Goal: Task Accomplishment & Management: Use online tool/utility

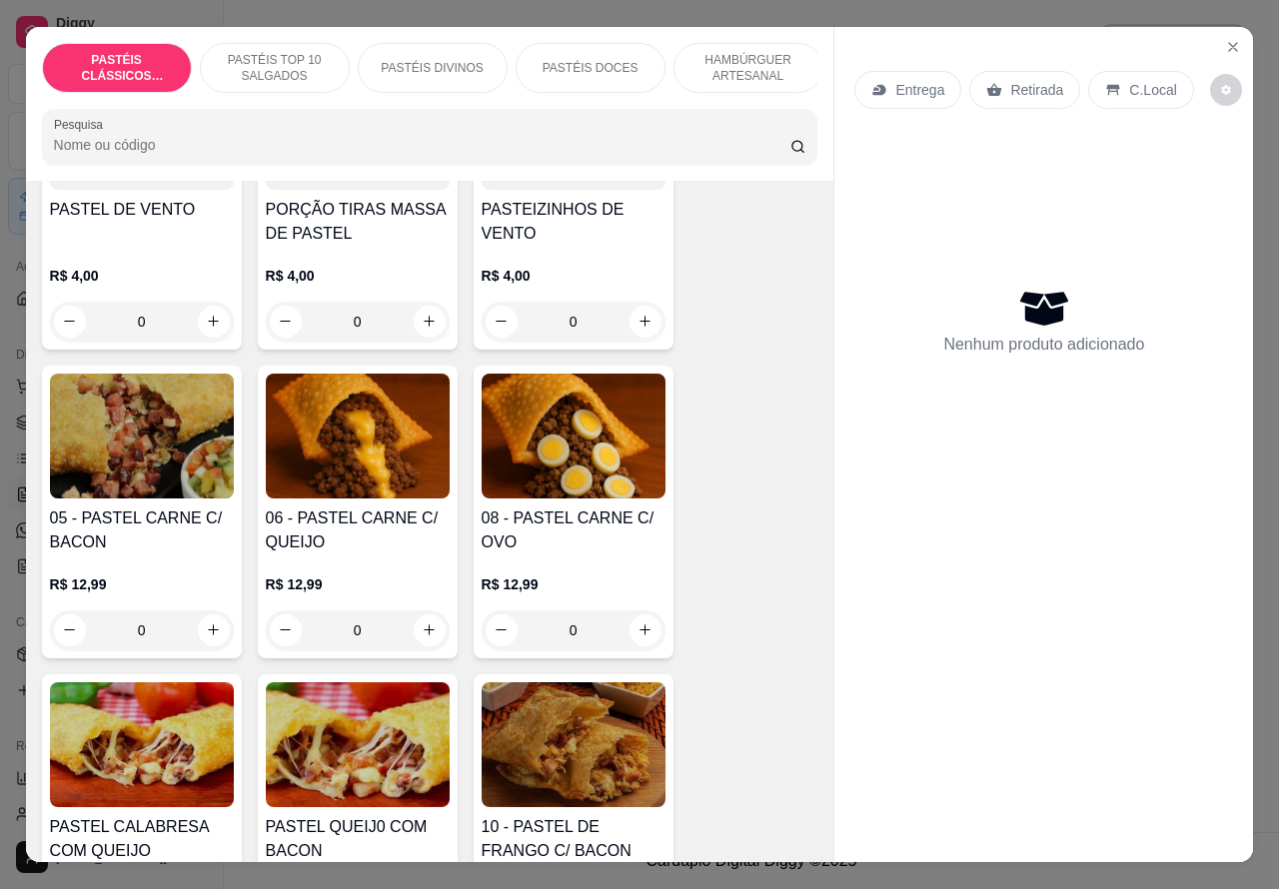
scroll to position [1280, 0]
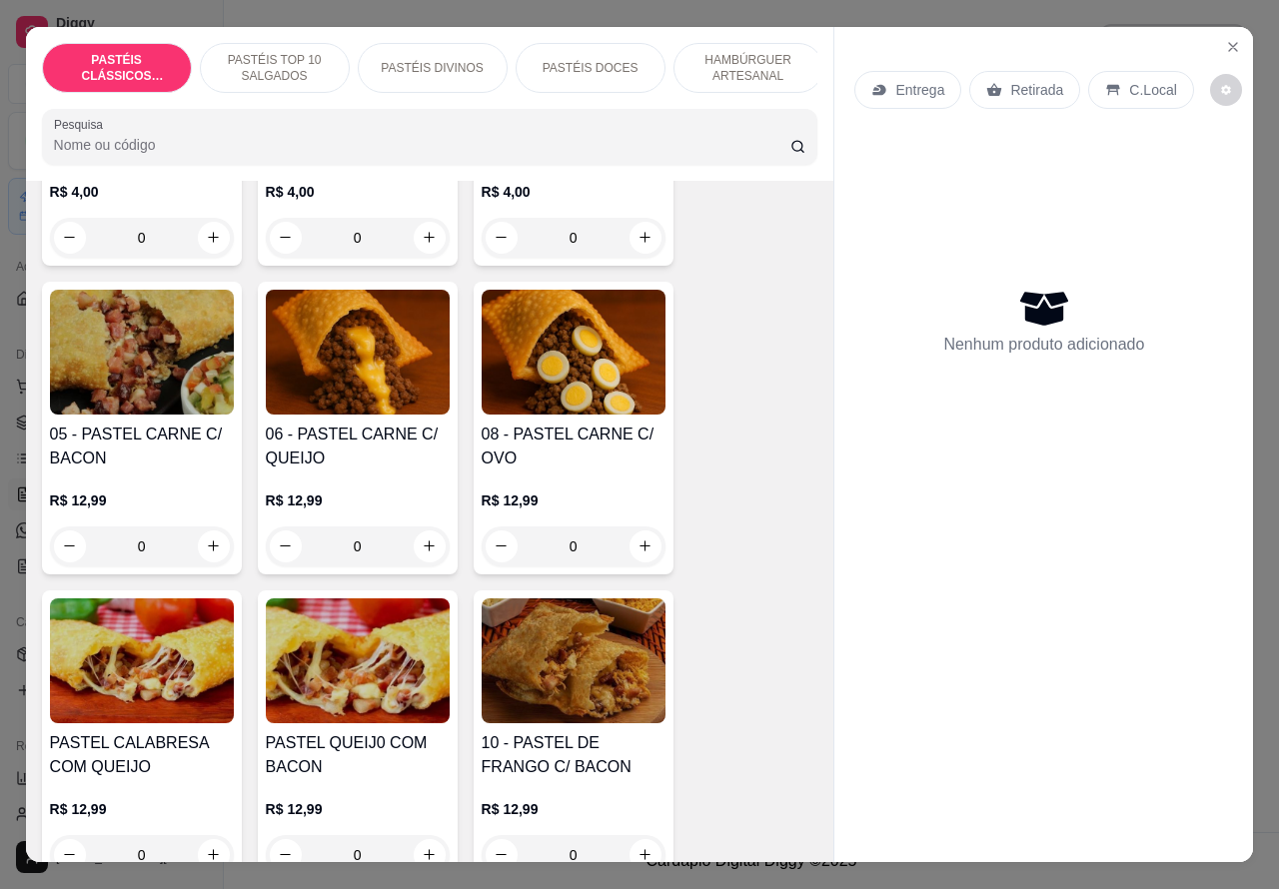
click at [420, 559] on div "0" at bounding box center [358, 546] width 184 height 40
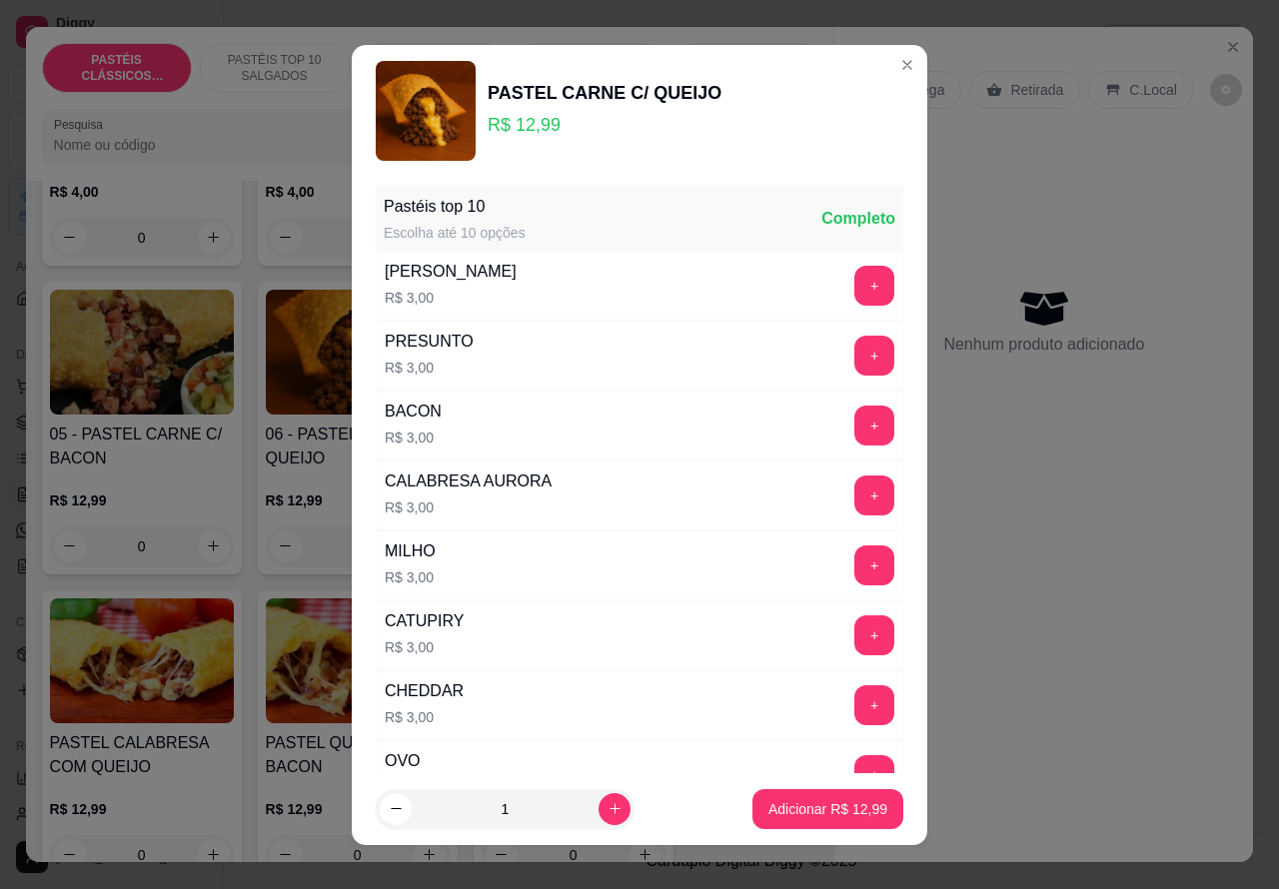
click at [776, 826] on button "Adicionar R$ 12,99" at bounding box center [827, 809] width 151 height 40
type input "1"
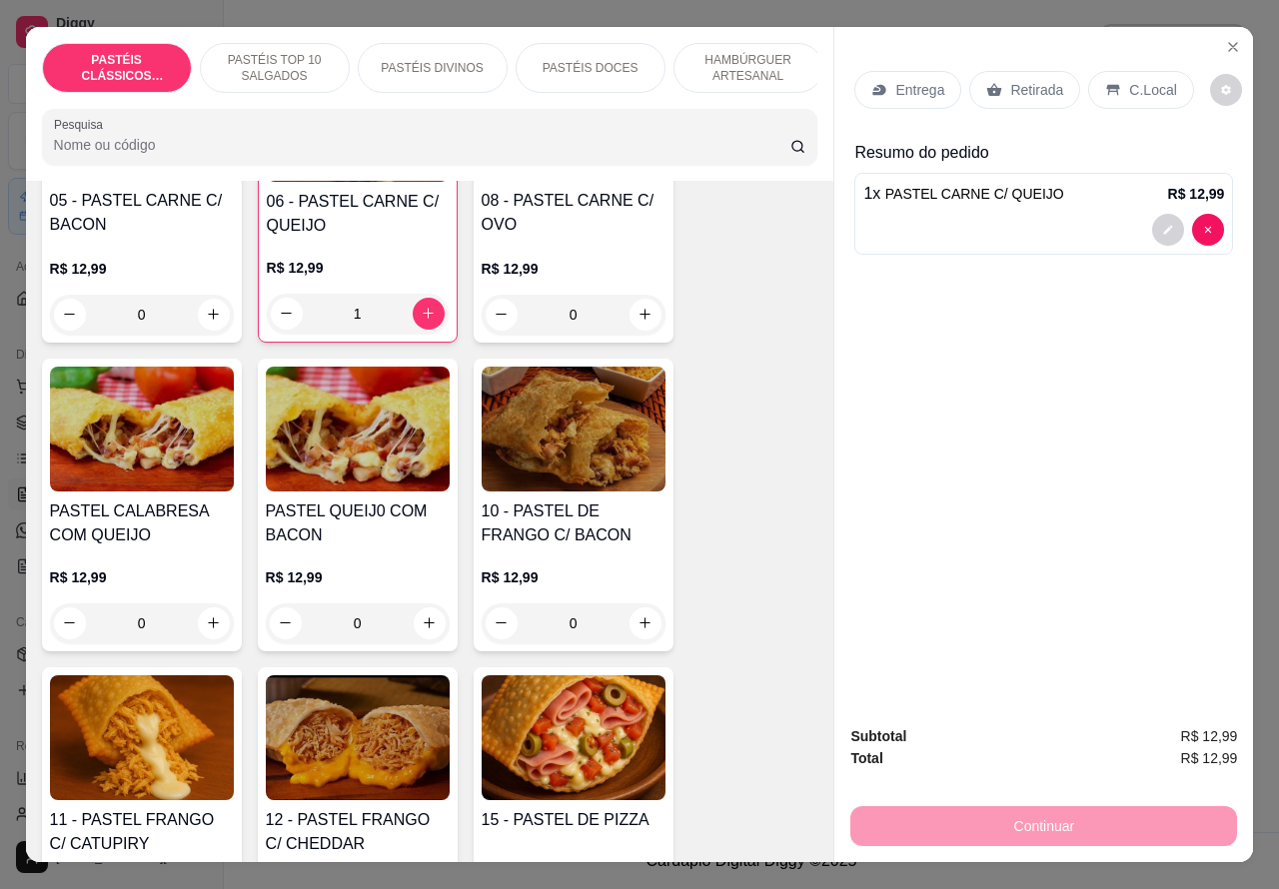
scroll to position [1505, 0]
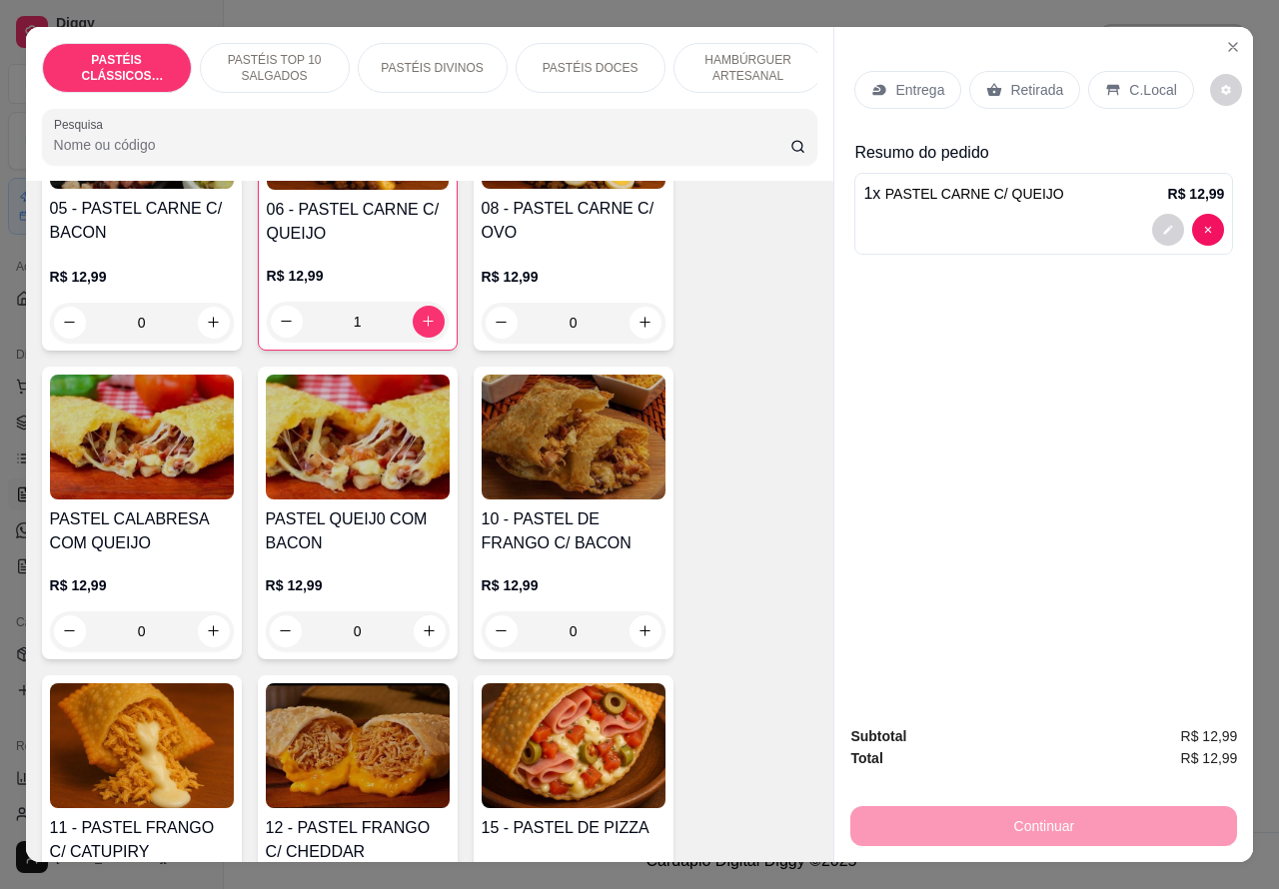
click at [422, 638] on icon "increase-product-quantity" at bounding box center [429, 630] width 15 height 15
type input "1"
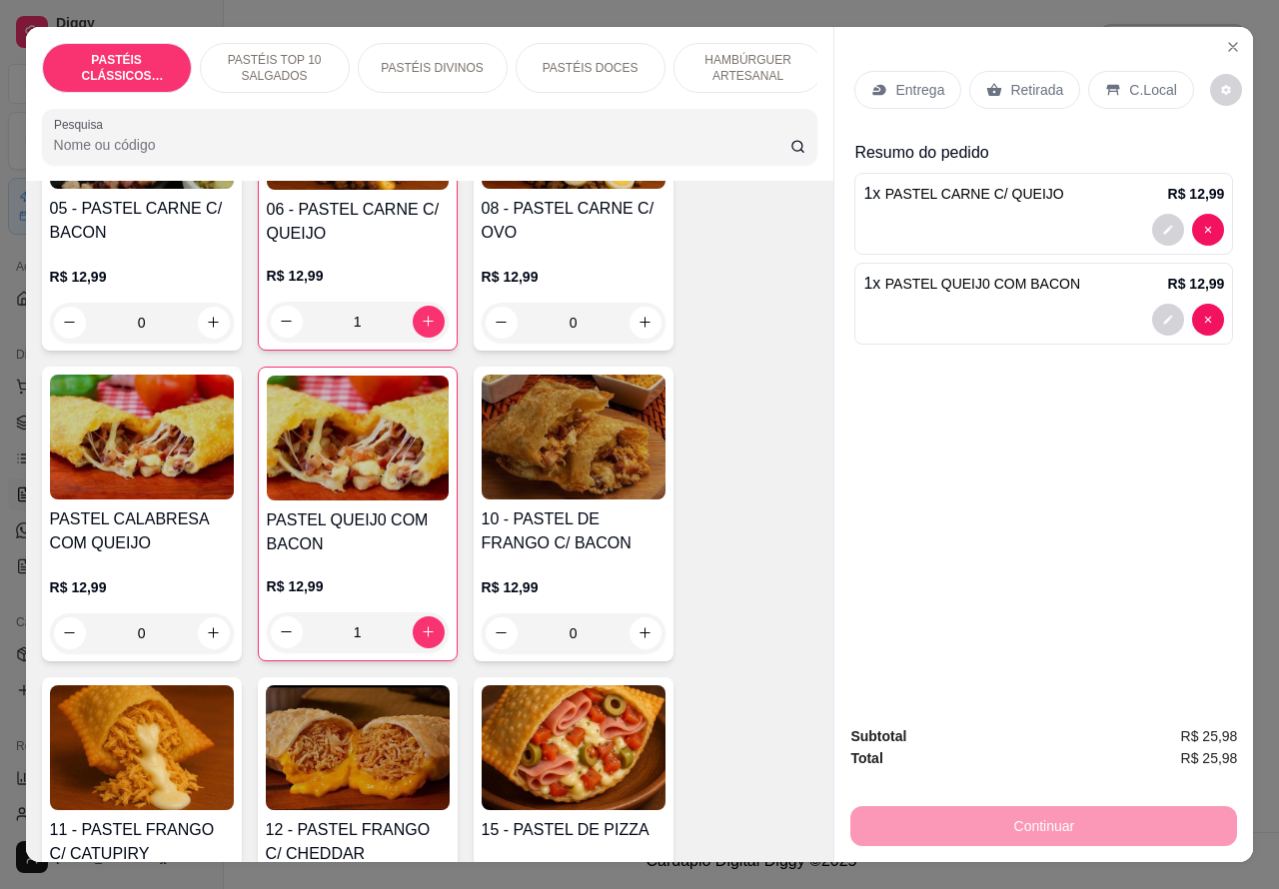
click at [1011, 293] on div "1 x PASTEL QUEIJ0 COM BACON R$ 12,99" at bounding box center [1043, 304] width 379 height 82
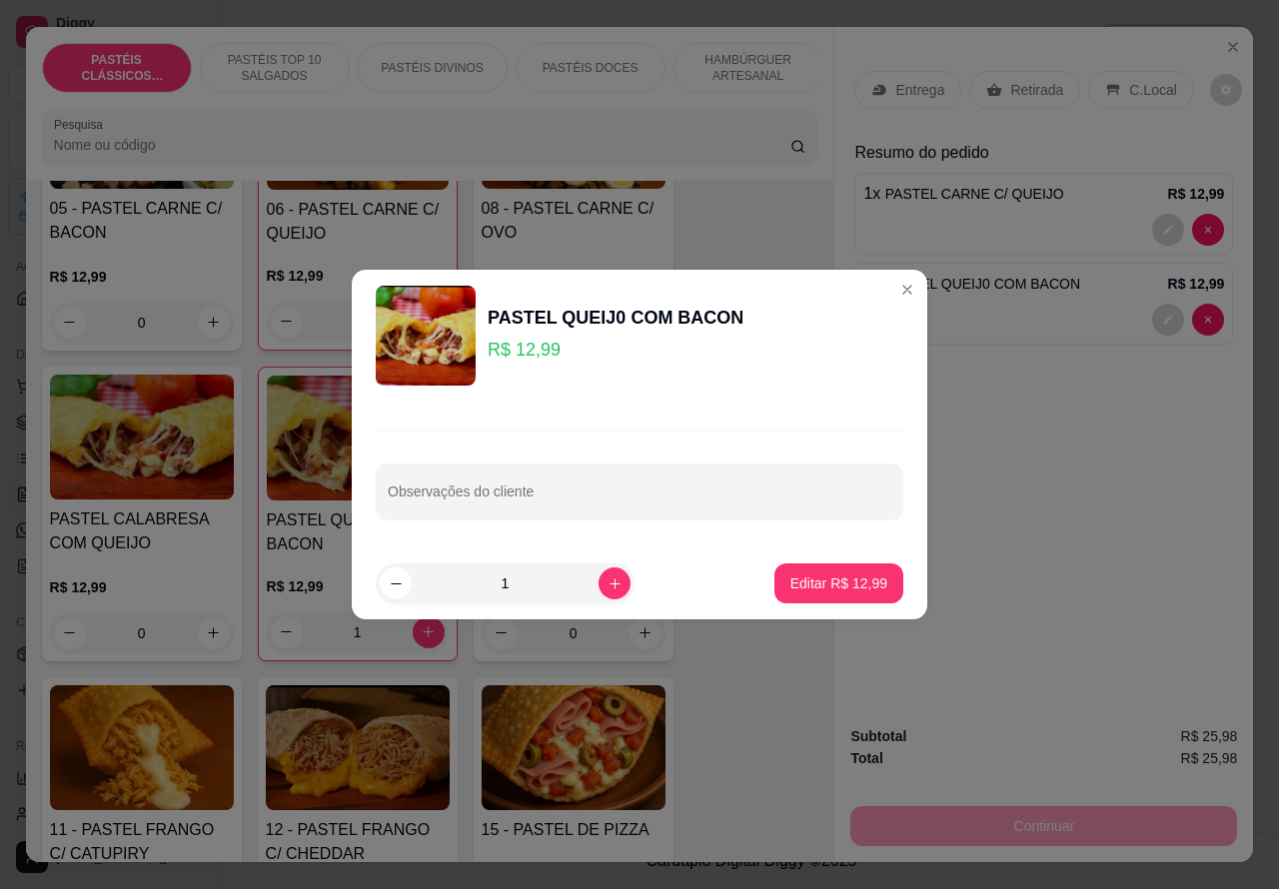
click at [587, 501] on input "Observações do cliente" at bounding box center [639, 500] width 503 height 20
type input "ADCIONAR QUEIJO"
click at [830, 581] on p "Editar R$ 12,99" at bounding box center [838, 583] width 97 height 20
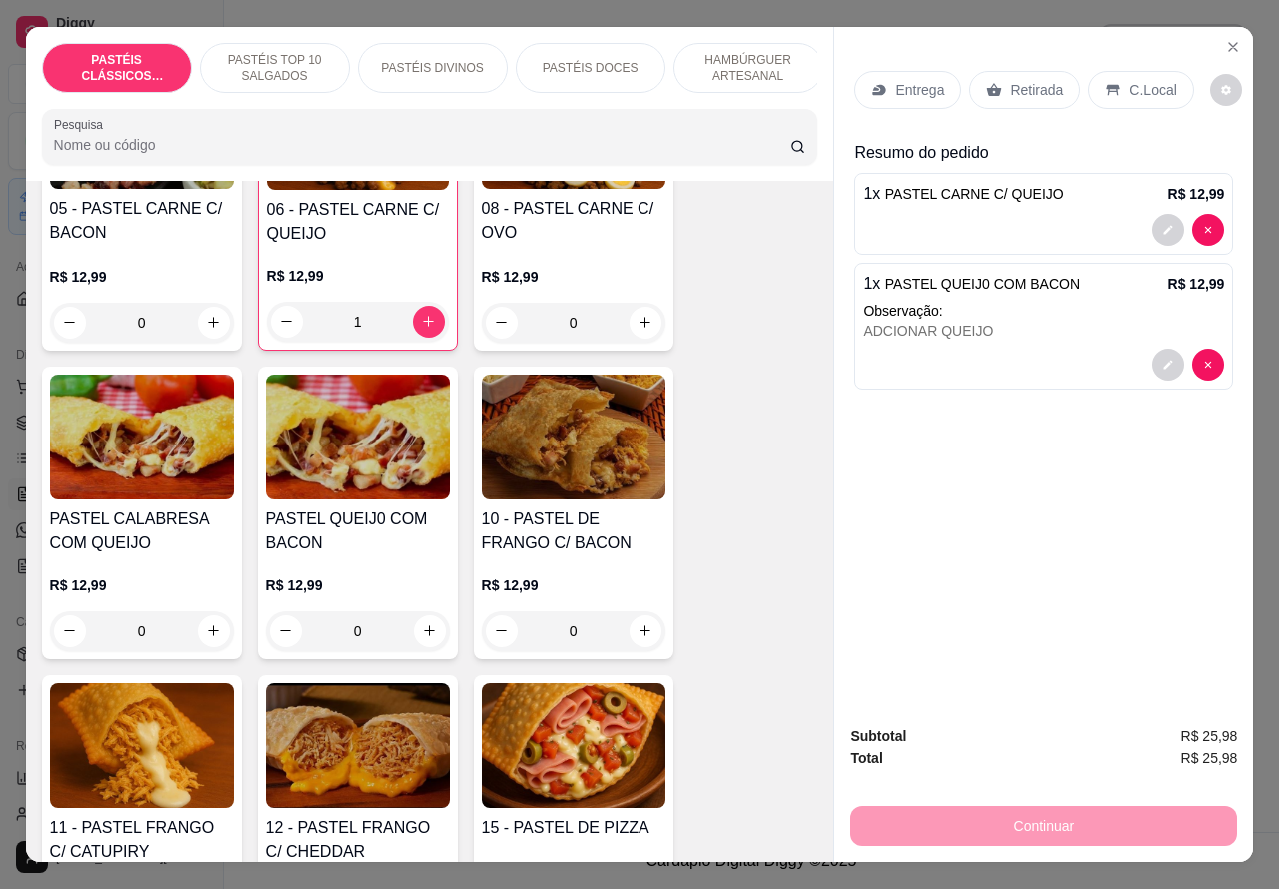
click at [1049, 80] on p "Retirada" at bounding box center [1036, 90] width 53 height 20
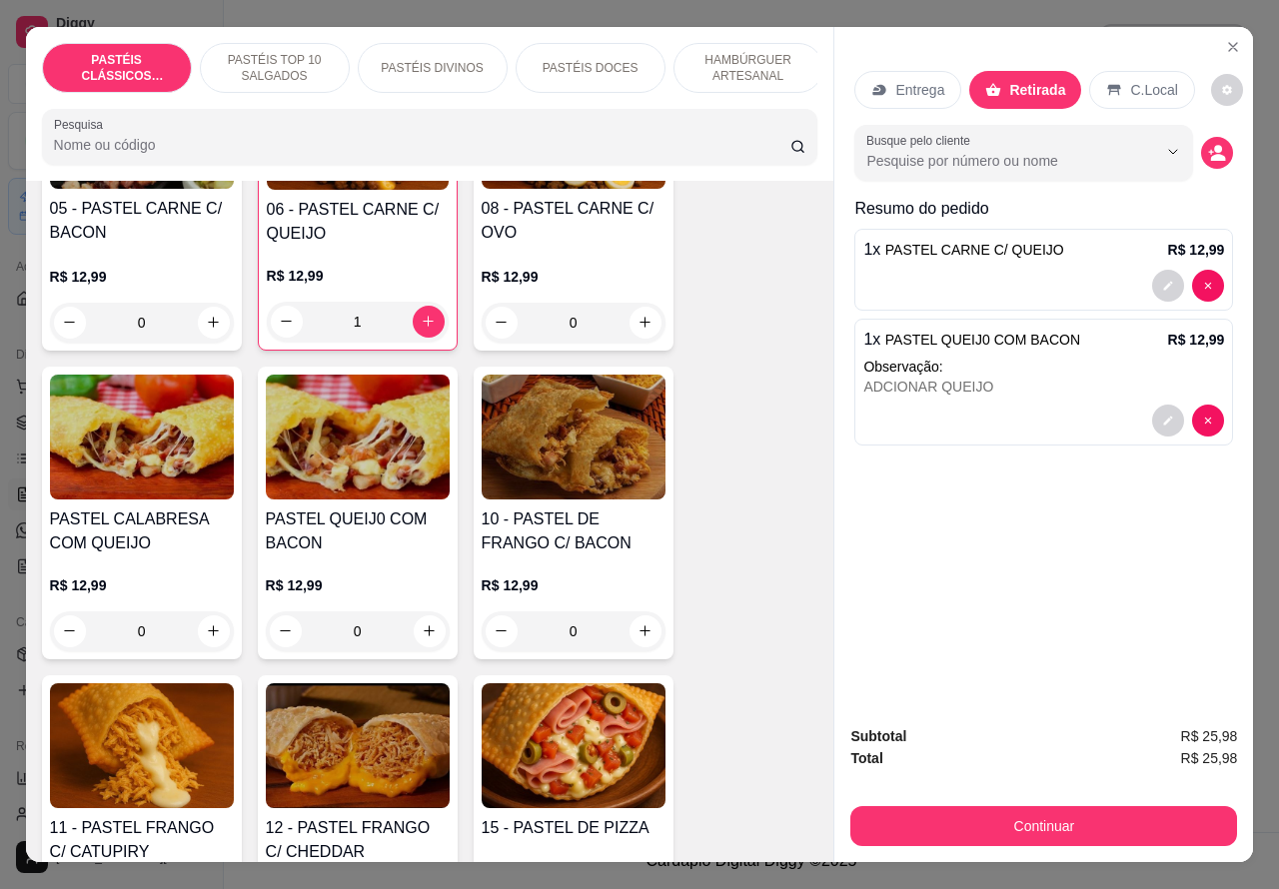
click at [937, 281] on div at bounding box center [1043, 286] width 361 height 32
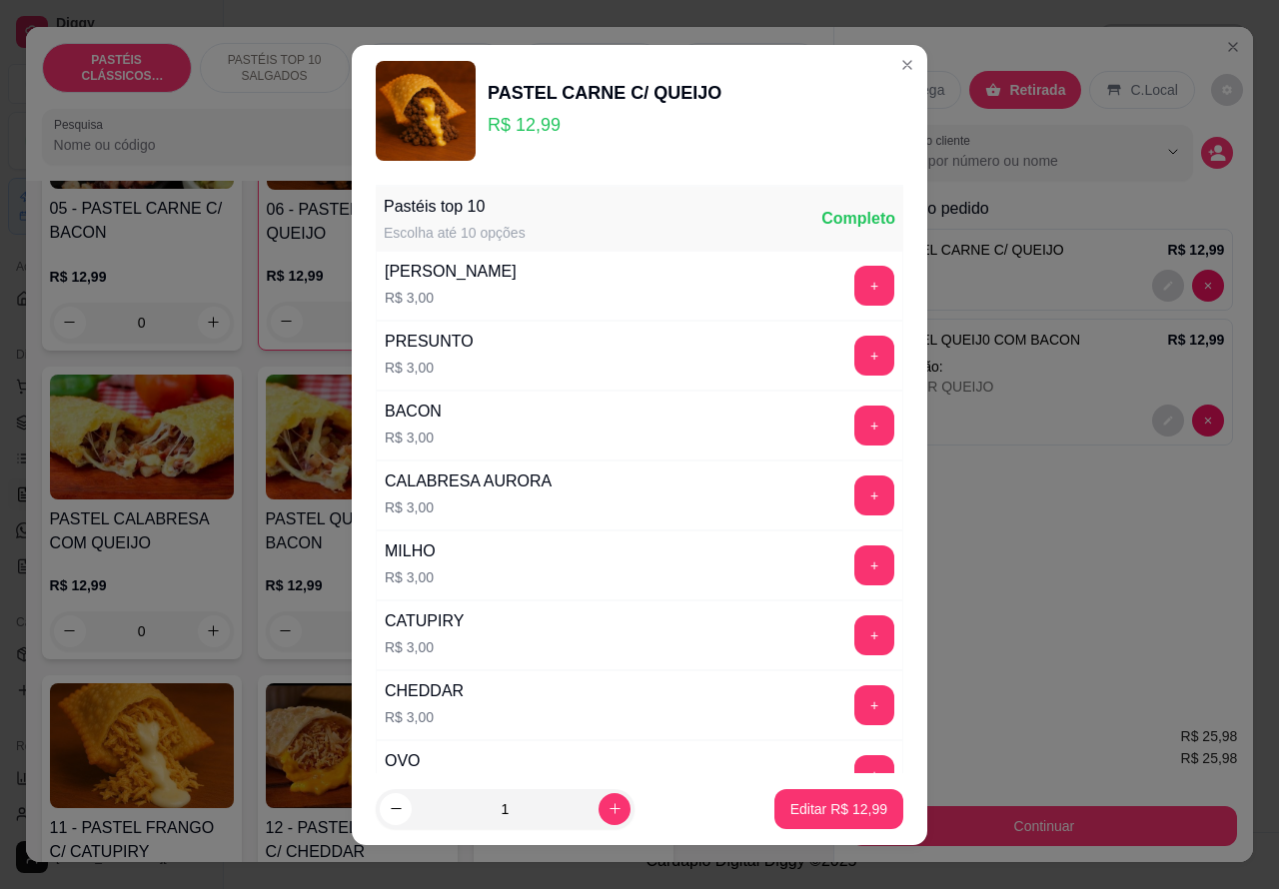
scroll to position [261, 0]
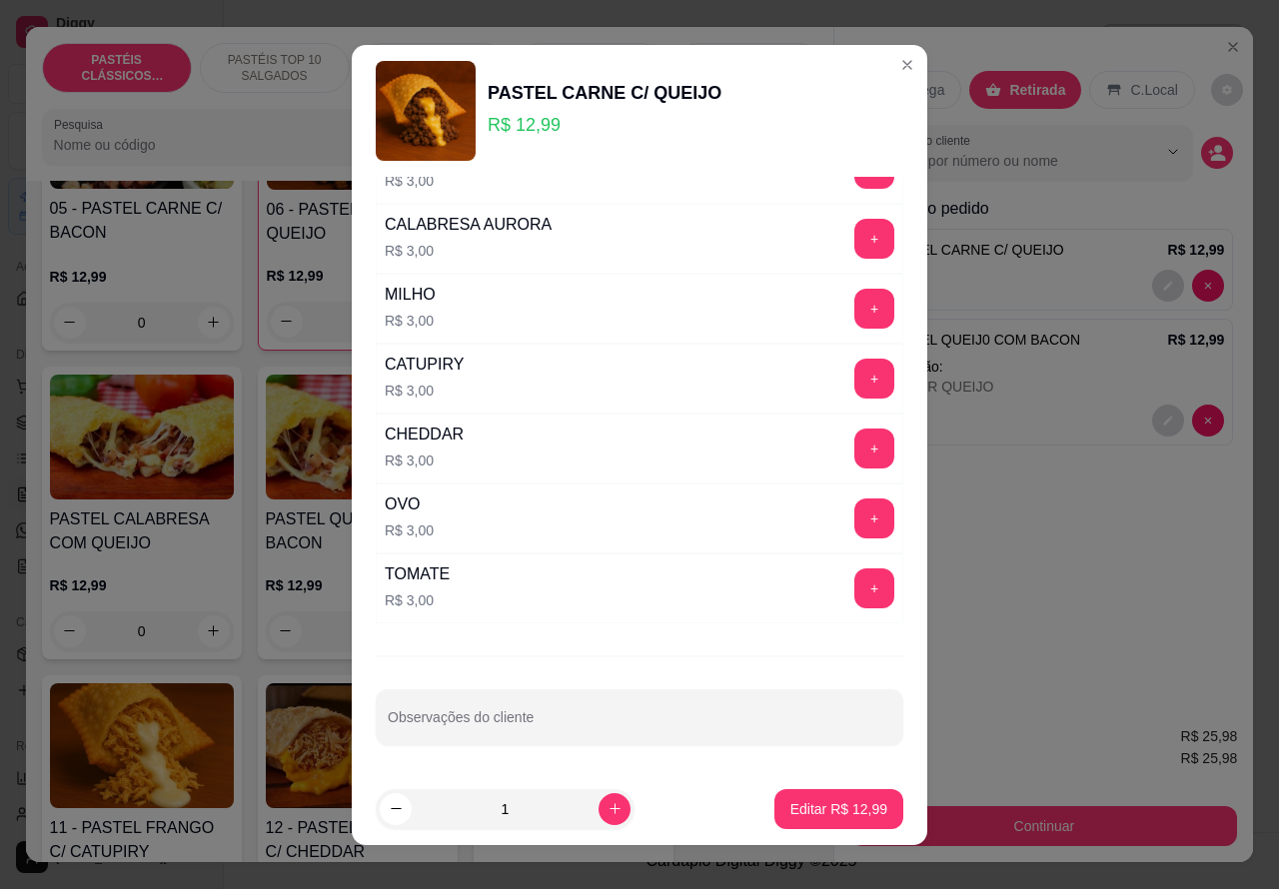
click at [561, 726] on input "Observações do cliente" at bounding box center [639, 725] width 503 height 20
click at [886, 71] on div "Entrega" at bounding box center [907, 90] width 107 height 38
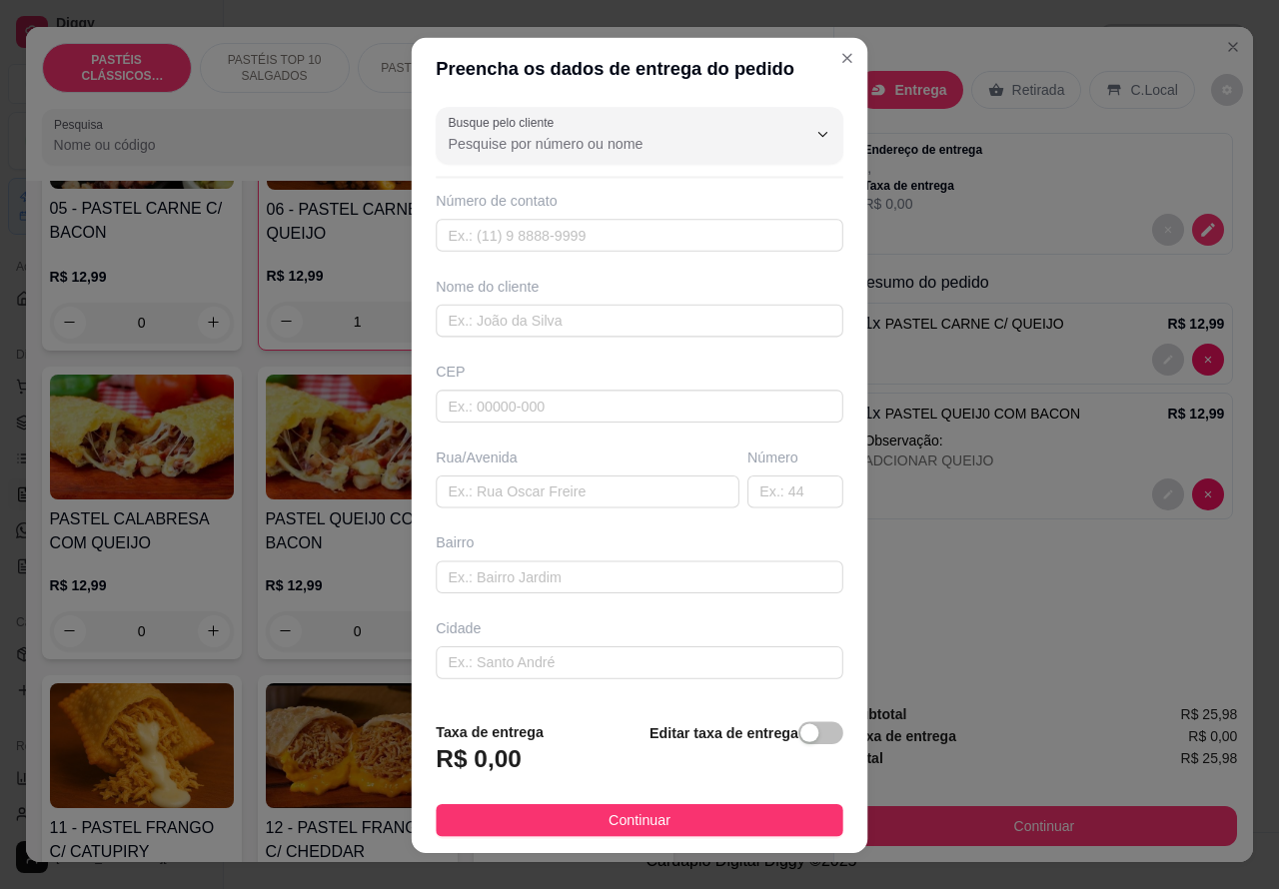
click at [1084, 479] on div at bounding box center [1043, 495] width 361 height 32
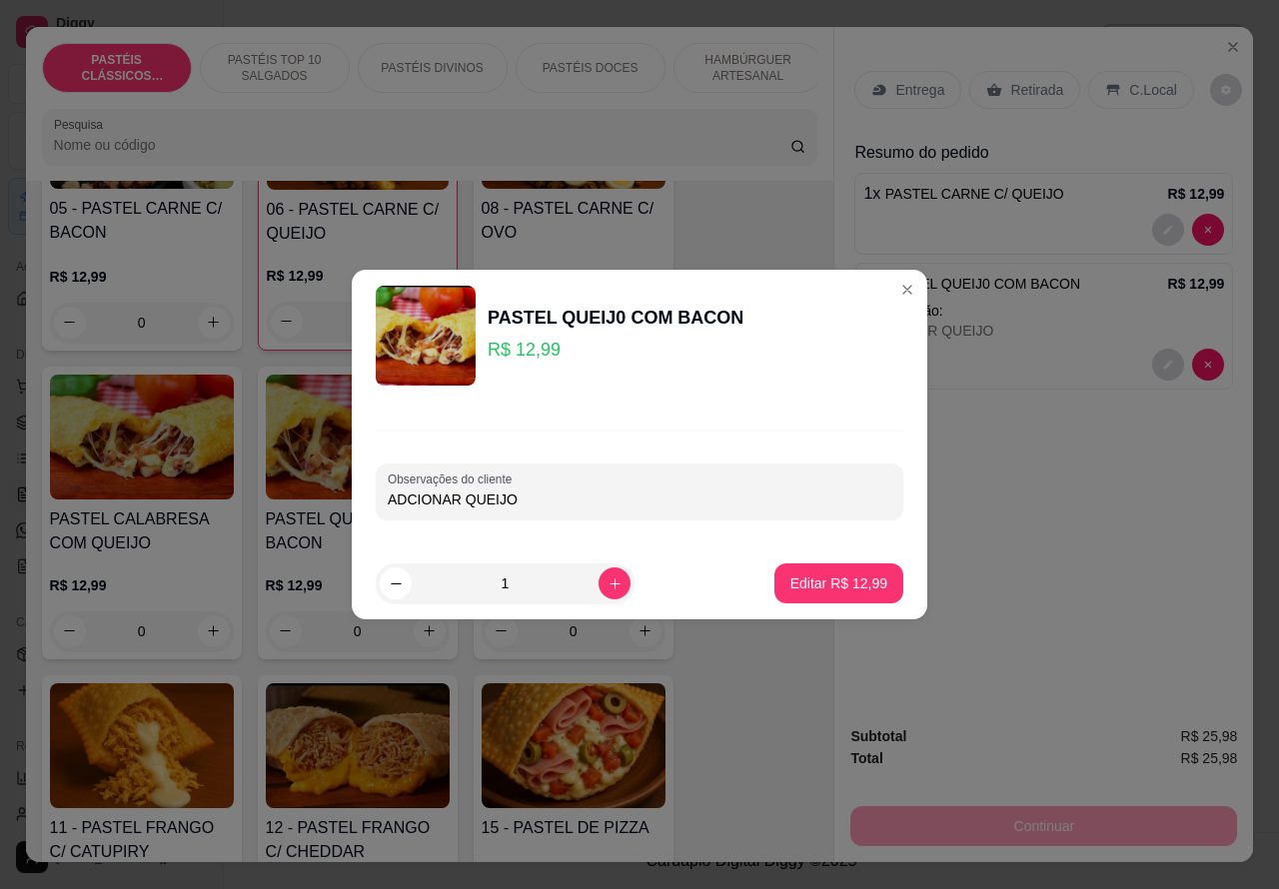
click at [884, 286] on p "1 x PASTEL QUEIJ0 COM BACON" at bounding box center [971, 284] width 217 height 24
click at [884, 290] on div "1 x PASTEL QUEIJ0 COM BACON R$ 12,99 Observação: ADCIONAR QUEIJO" at bounding box center [1043, 326] width 379 height 127
click at [1104, 308] on p "Observação:" at bounding box center [1043, 311] width 361 height 20
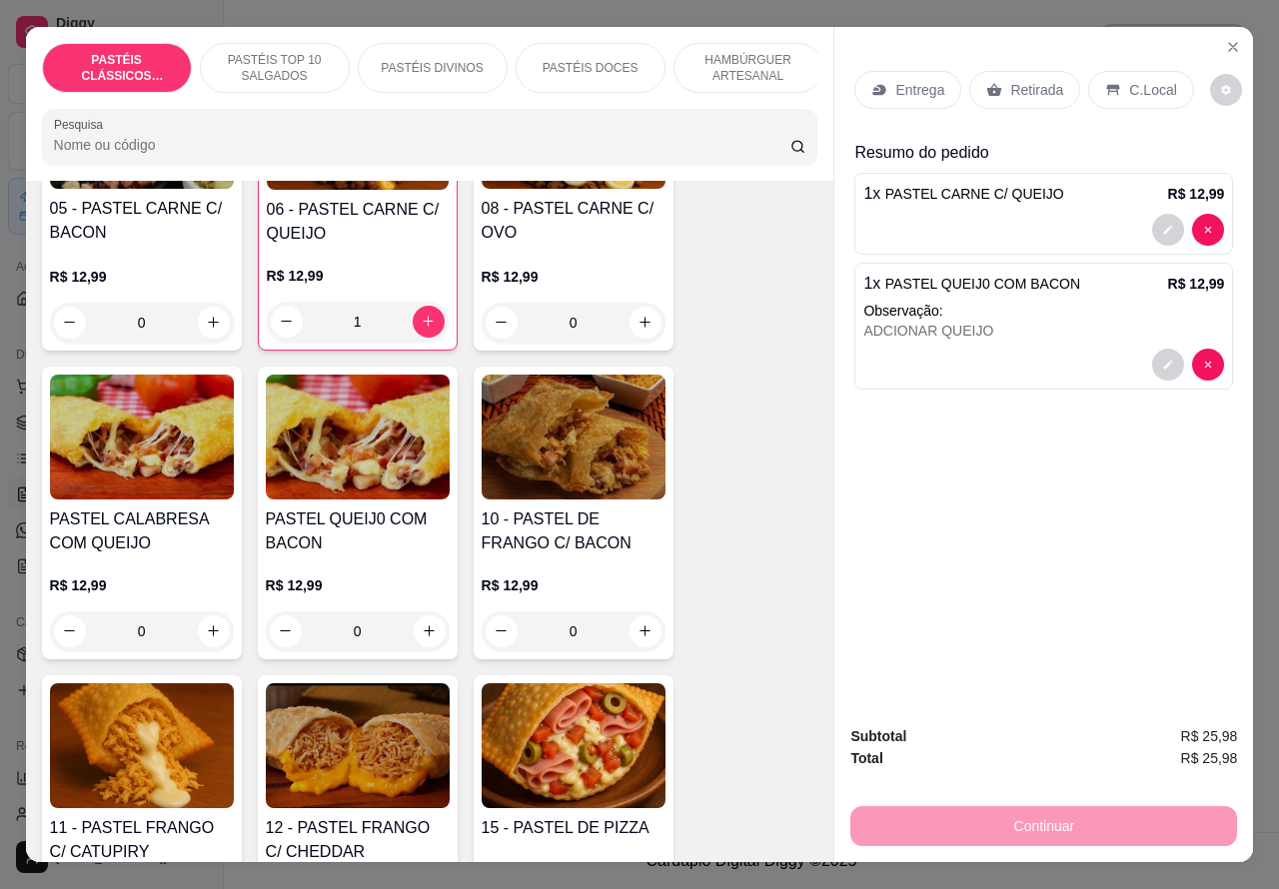
click at [1186, 285] on p "R$ 12,99" at bounding box center [1196, 284] width 57 height 20
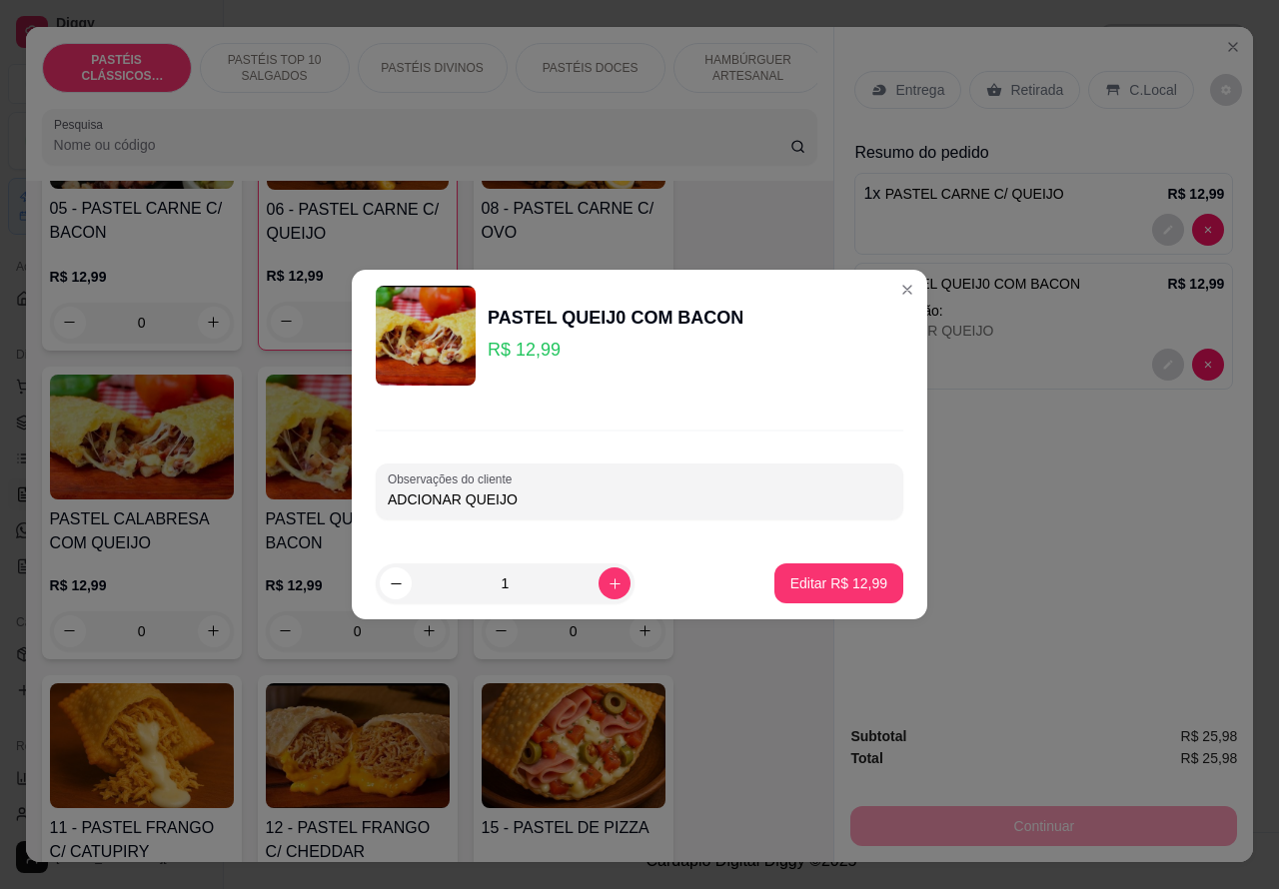
click at [1217, 368] on div "1 x PASTEL QUEIJ0 COM BACON R$ 12,99 Observação: ADCIONAR QUEIJO" at bounding box center [1043, 326] width 379 height 127
click at [1202, 359] on icon "decrease-product-quantity" at bounding box center [1208, 365] width 12 height 12
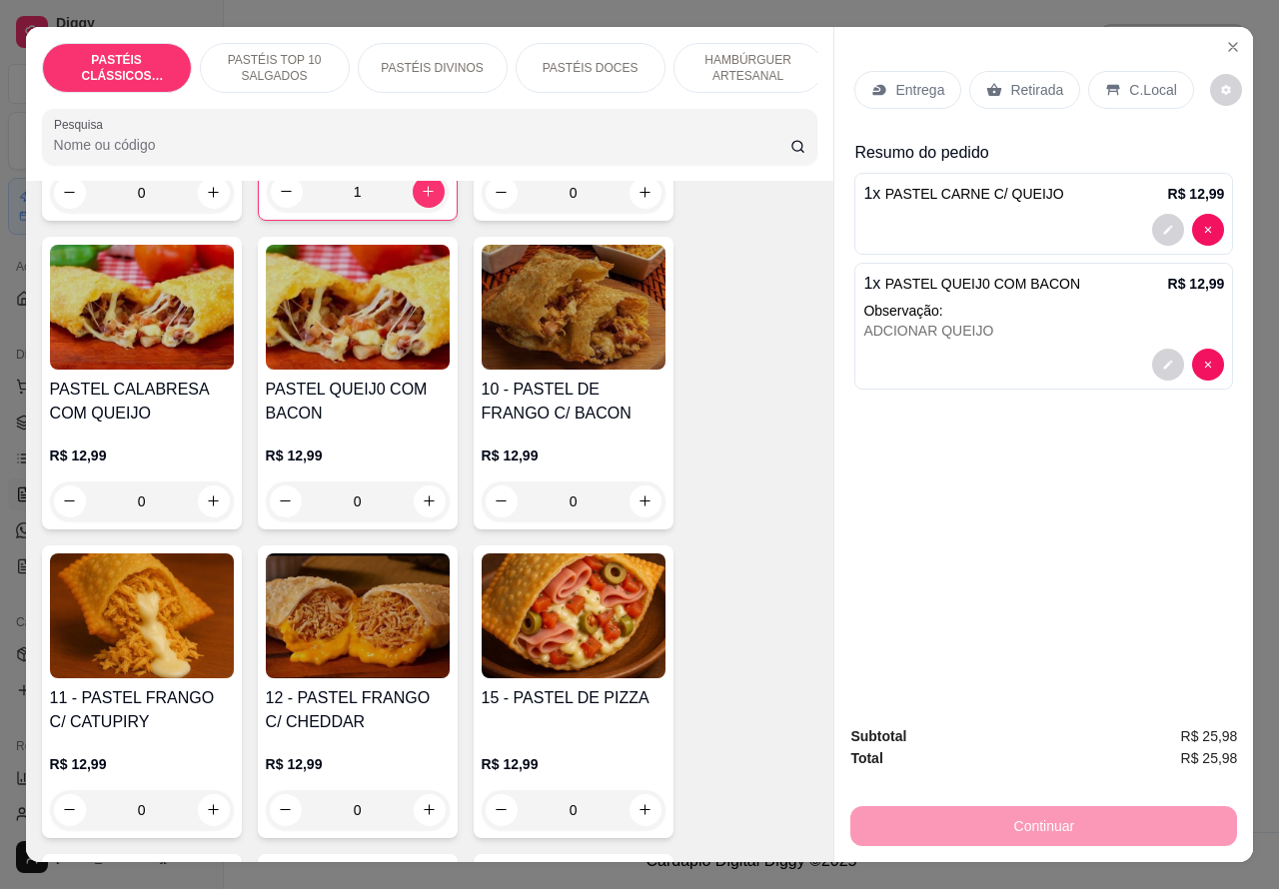
scroll to position [1686, 0]
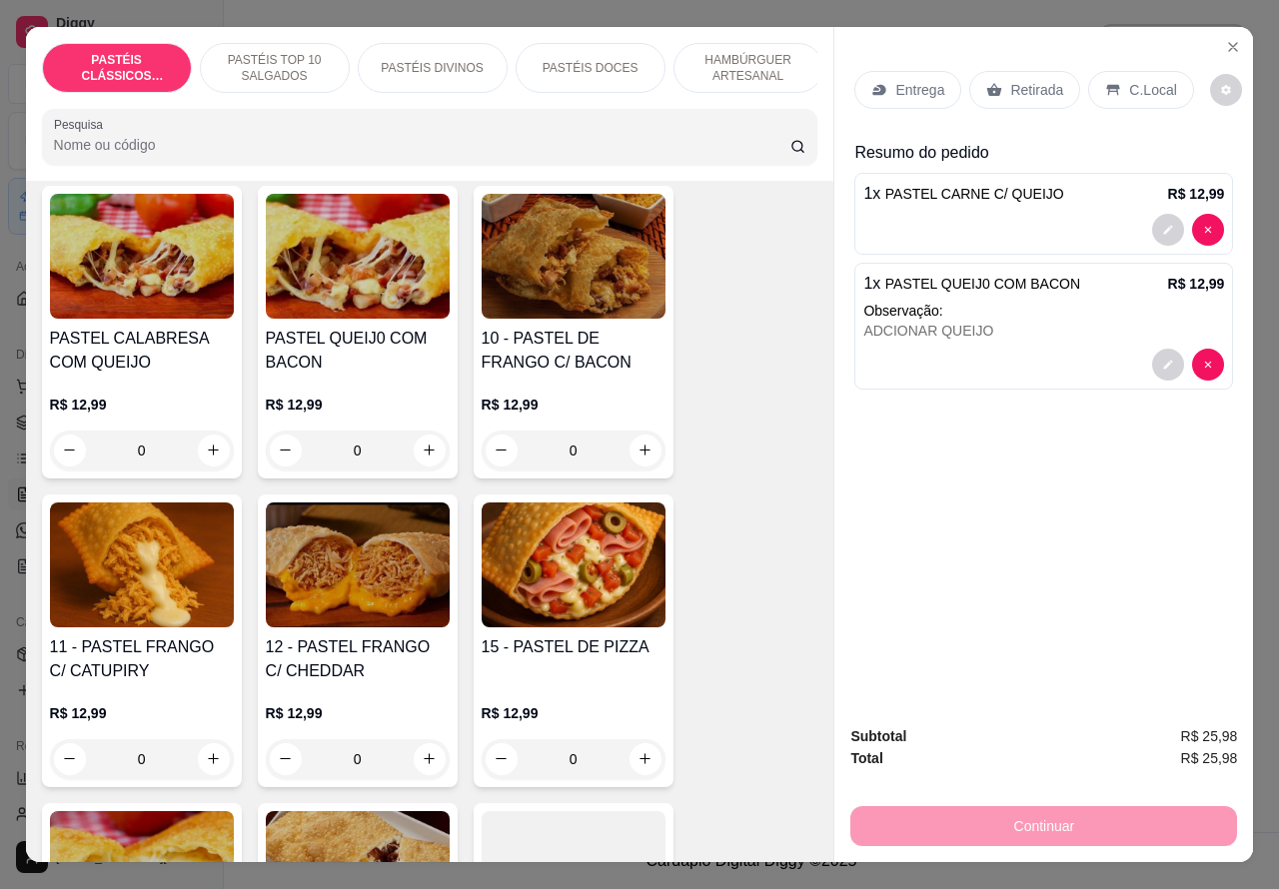
click at [403, 331] on div "PASTEL QUEIJ0 COM BACON R$ 12,99 0" at bounding box center [358, 332] width 200 height 293
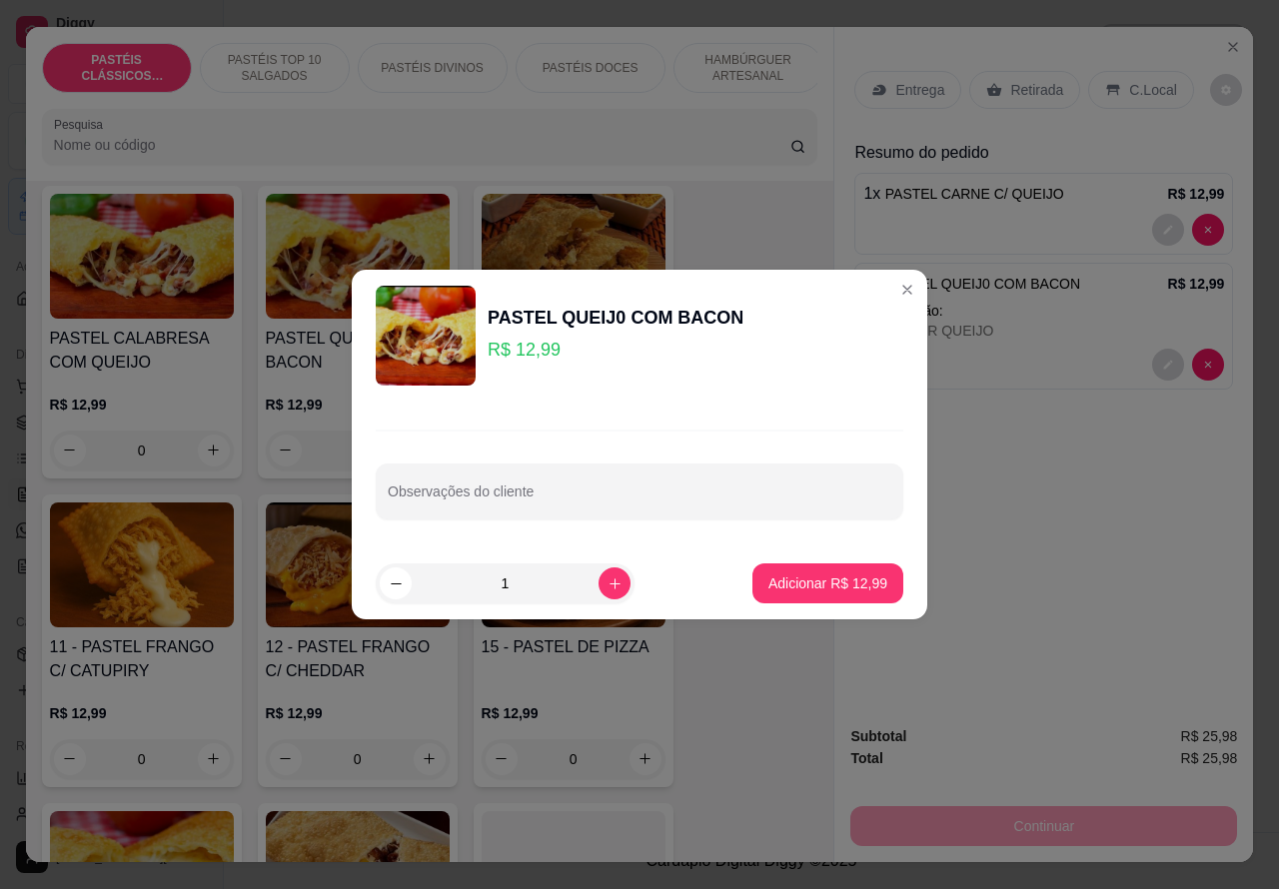
click at [705, 235] on div "00 - ADICINAIS R$ 3,00 0 MOLHO EXTRA DE CENOURA R$ 0,50 0 MOLHO EXTRA DE ALHO R…" at bounding box center [430, 331] width 776 height 2147
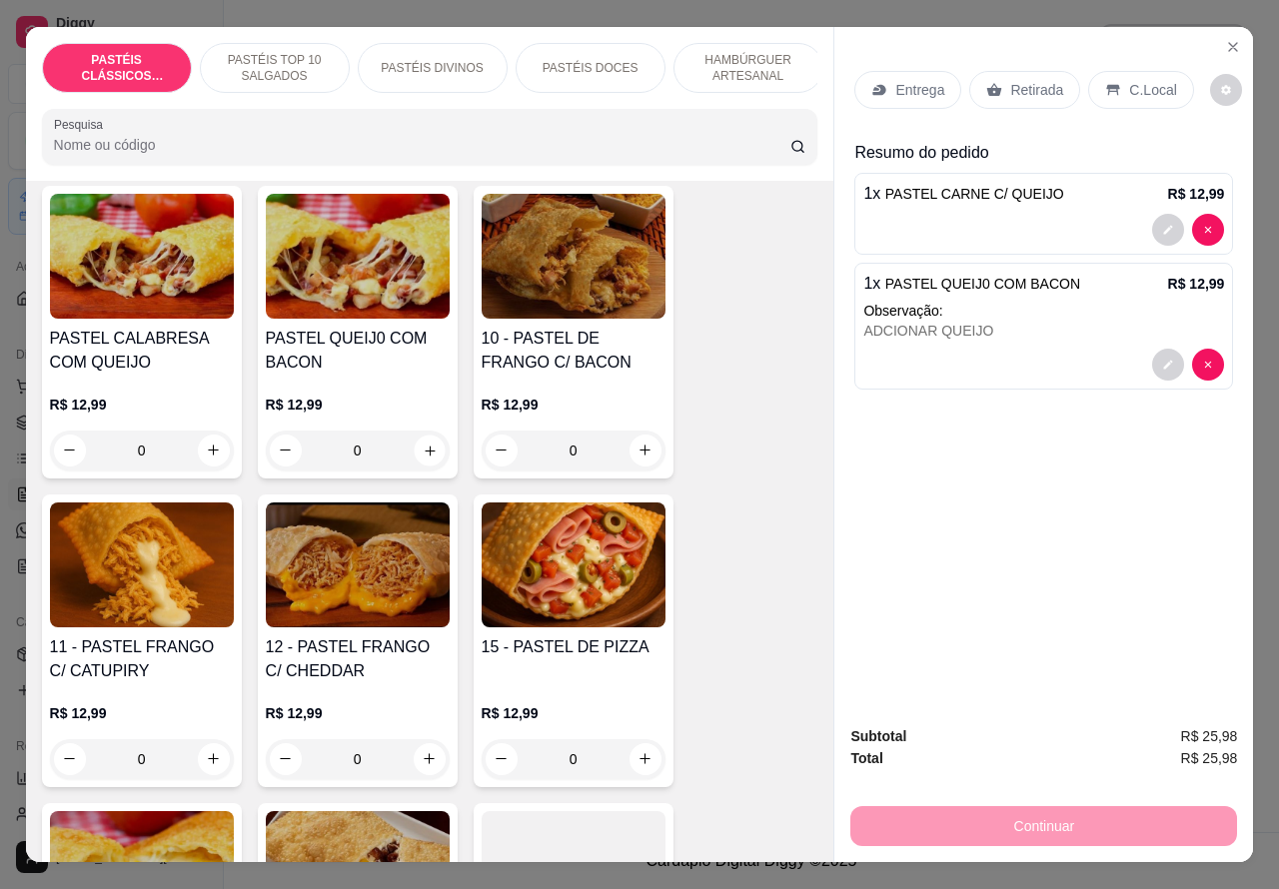
click at [422, 455] on icon "increase-product-quantity" at bounding box center [429, 450] width 15 height 15
type input "1"
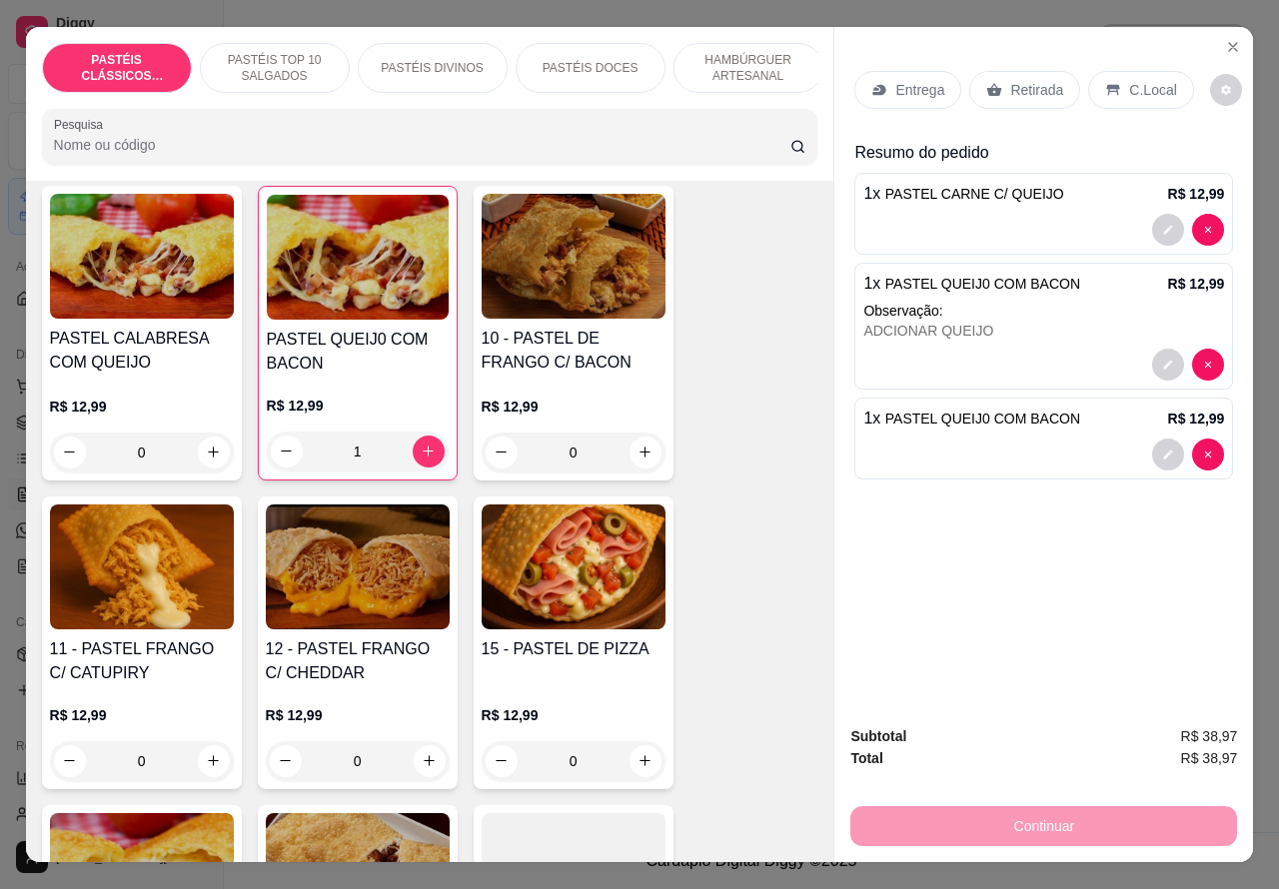
click at [981, 439] on div at bounding box center [1043, 455] width 361 height 32
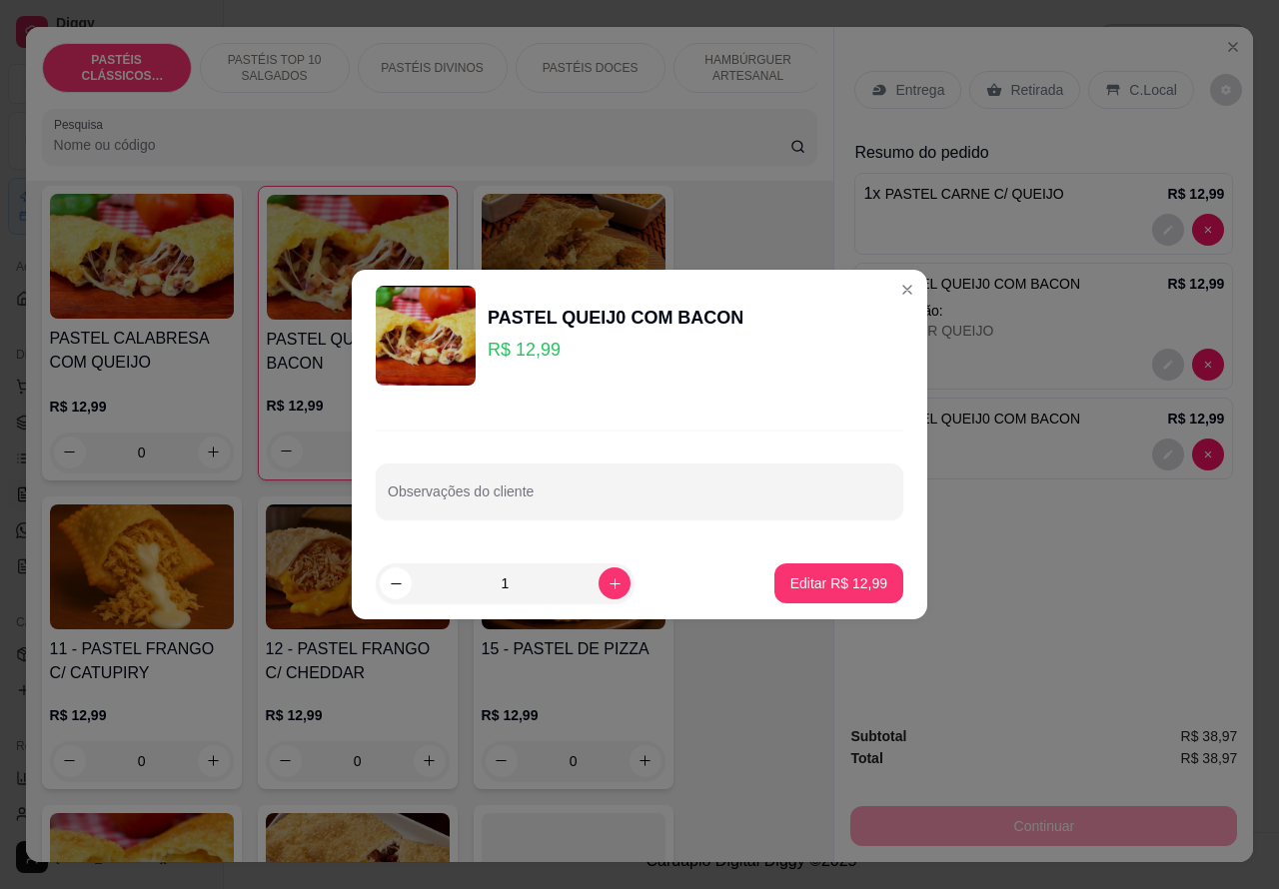
click at [602, 504] on input "Observações do cliente" at bounding box center [639, 500] width 503 height 20
type input "a"
type input "ACIONAR QUEIJO"
click at [812, 582] on p "Editar R$ 12,99" at bounding box center [838, 583] width 97 height 20
type input "0"
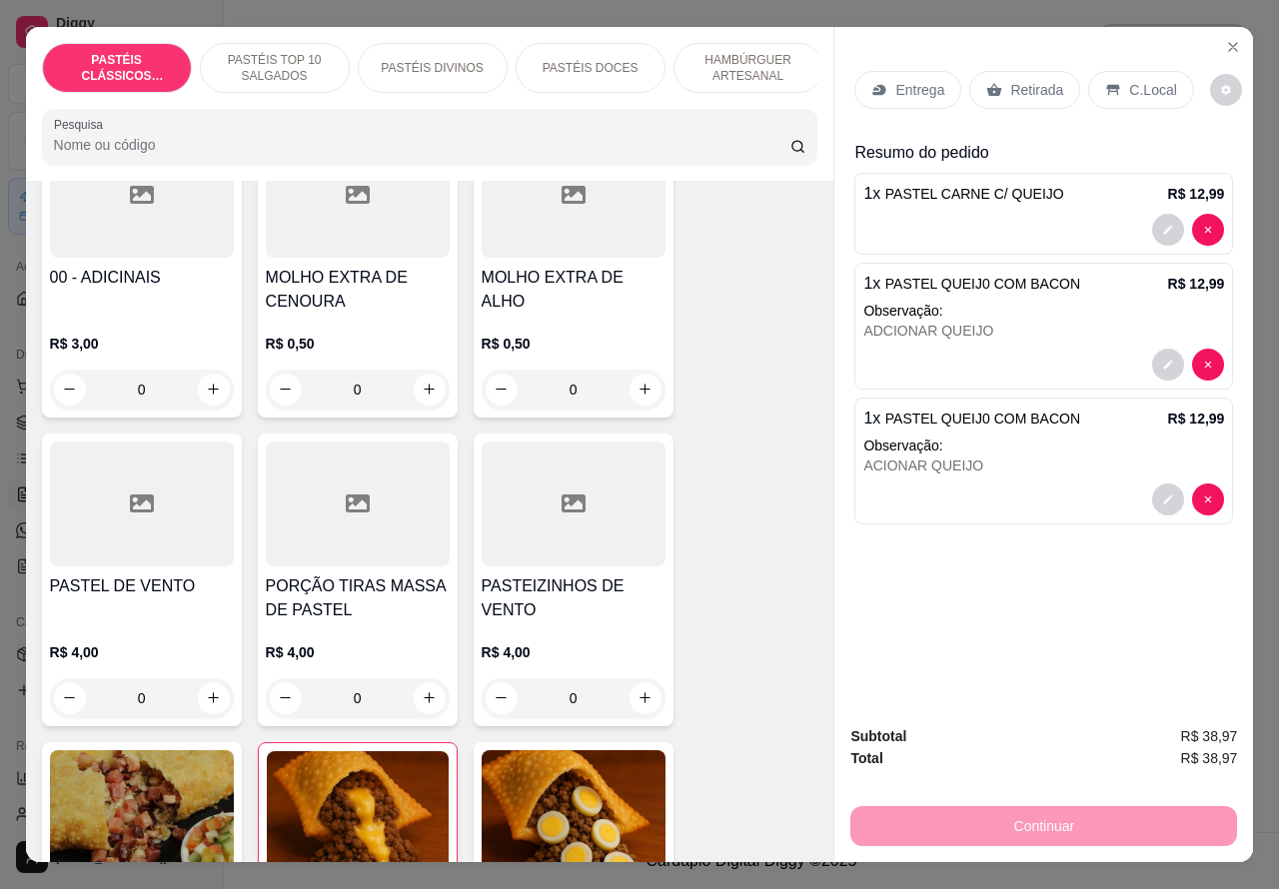
scroll to position [679, 0]
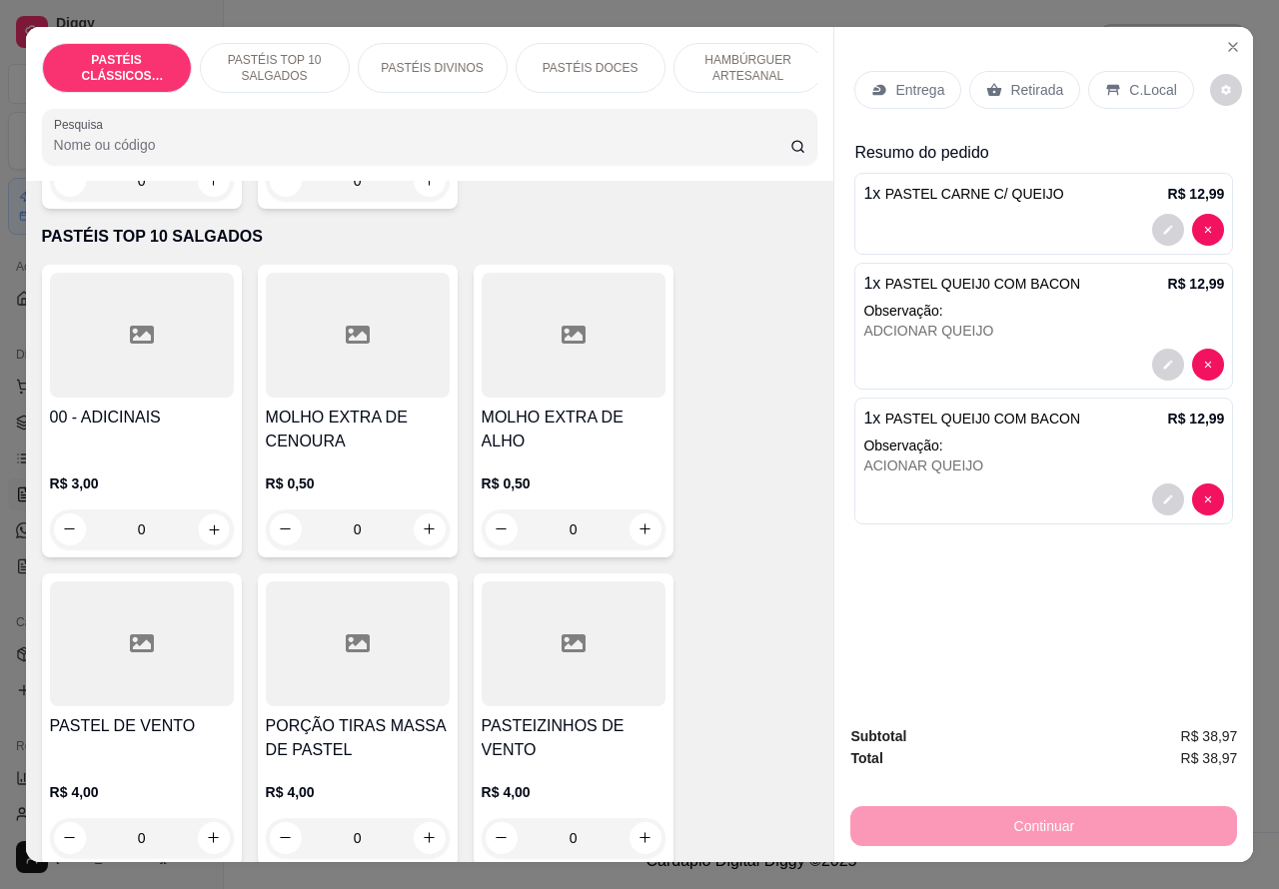
click at [209, 534] on icon "increase-product-quantity" at bounding box center [214, 529] width 10 height 10
type input "1"
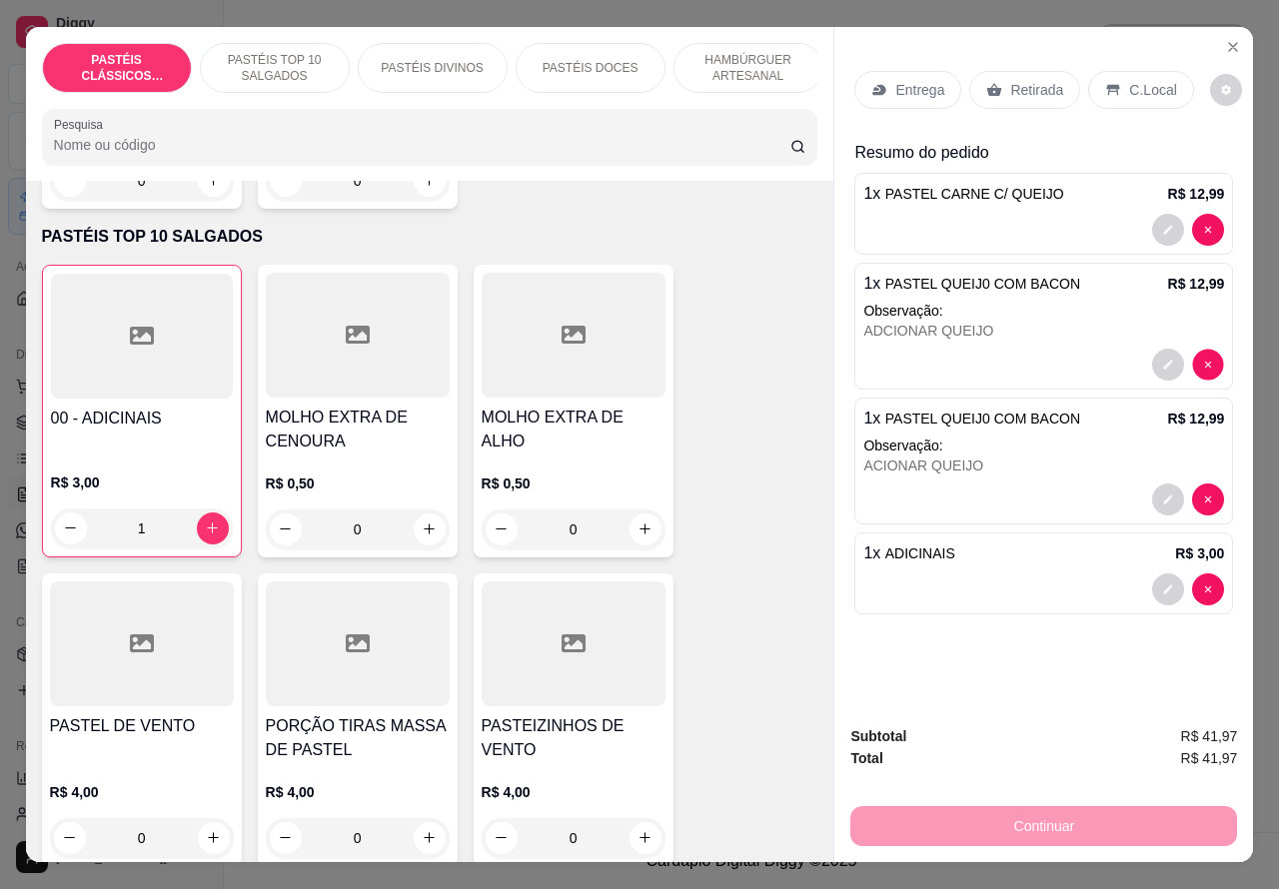
click at [1205, 496] on icon "decrease-product-quantity" at bounding box center [1208, 499] width 6 height 6
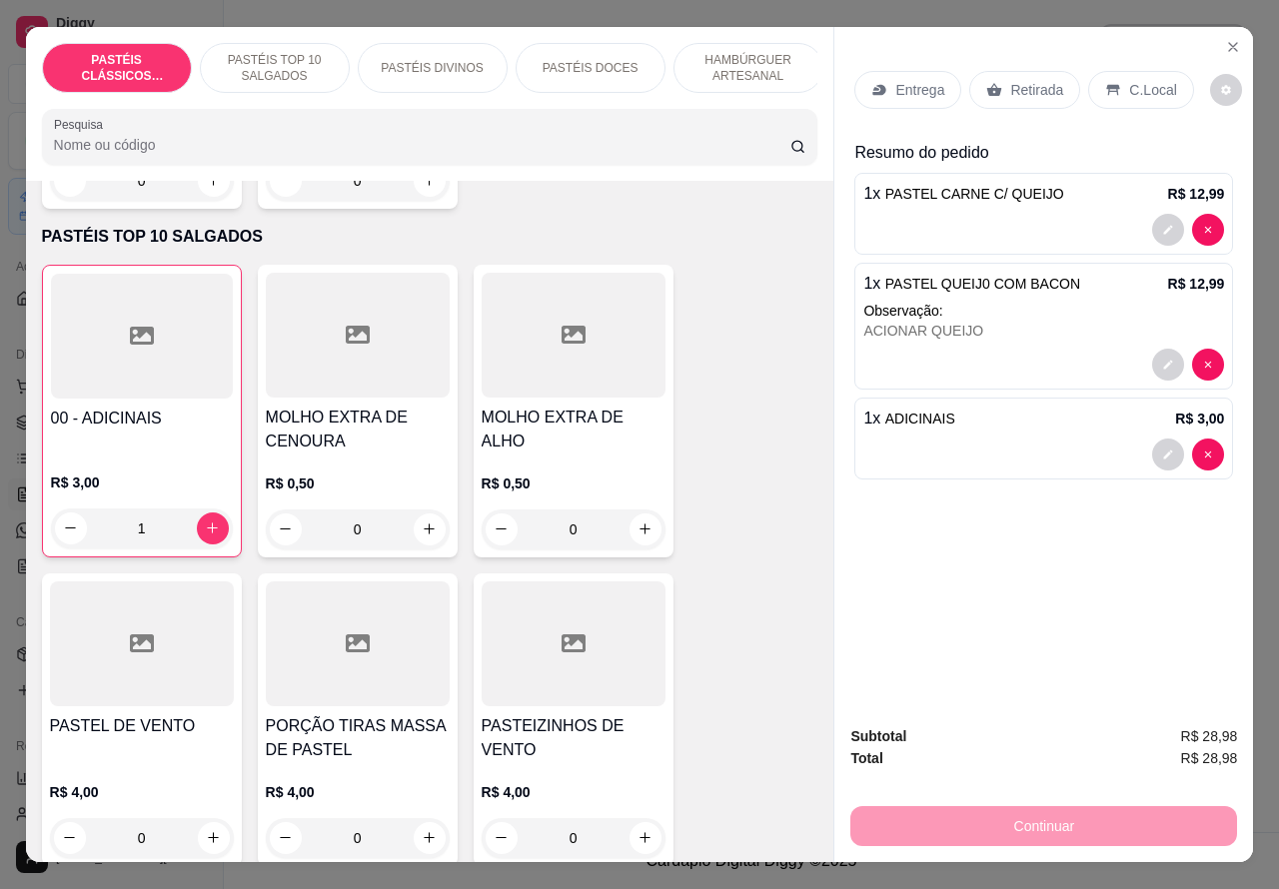
click at [1044, 80] on p "Retirada" at bounding box center [1036, 90] width 53 height 20
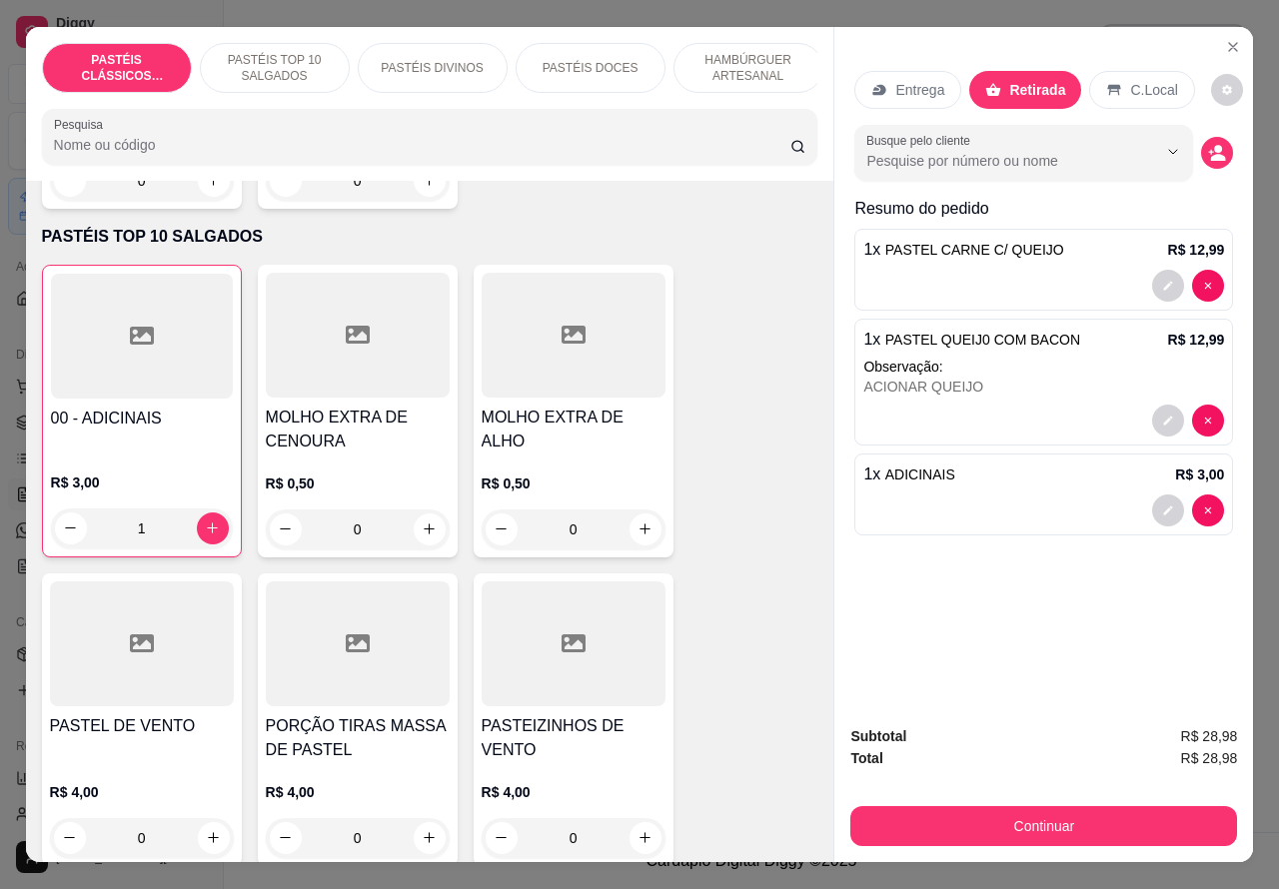
click at [1061, 270] on div at bounding box center [1043, 286] width 361 height 32
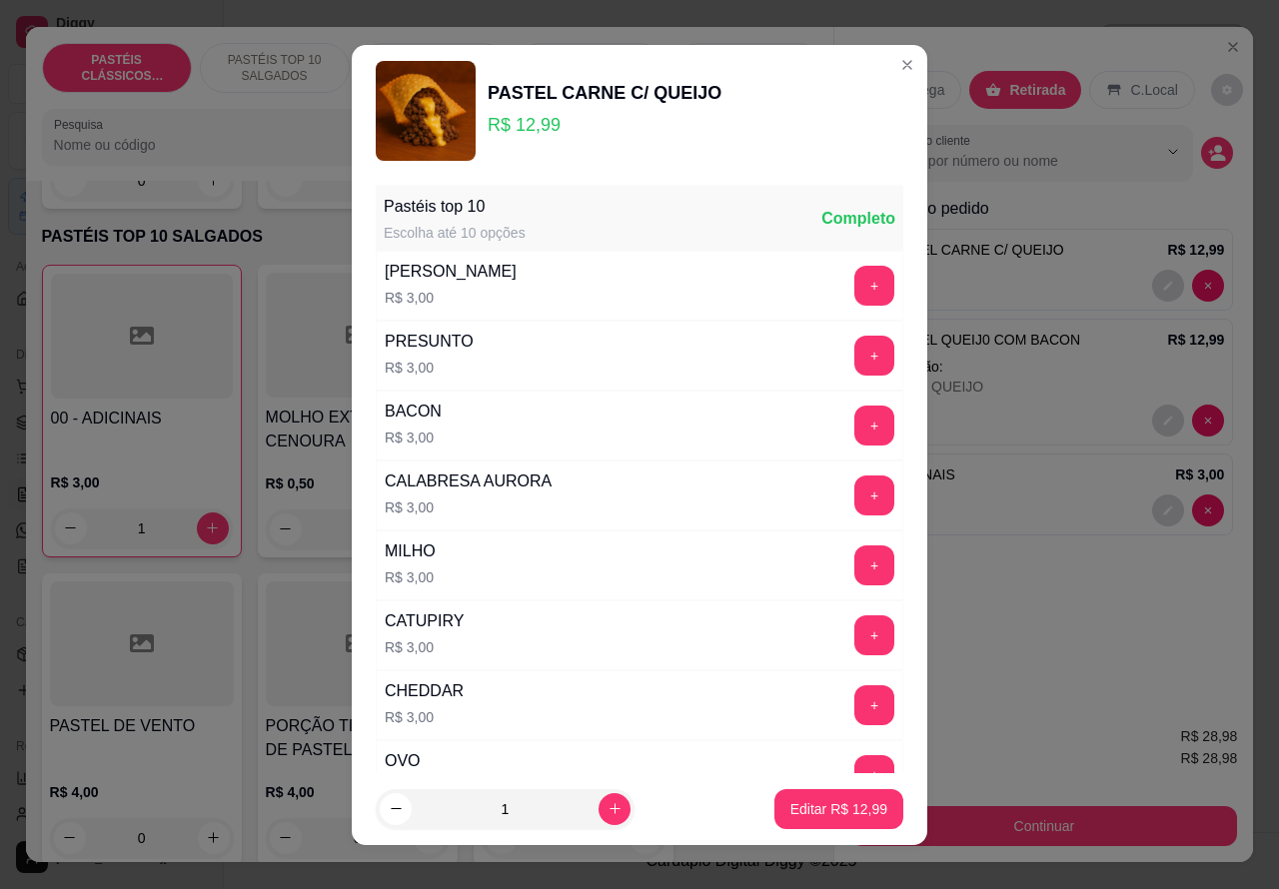
scroll to position [261, 0]
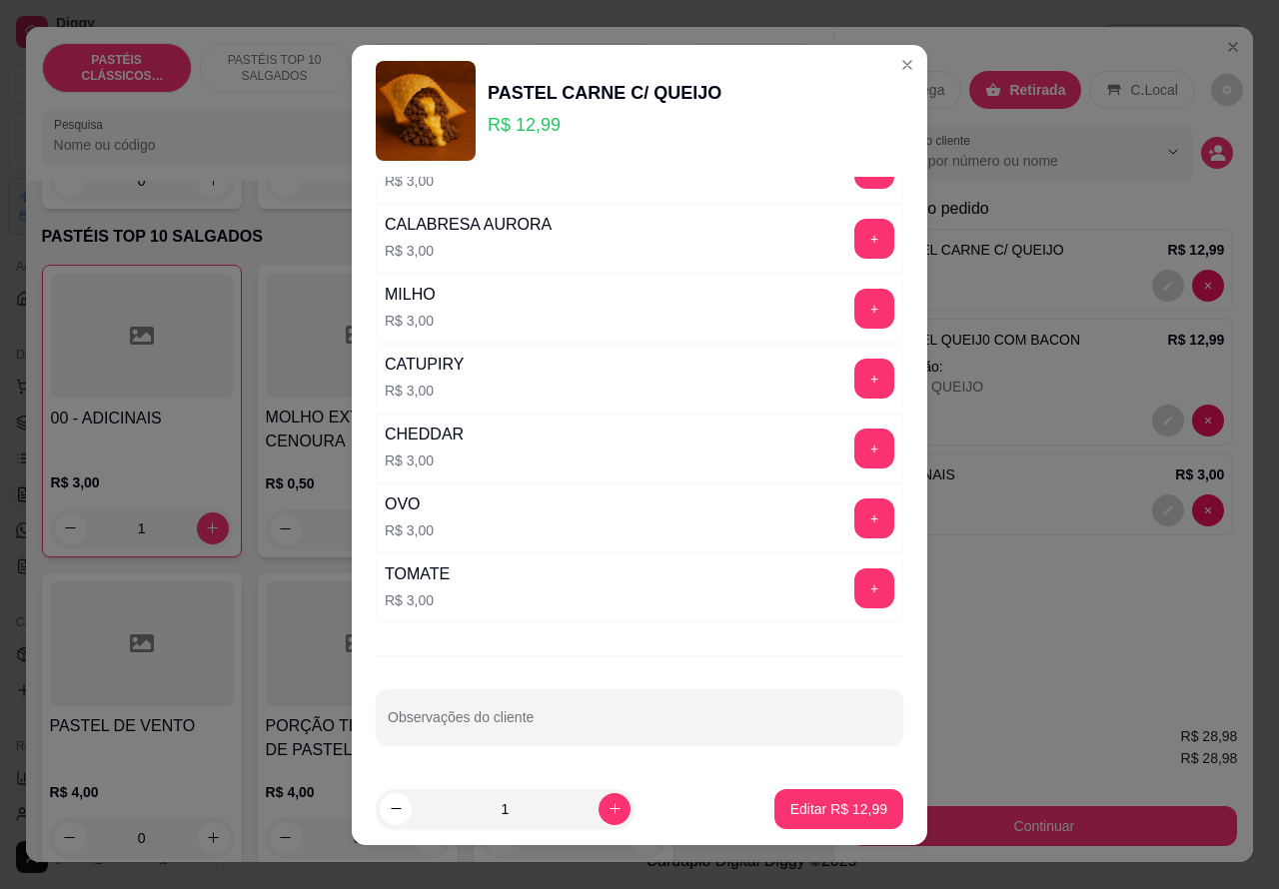
click at [534, 726] on input "Observações do cliente" at bounding box center [639, 725] width 503 height 20
type input "c"
type input "CLIENTE ESTA AGUARDADNO"
click at [804, 804] on p "Editar R$ 12,99" at bounding box center [838, 808] width 94 height 19
type input "0"
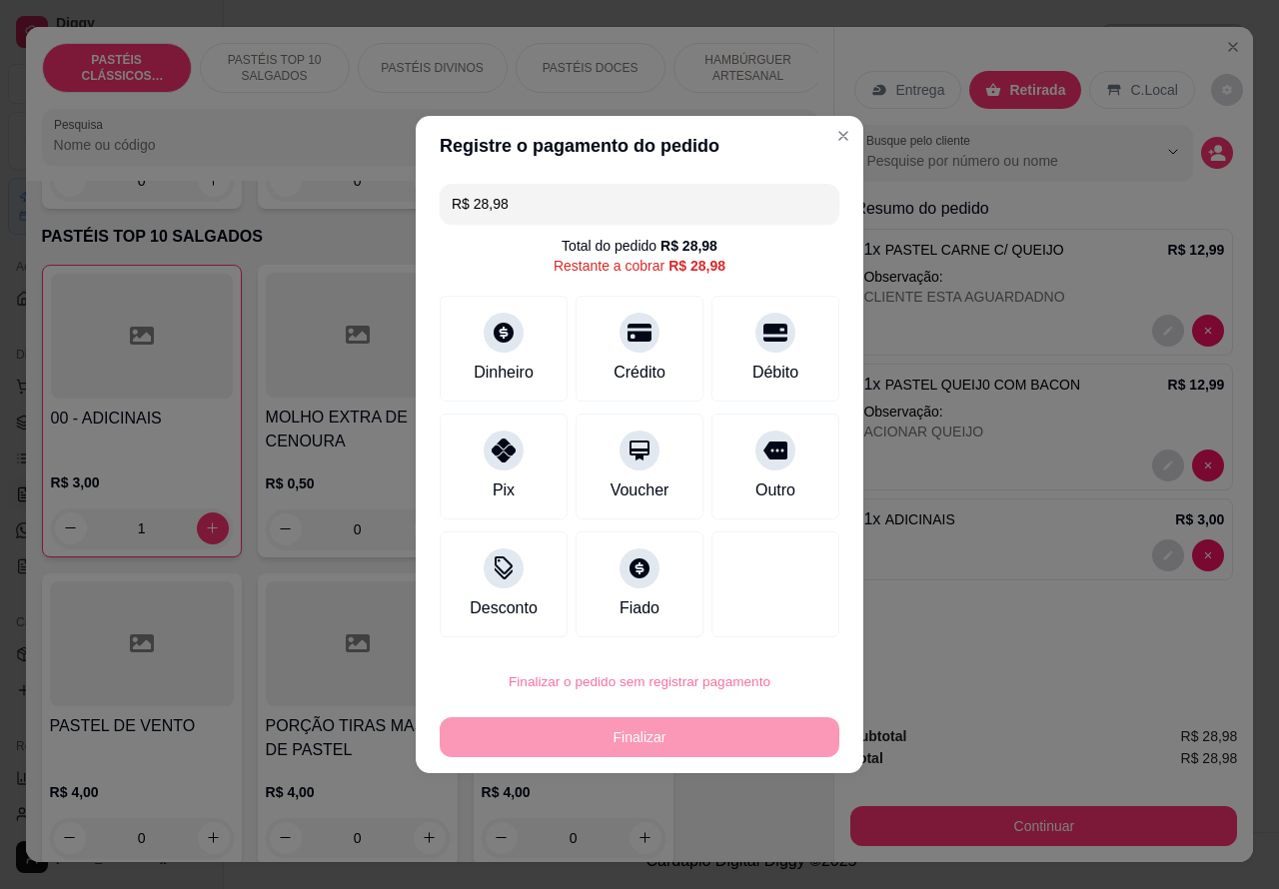
click at [780, 620] on button "Confirmar" at bounding box center [758, 625] width 74 height 31
type input "0"
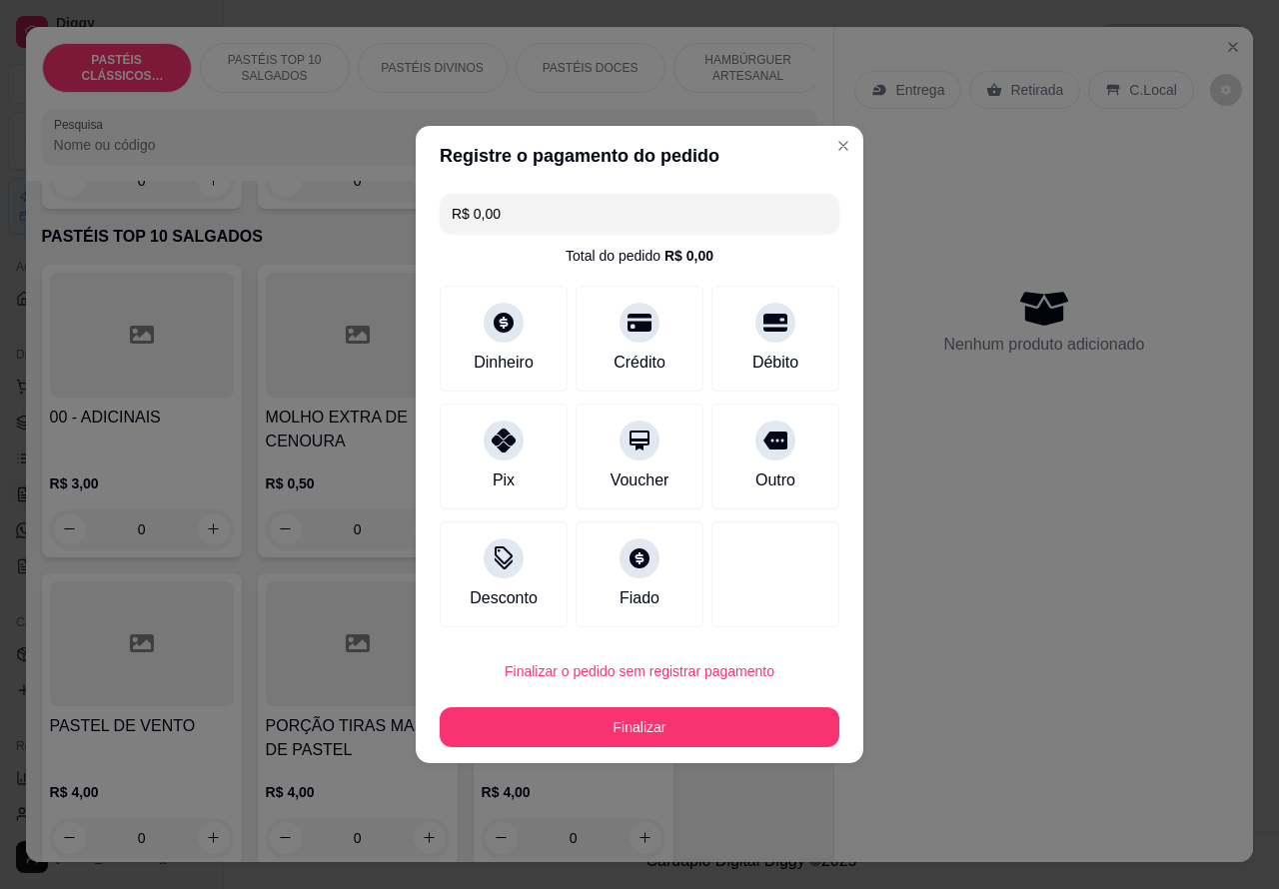
type input "R$ 0,00"
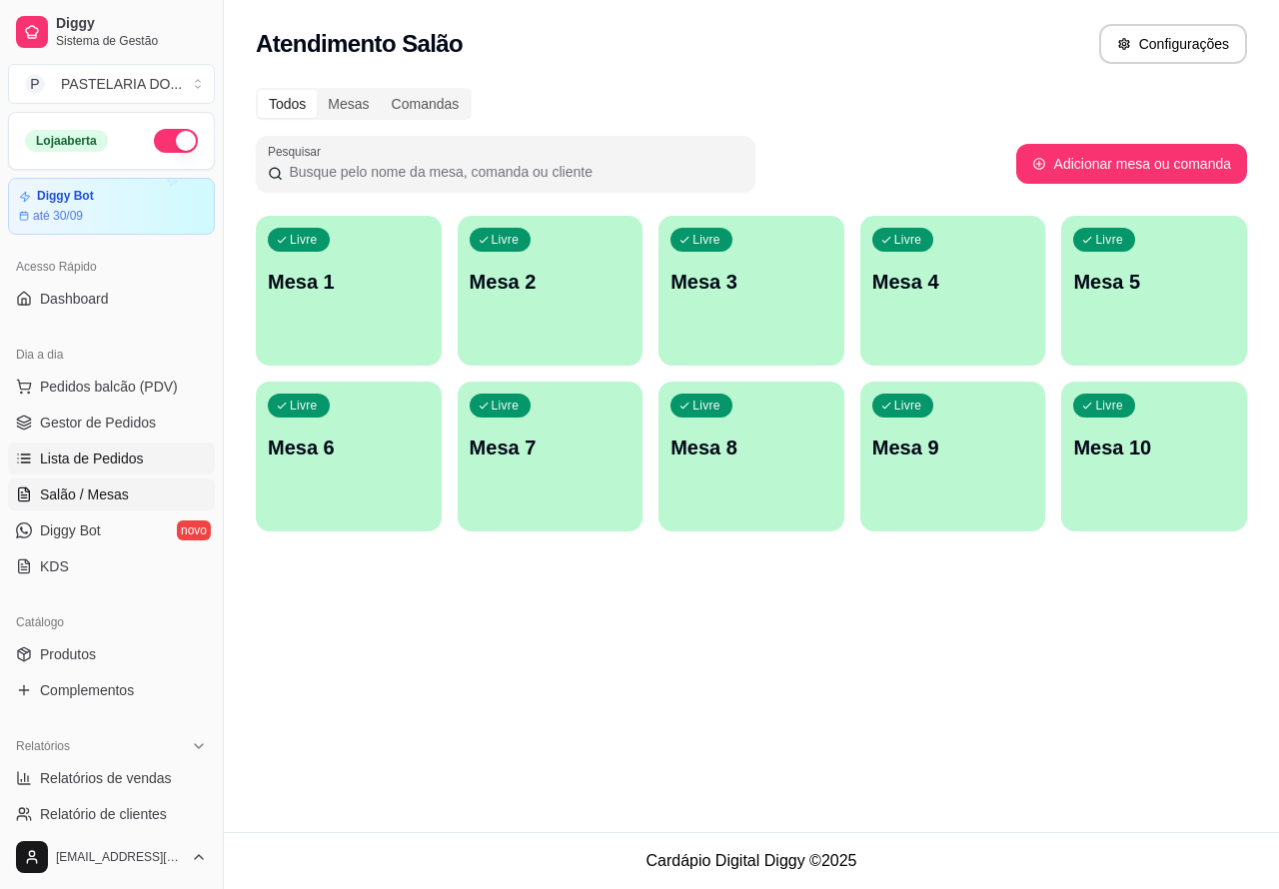
click at [142, 451] on link "Lista de Pedidos" at bounding box center [111, 459] width 207 height 32
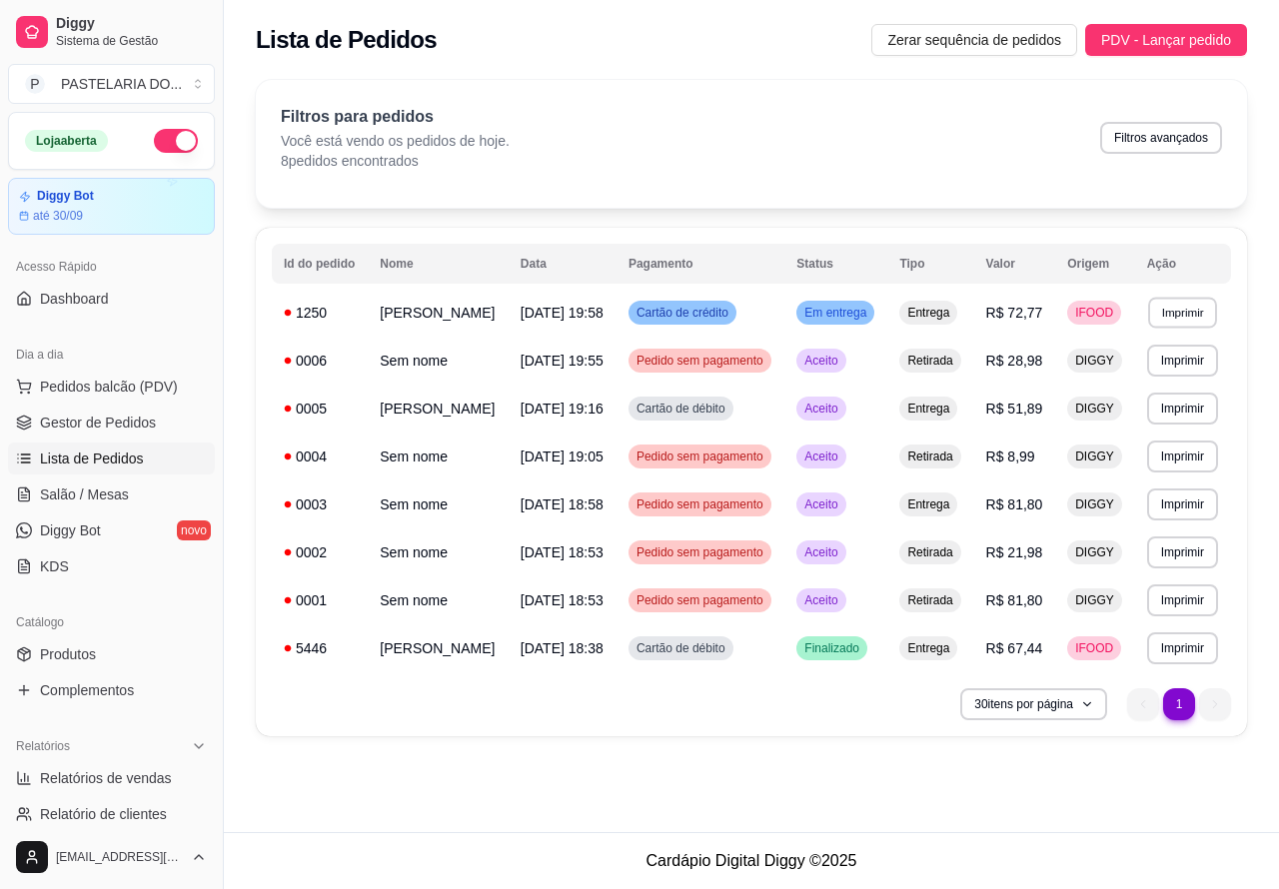
click at [1192, 315] on button "Imprimir" at bounding box center [1182, 312] width 69 height 31
click at [1187, 385] on button "COZINHA" at bounding box center [1148, 386] width 140 height 31
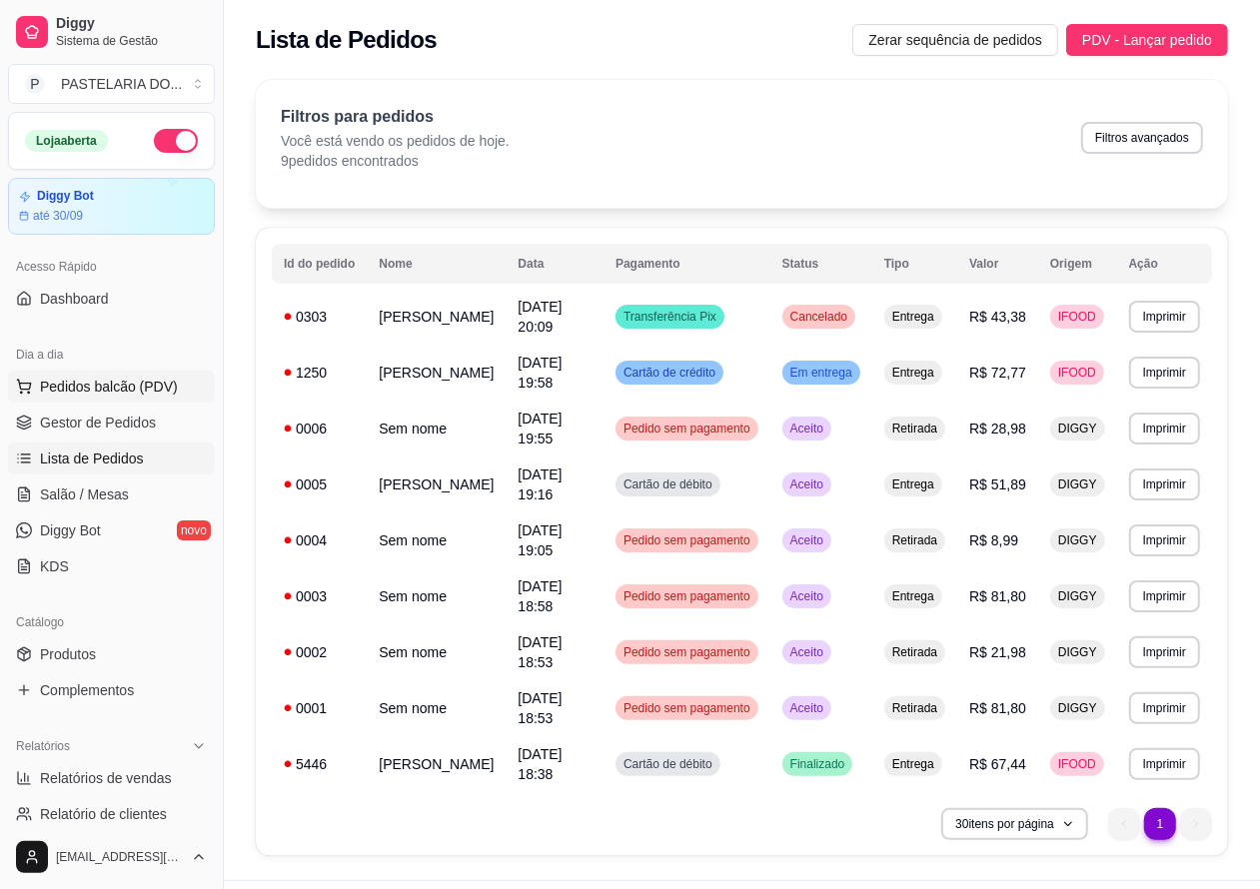
click at [137, 390] on span "Pedidos balcão (PDV)" at bounding box center [109, 387] width 138 height 20
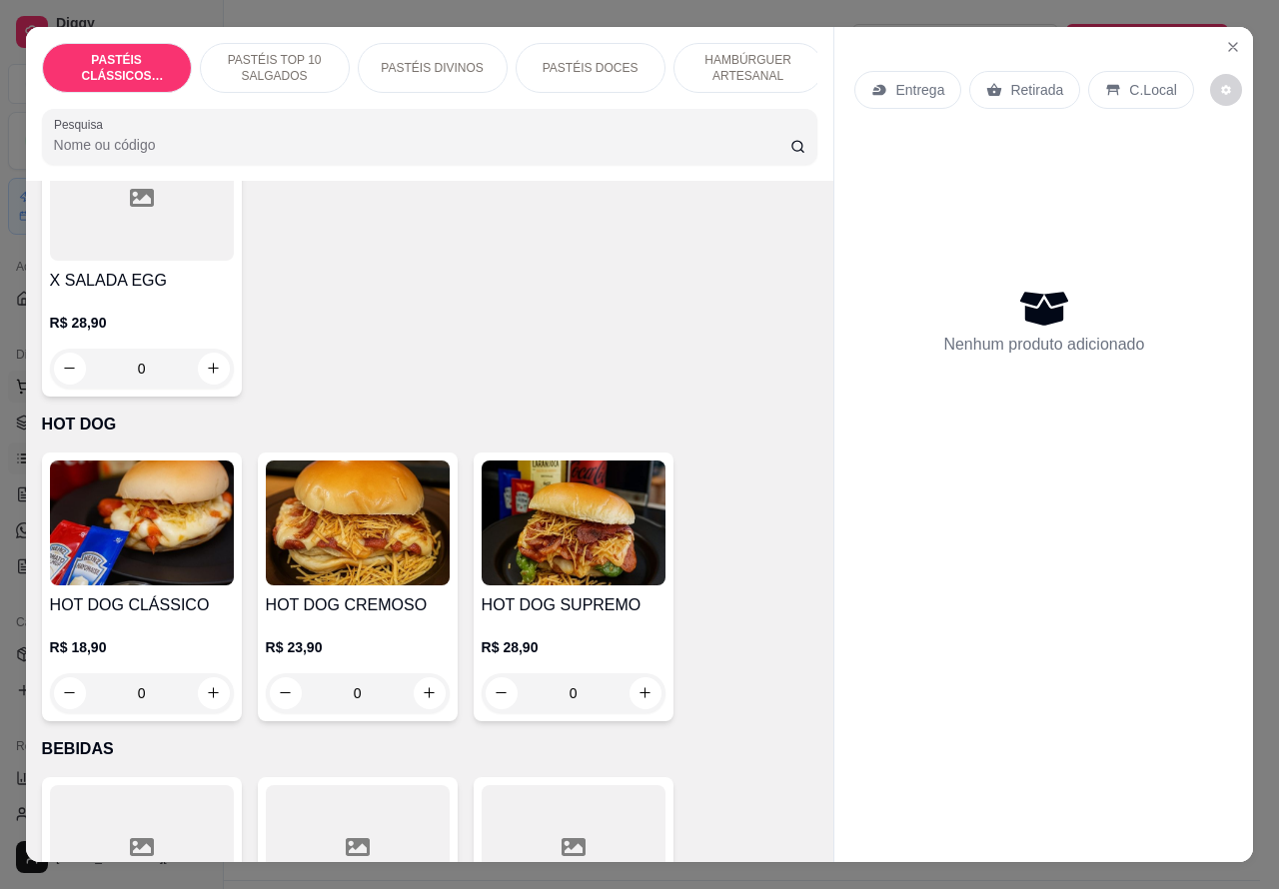
scroll to position [6121, 0]
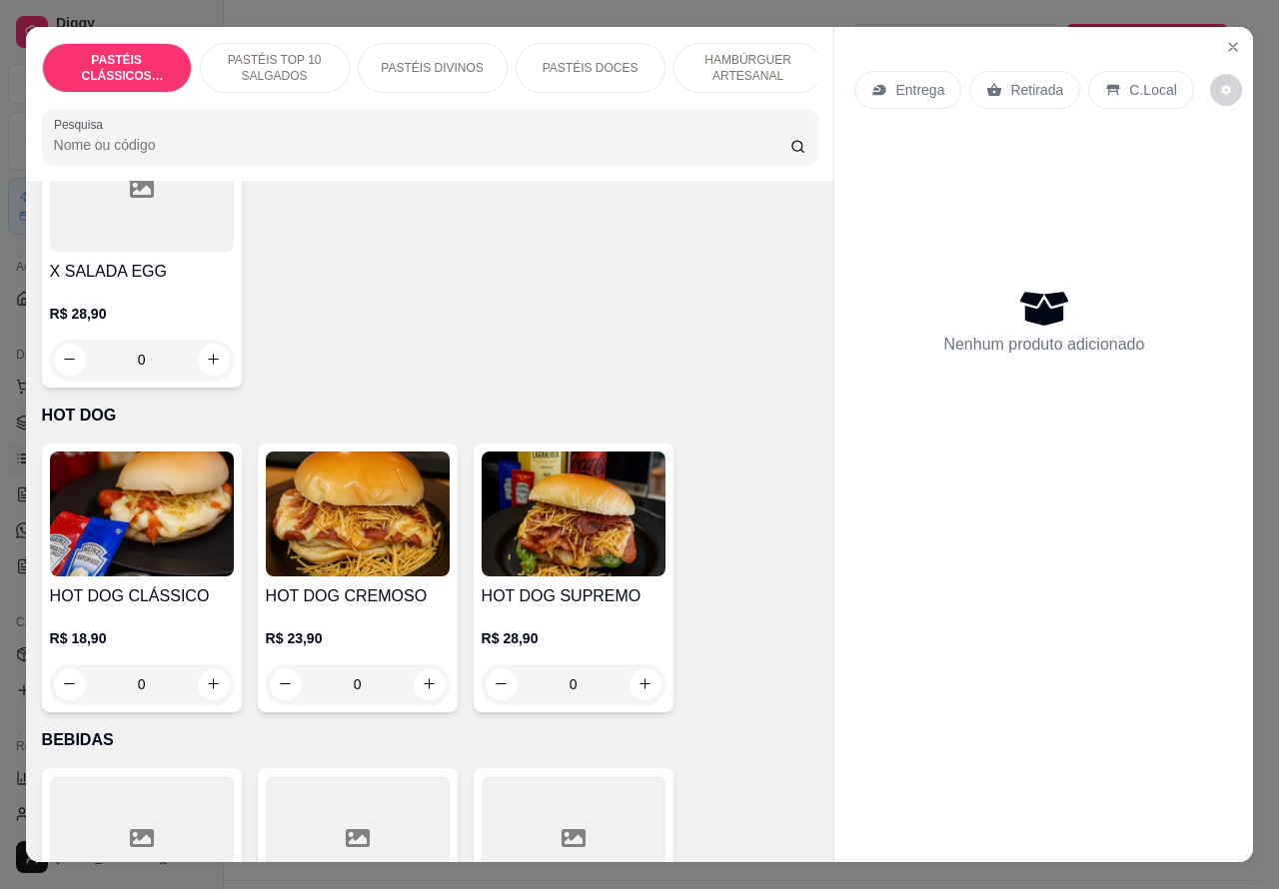
click at [609, 608] on div "R$ 28,90 0" at bounding box center [574, 656] width 184 height 96
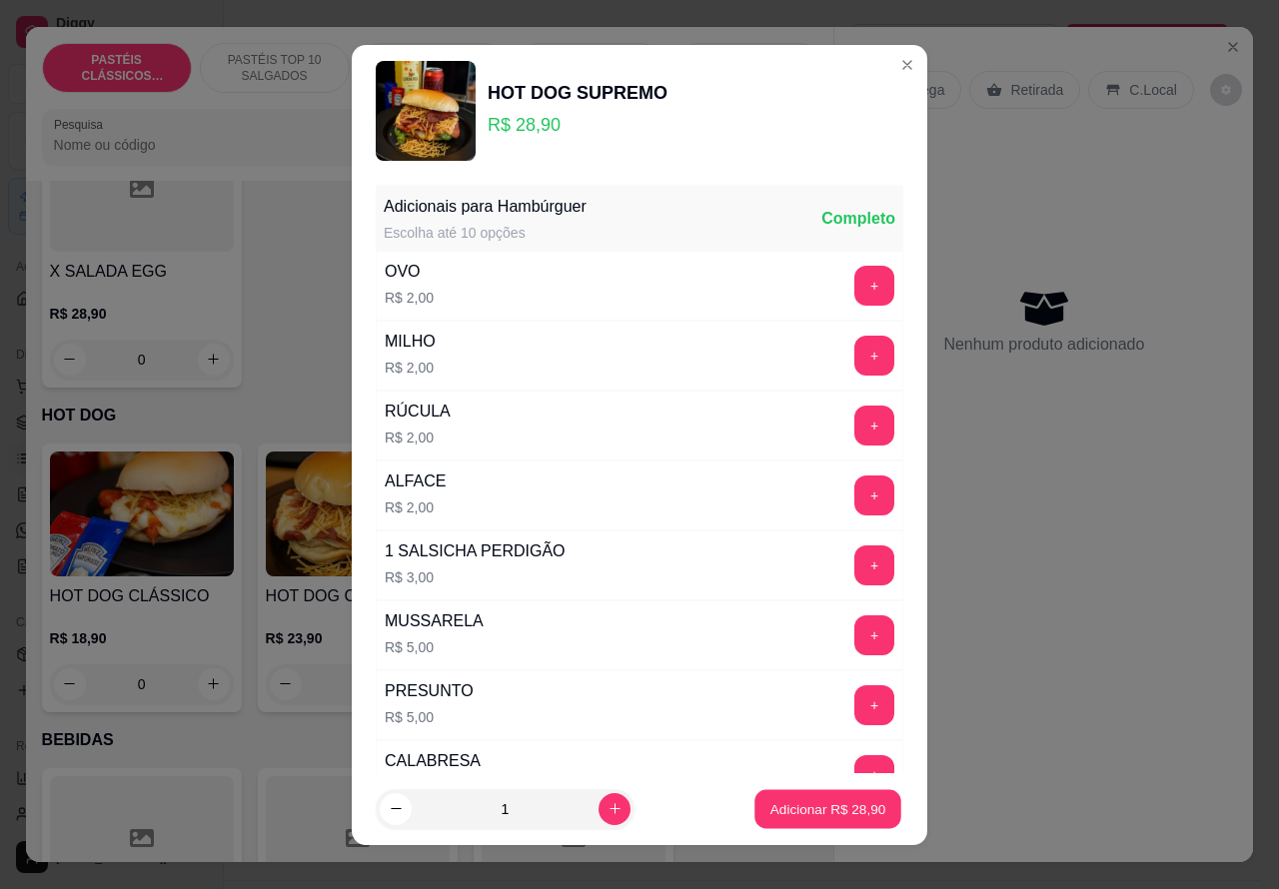
click at [820, 810] on p "Adicionar R$ 28,90" at bounding box center [828, 808] width 116 height 19
type input "1"
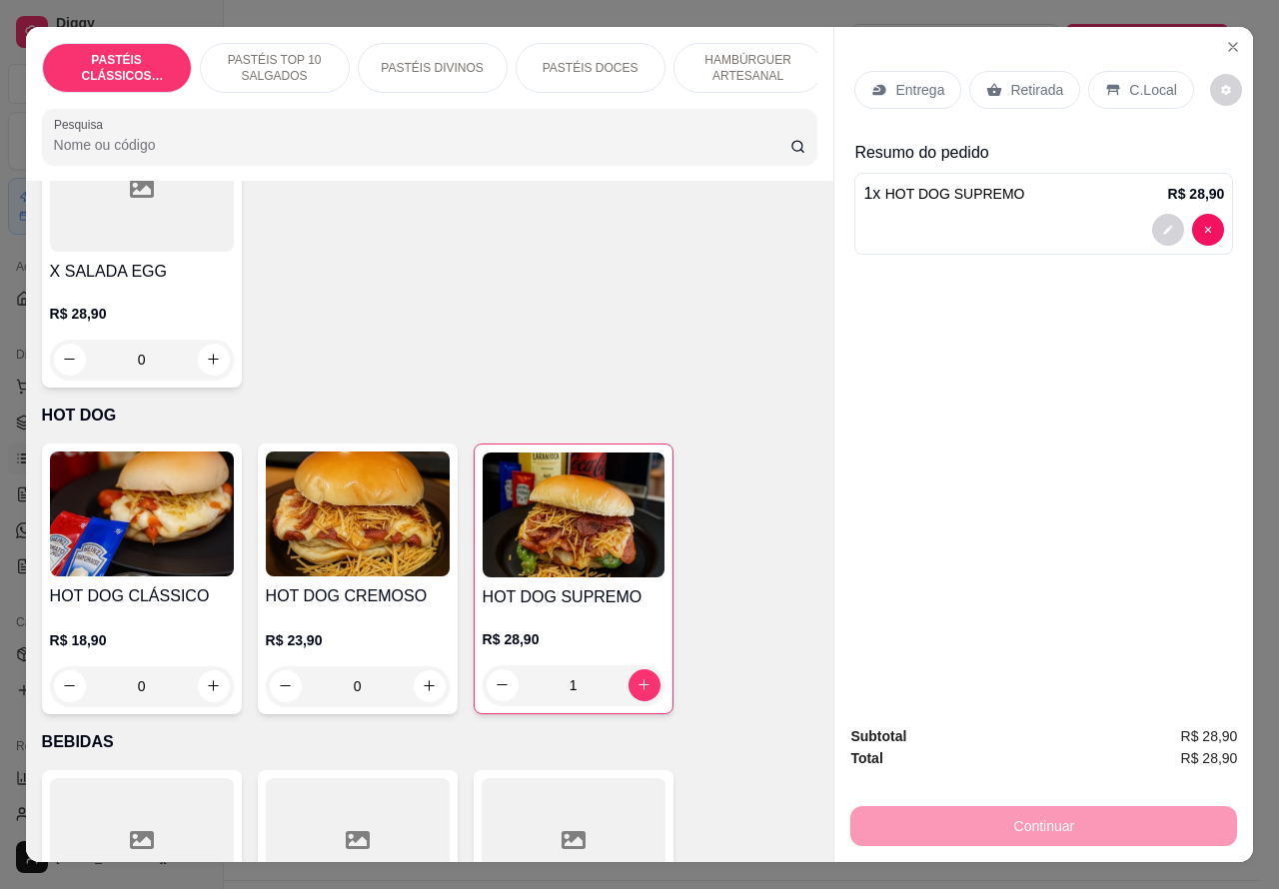
click at [1031, 80] on p "Retirada" at bounding box center [1036, 90] width 53 height 20
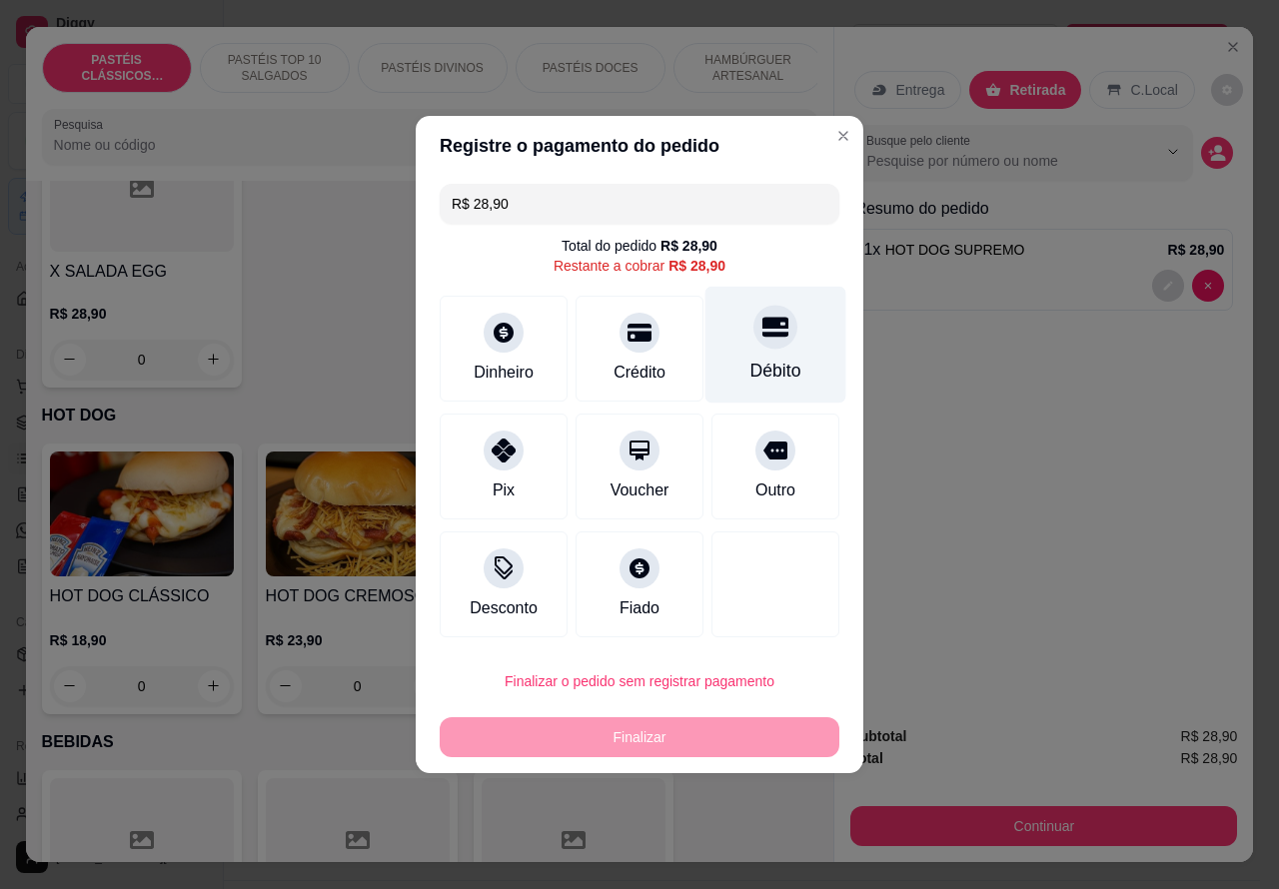
click at [760, 347] on div at bounding box center [775, 327] width 44 height 44
type input "R$ 0,00"
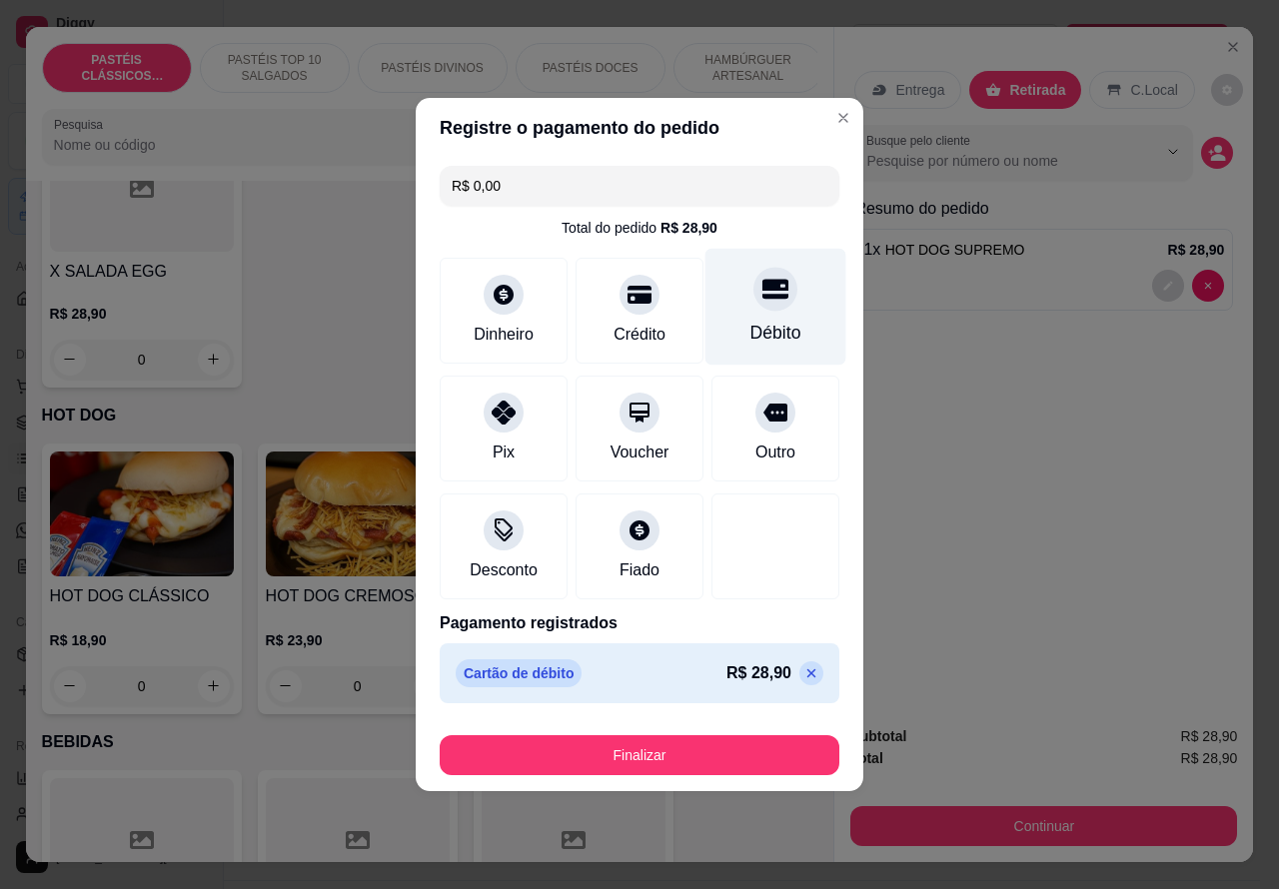
click at [764, 754] on button "Finalizar" at bounding box center [640, 755] width 400 height 40
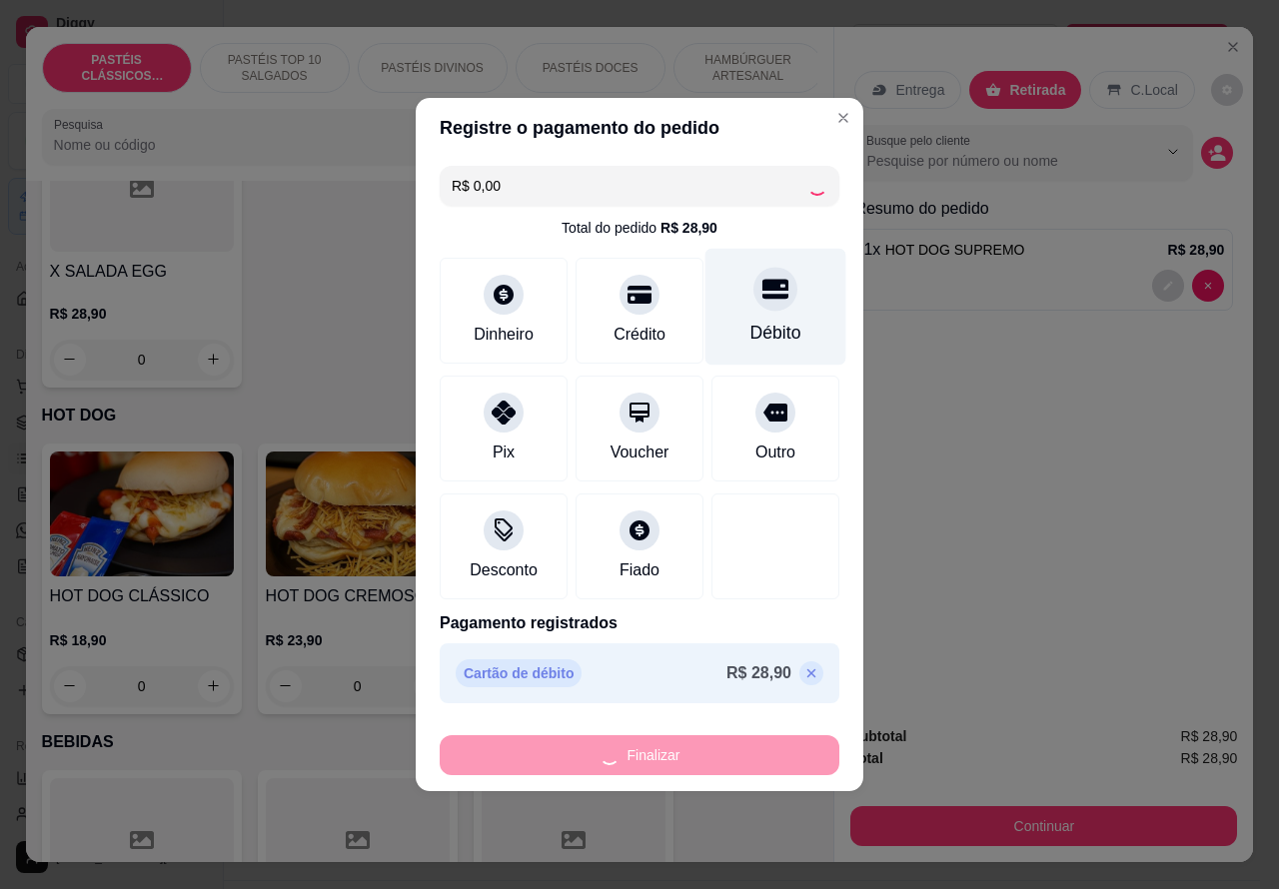
type input "0"
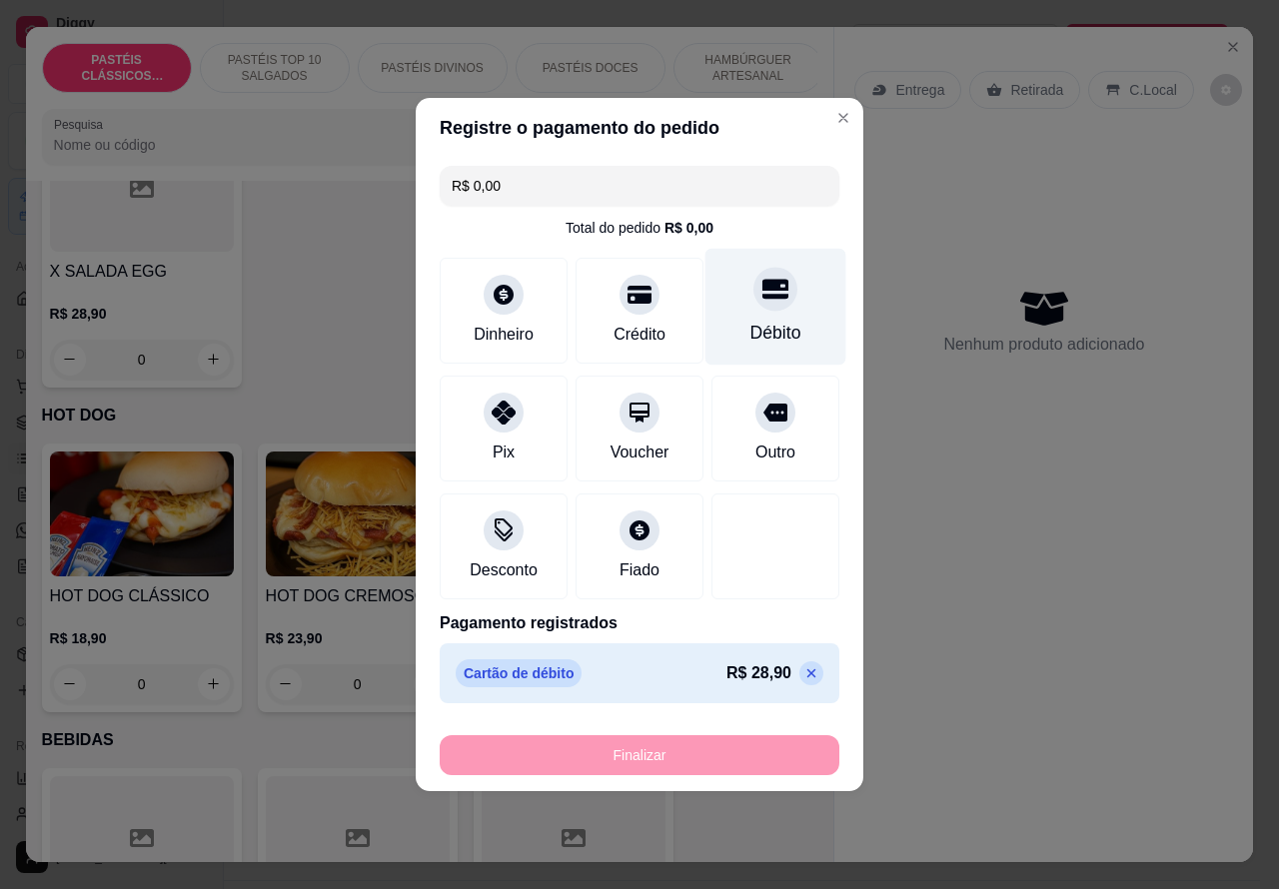
type input "-R$ 28,90"
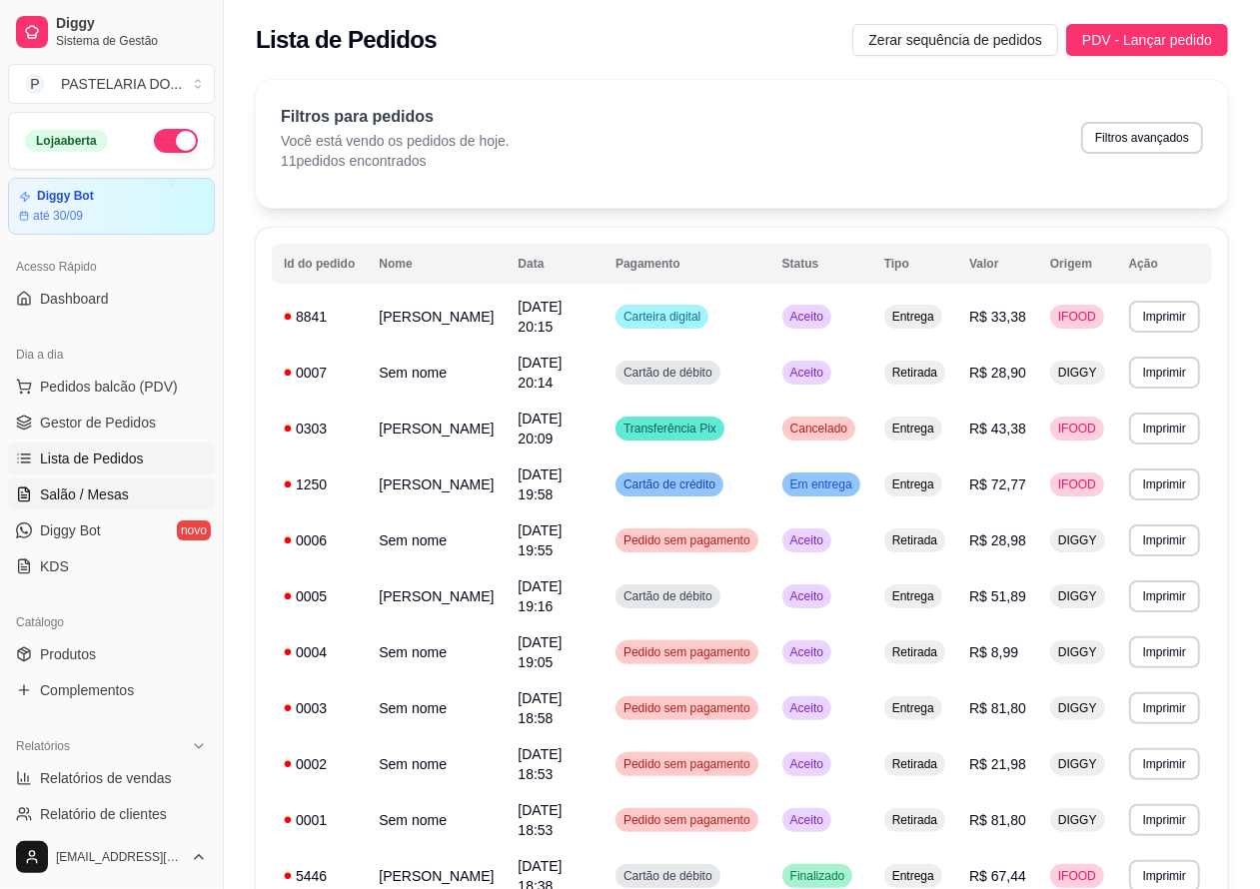
click at [110, 486] on span "Salão / Mesas" at bounding box center [84, 495] width 89 height 20
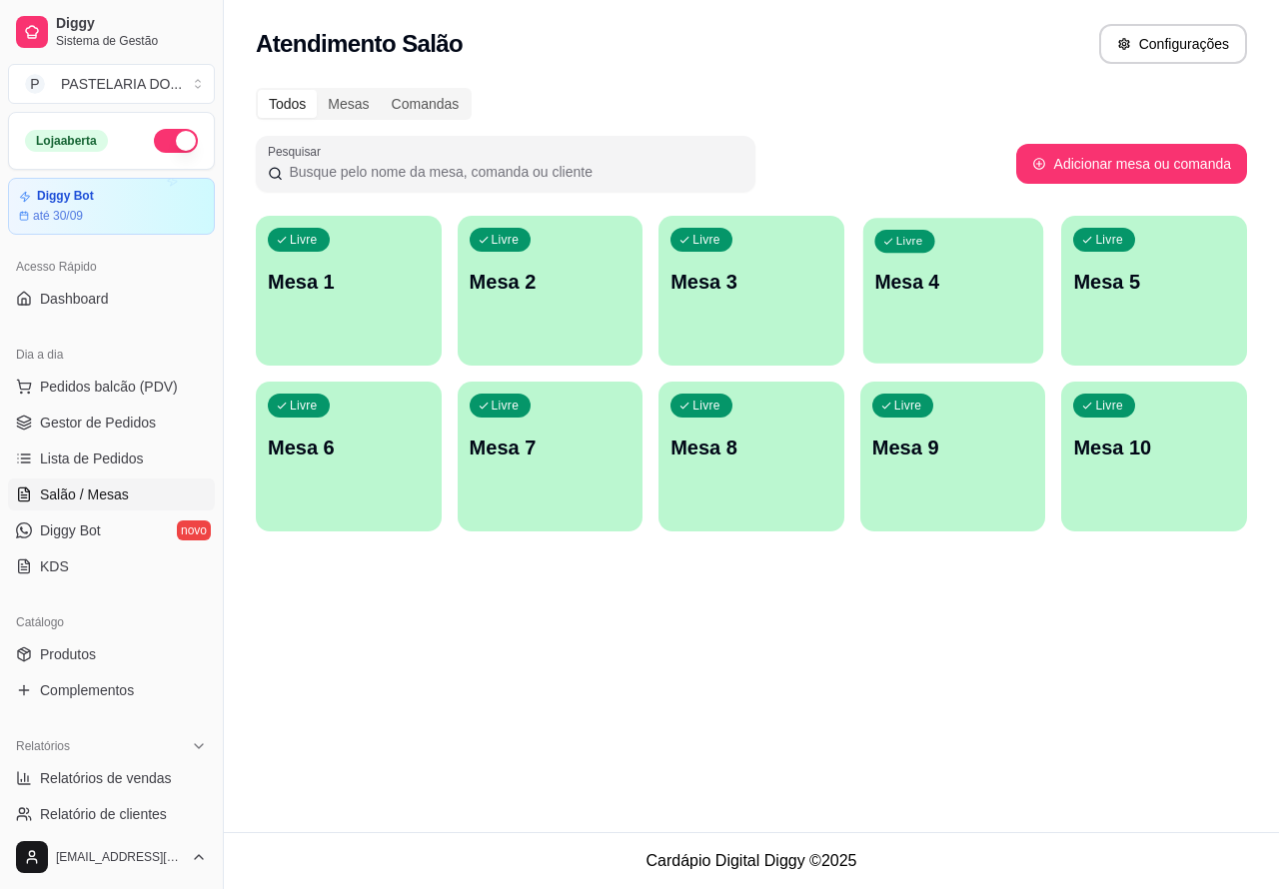
click at [961, 308] on div "Livre Mesa 4" at bounding box center [953, 279] width 180 height 122
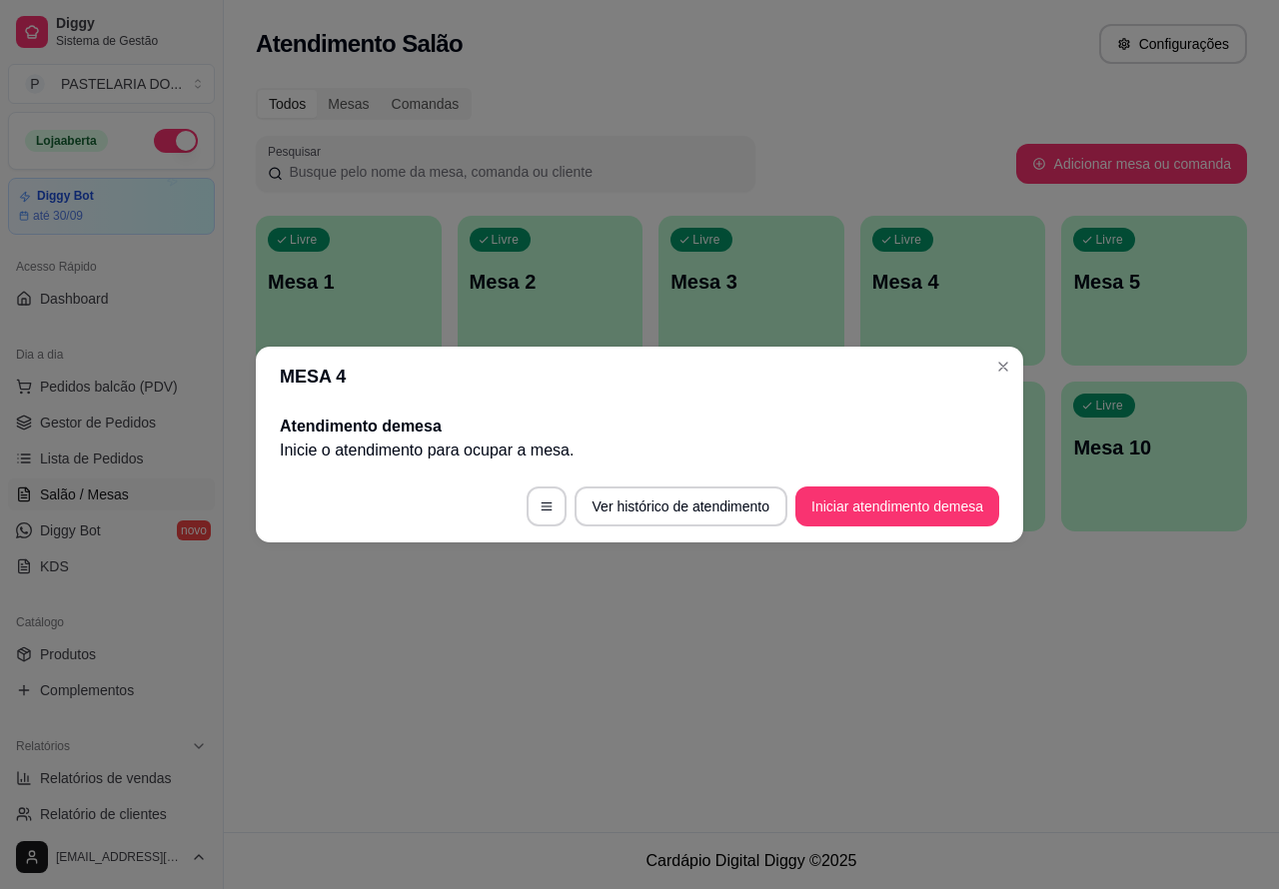
click at [902, 505] on button "Iniciar atendimento de mesa" at bounding box center [897, 507] width 204 height 40
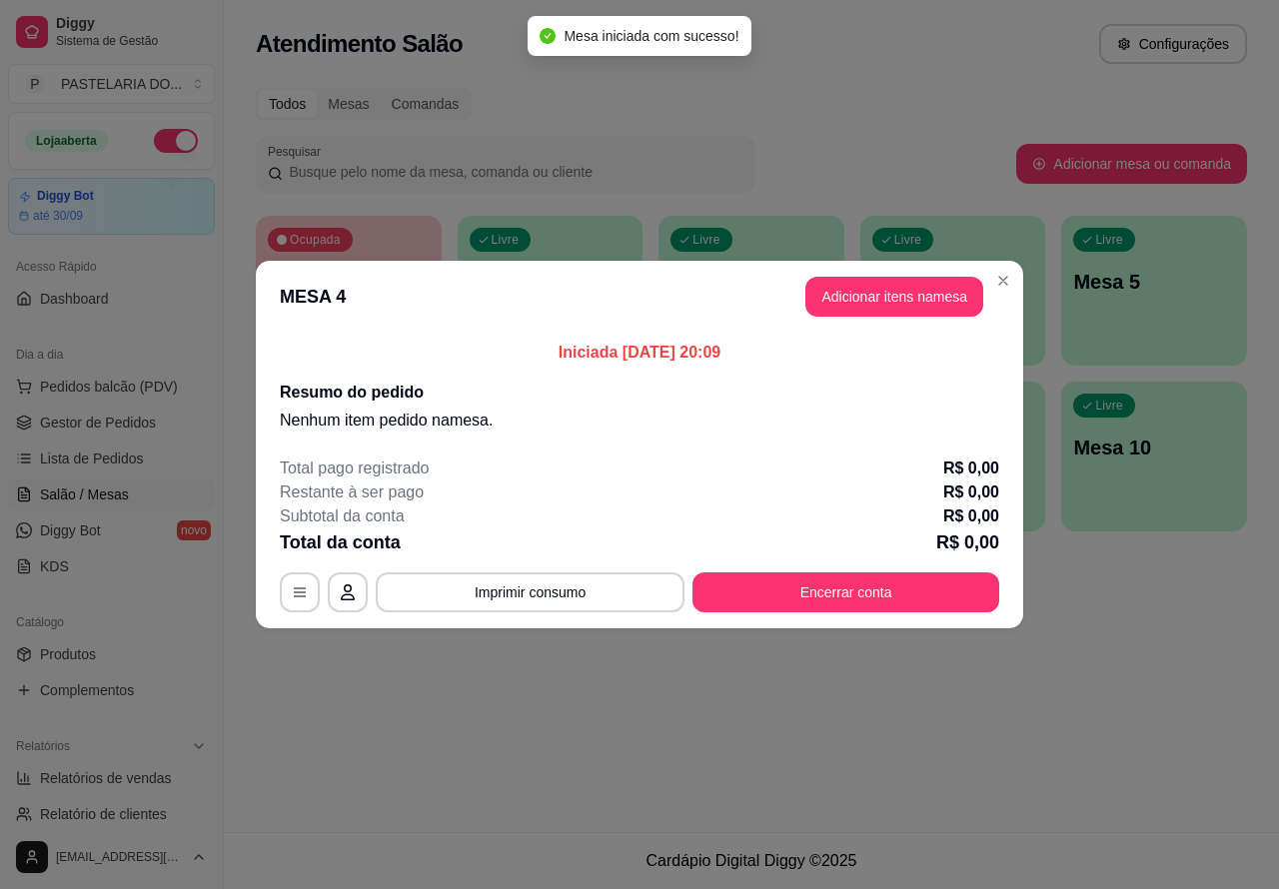
click at [865, 301] on div "Nenhum produto adicionado" at bounding box center [1056, 286] width 390 height 404
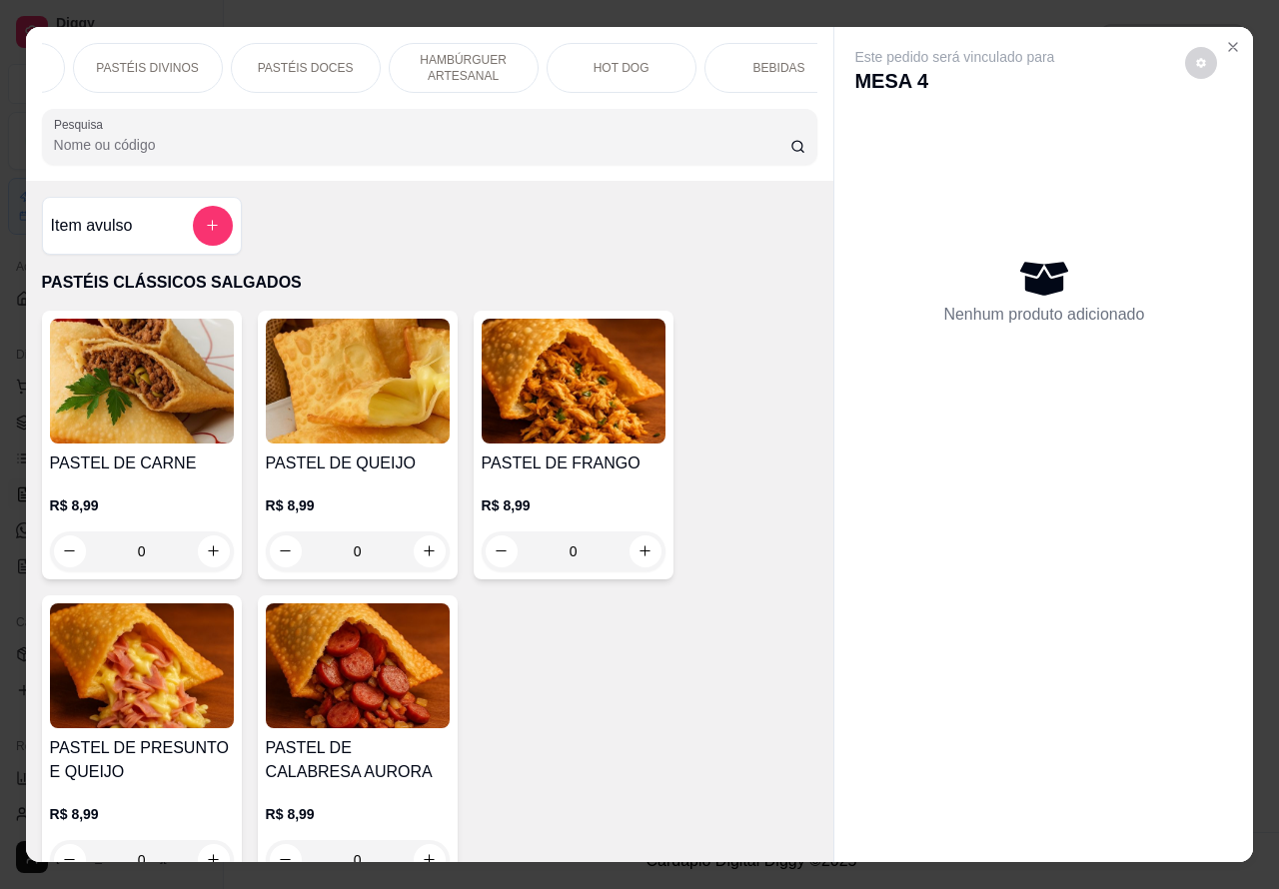
scroll to position [0, 272]
click at [465, 63] on p "HAMBÚRGUER ARTESANAL" at bounding box center [477, 68] width 116 height 32
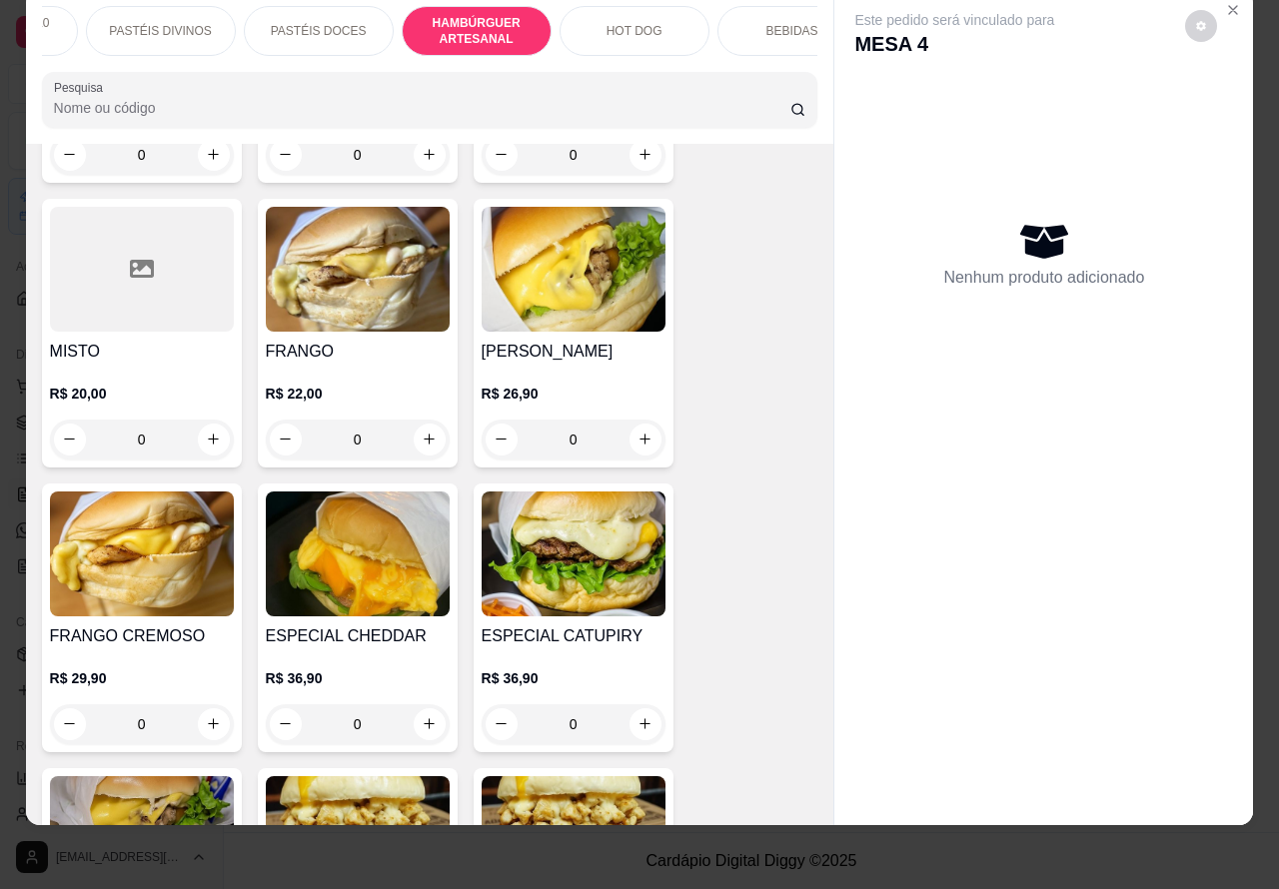
scroll to position [5125, 0]
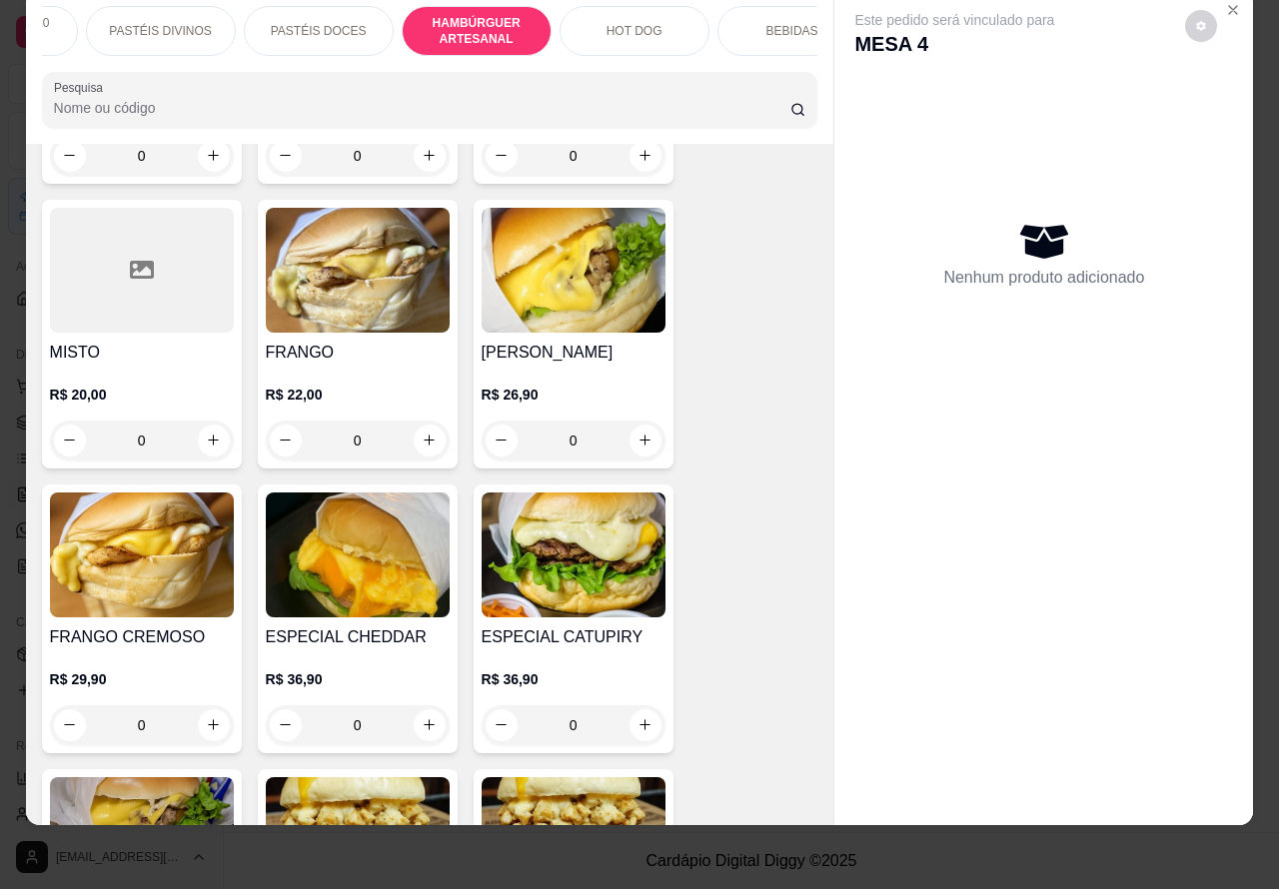
click at [632, 421] on div "0" at bounding box center [574, 441] width 184 height 40
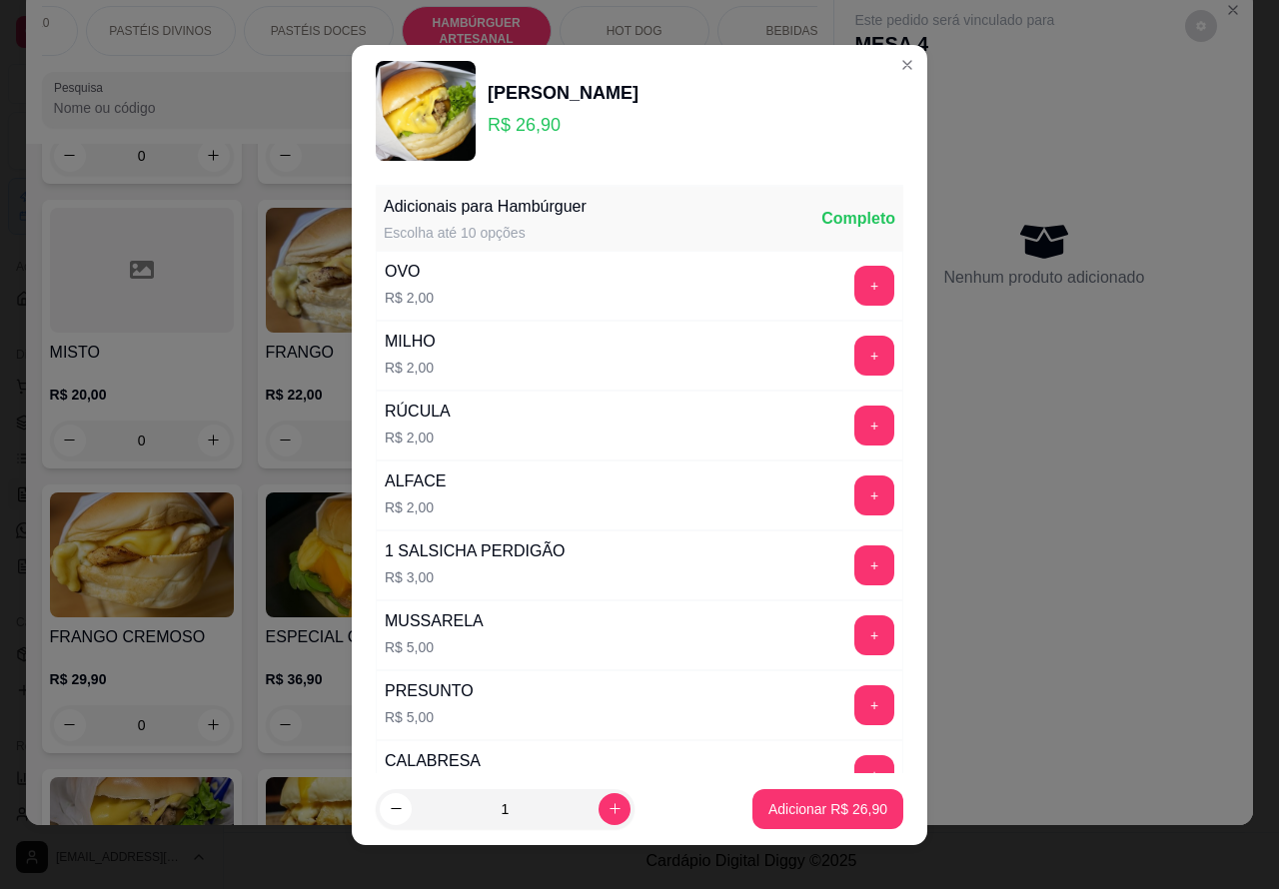
click at [790, 811] on p "Adicionar R$ 26,90" at bounding box center [827, 809] width 119 height 20
type input "1"
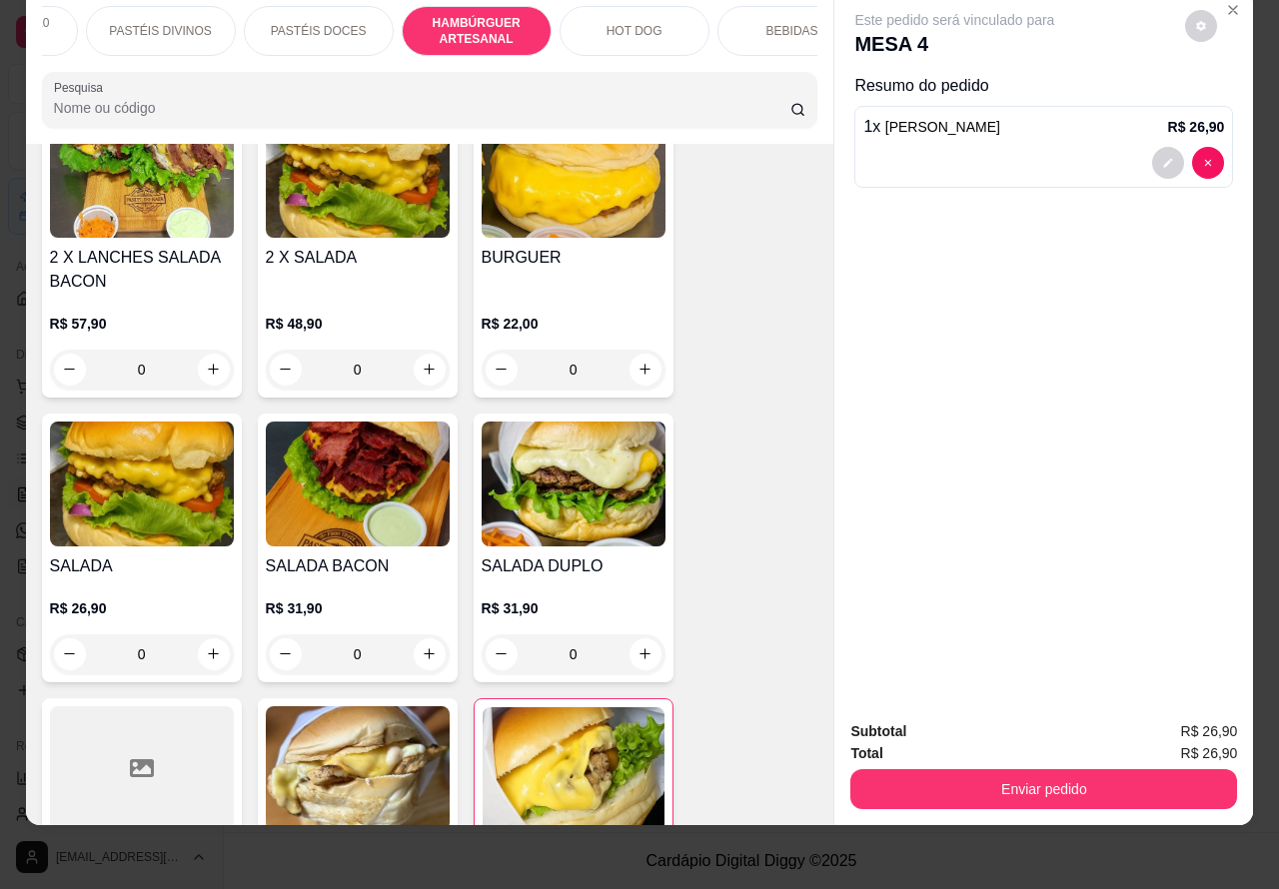
scroll to position [4668, 0]
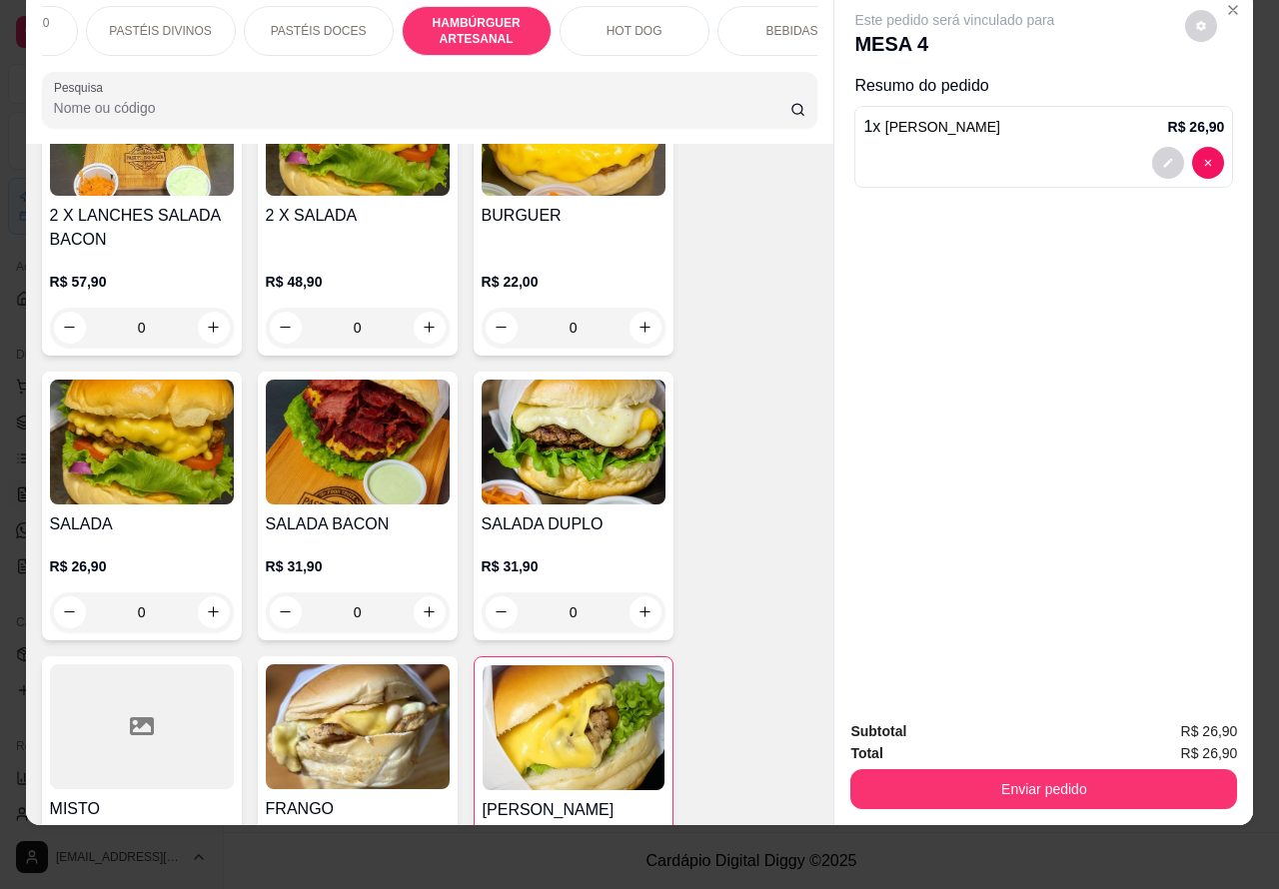
click at [143, 445] on img at bounding box center [142, 442] width 184 height 125
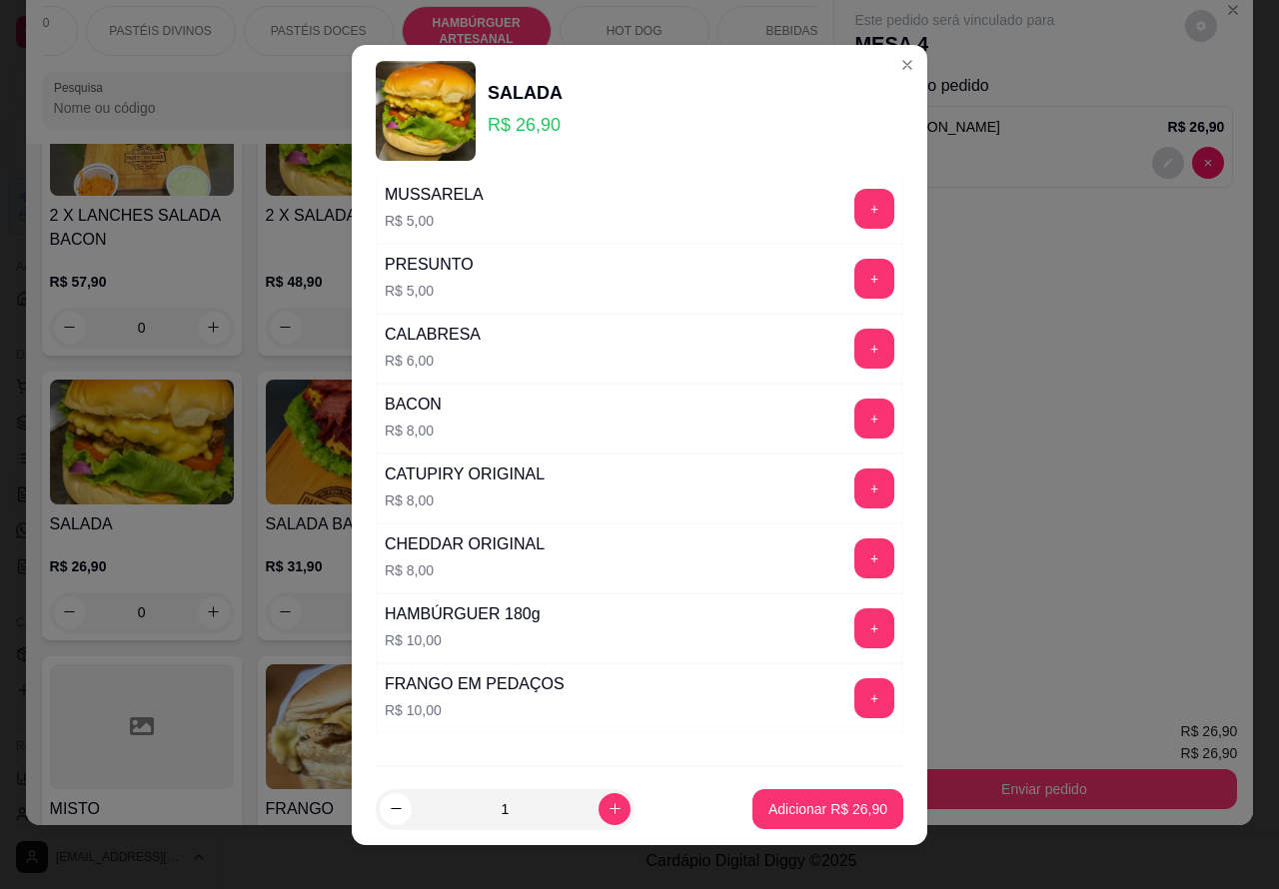
scroll to position [541, 0]
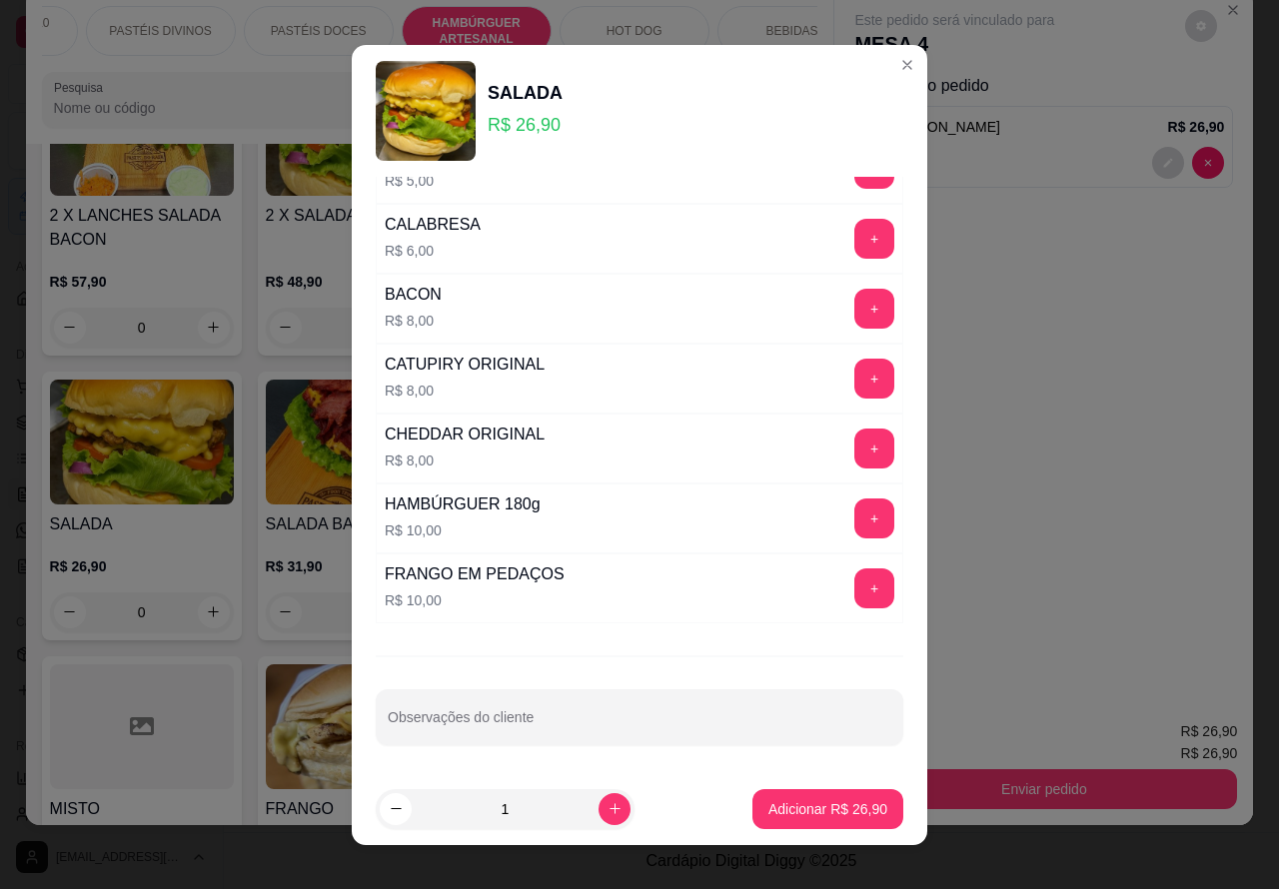
click at [560, 724] on input "Observações do cliente" at bounding box center [639, 725] width 503 height 20
click at [499, 706] on div "Observações do cliente" at bounding box center [639, 717] width 527 height 56
click at [669, 731] on input """""""""SEM HAMBURGUER''''''""""""" COLOCAR OVO" at bounding box center [639, 725] width 503 height 20
click at [659, 726] on input """""""""SEM HAMBURGUER''''''""""""" COLOCAR2 OVO" at bounding box center [639, 725] width 503 height 20
click at [665, 732] on input """""""""SEM HAMBURGUER''''''""""""" COLOCAR2 OVO" at bounding box center [639, 725] width 503 height 20
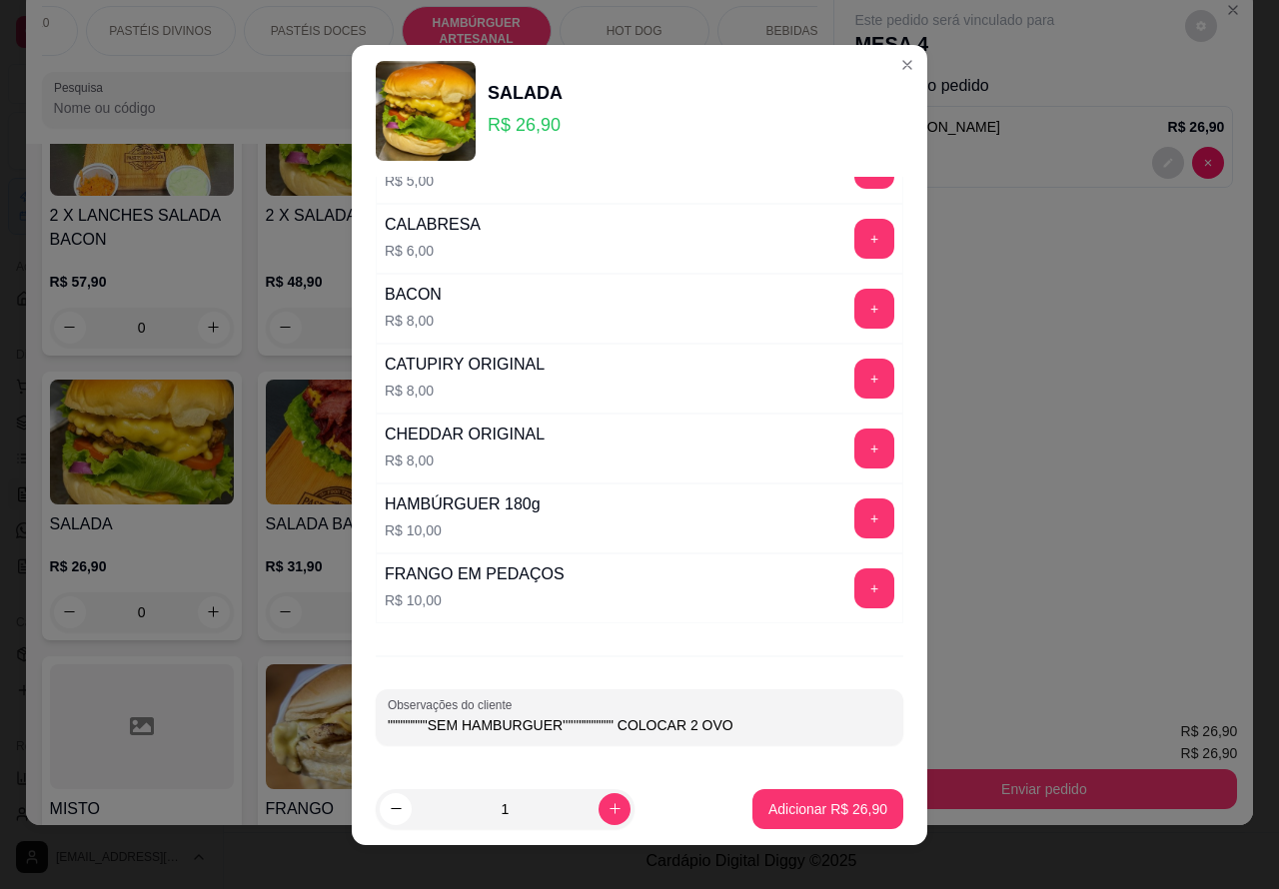
click at [747, 730] on input """""""""SEM HAMBURGUER''''''""""""" COLOCAR 2 OVO" at bounding box center [639, 725] width 503 height 20
type input """""""""SEM HAMBURGUER''''''""""""" COLOCAR 2 OVOS"
click at [782, 800] on p "Adicionar R$ 26,90" at bounding box center [827, 809] width 119 height 20
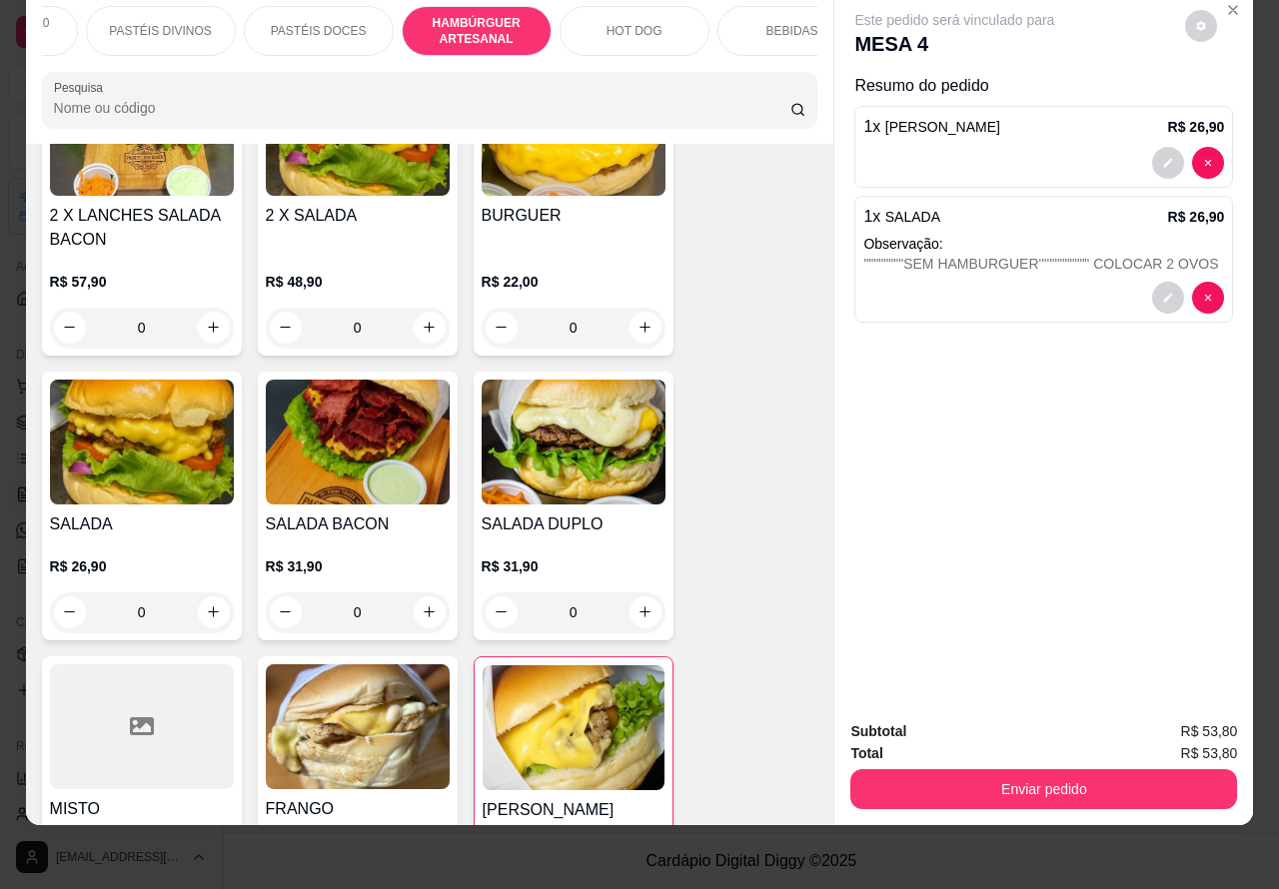
scroll to position [0, 0]
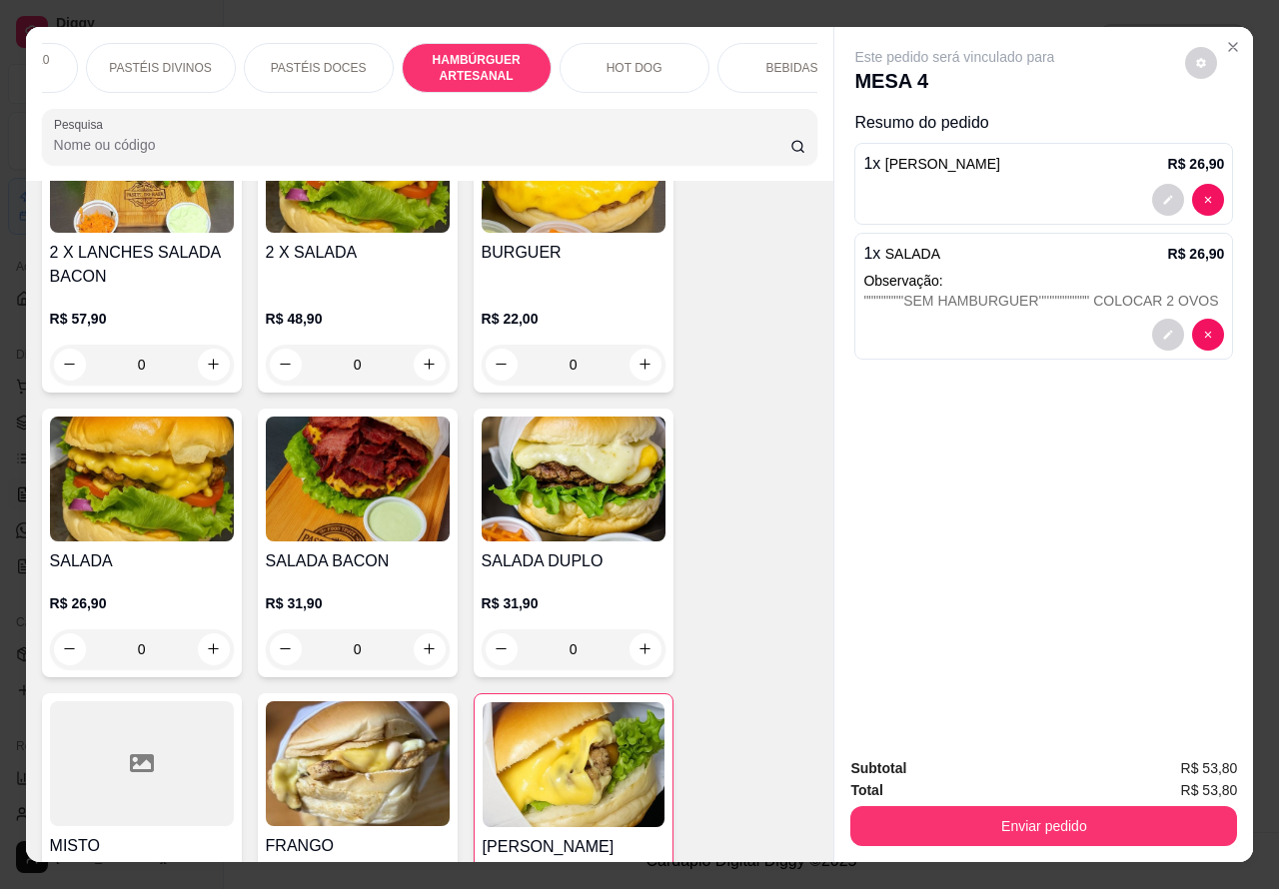
click at [947, 819] on button "Enviar pedido" at bounding box center [1043, 826] width 387 height 40
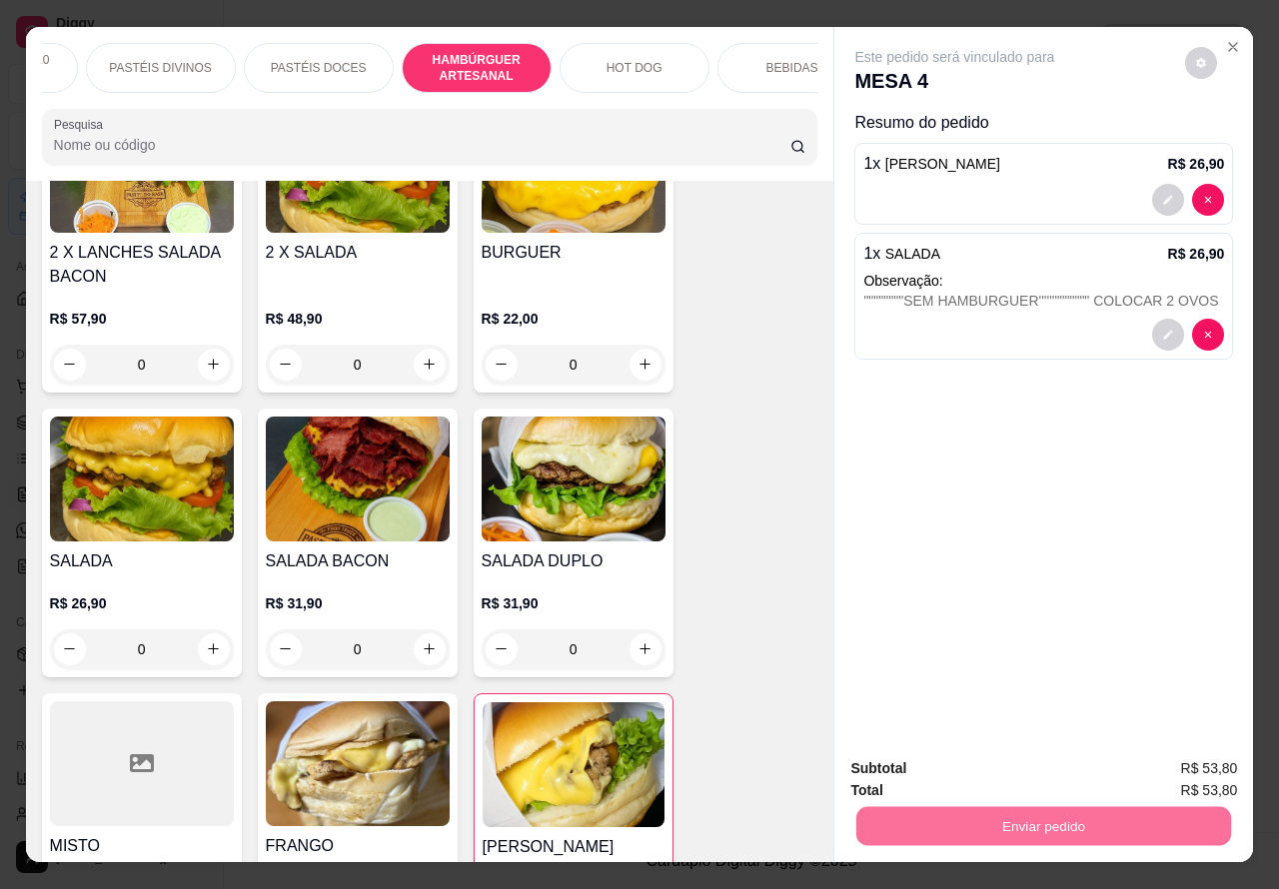
click at [955, 772] on button "Não registrar e enviar pedido" at bounding box center [976, 768] width 208 height 38
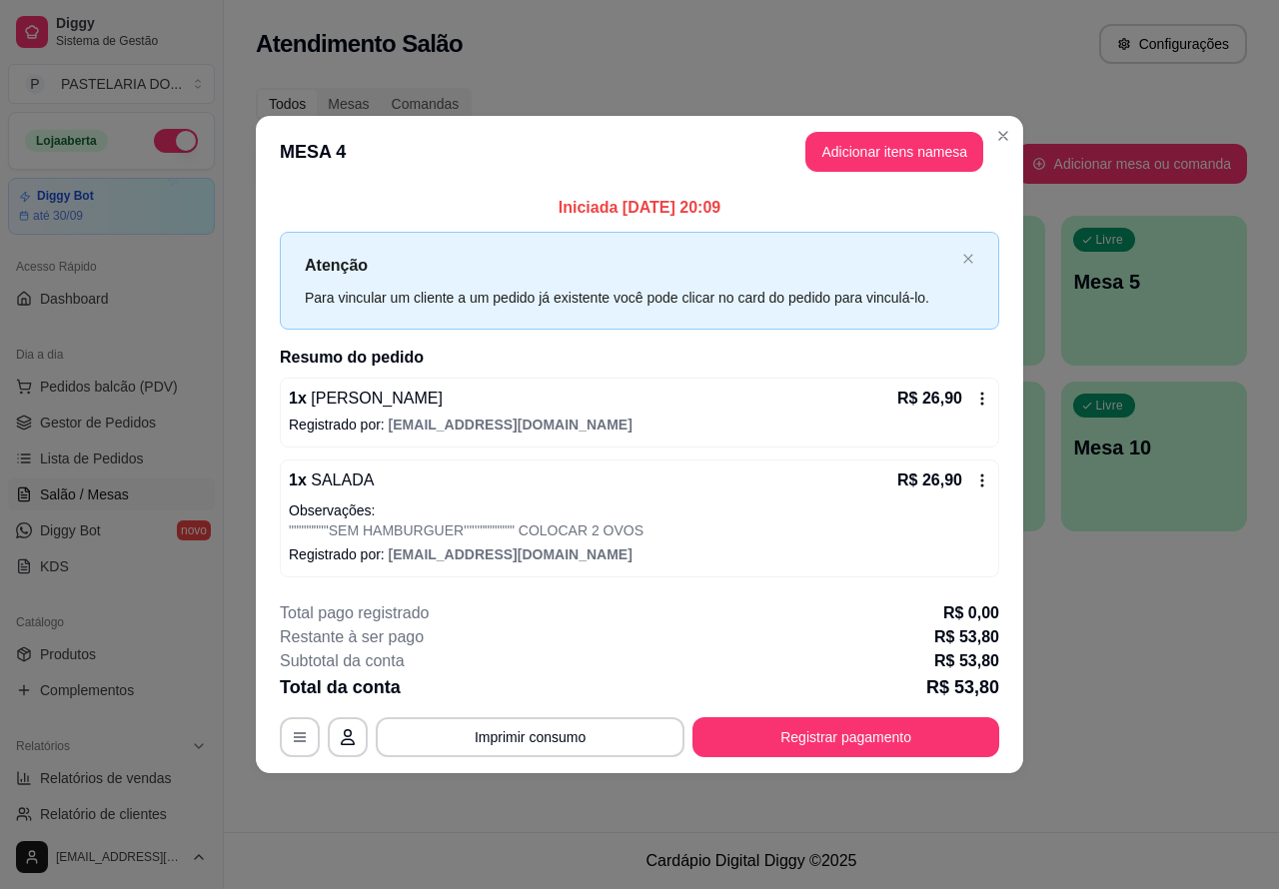
click at [487, 877] on footer "Cardápio Digital Diggy © 2025" at bounding box center [751, 860] width 1055 height 57
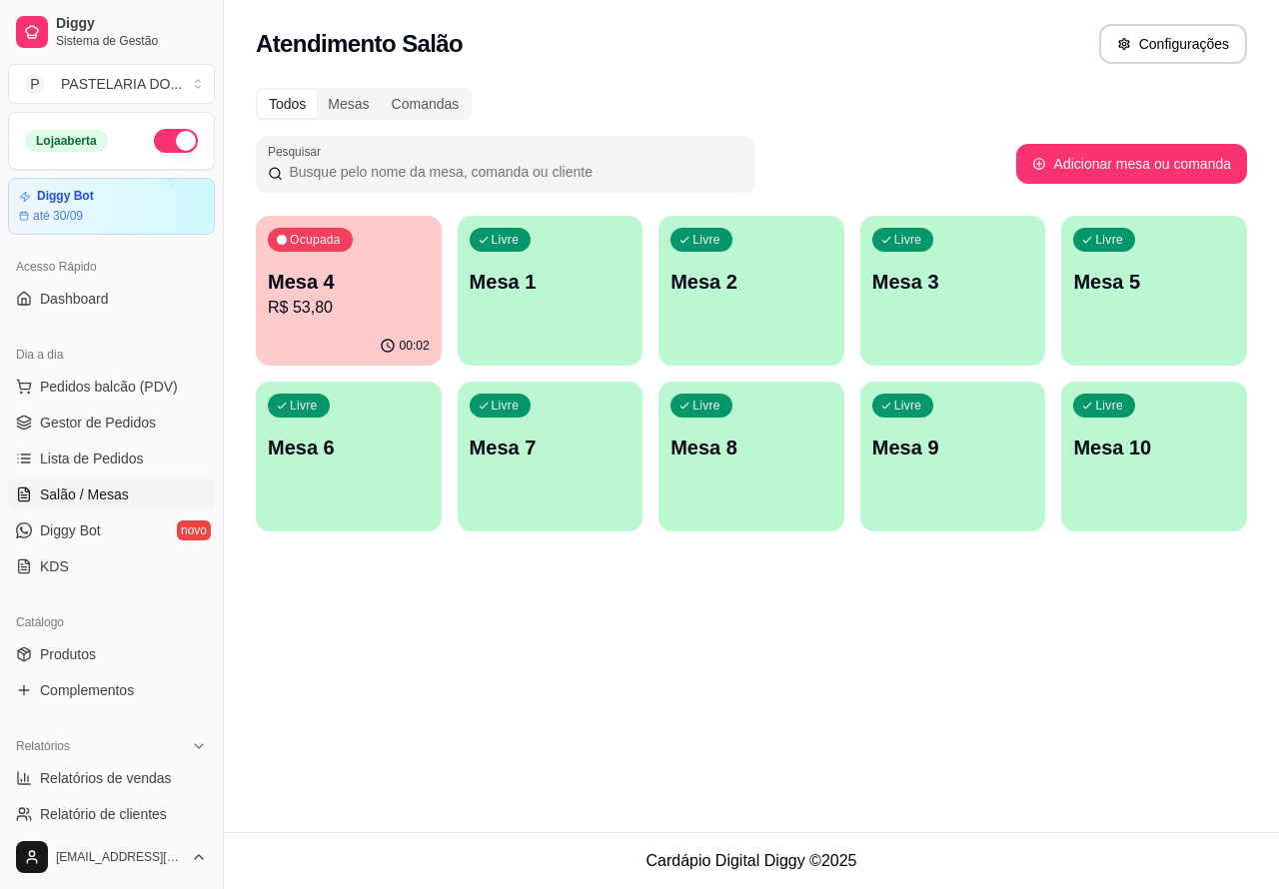
click at [365, 301] on p "R$ 53,80" at bounding box center [349, 308] width 162 height 24
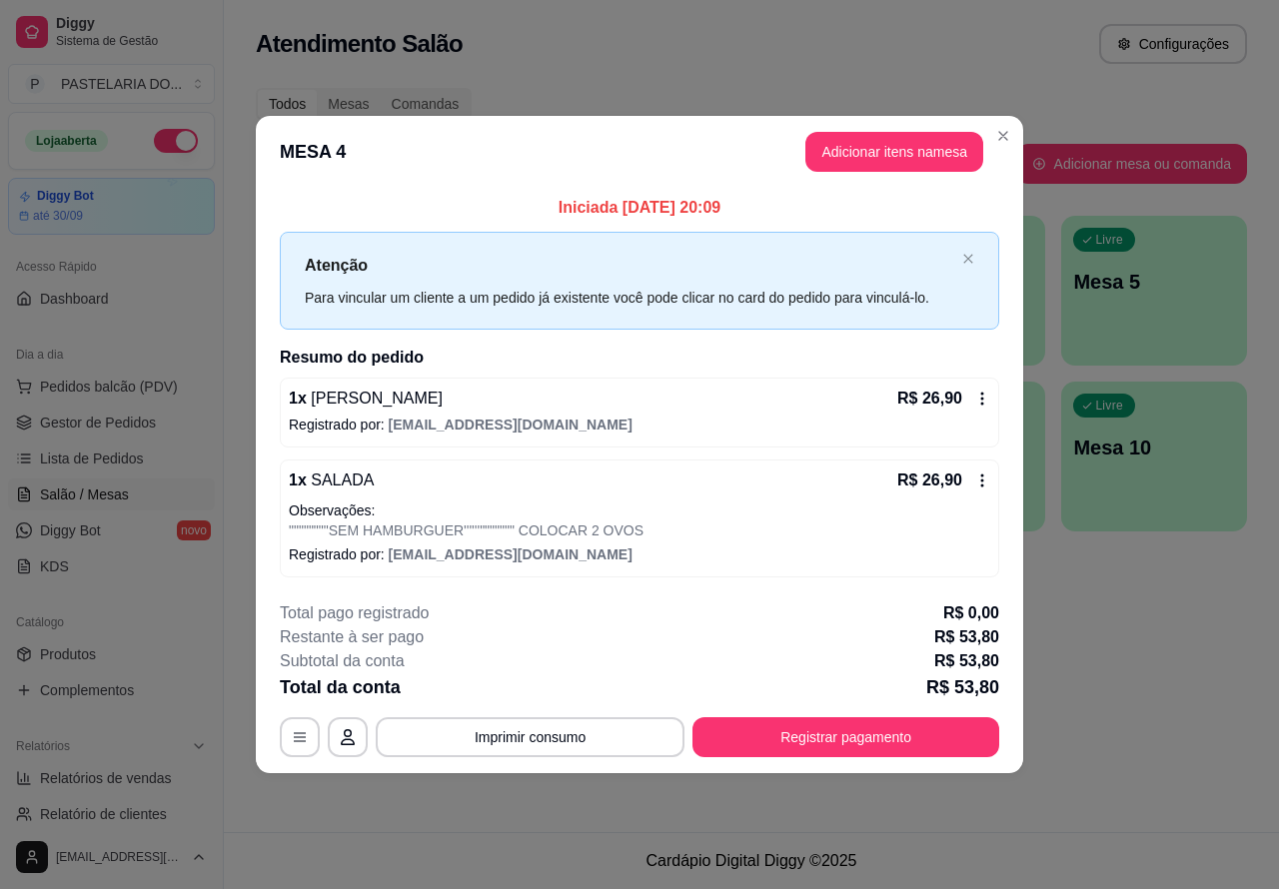
click at [1002, 136] on div "Pesquisar" at bounding box center [636, 164] width 760 height 56
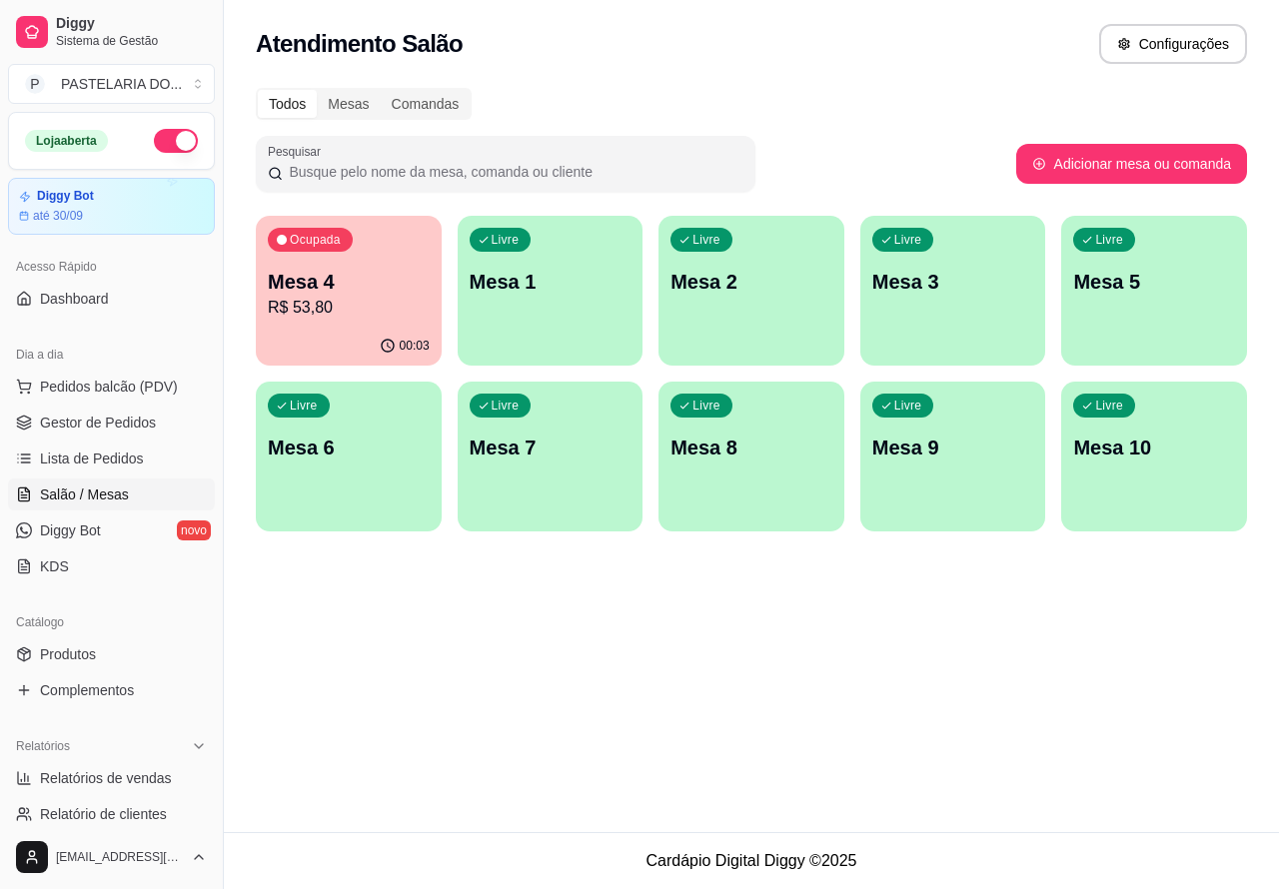
click at [1226, 825] on iframe at bounding box center [639, 444] width 1279 height 889
click at [759, 301] on div "Livre Mesa 2" at bounding box center [751, 279] width 180 height 122
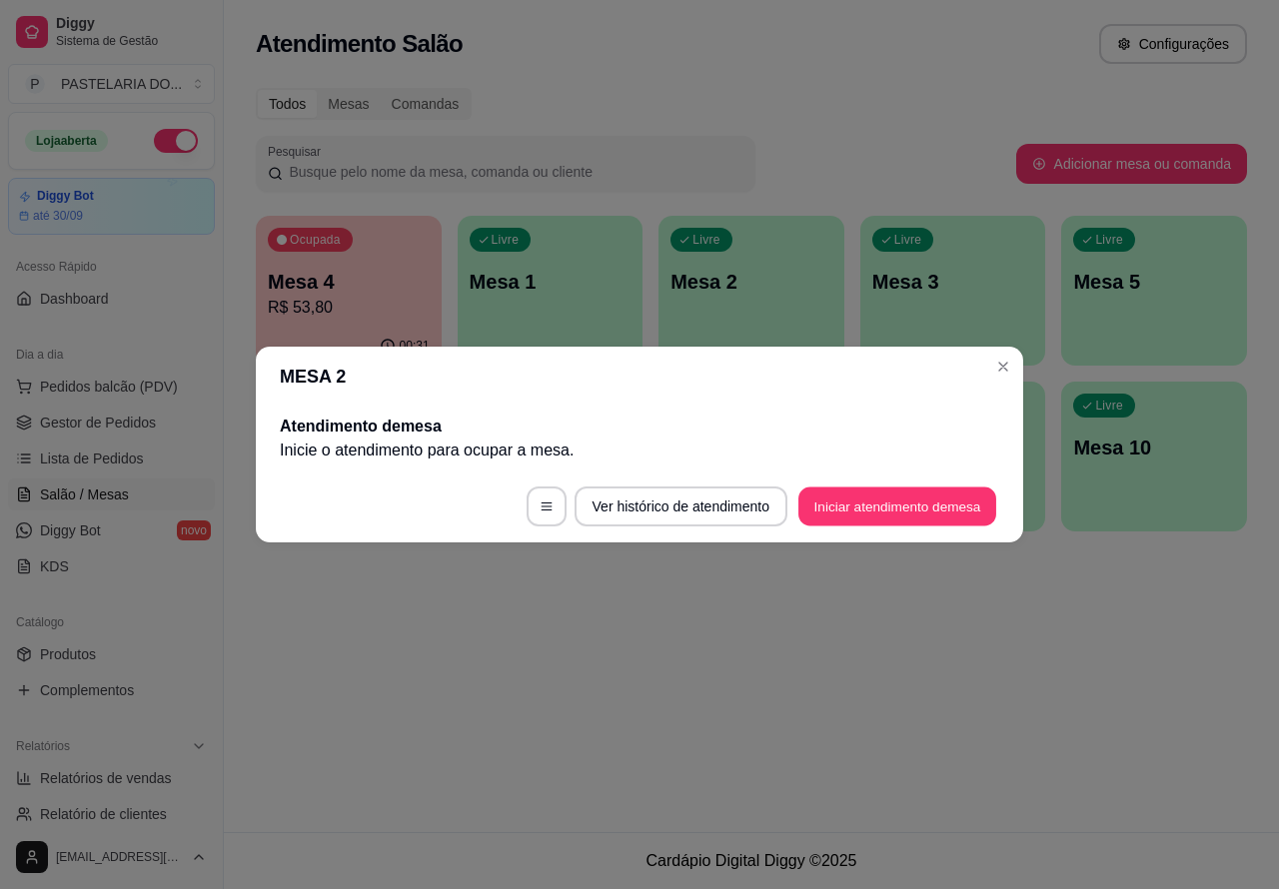
click at [837, 504] on button "Iniciar atendimento de mesa" at bounding box center [897, 507] width 198 height 39
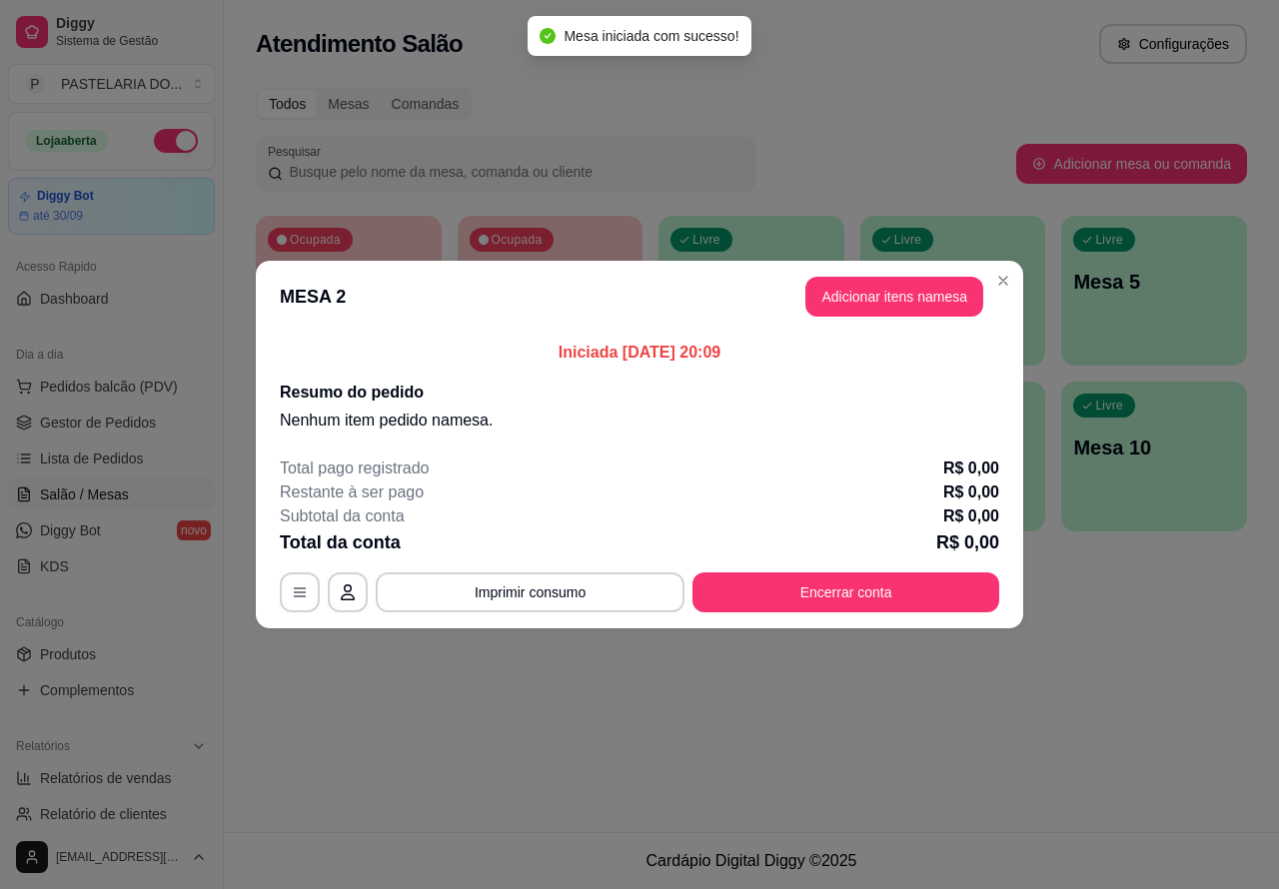
click at [840, 302] on div "Este pedido será vinculado para MESA 2 Nenhum produto adicionado" at bounding box center [1056, 428] width 432 height 828
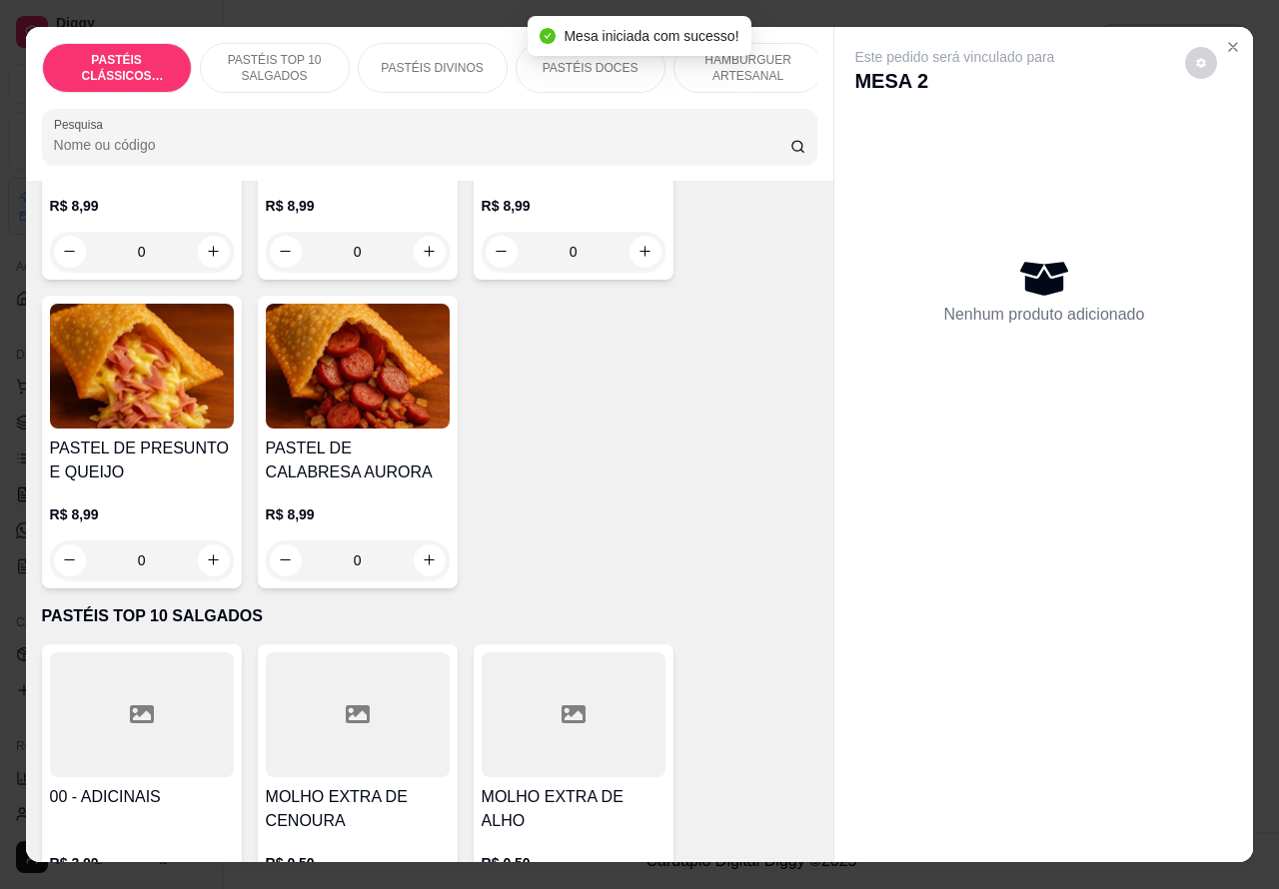
scroll to position [338, 0]
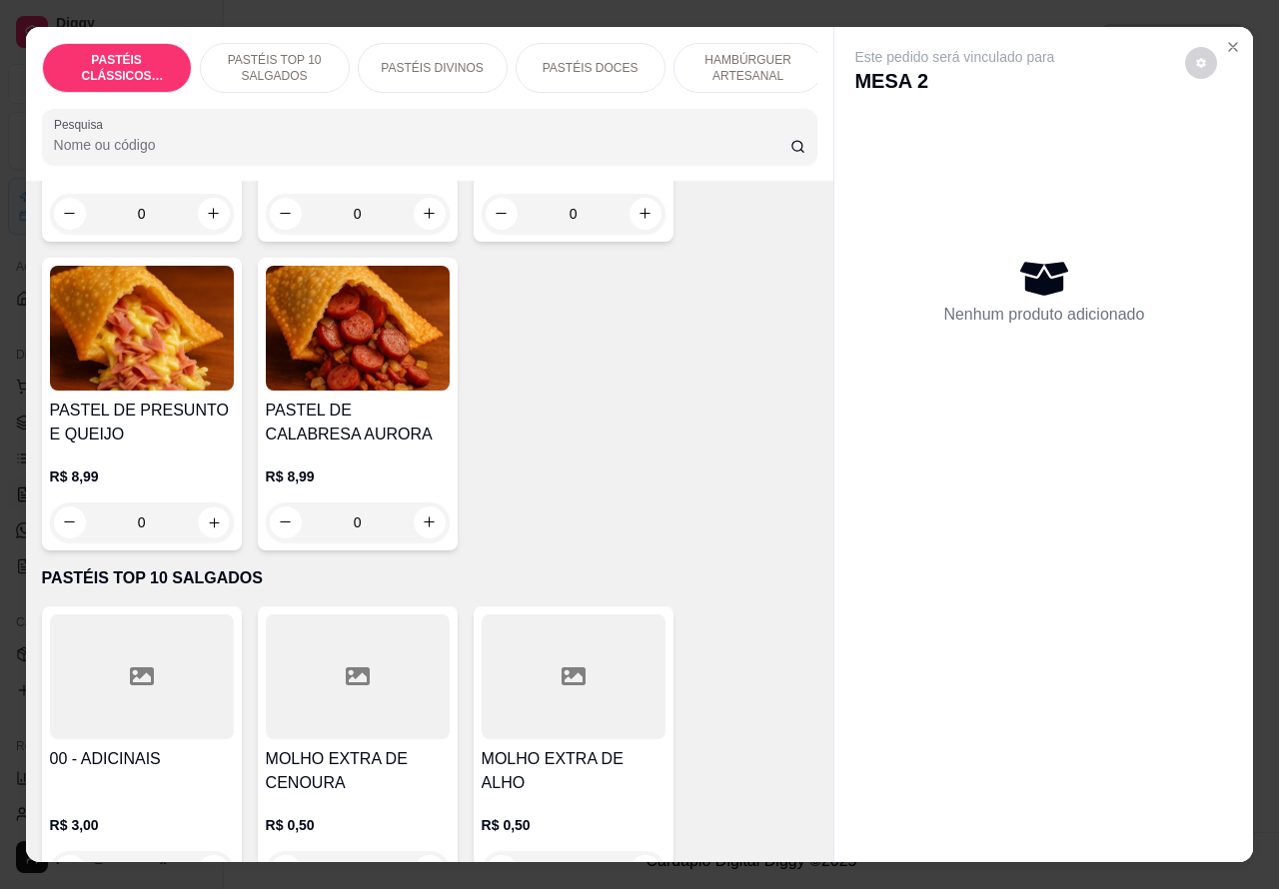
click at [209, 527] on icon "increase-product-quantity" at bounding box center [214, 522] width 10 height 10
type input "1"
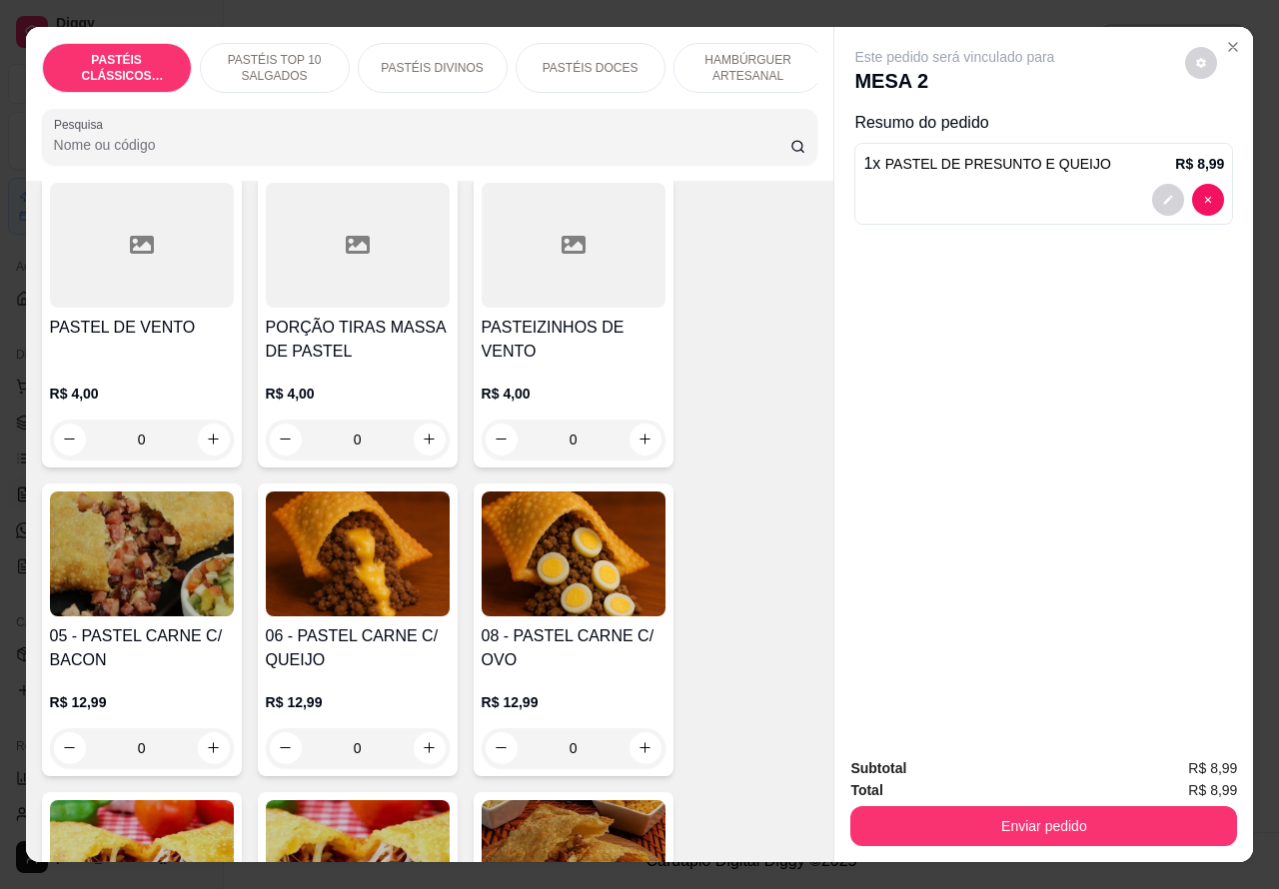
scroll to position [1151, 0]
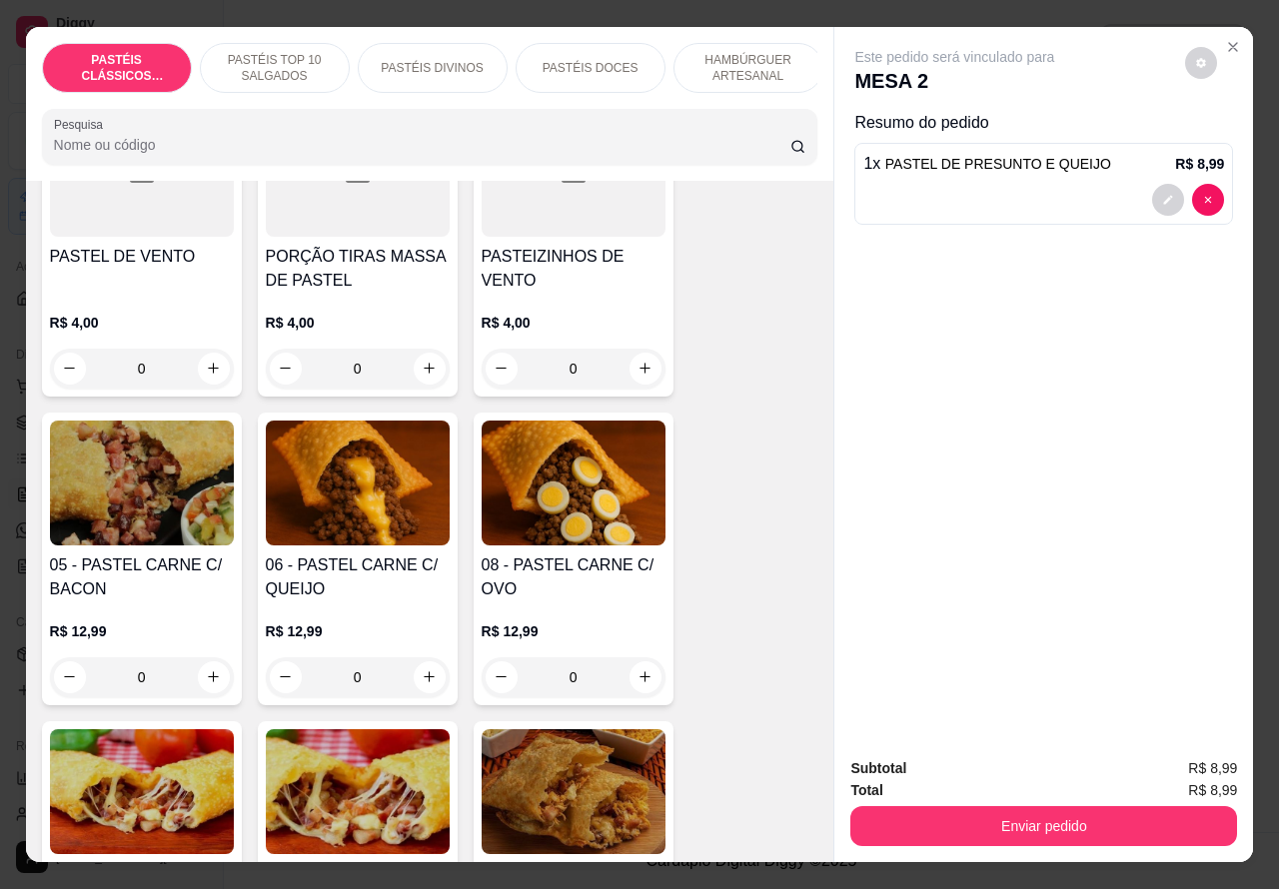
click at [625, 697] on div "0" at bounding box center [574, 677] width 184 height 40
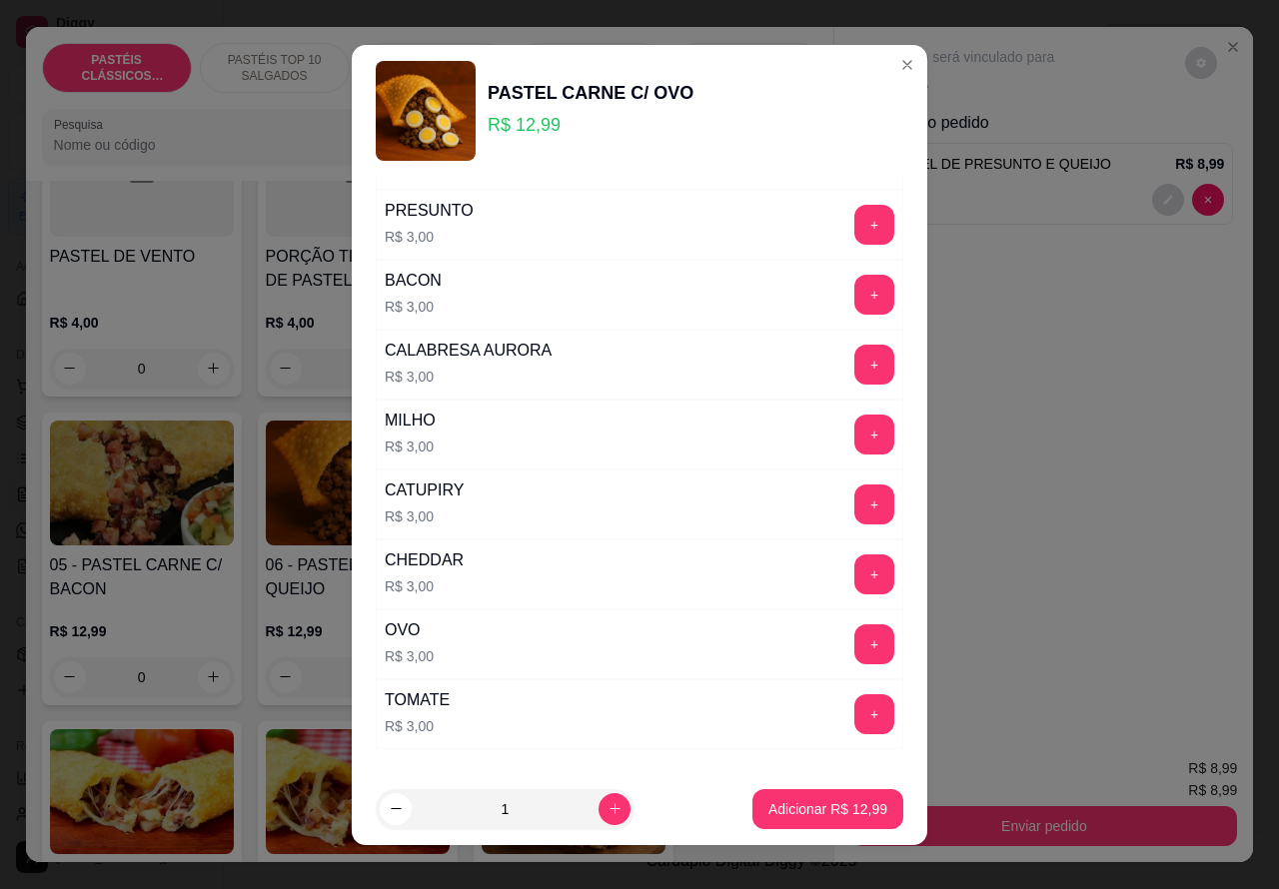
scroll to position [143, 0]
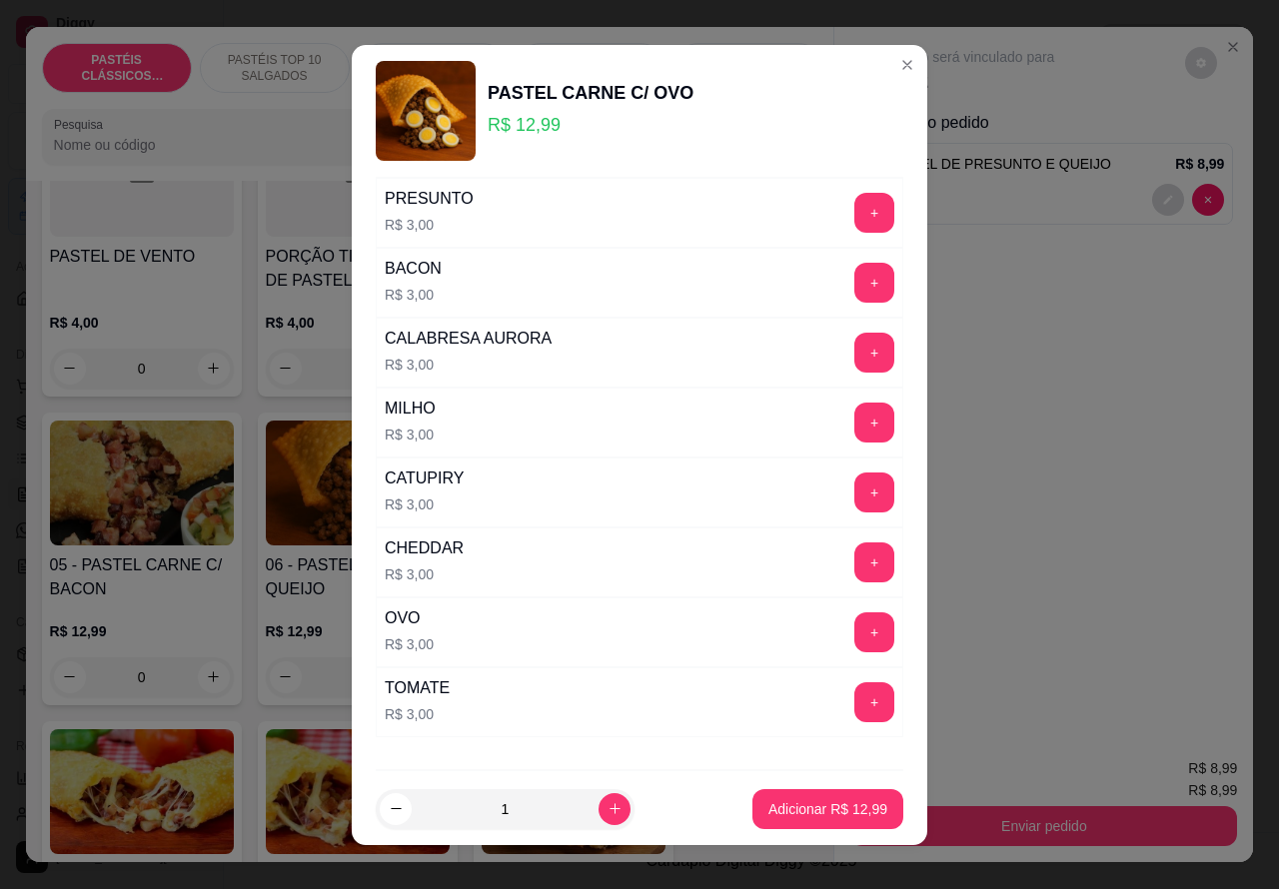
click at [768, 809] on p "Adicionar R$ 12,99" at bounding box center [827, 809] width 119 height 20
type input "1"
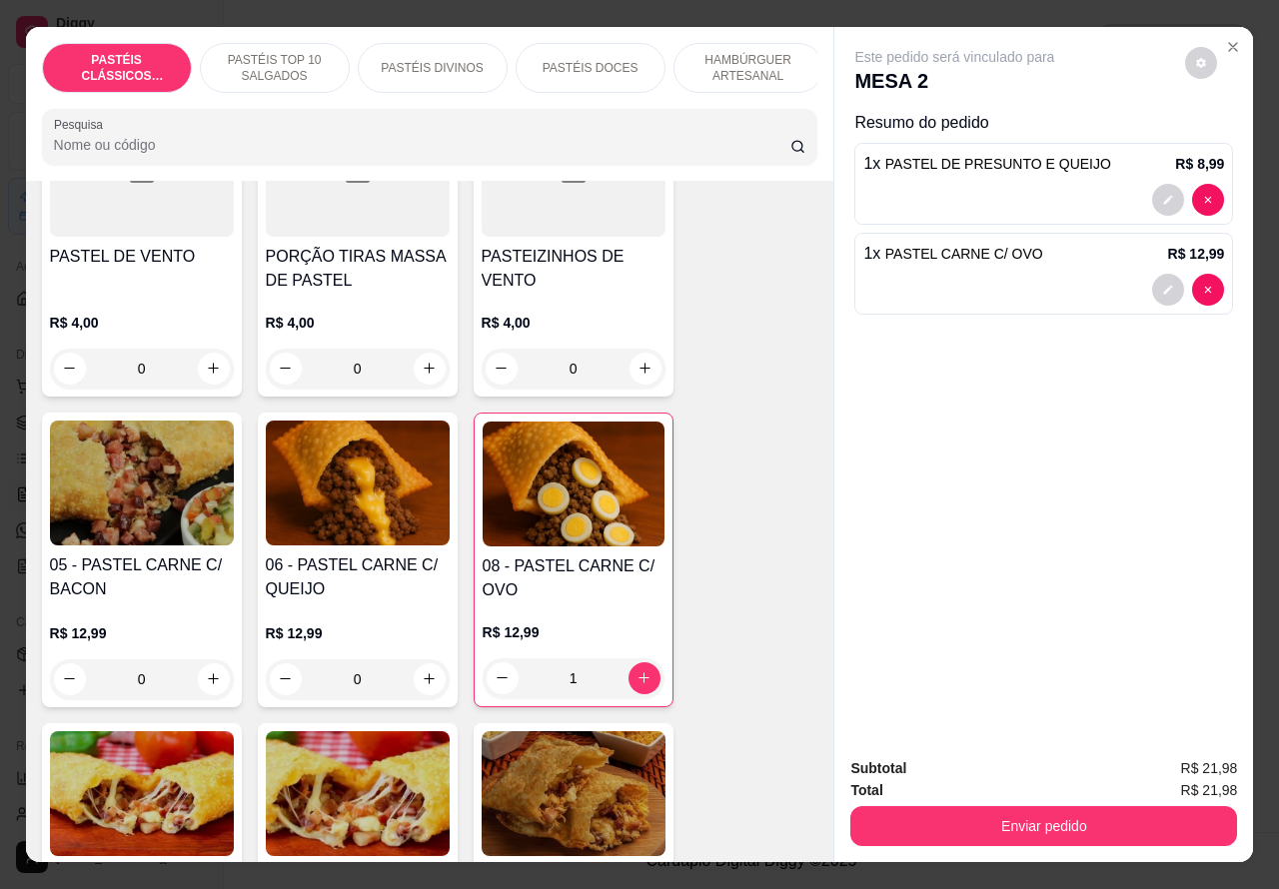
click at [587, 542] on img at bounding box center [574, 484] width 182 height 125
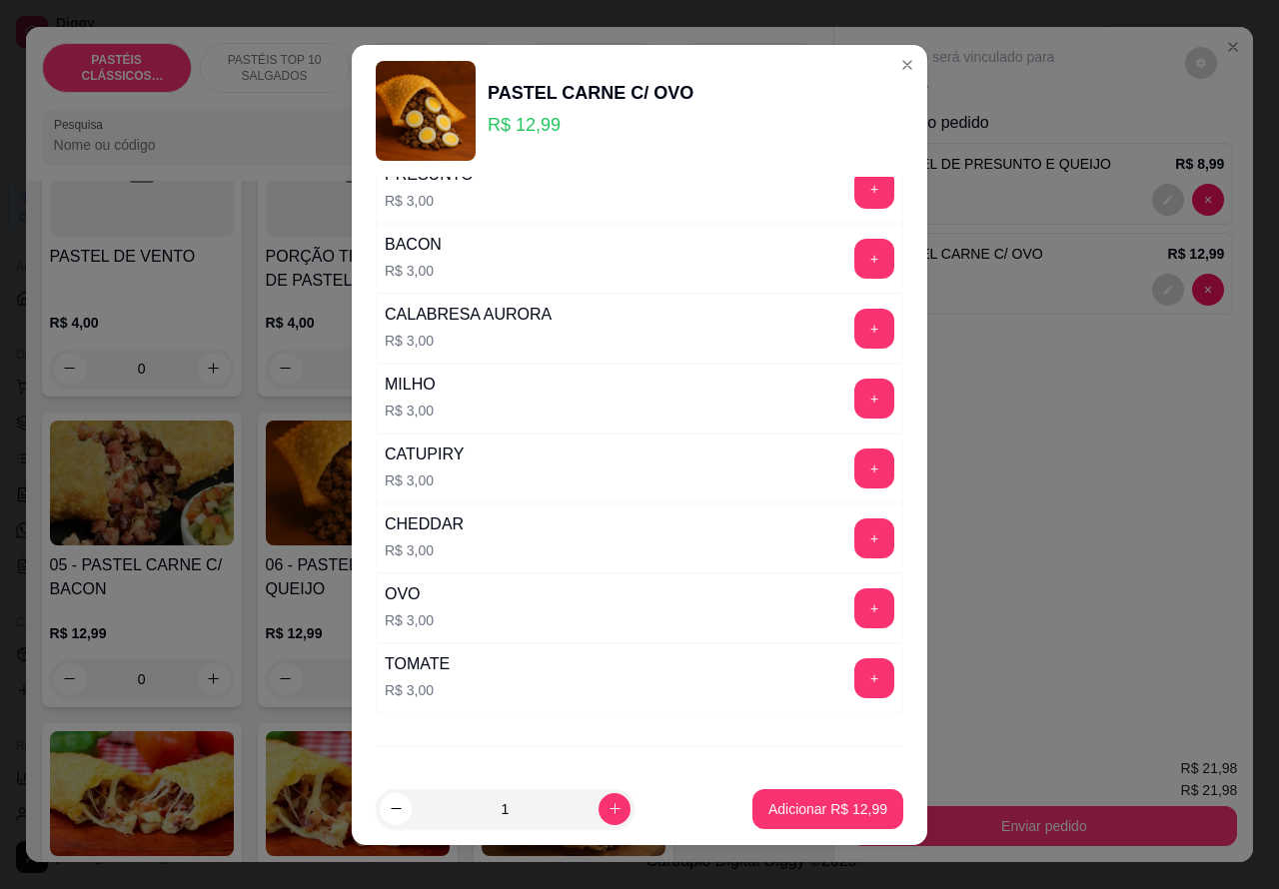
scroll to position [0, 0]
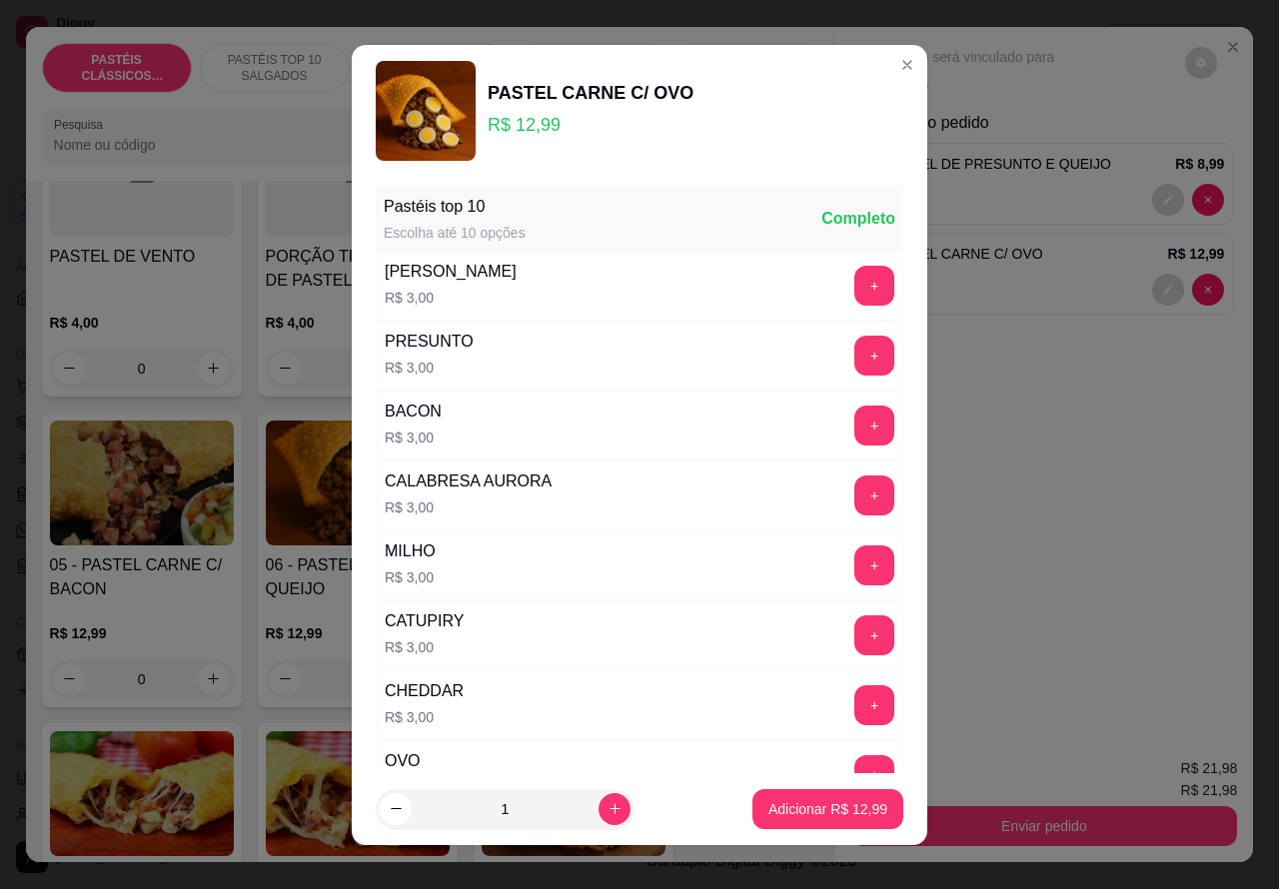
click at [854, 288] on button "+" at bounding box center [874, 286] width 40 height 40
click at [785, 809] on p "Adicionar R$ 15,99" at bounding box center [827, 809] width 119 height 20
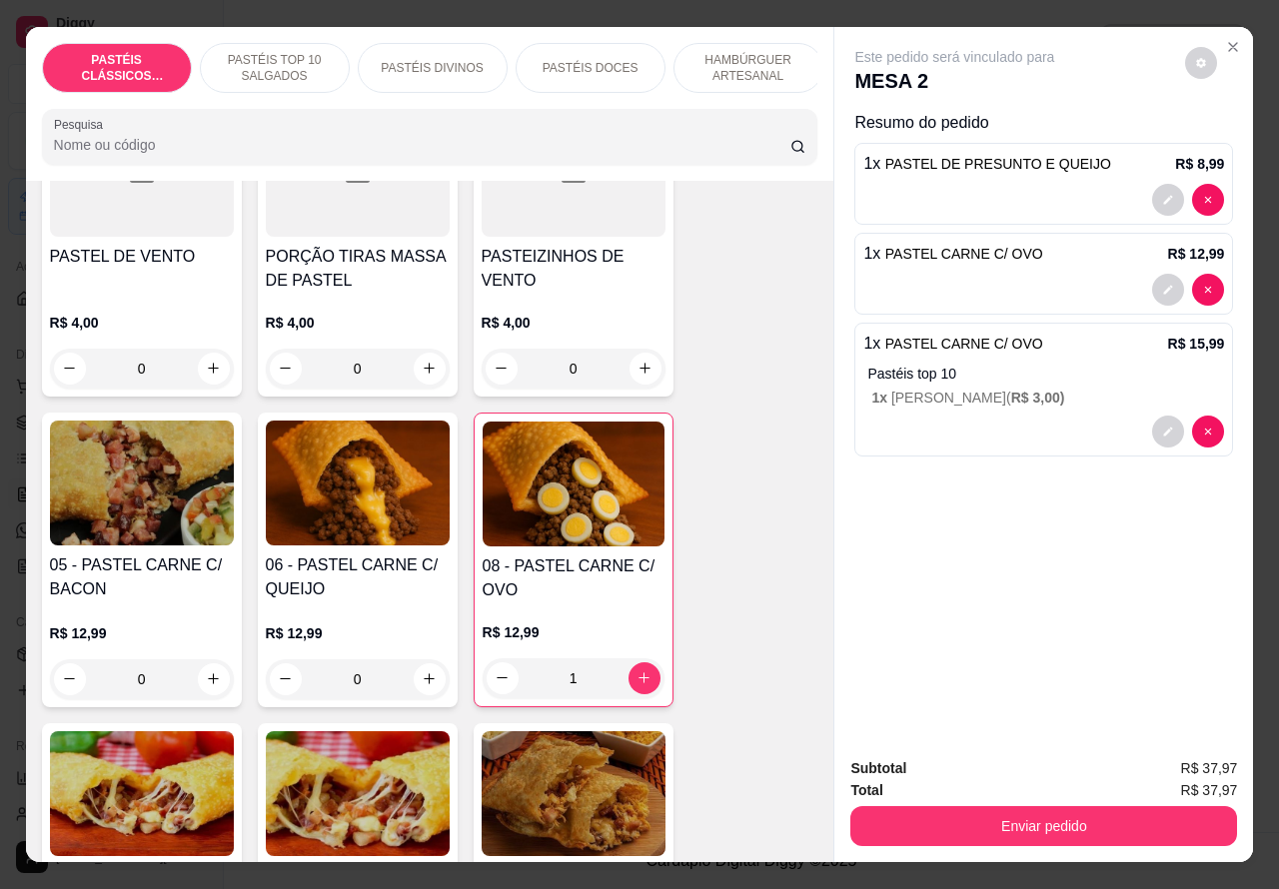
click at [1002, 806] on button "Enviar pedido" at bounding box center [1043, 826] width 387 height 40
click at [1005, 814] on button "Enviar pedido" at bounding box center [1043, 826] width 387 height 40
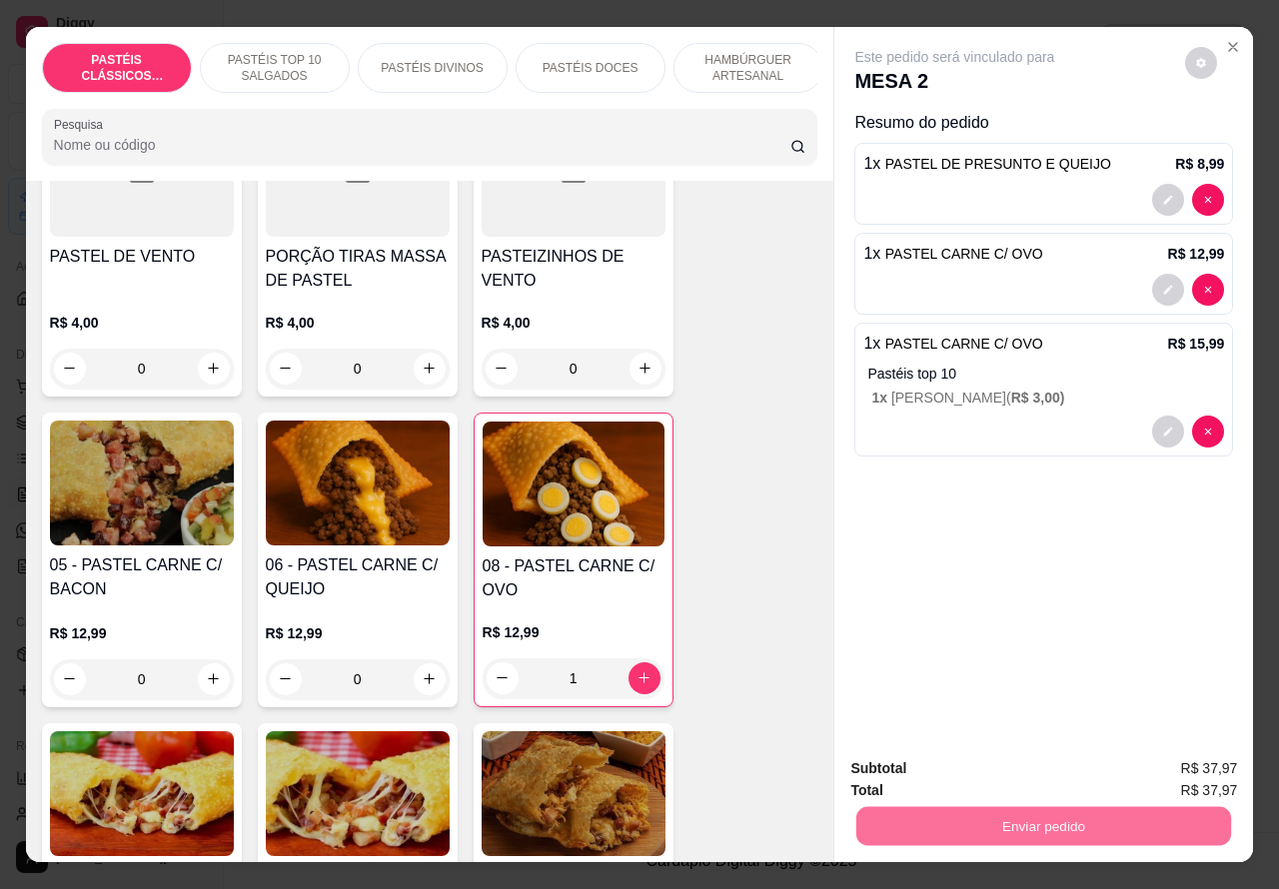
click at [841, 604] on div "Este pedido será vinculado para MESA 2 Resumo do pedido 1 x PASTEL DE PRESUNTO …" at bounding box center [1043, 384] width 419 height 715
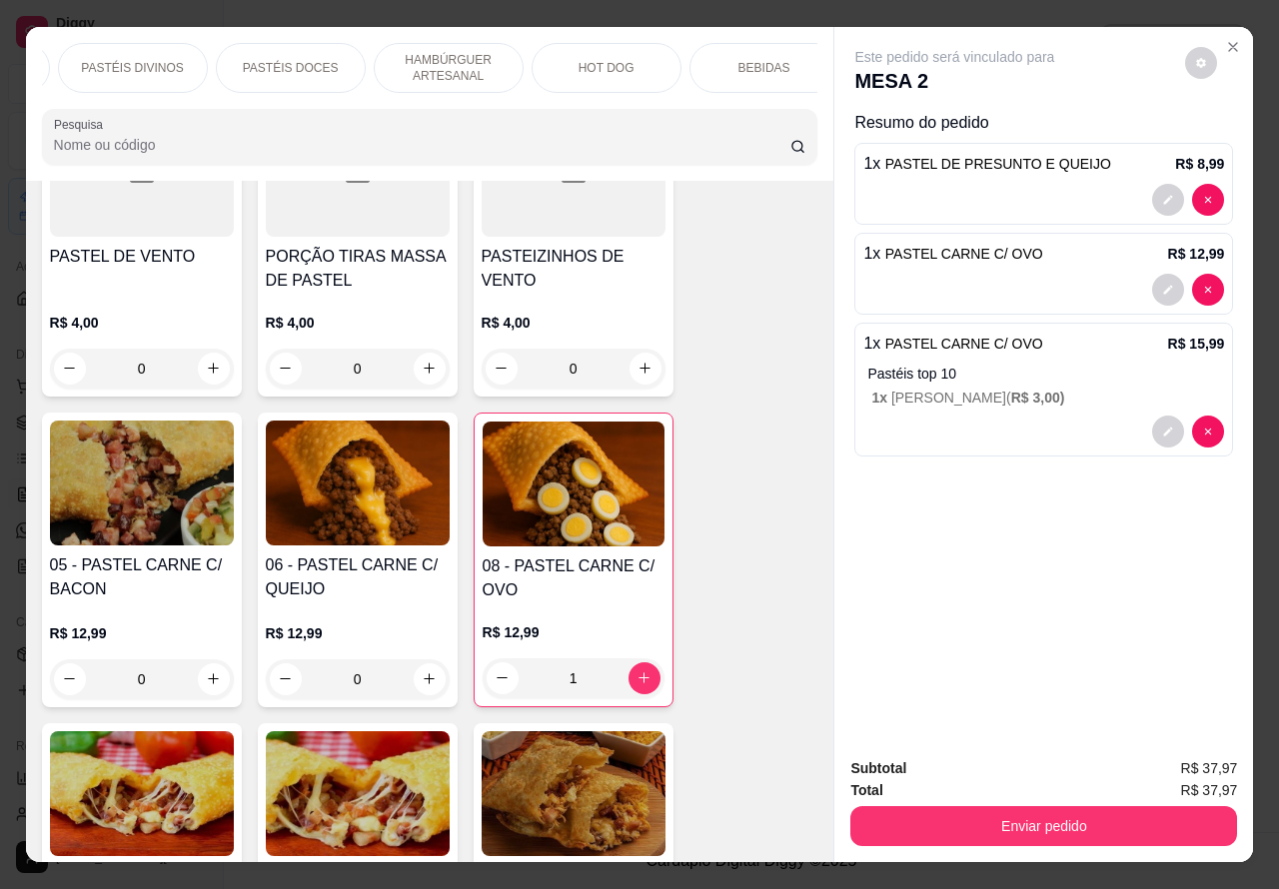
scroll to position [0, 351]
click at [709, 60] on p "BEBIDAS" at bounding box center [713, 68] width 52 height 16
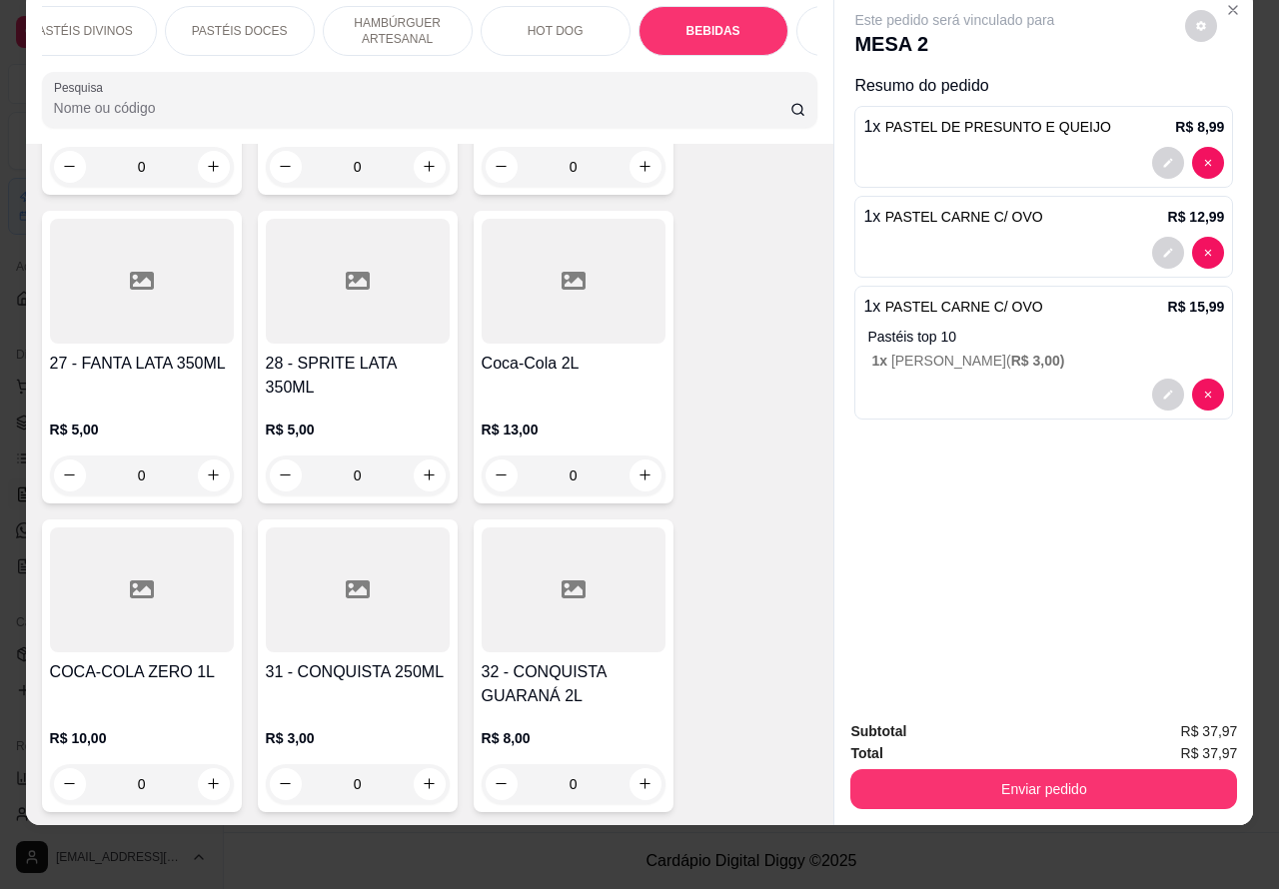
scroll to position [6798, 0]
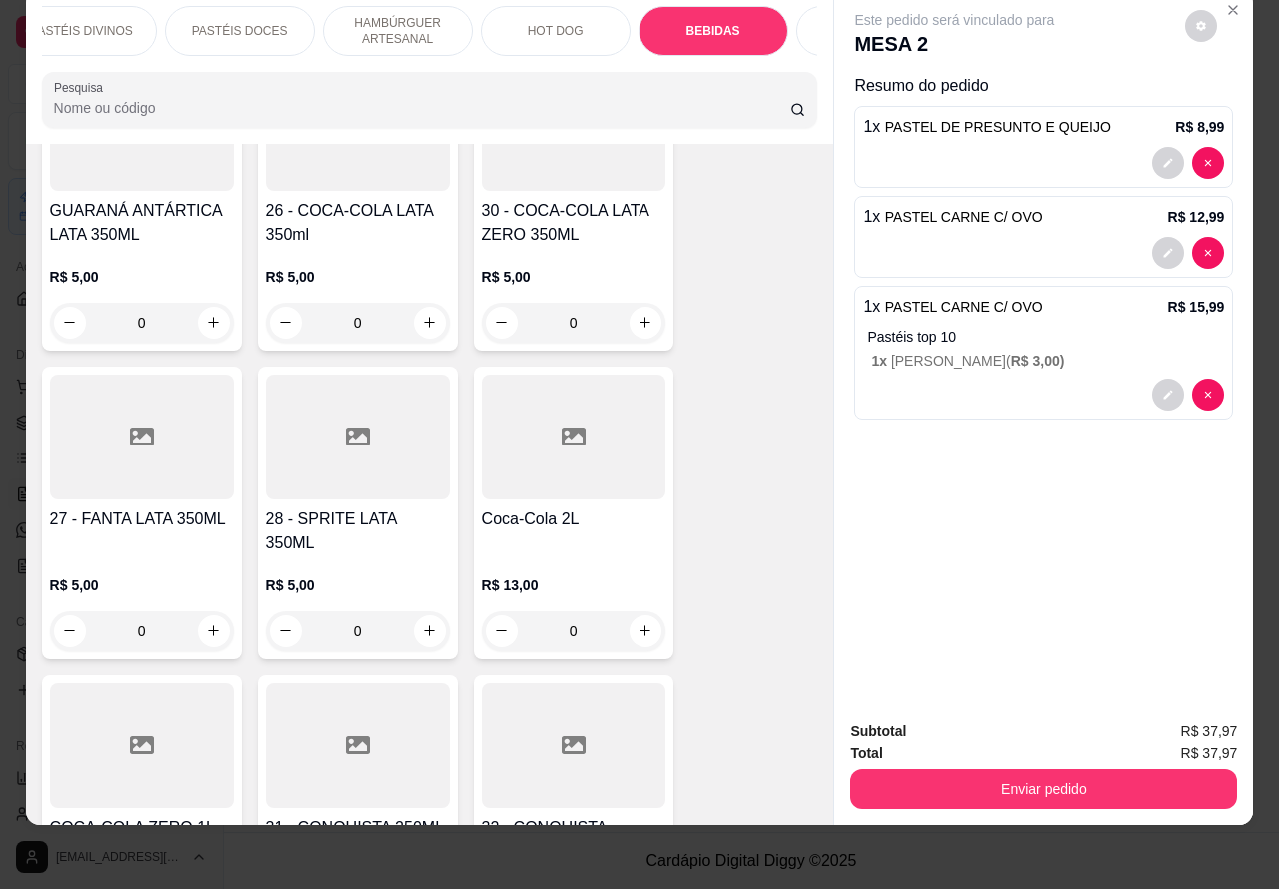
click at [208, 625] on icon "increase-product-quantity" at bounding box center [213, 630] width 11 height 11
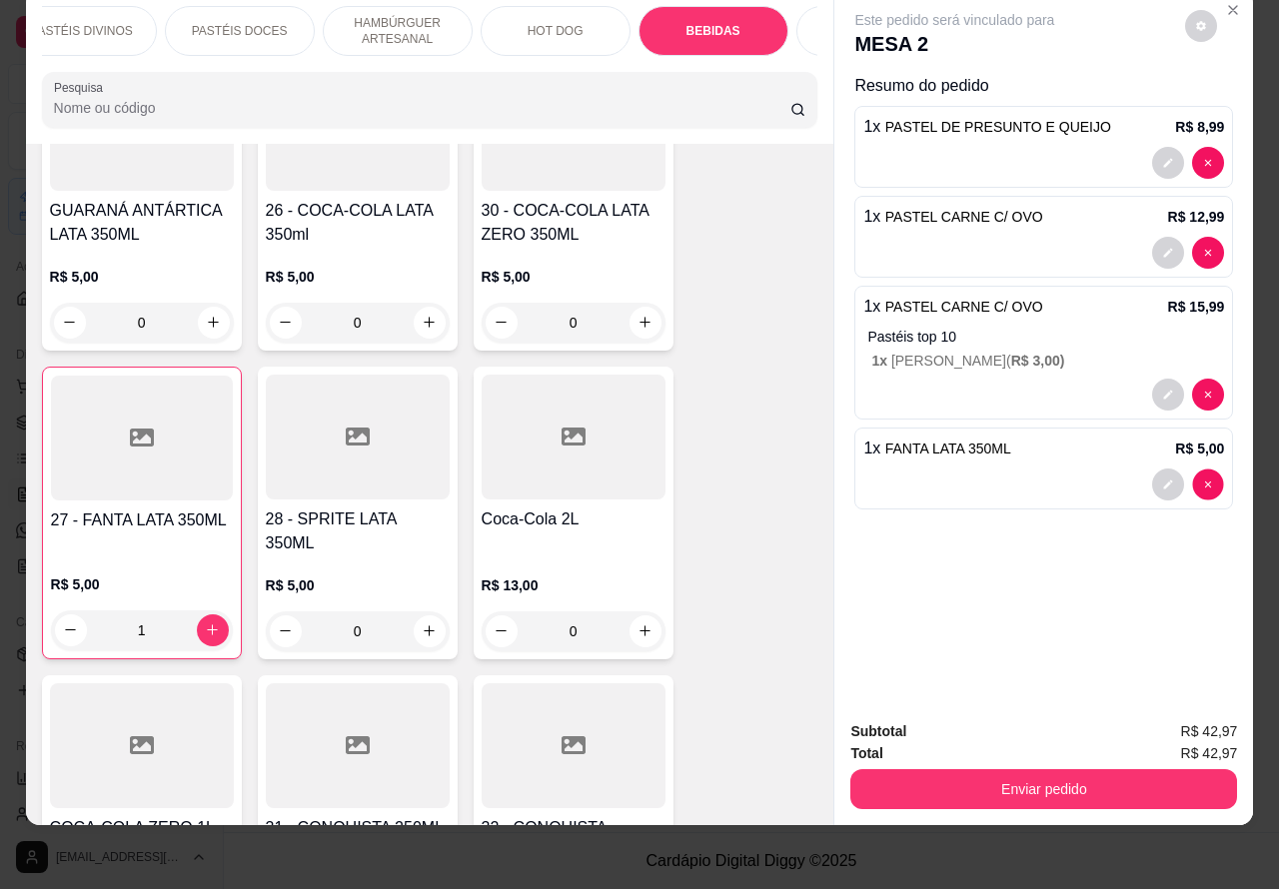
click at [1199, 467] on div "Este pedido será vinculado para MESA 2 Resumo do pedido 1 x PASTEL DE PRESUNTO …" at bounding box center [1043, 347] width 419 height 715
type input "0"
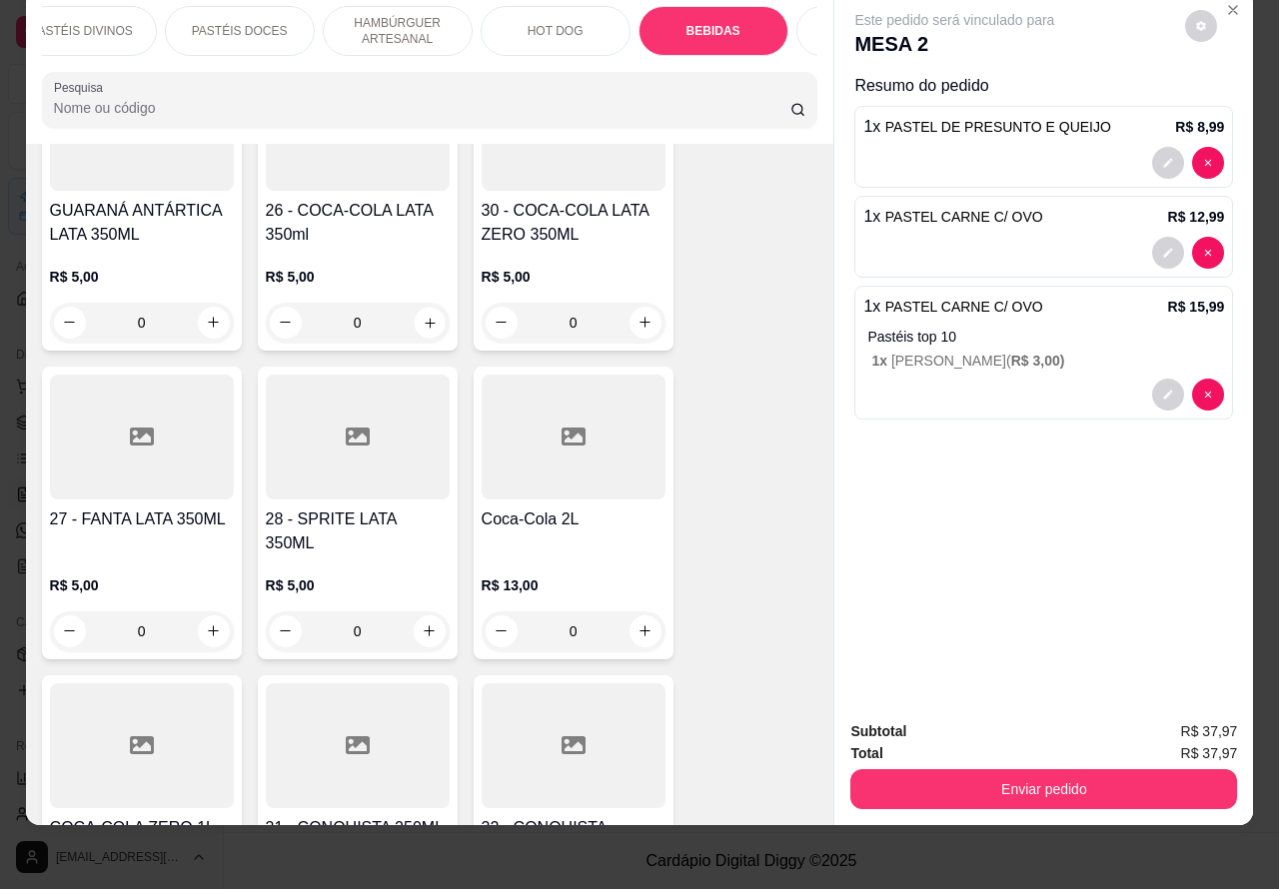
click at [422, 315] on icon "increase-product-quantity" at bounding box center [429, 322] width 15 height 15
type input "1"
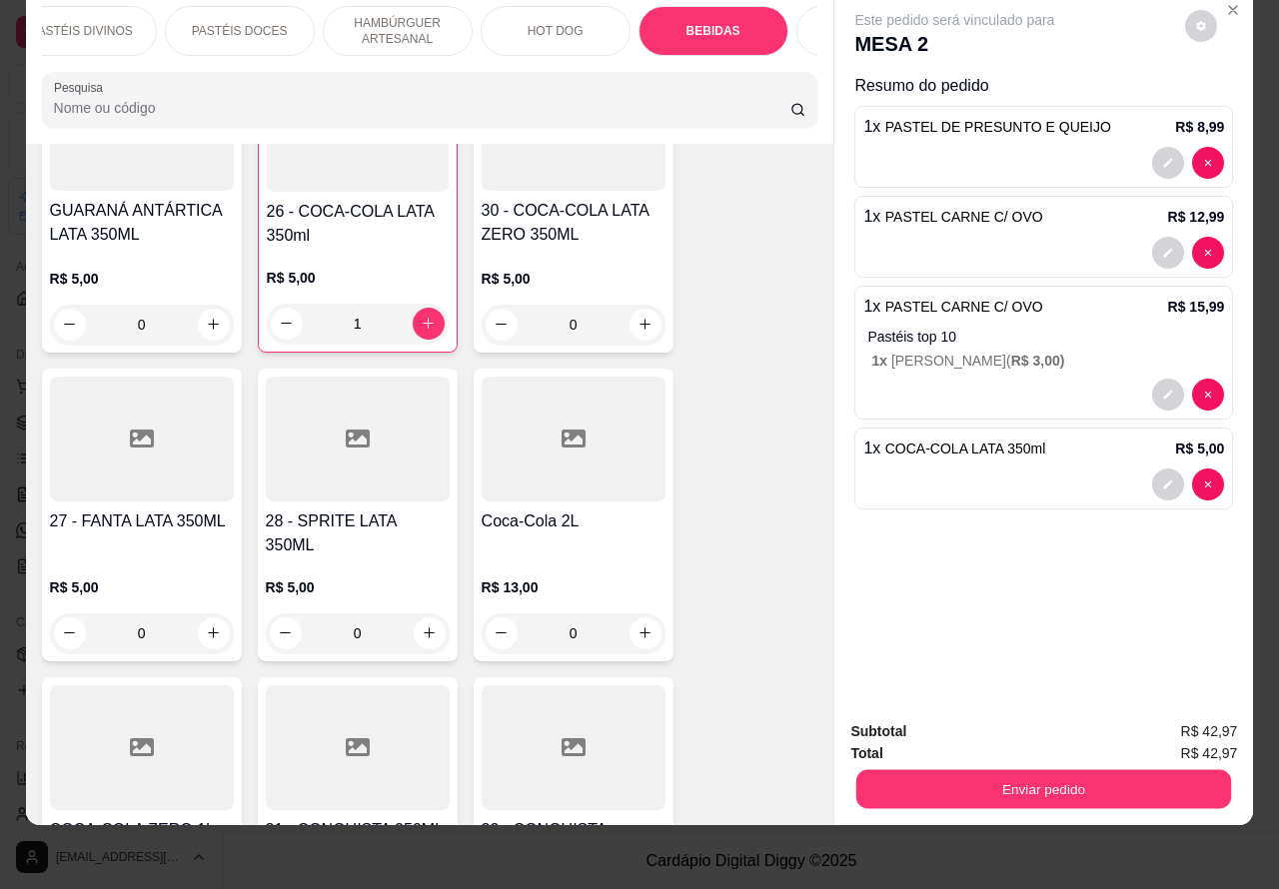
click at [1004, 770] on button "Enviar pedido" at bounding box center [1043, 789] width 375 height 39
click at [945, 716] on button "Não registrar e enviar pedido" at bounding box center [976, 722] width 208 height 38
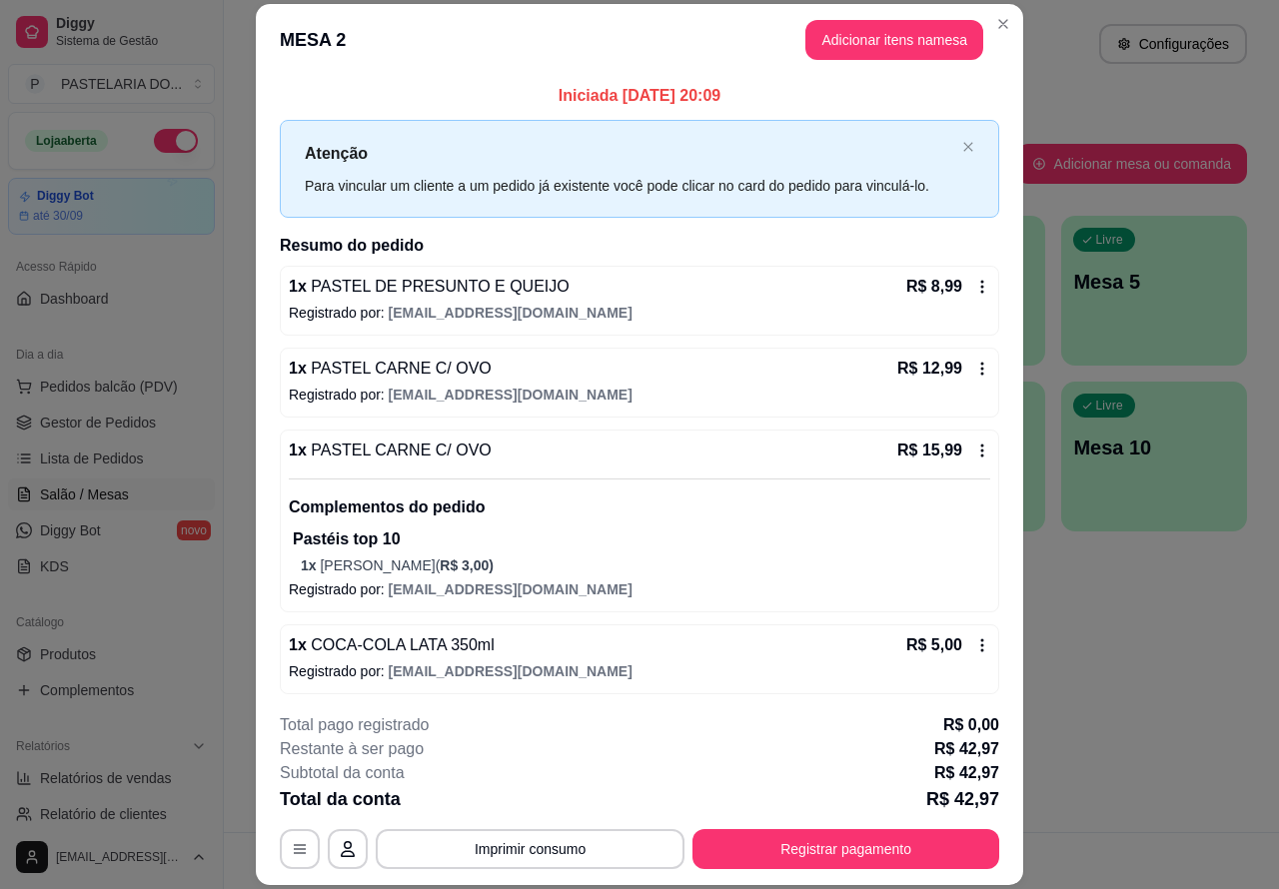
click at [1107, 645] on div "Atendimento Salão Configurações Todos Mesas Comandas Pesquisar Adicionar mesa o…" at bounding box center [751, 416] width 1055 height 832
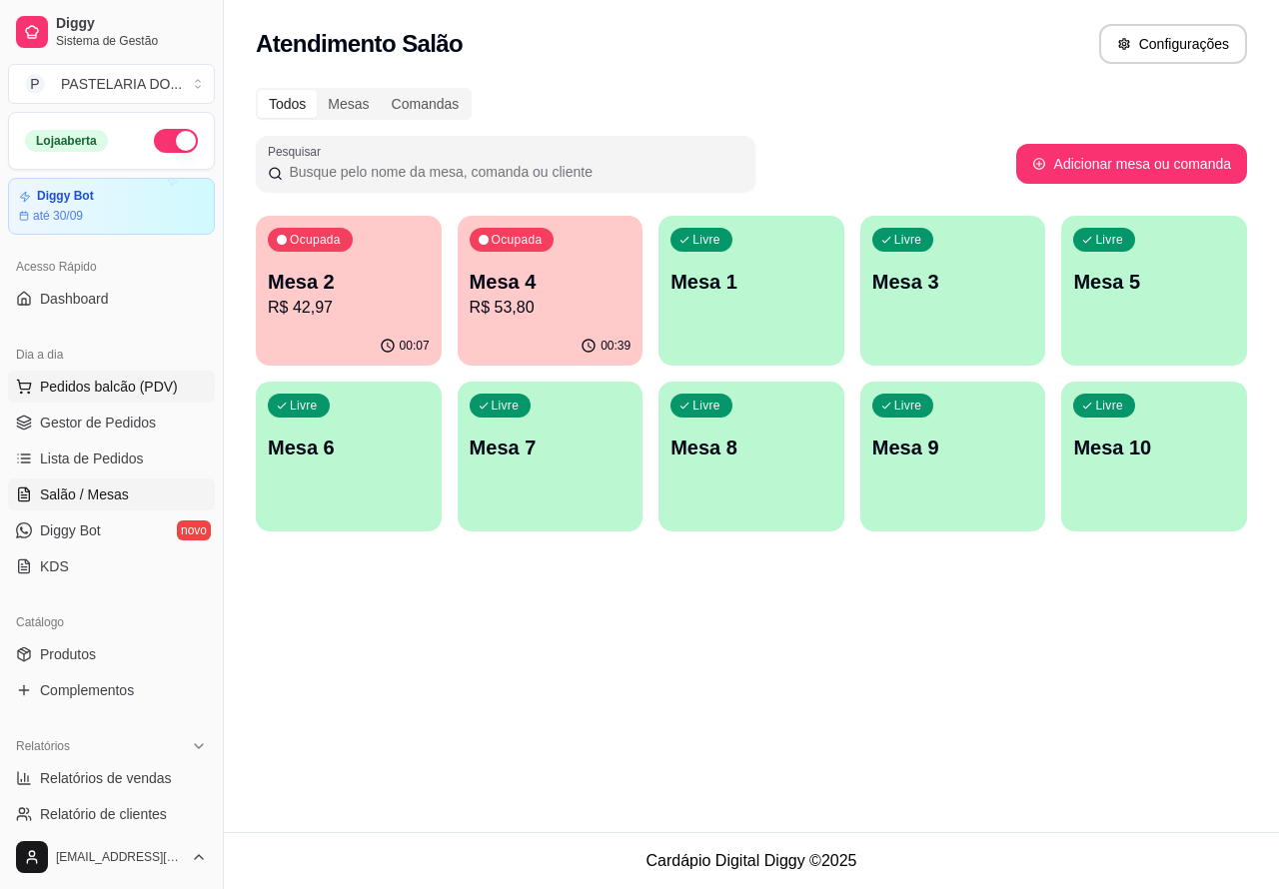
click at [145, 392] on span "Pedidos balcão (PDV)" at bounding box center [109, 387] width 138 height 20
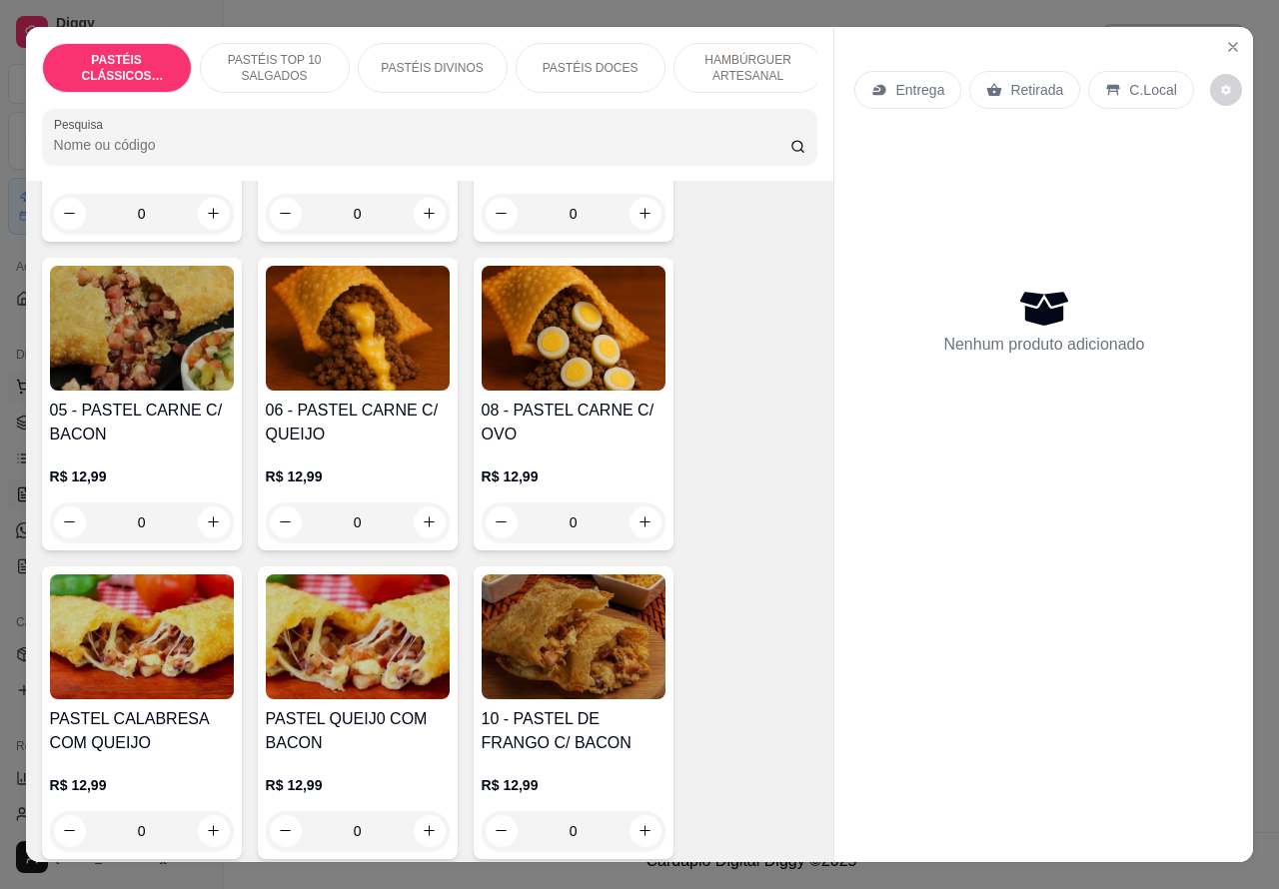
scroll to position [1385, 0]
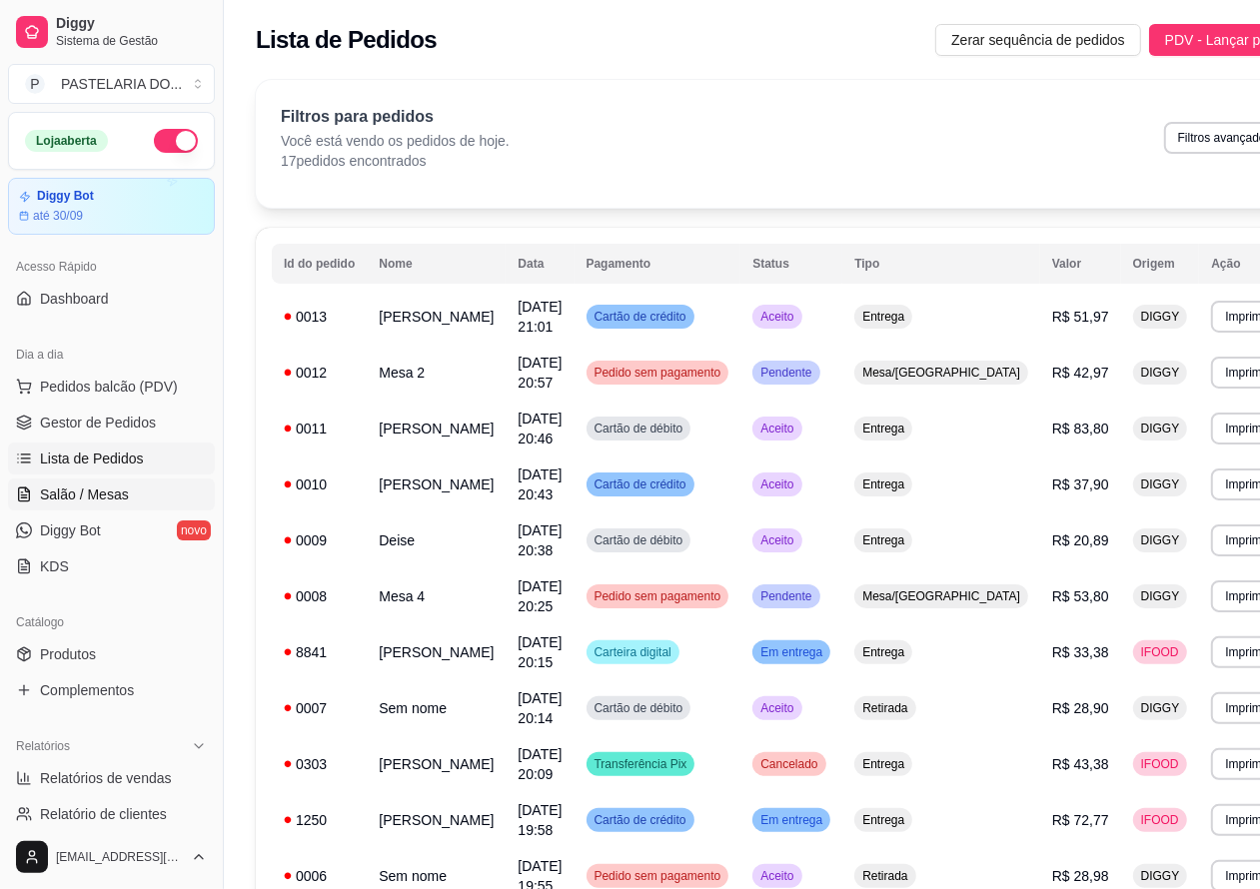
click at [112, 490] on span "Salão / Mesas" at bounding box center [84, 495] width 89 height 20
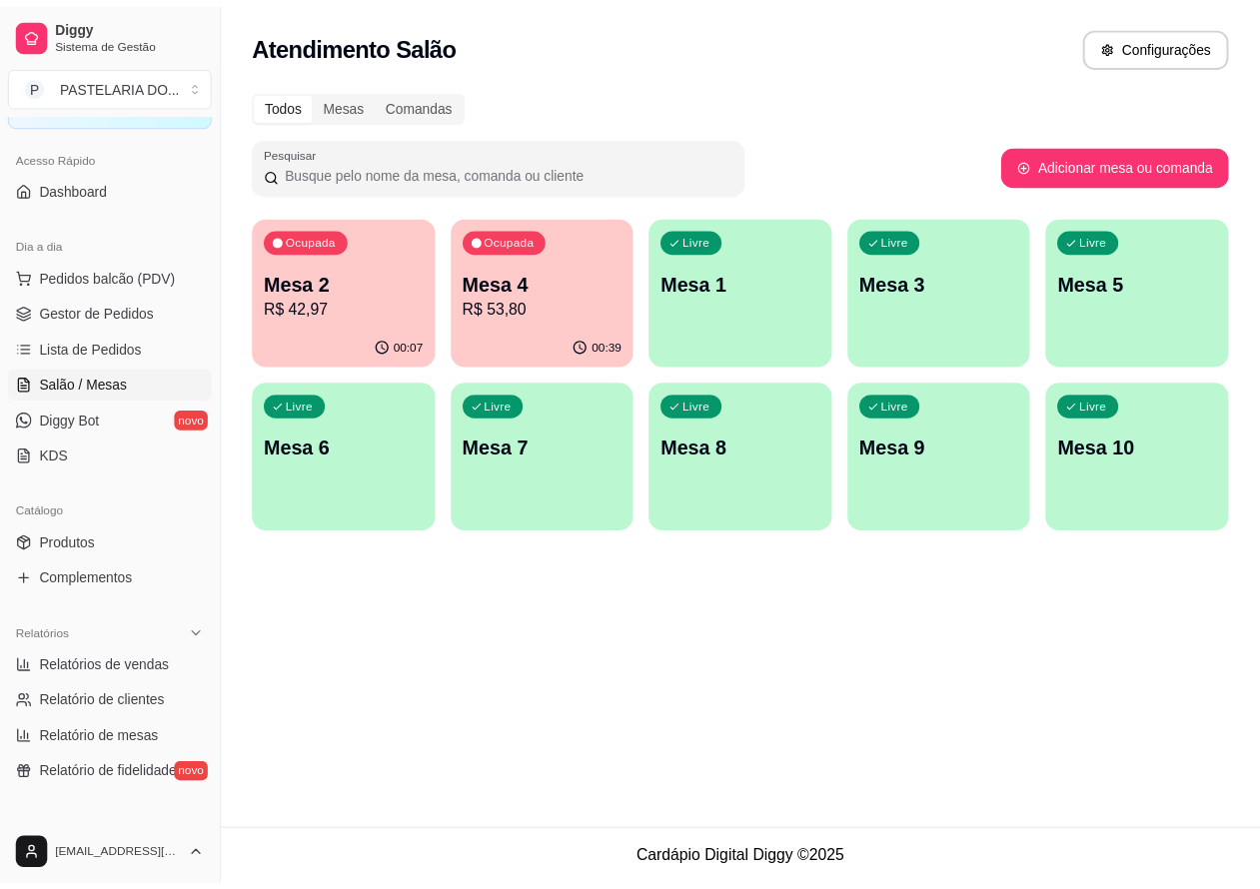
scroll to position [162, 0]
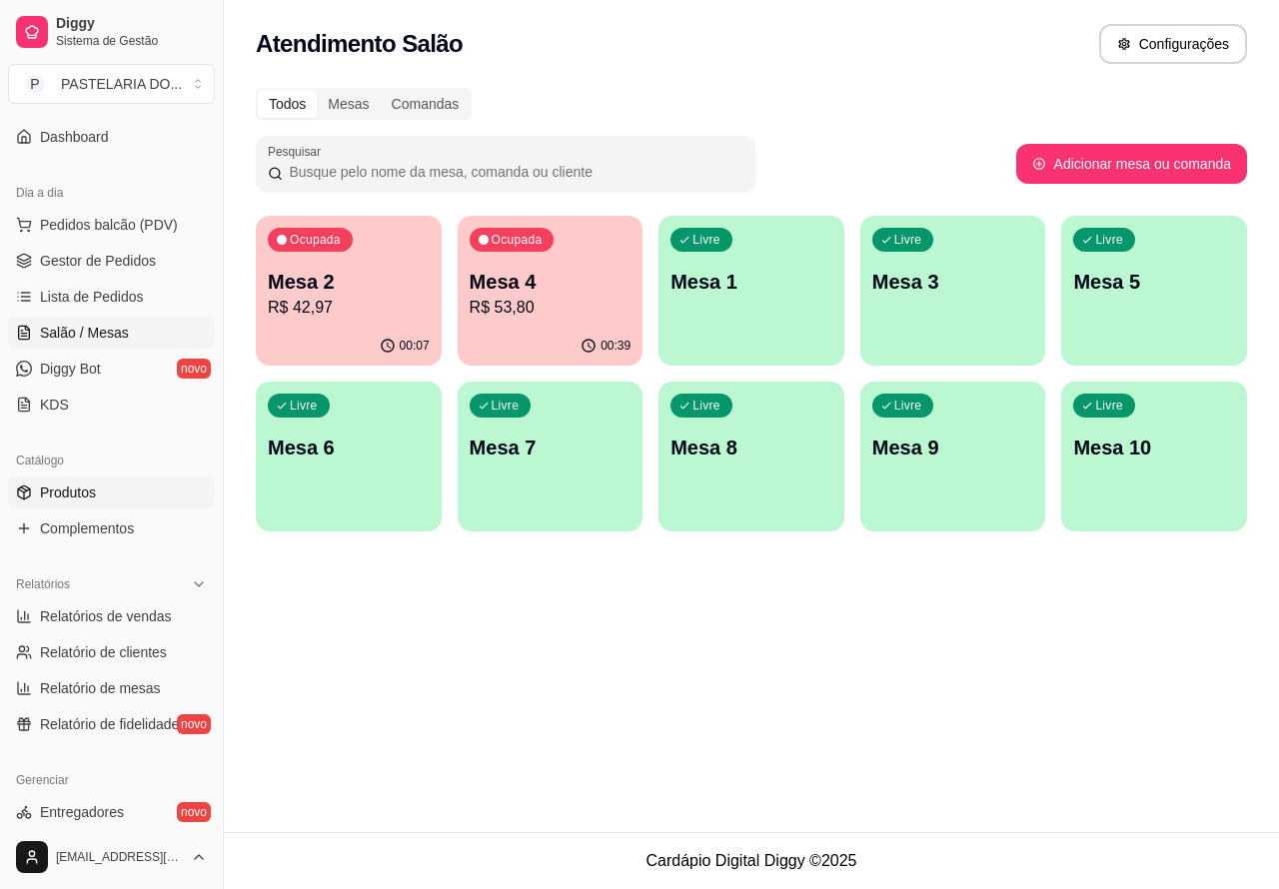
click at [95, 491] on span "Produtos" at bounding box center [68, 493] width 56 height 20
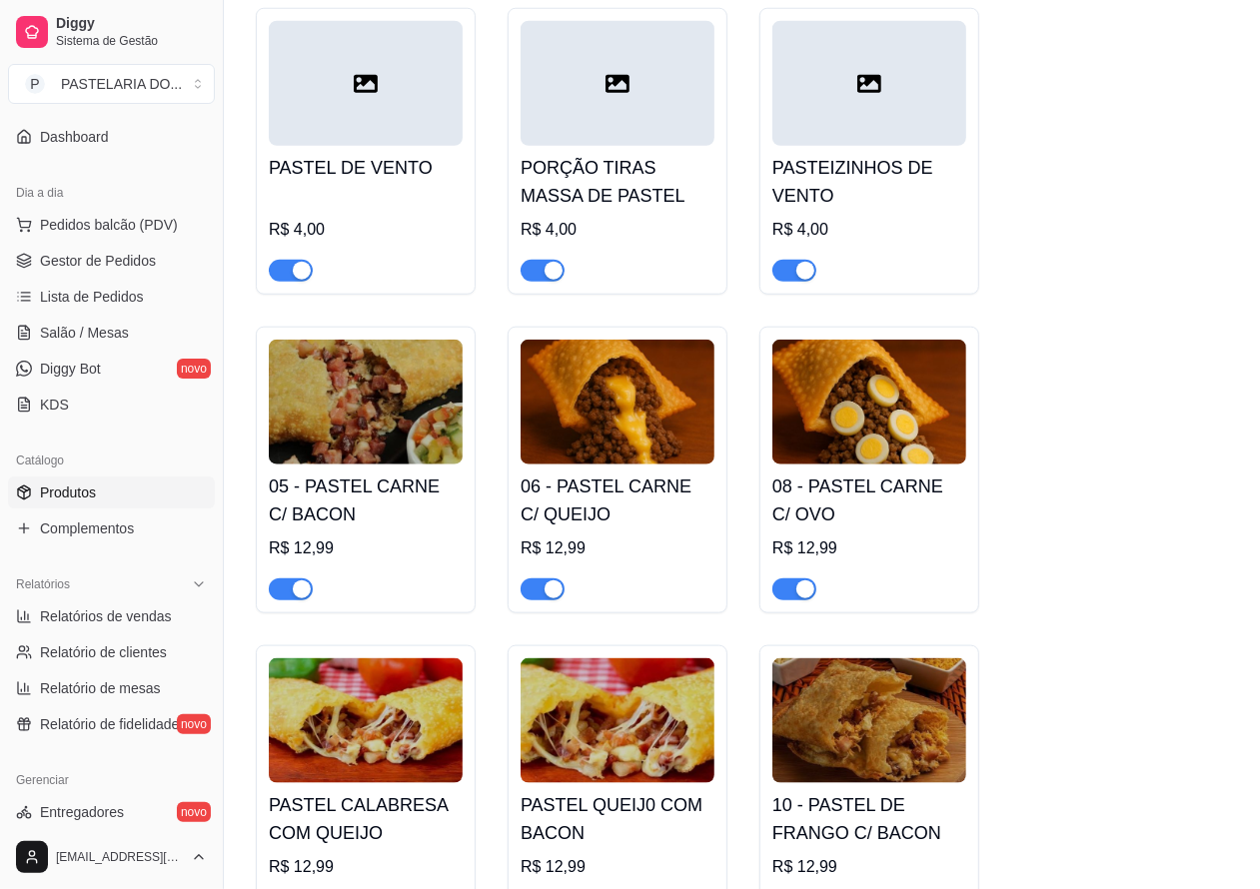
scroll to position [1269, 0]
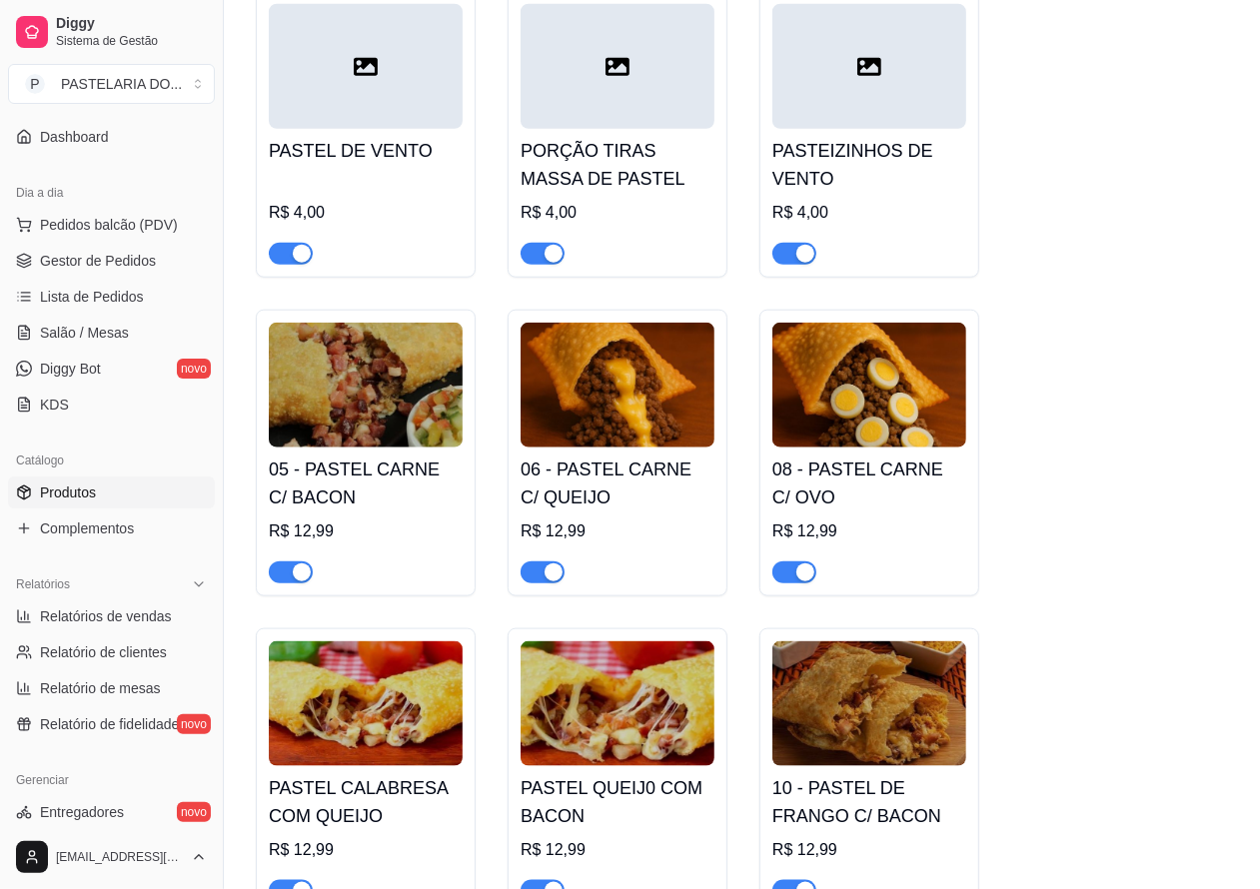
click at [786, 580] on span "button" at bounding box center [794, 572] width 44 height 22
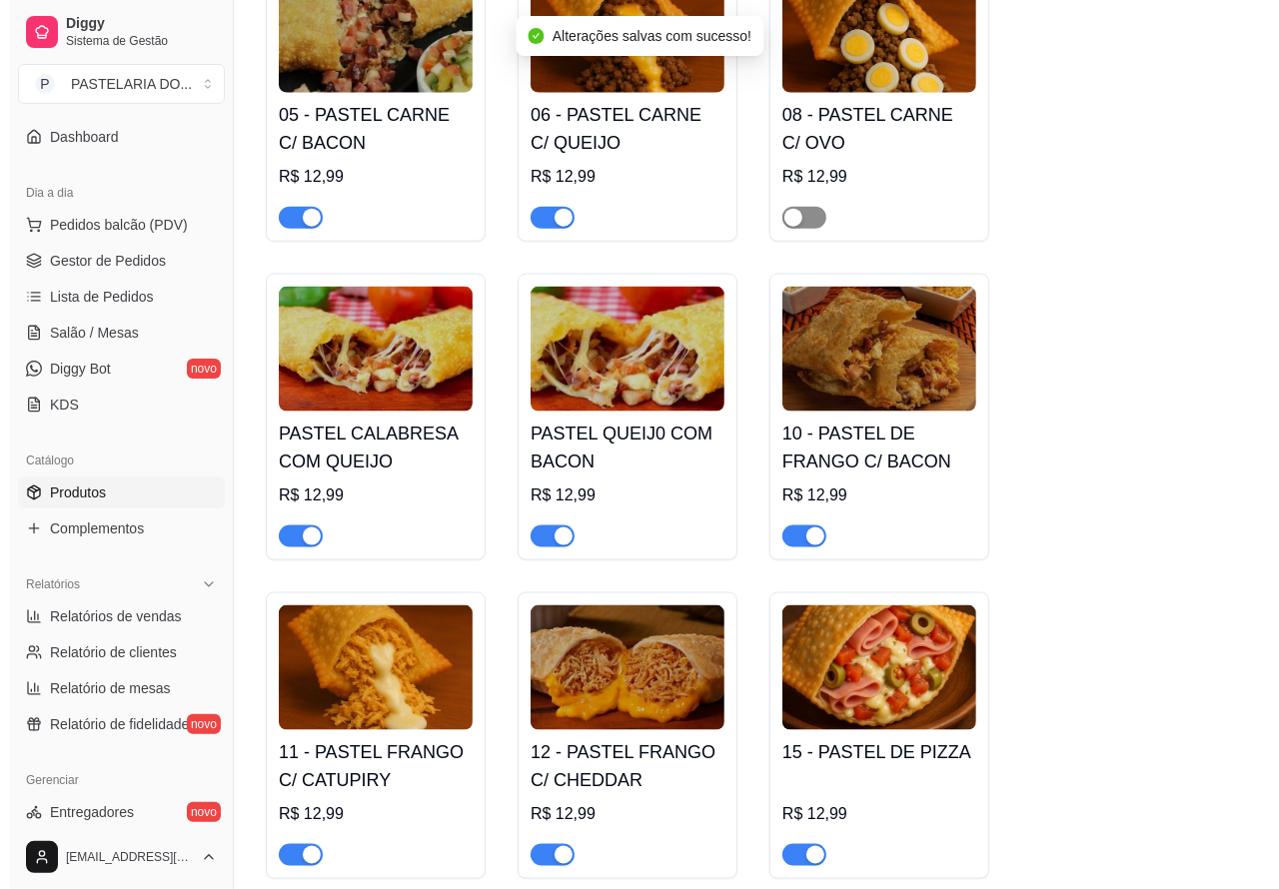
scroll to position [1664, 0]
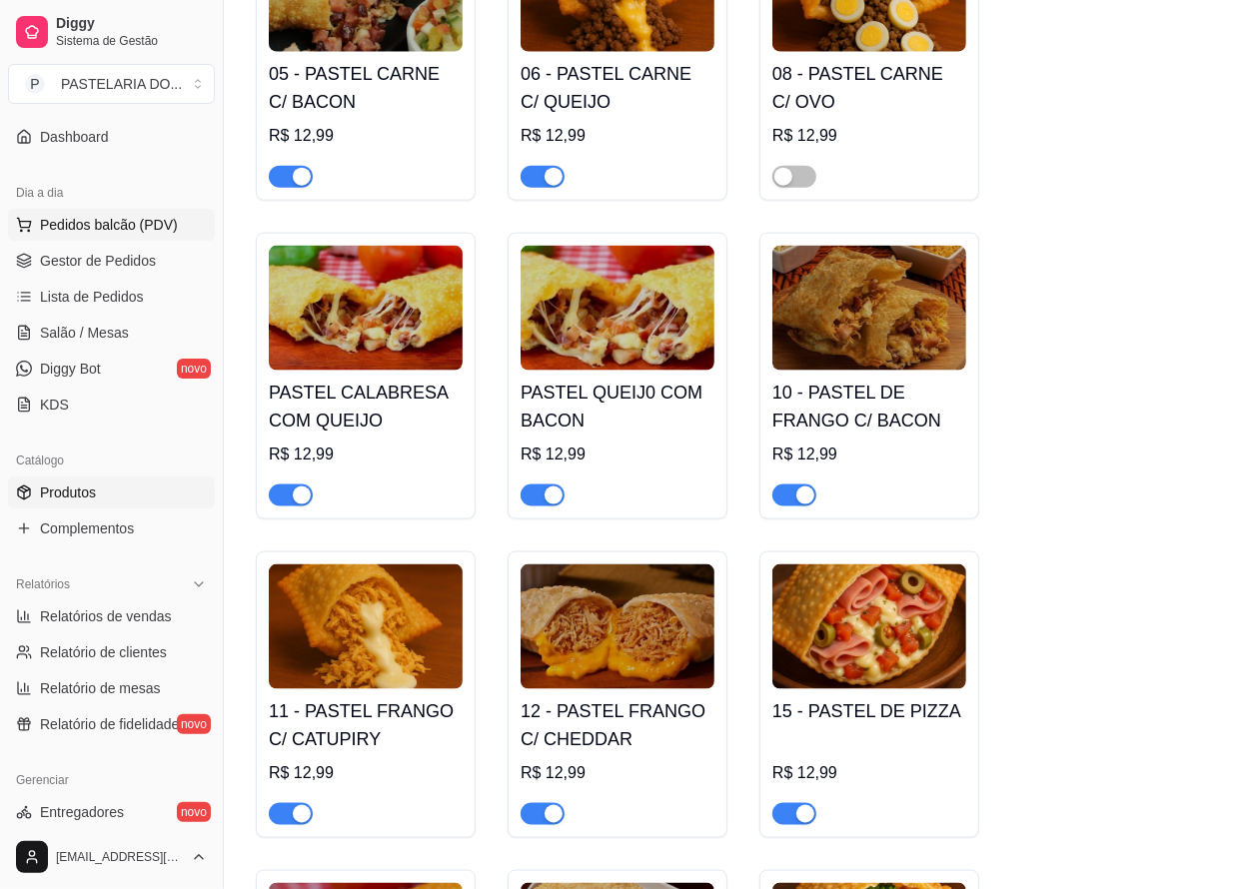
click at [153, 220] on span "Pedidos balcão (PDV)" at bounding box center [109, 225] width 138 height 20
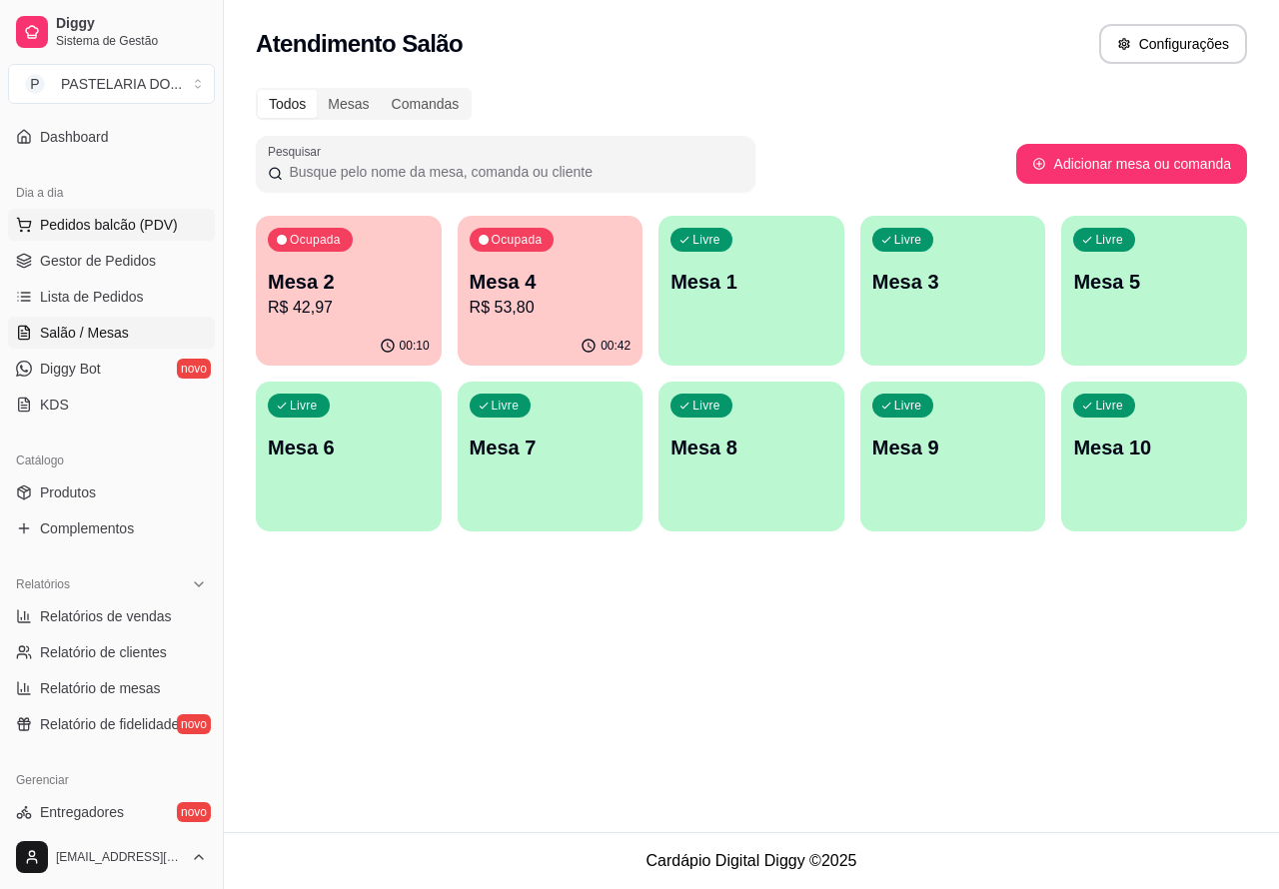
click at [582, 320] on div "Ocupada Mesa 4 R$ 53,80" at bounding box center [551, 271] width 186 height 111
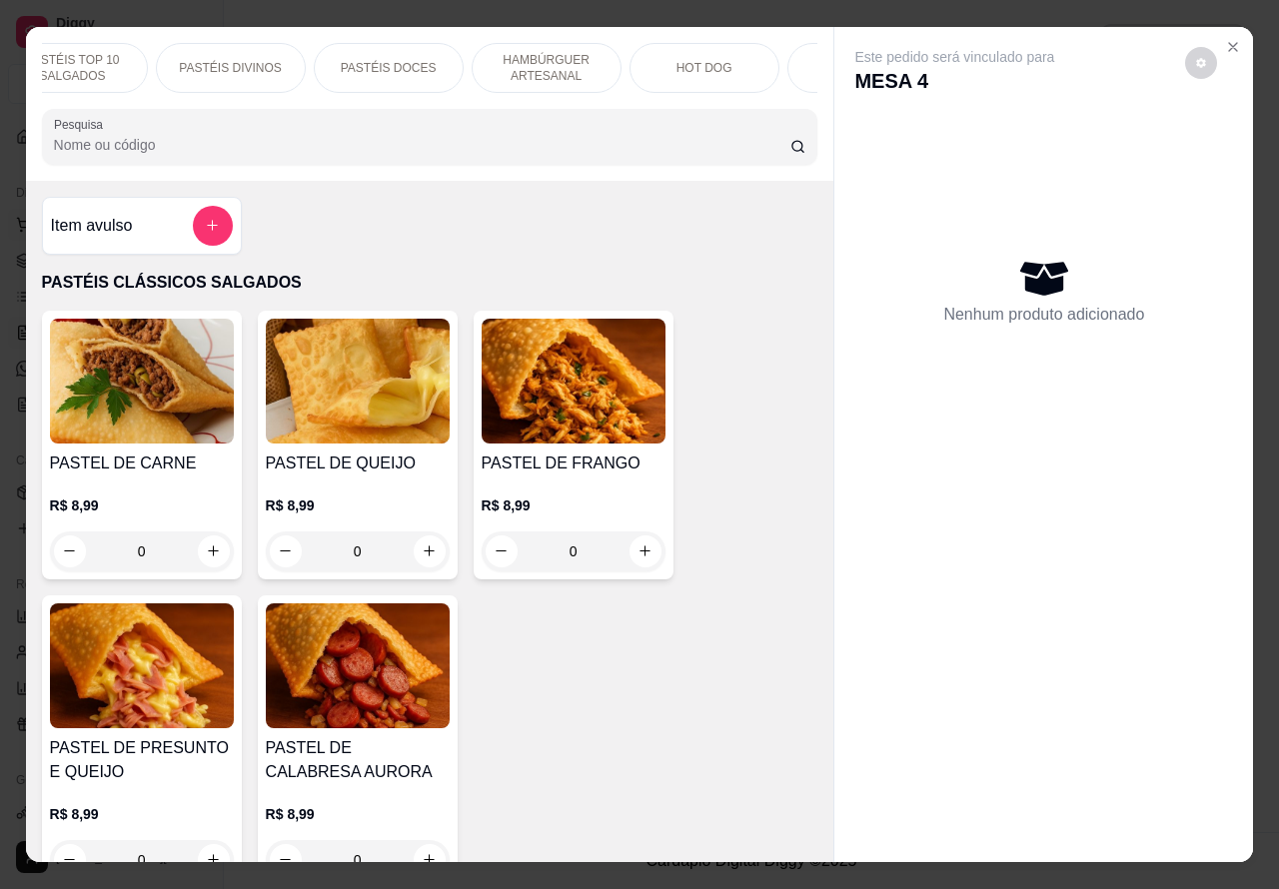
scroll to position [0, 343]
click at [268, 47] on div "PASTÉIS DOCES" at bounding box center [248, 68] width 150 height 50
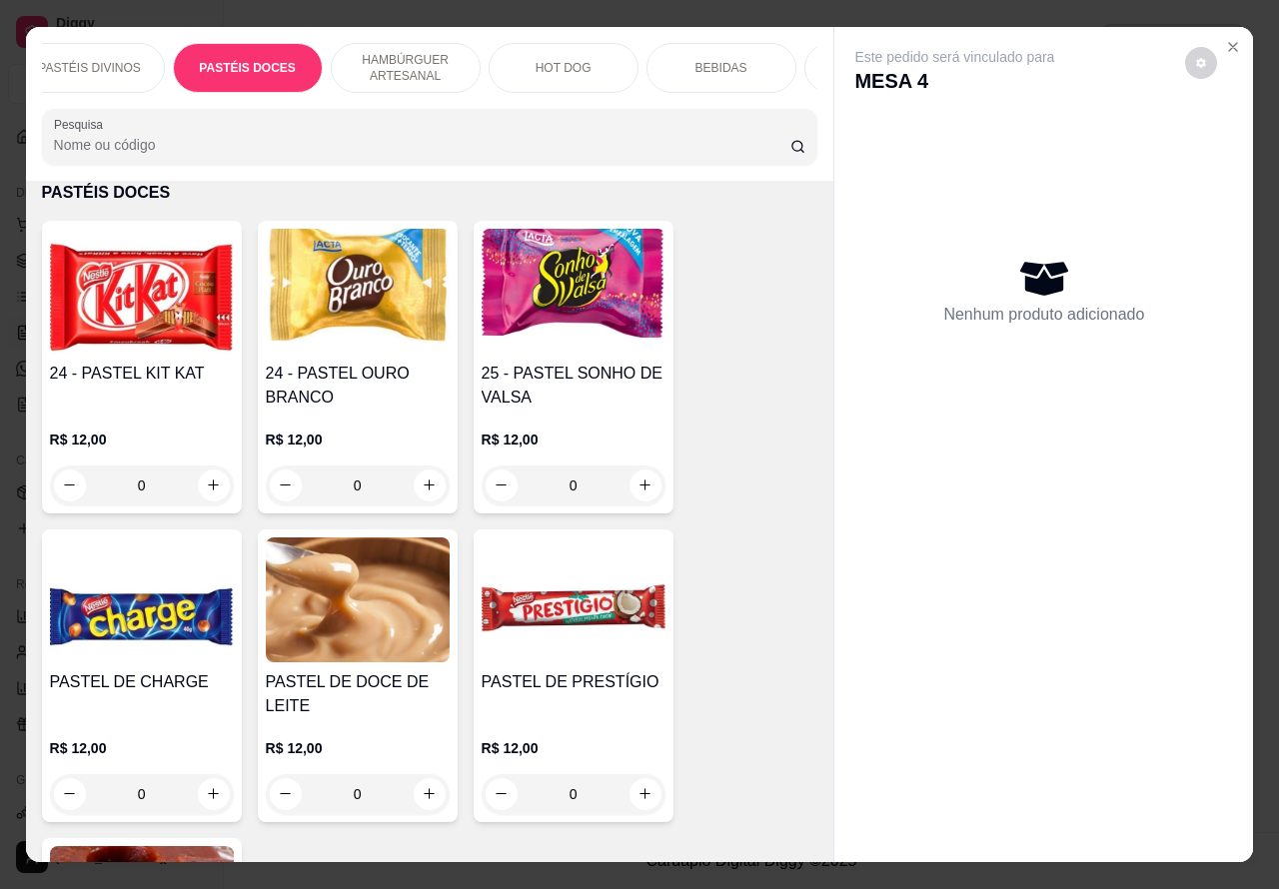
scroll to position [46, 0]
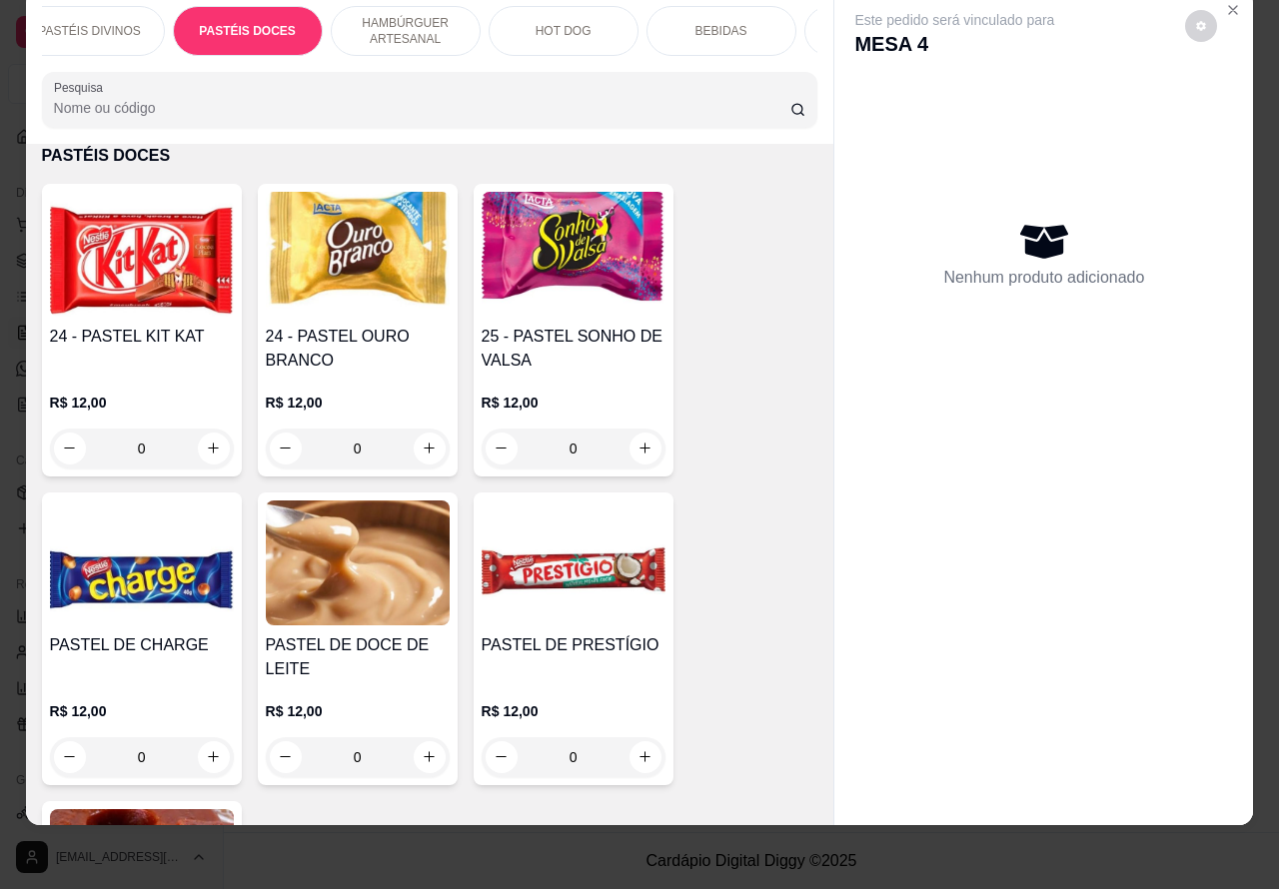
click at [206, 448] on icon "increase-product-quantity" at bounding box center [213, 448] width 15 height 15
type input "1"
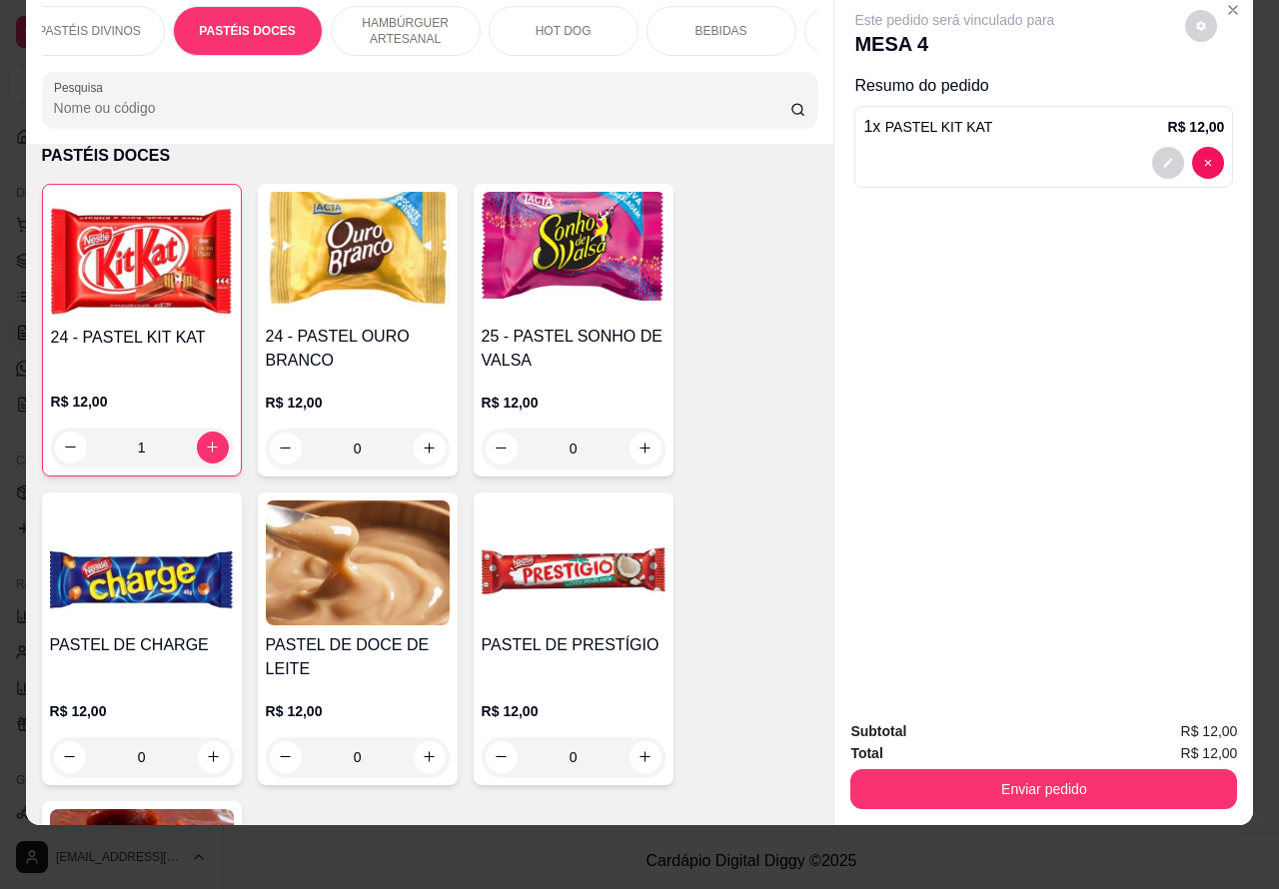
scroll to position [0, 480]
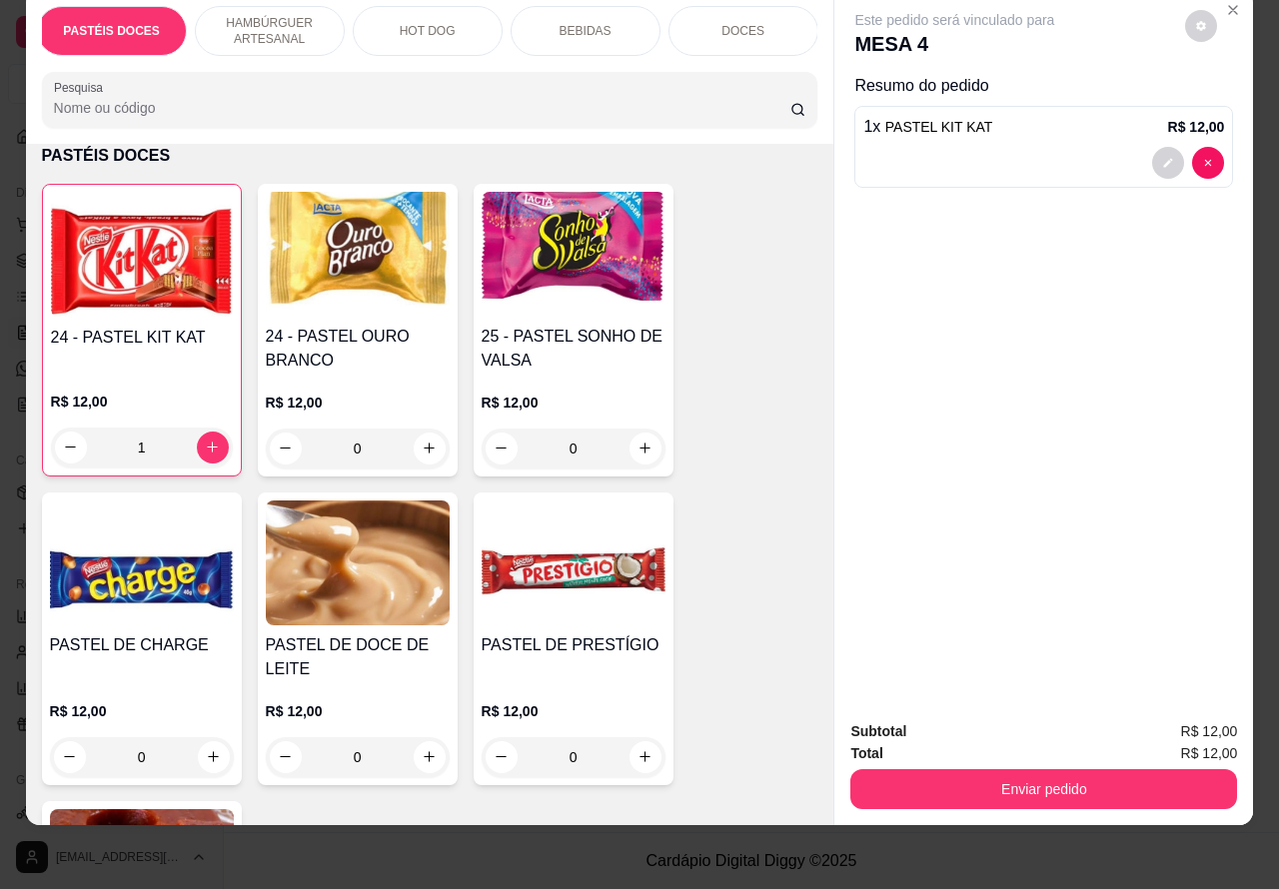
click at [571, 23] on p "BEBIDAS" at bounding box center [585, 31] width 52 height 16
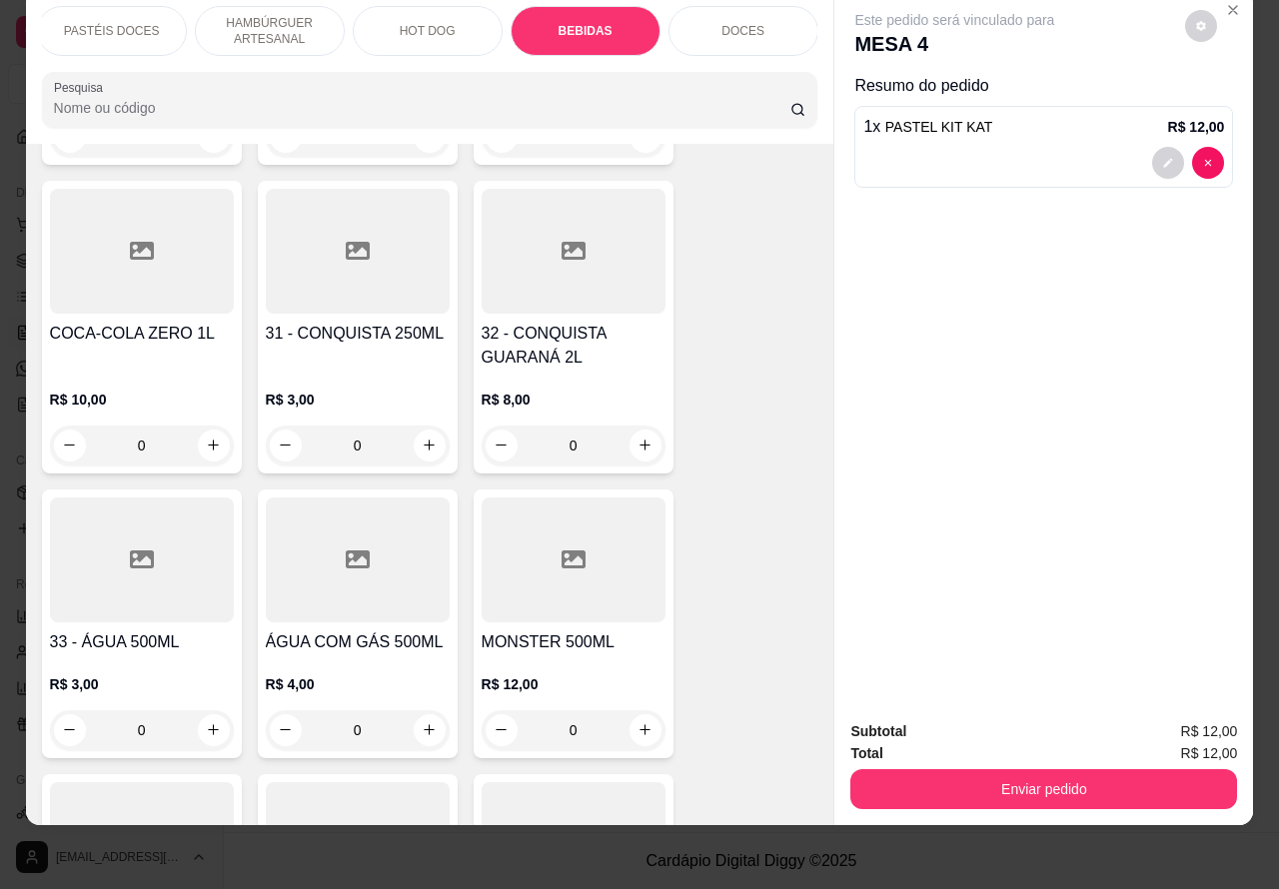
scroll to position [7150, 0]
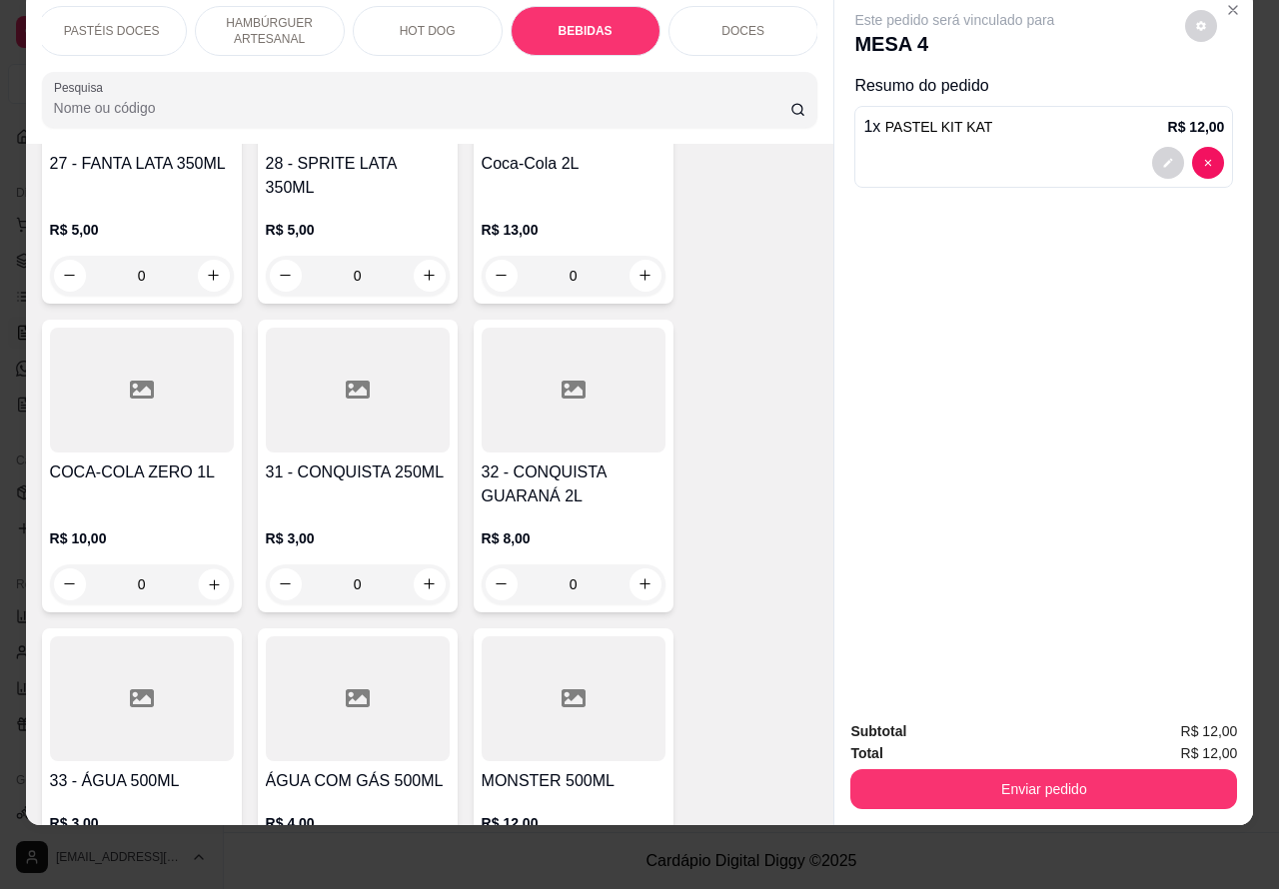
click at [206, 576] on icon "increase-product-quantity" at bounding box center [213, 583] width 15 height 15
click at [203, 568] on button "increase-product-quantity" at bounding box center [214, 584] width 32 height 32
click at [209, 579] on icon "increase-product-quantity" at bounding box center [214, 584] width 10 height 10
type input "1"
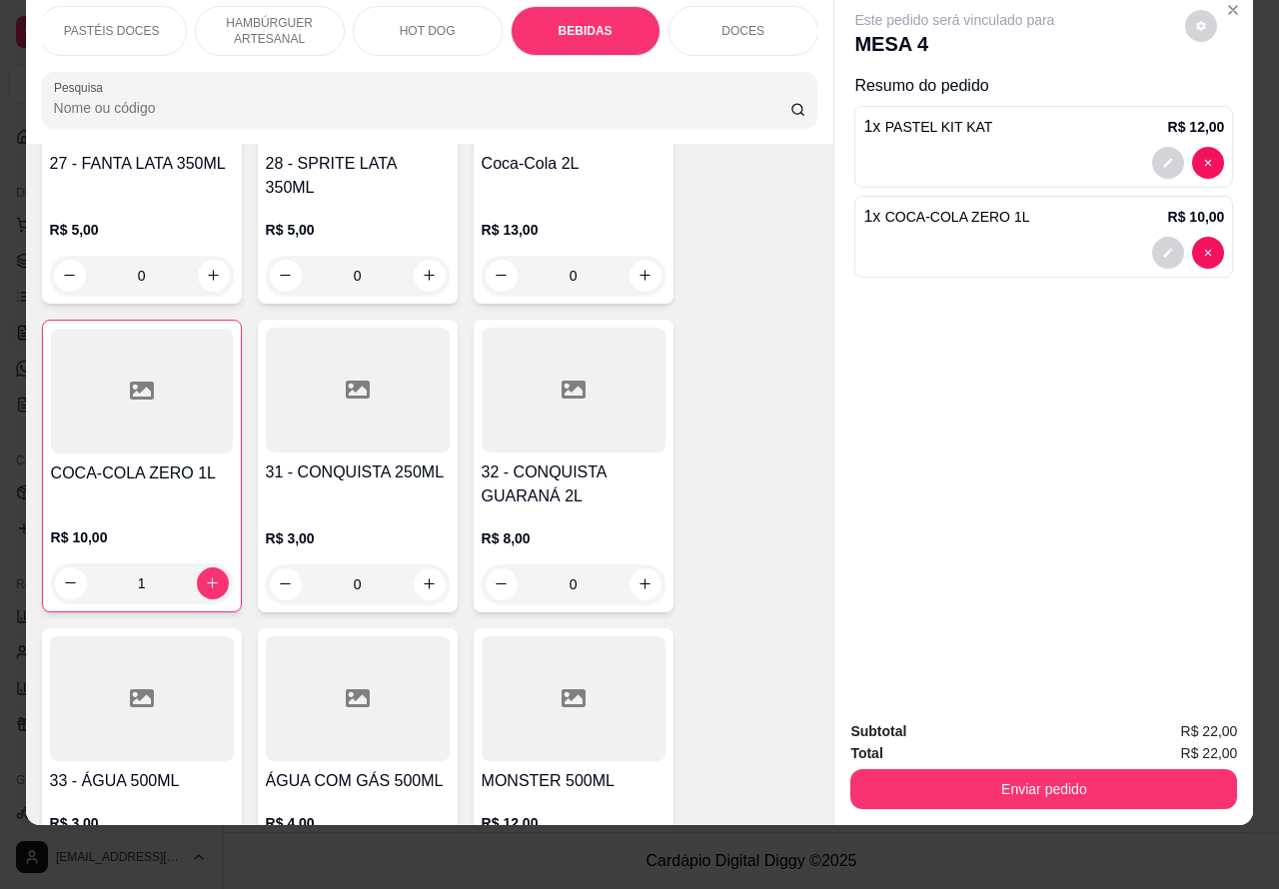
click at [1135, 769] on button "Enviar pedido" at bounding box center [1043, 789] width 387 height 40
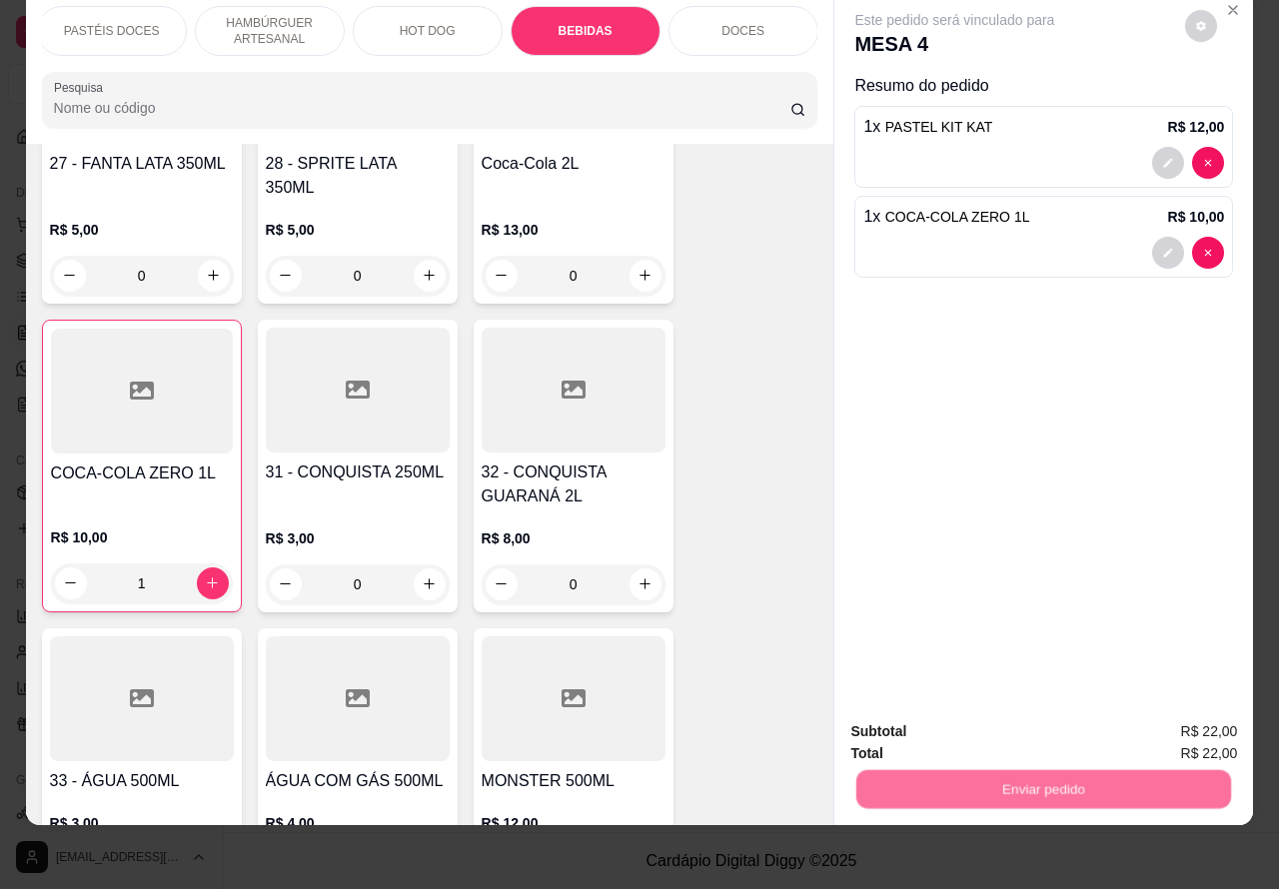
click at [960, 716] on button "Não registrar e enviar pedido" at bounding box center [976, 721] width 202 height 37
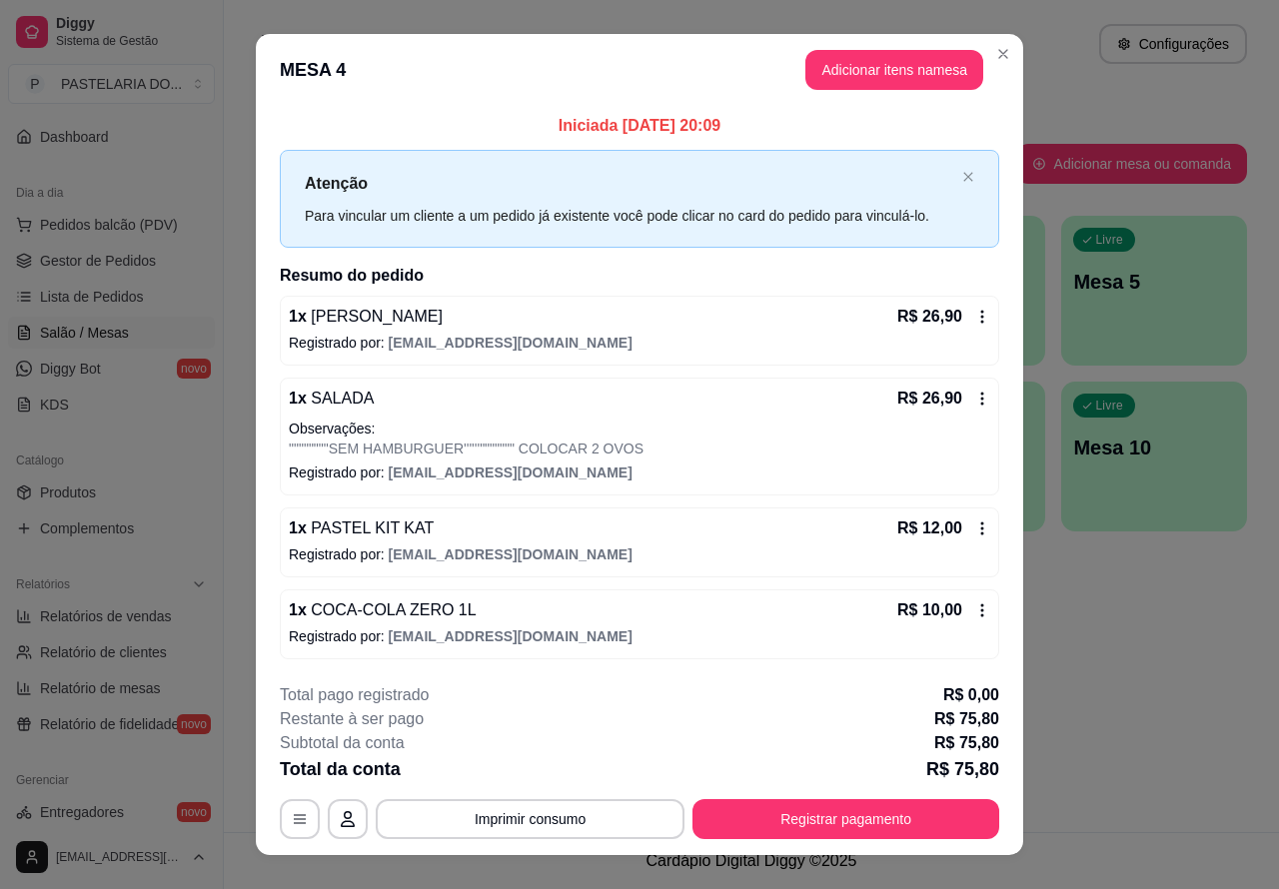
click at [130, 437] on div "Catálogo Produtos Complementos" at bounding box center [111, 495] width 223 height 116
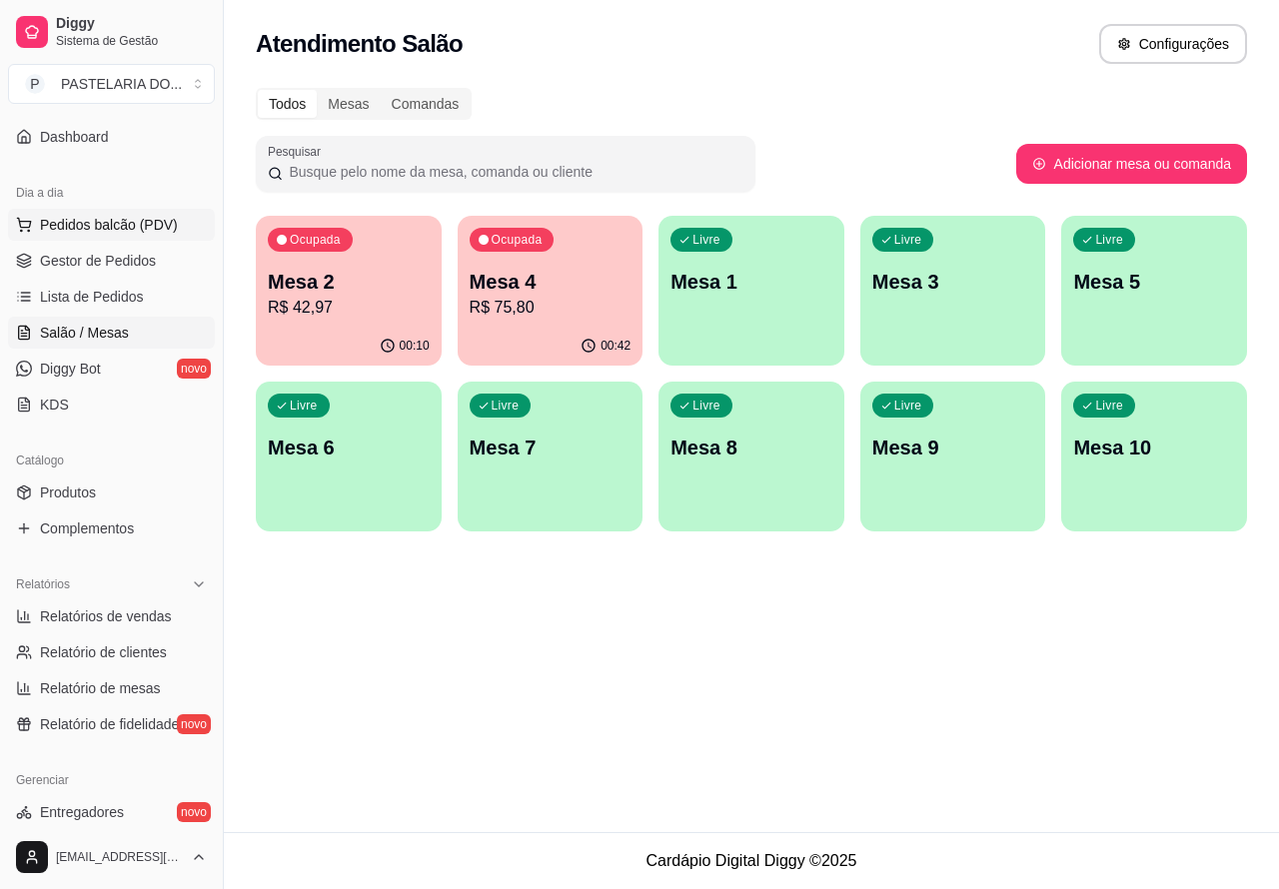
click at [146, 218] on span "Pedidos balcão (PDV)" at bounding box center [109, 225] width 138 height 20
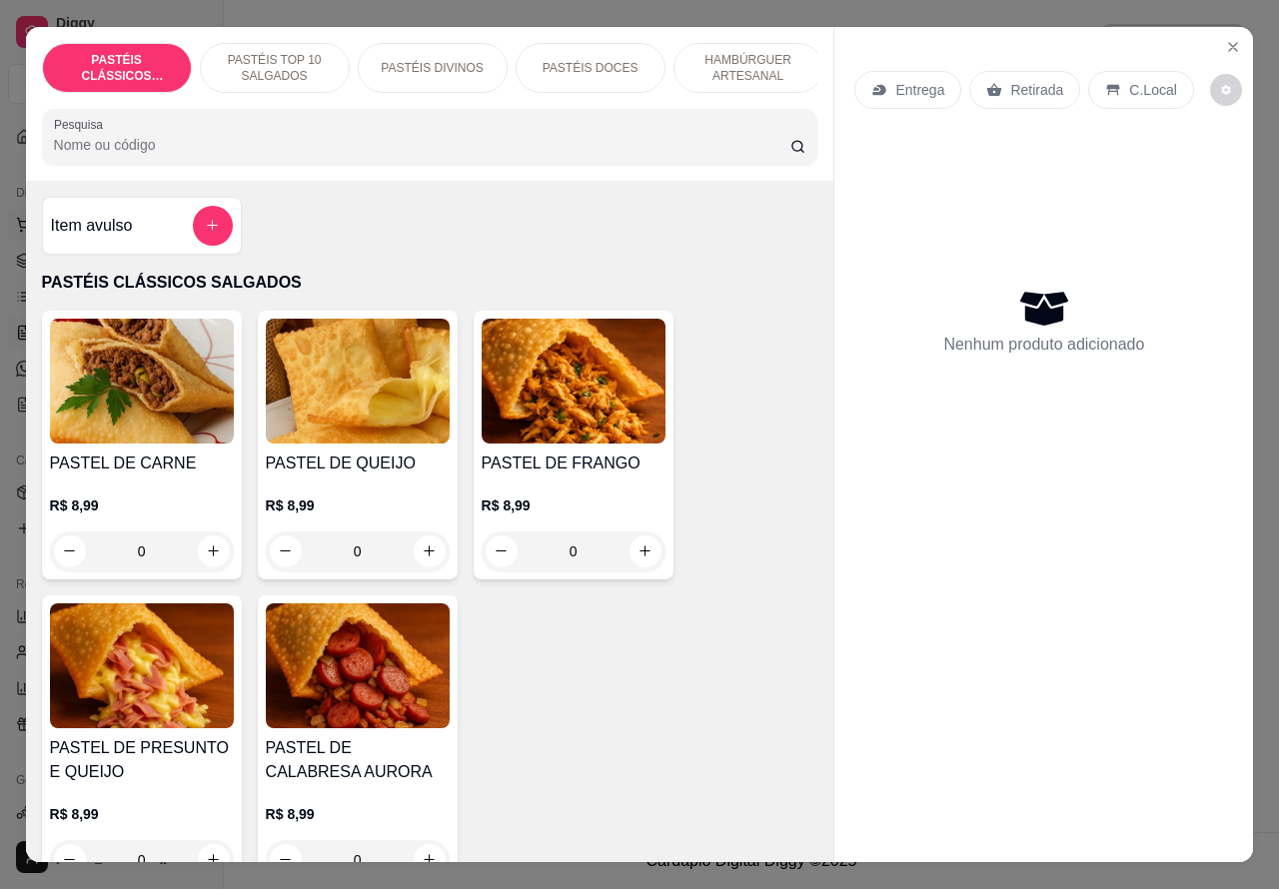
scroll to position [182, 0]
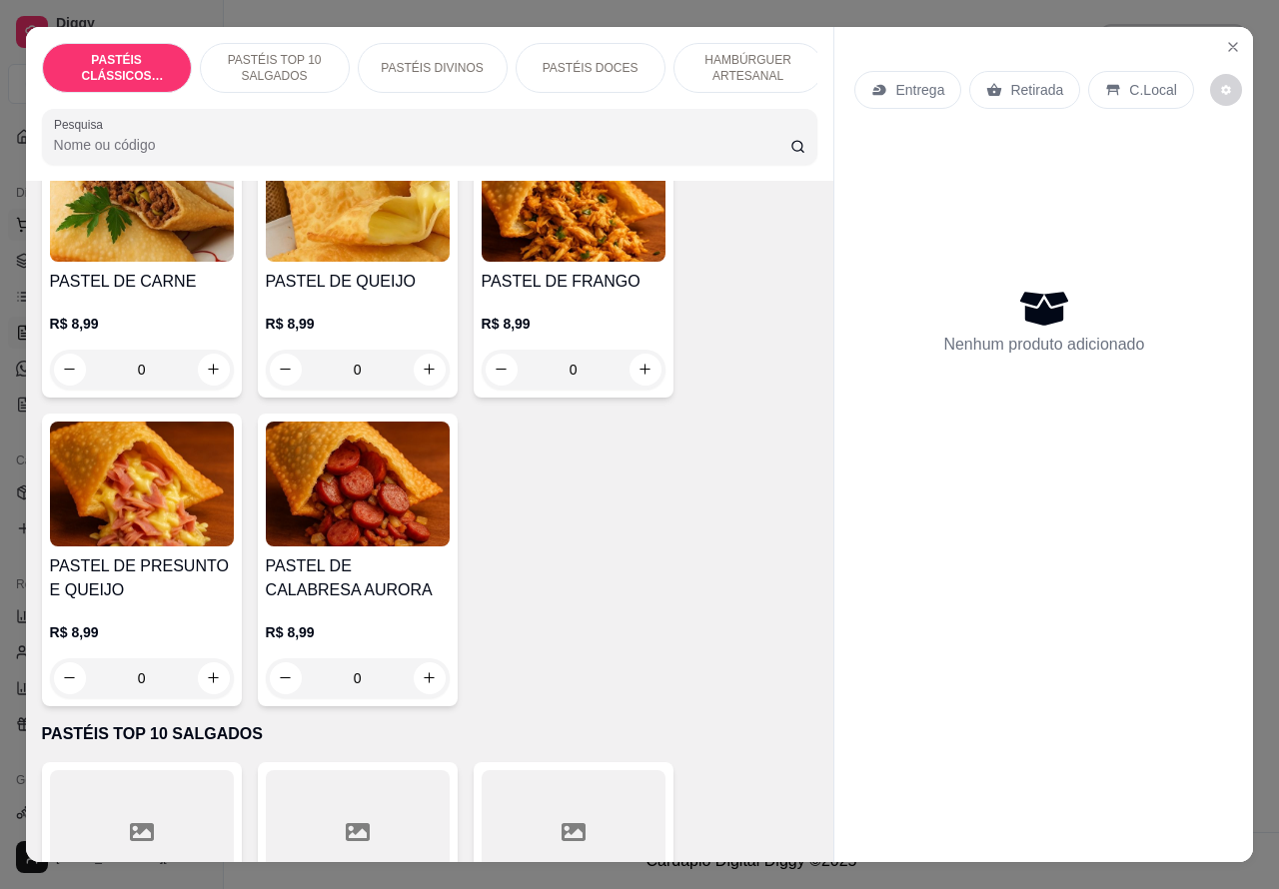
click at [422, 377] on icon "increase-product-quantity" at bounding box center [429, 369] width 15 height 15
type input "1"
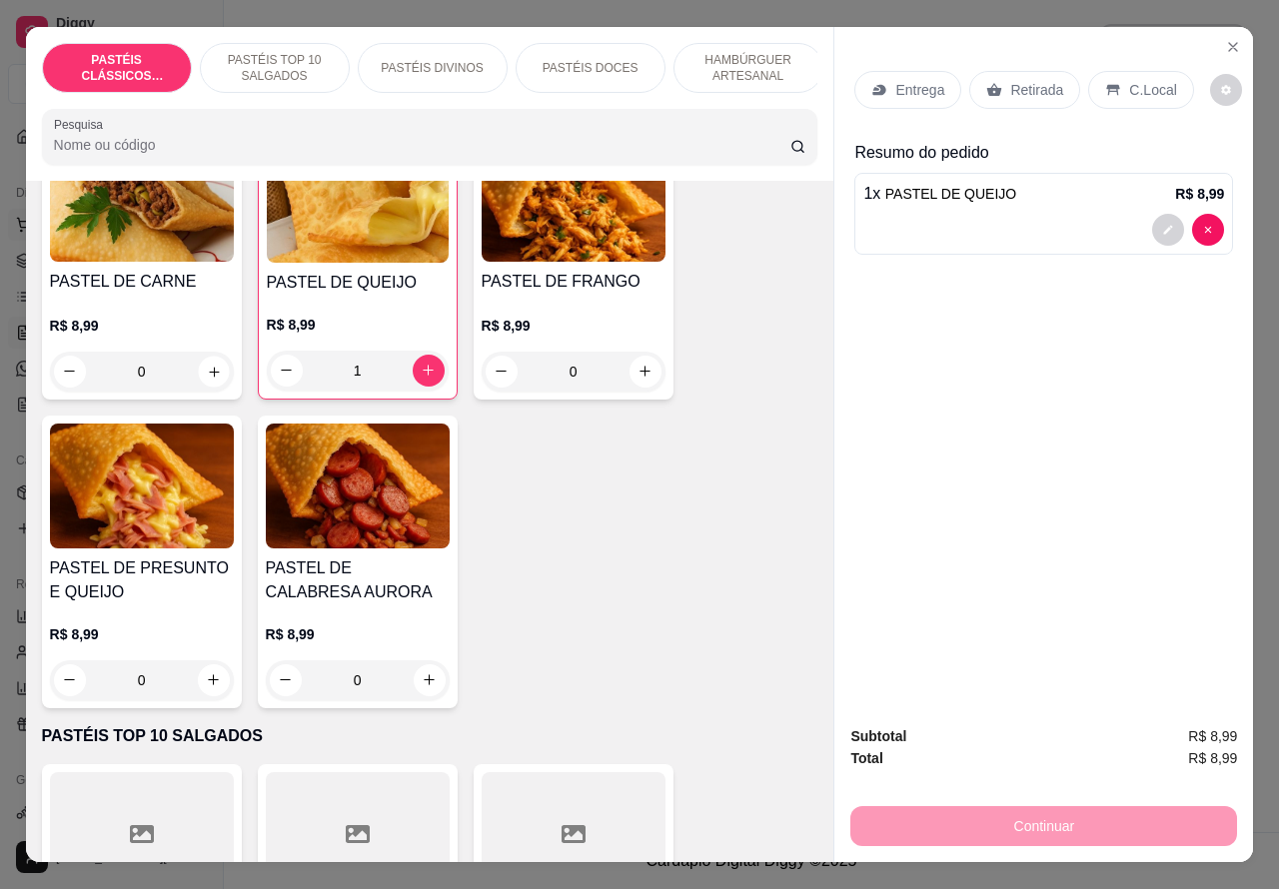
click at [206, 377] on icon "increase-product-quantity" at bounding box center [213, 371] width 15 height 15
type input "1"
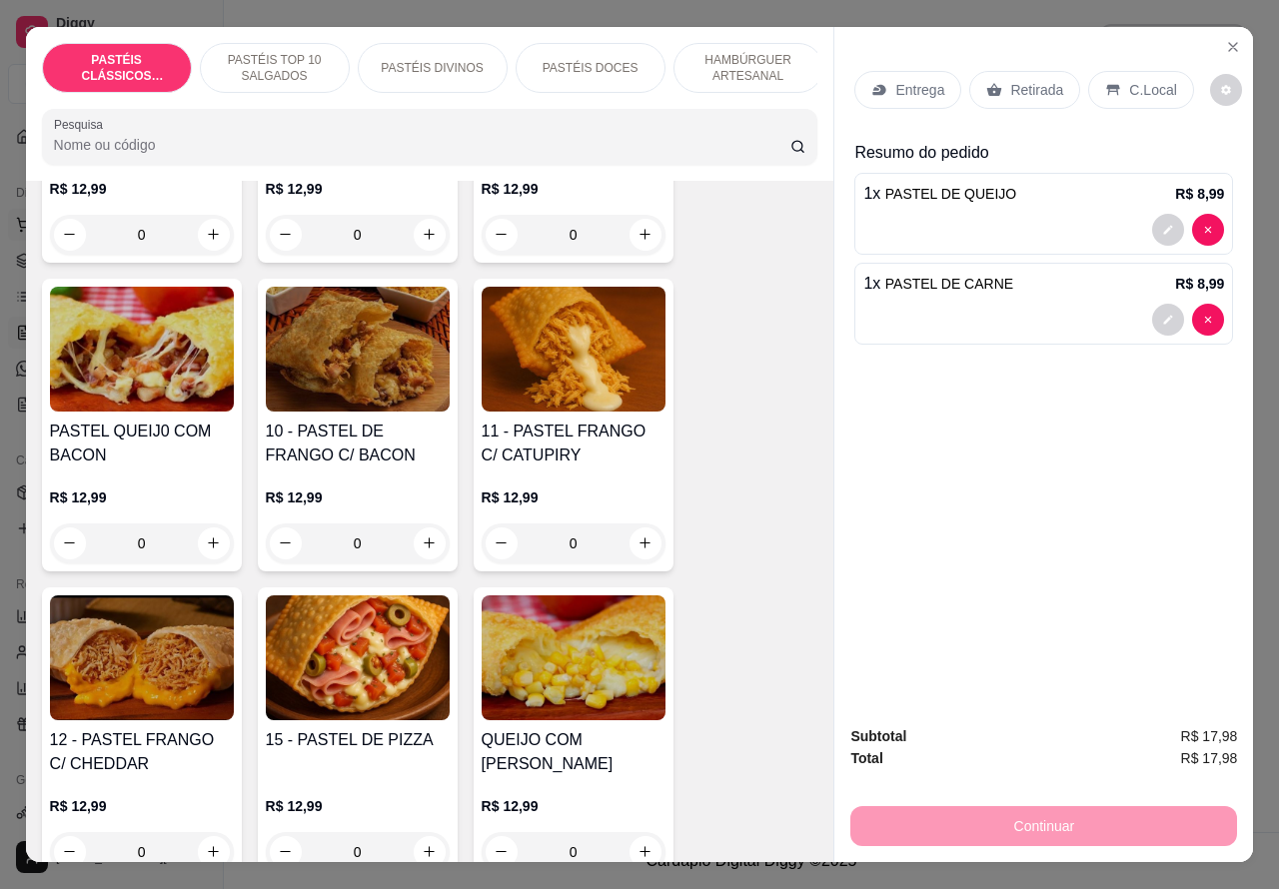
scroll to position [1691, 0]
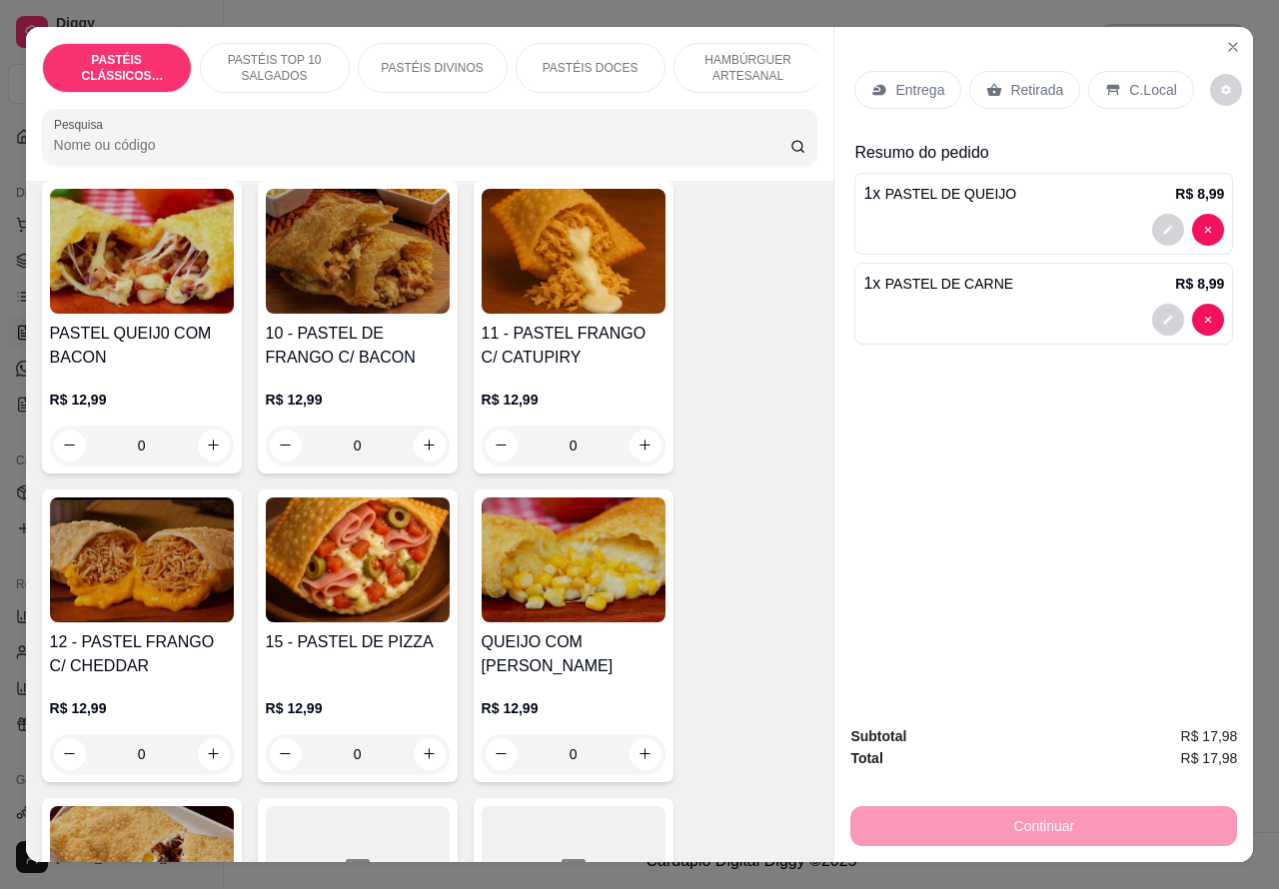
click at [420, 760] on div "0" at bounding box center [358, 754] width 184 height 40
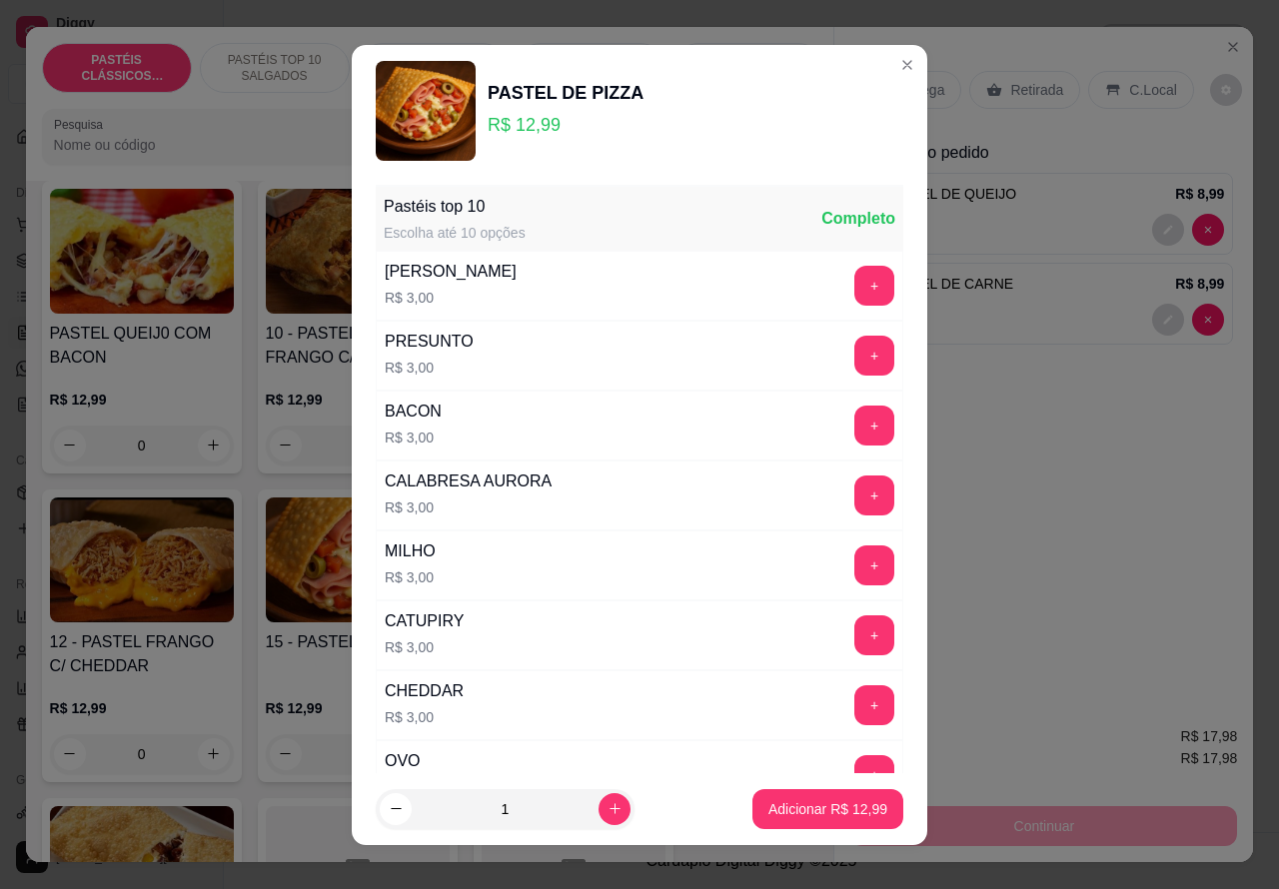
click at [607, 807] on icon "increase-product-quantity" at bounding box center [614, 808] width 15 height 15
type input "2"
click at [782, 814] on p "Adicionar R$ 25,98" at bounding box center [827, 809] width 119 height 20
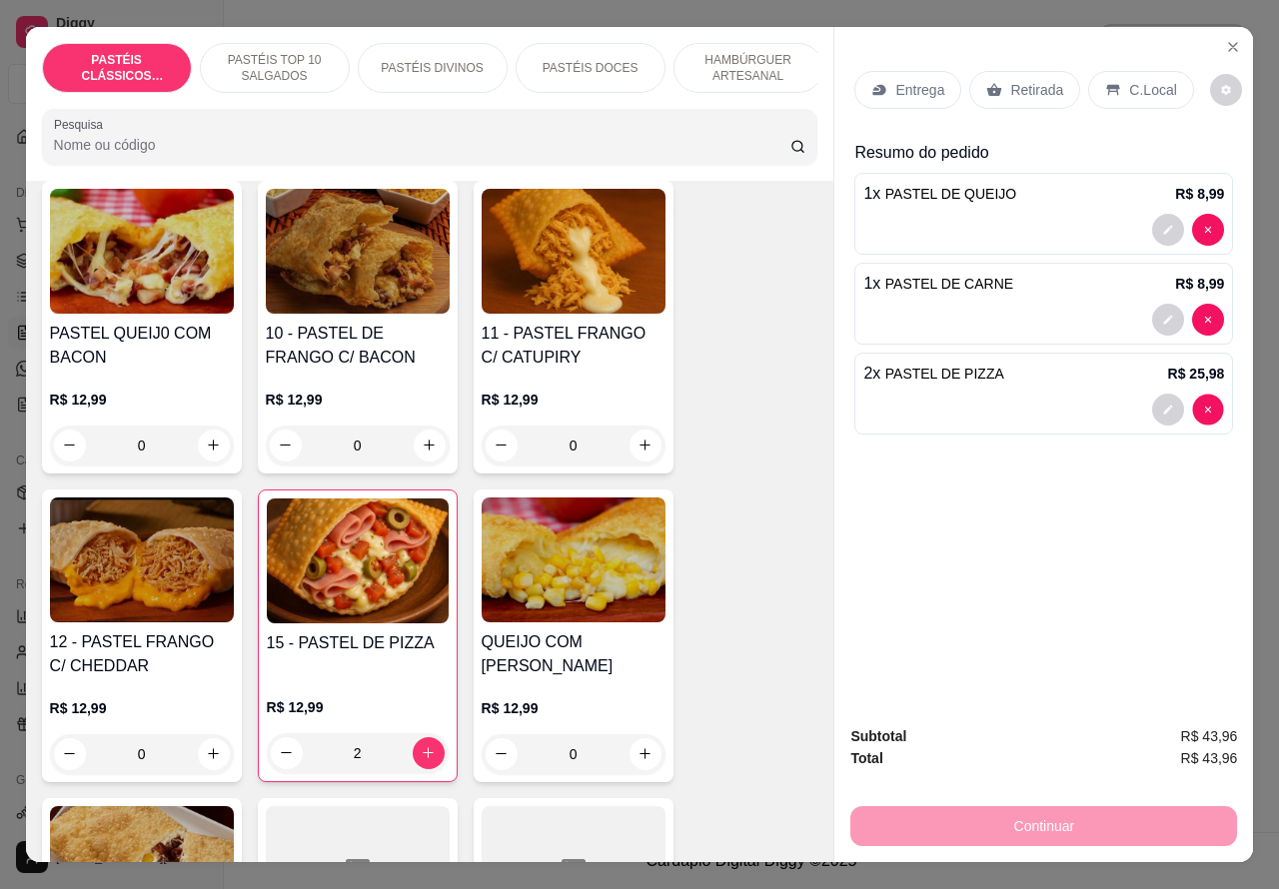
click at [1199, 402] on div "Entrega Retirada C.Local Resumo do pedido 1 x PASTEL DE QUEIJO R$ 8,99 1 x PAST…" at bounding box center [1043, 368] width 419 height 683
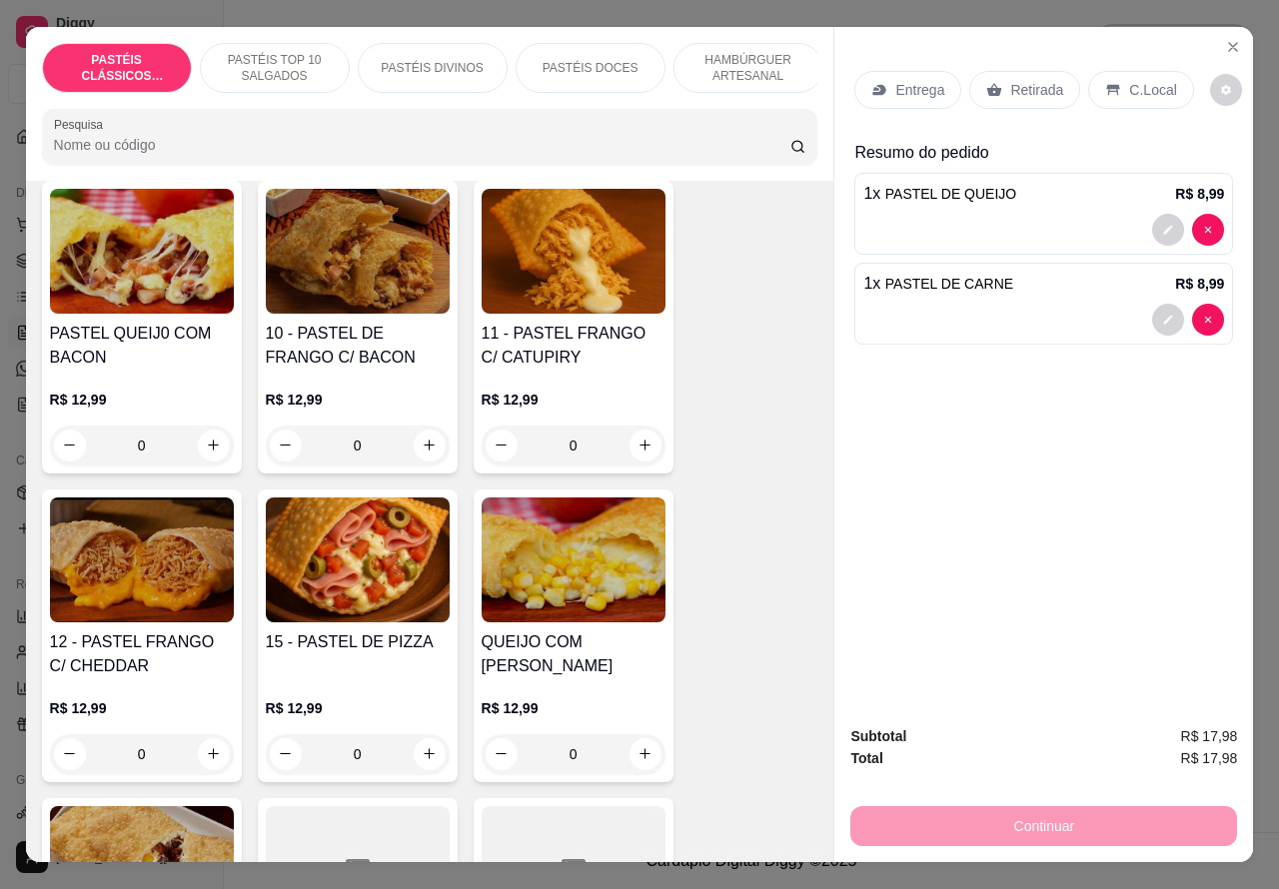
click at [410, 754] on div "0" at bounding box center [358, 754] width 184 height 40
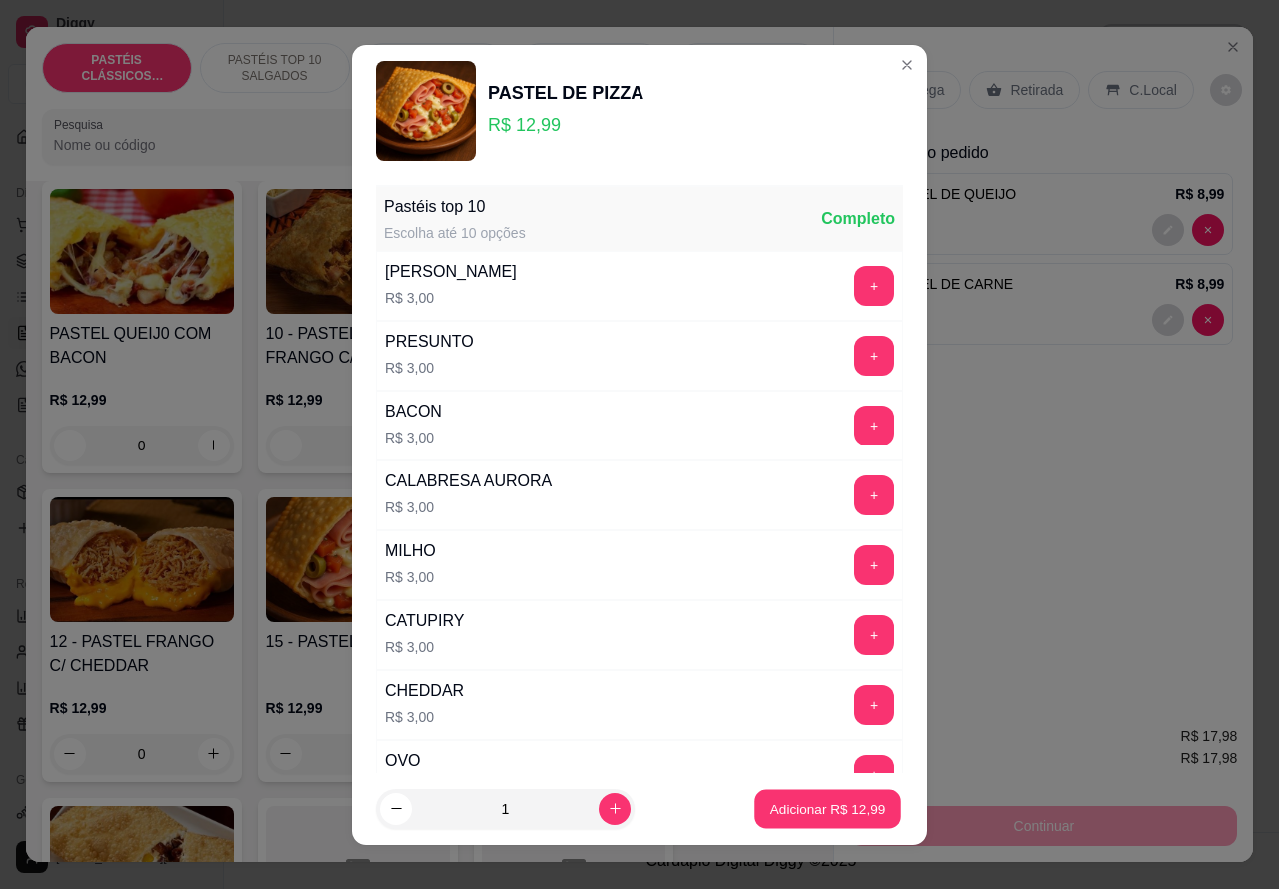
click at [792, 797] on button "Adicionar R$ 12,99" at bounding box center [827, 808] width 147 height 39
type input "1"
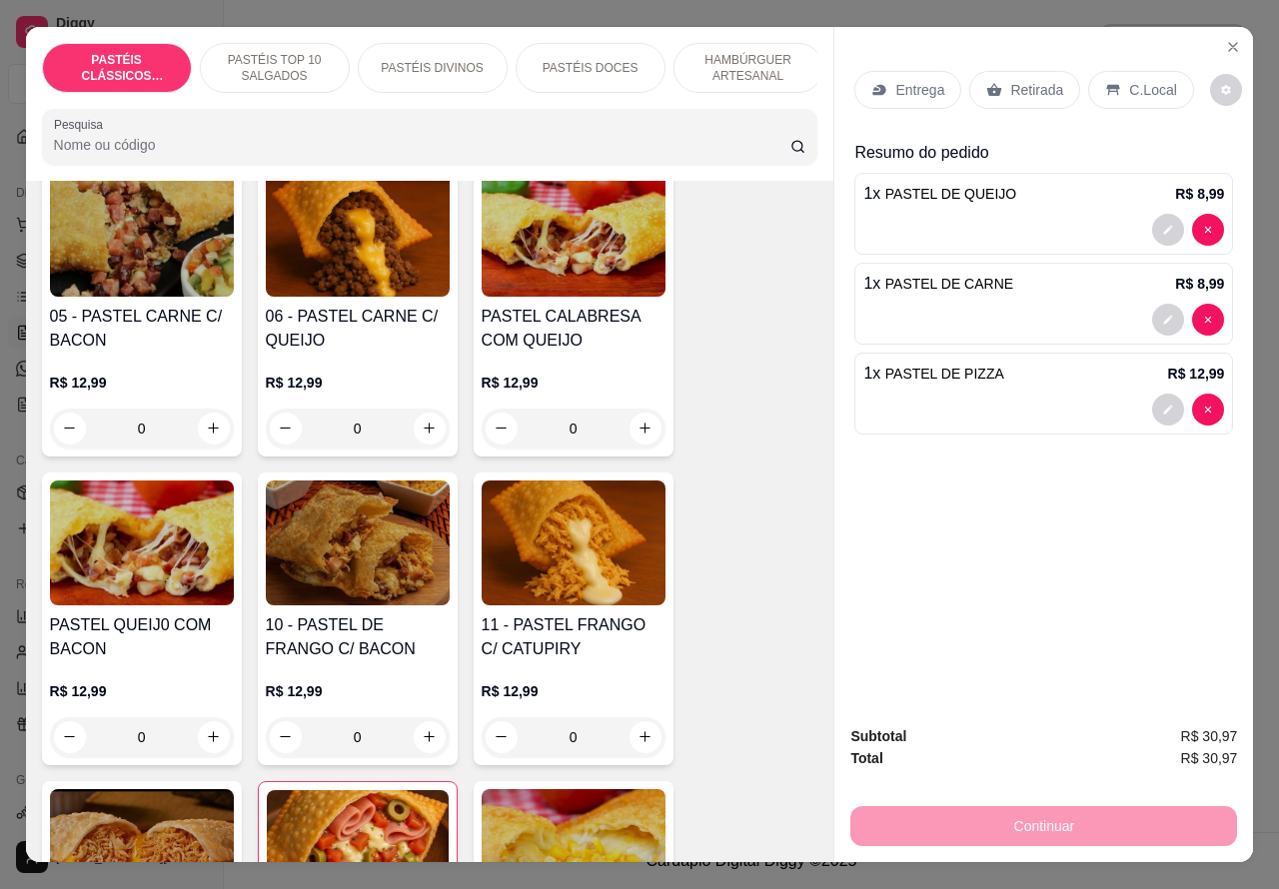
scroll to position [1381, 0]
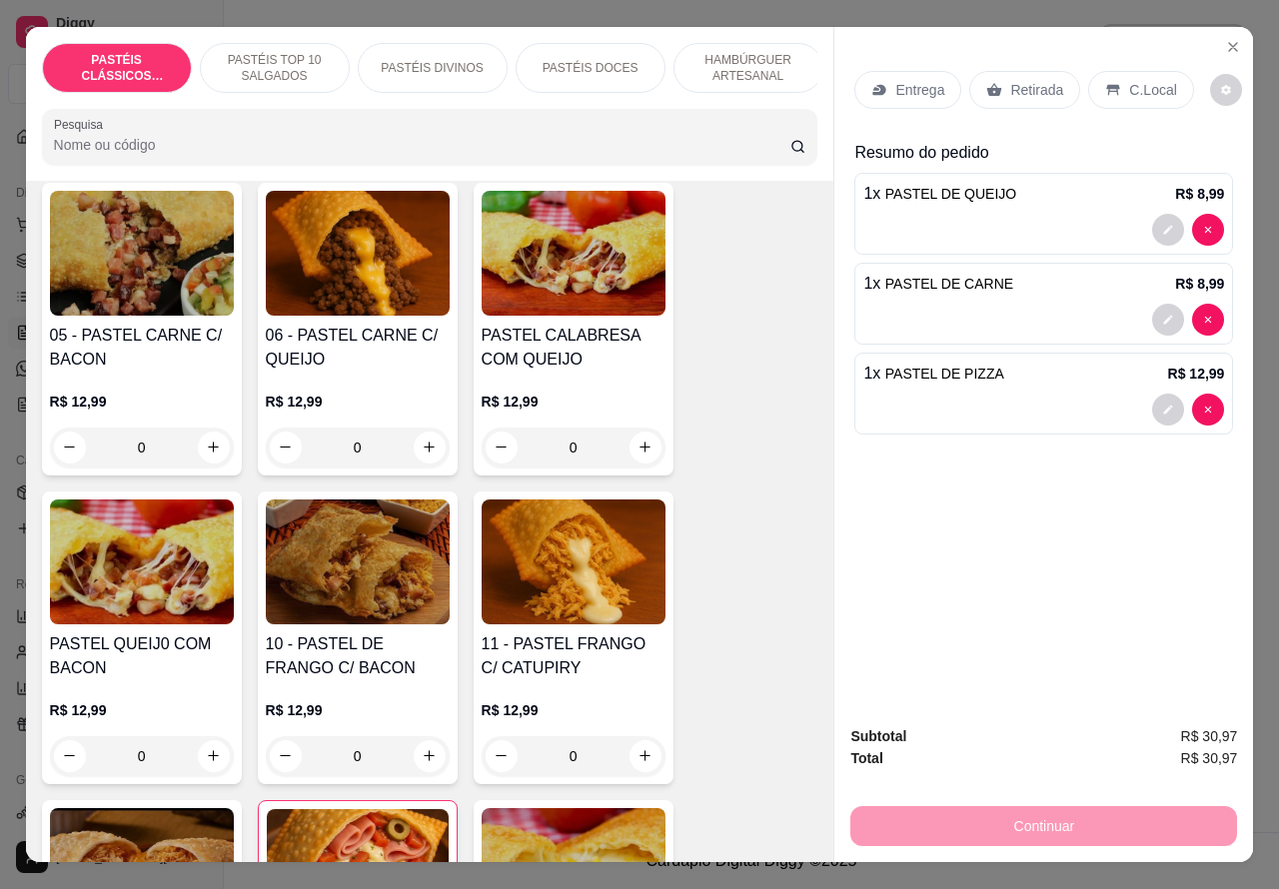
click at [405, 451] on div "0" at bounding box center [358, 448] width 184 height 40
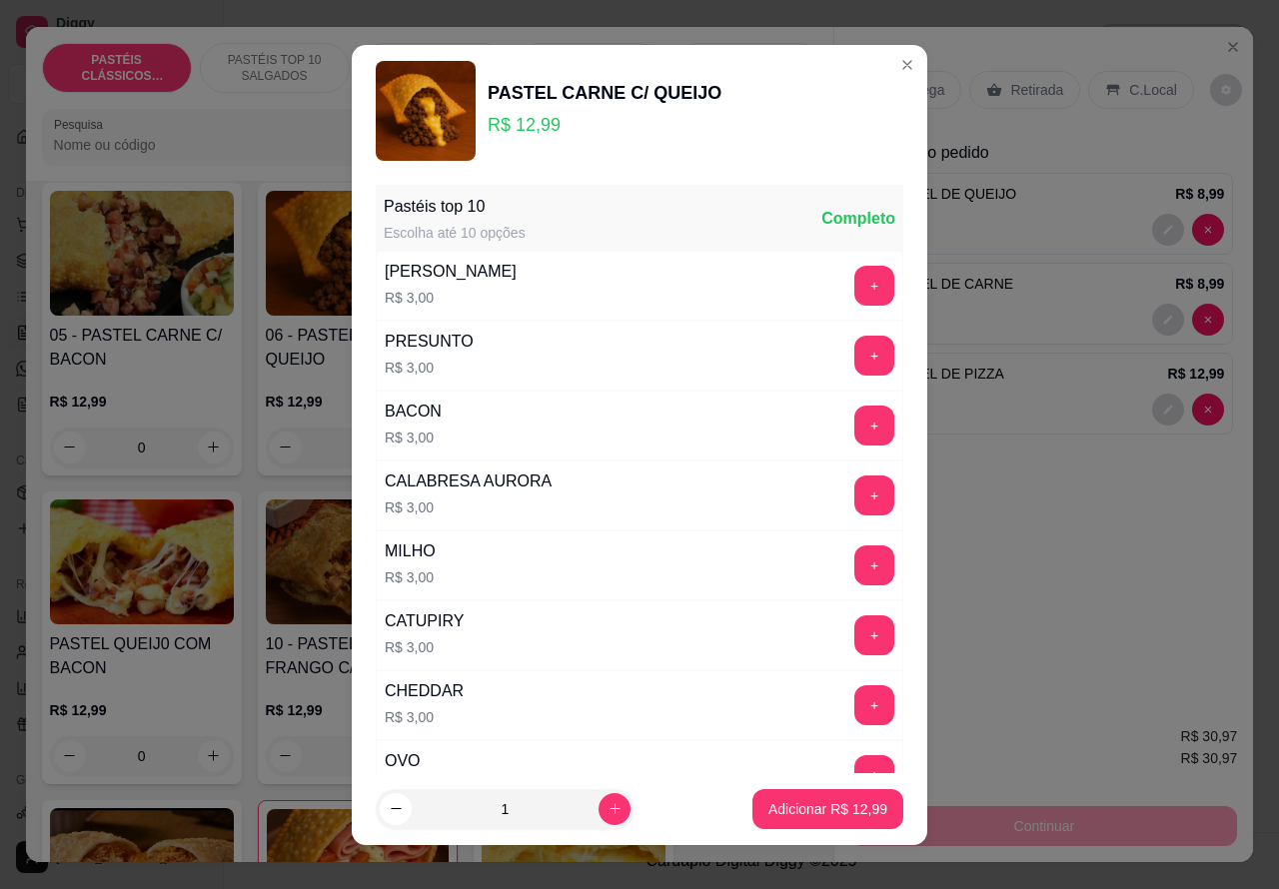
click at [814, 807] on p "Adicionar R$ 12,99" at bounding box center [827, 809] width 119 height 20
type input "1"
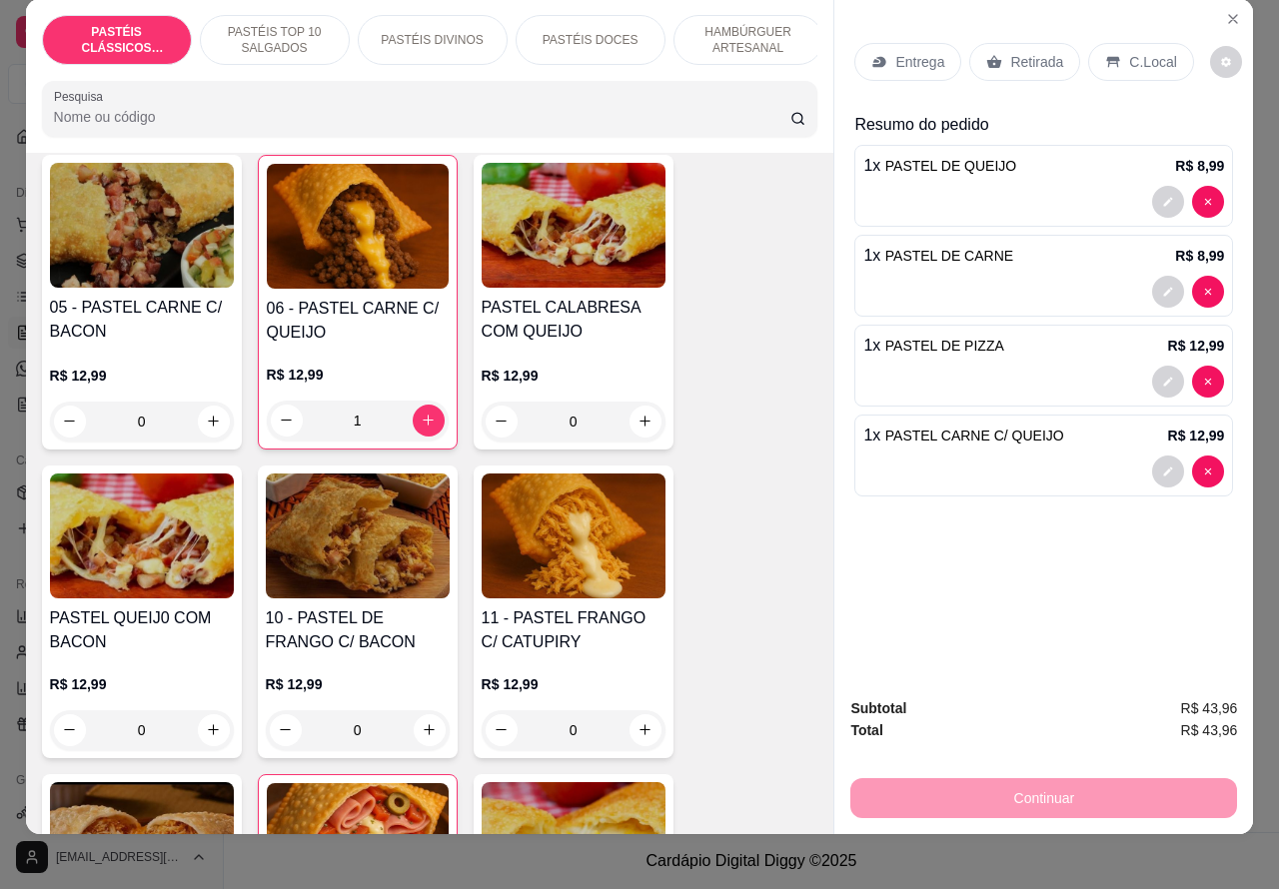
scroll to position [0, 0]
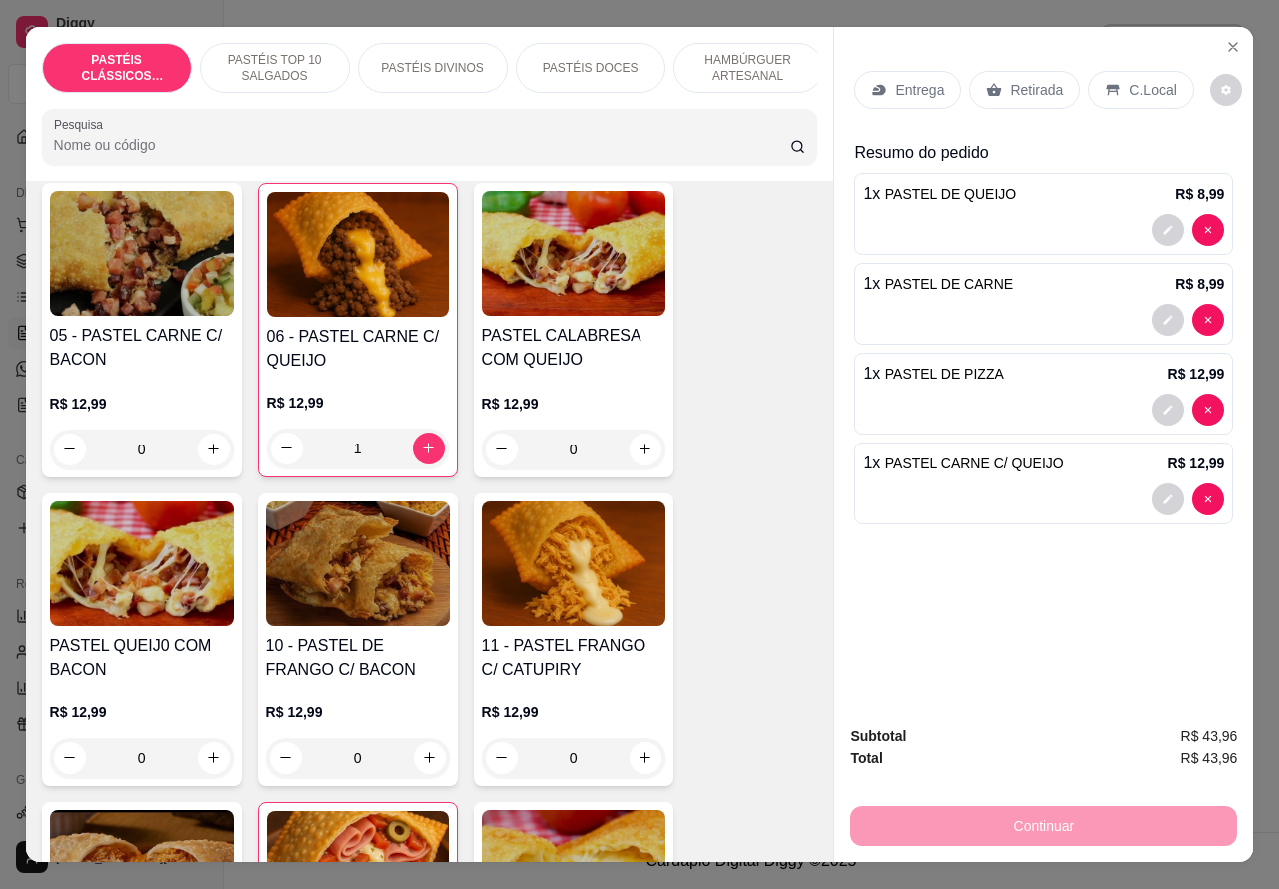
click at [1022, 80] on p "Retirada" at bounding box center [1036, 90] width 53 height 20
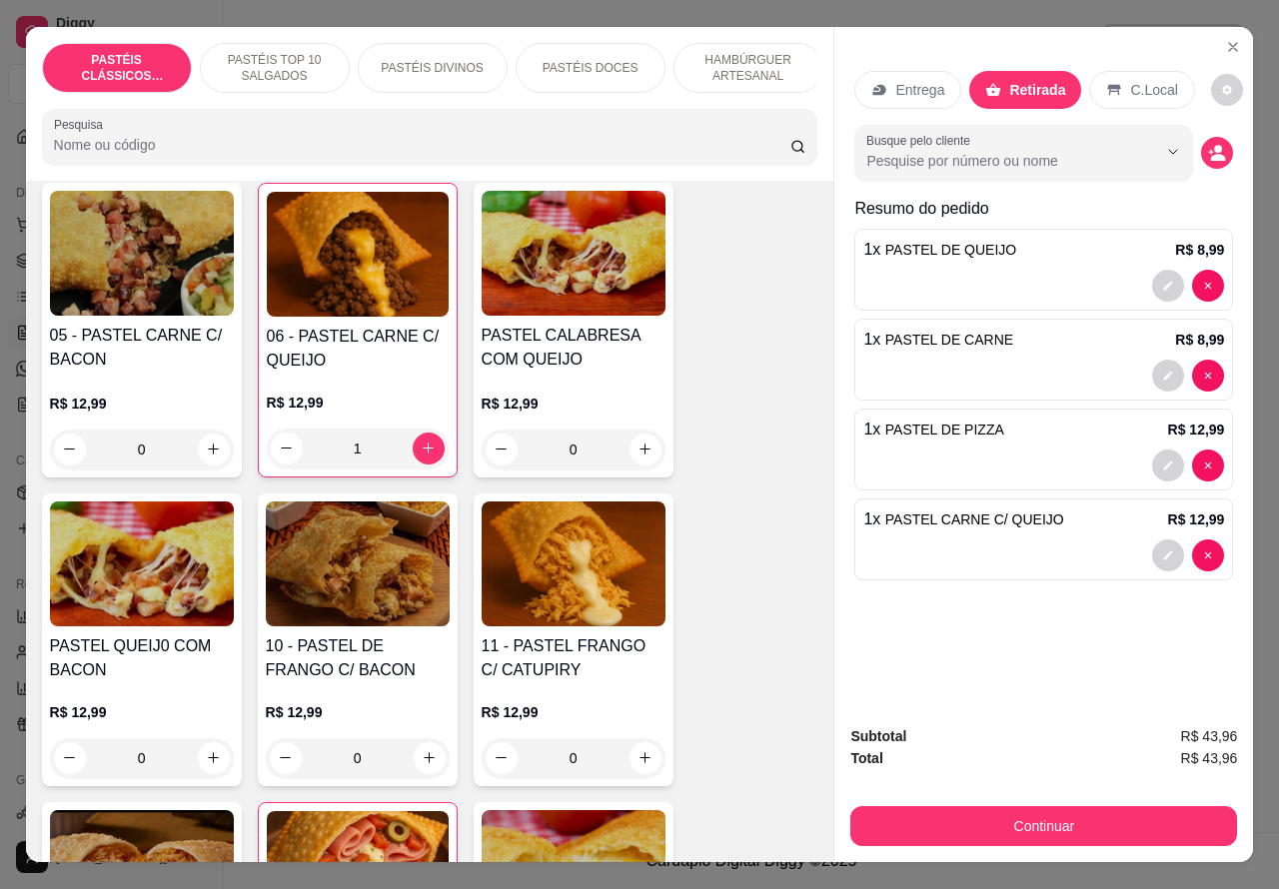
click at [994, 559] on div at bounding box center [1043, 555] width 361 height 32
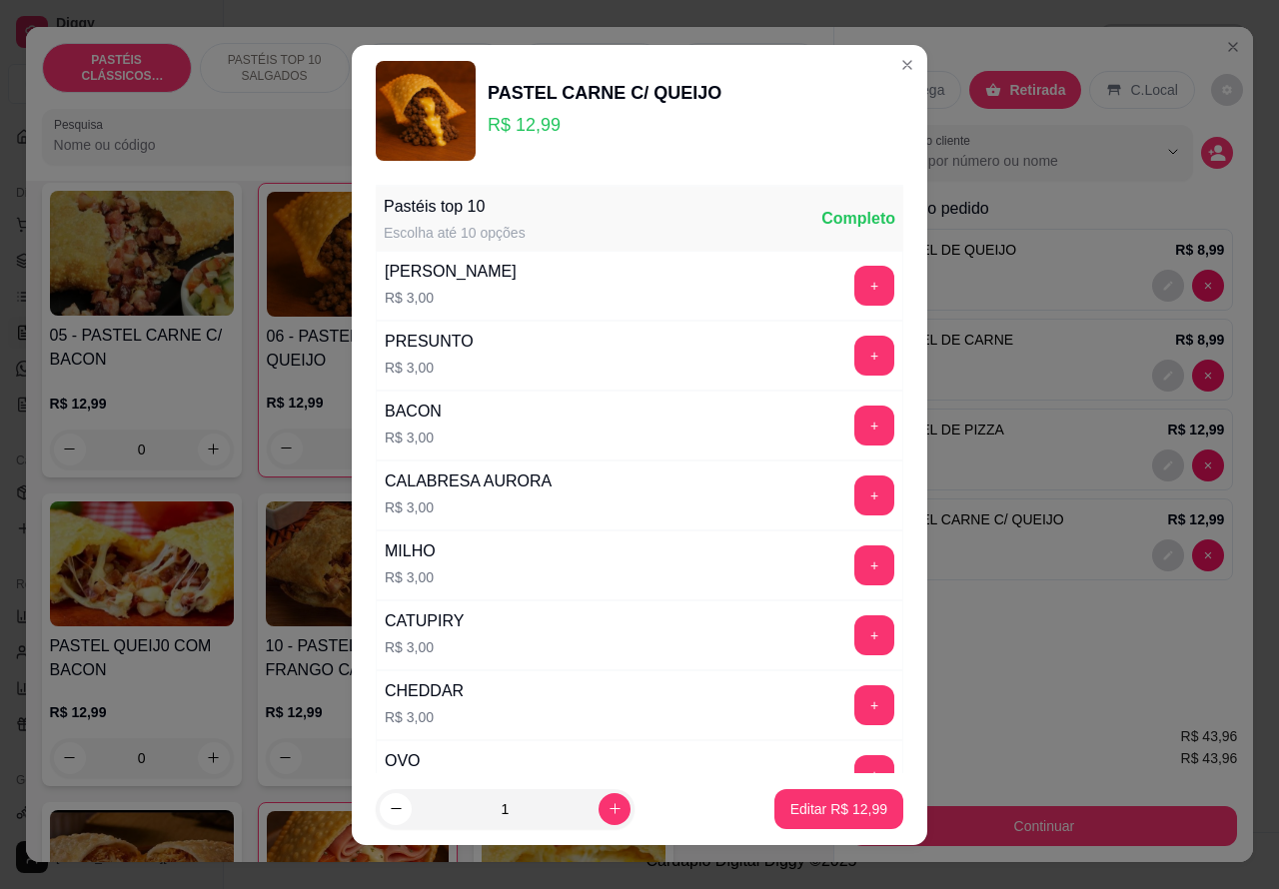
scroll to position [261, 0]
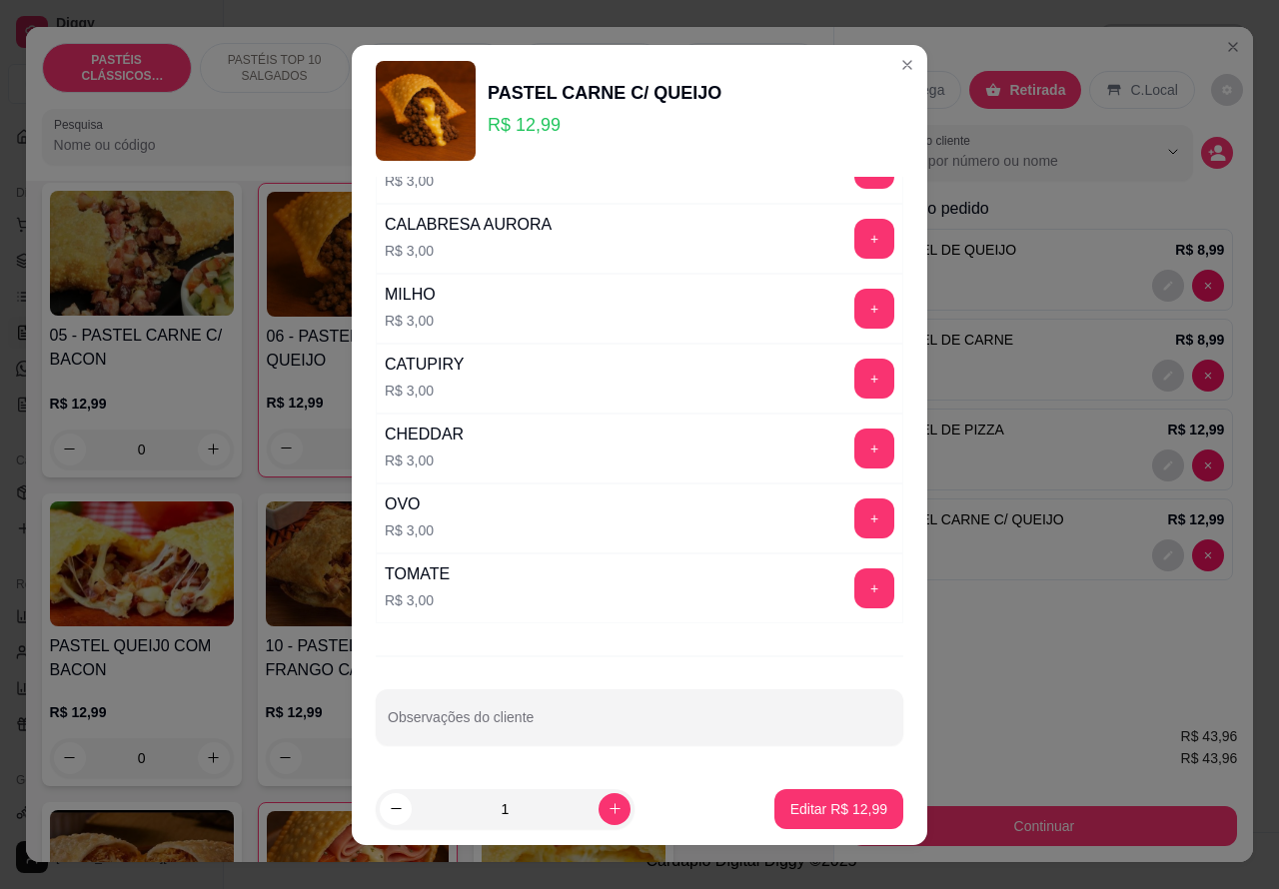
click at [569, 719] on input "Observações do cliente" at bounding box center [639, 725] width 503 height 20
type input "CLIENTE ESTA AGUARDANDO"
click at [807, 810] on p "Editar R$ 12,99" at bounding box center [838, 808] width 94 height 19
type input "0"
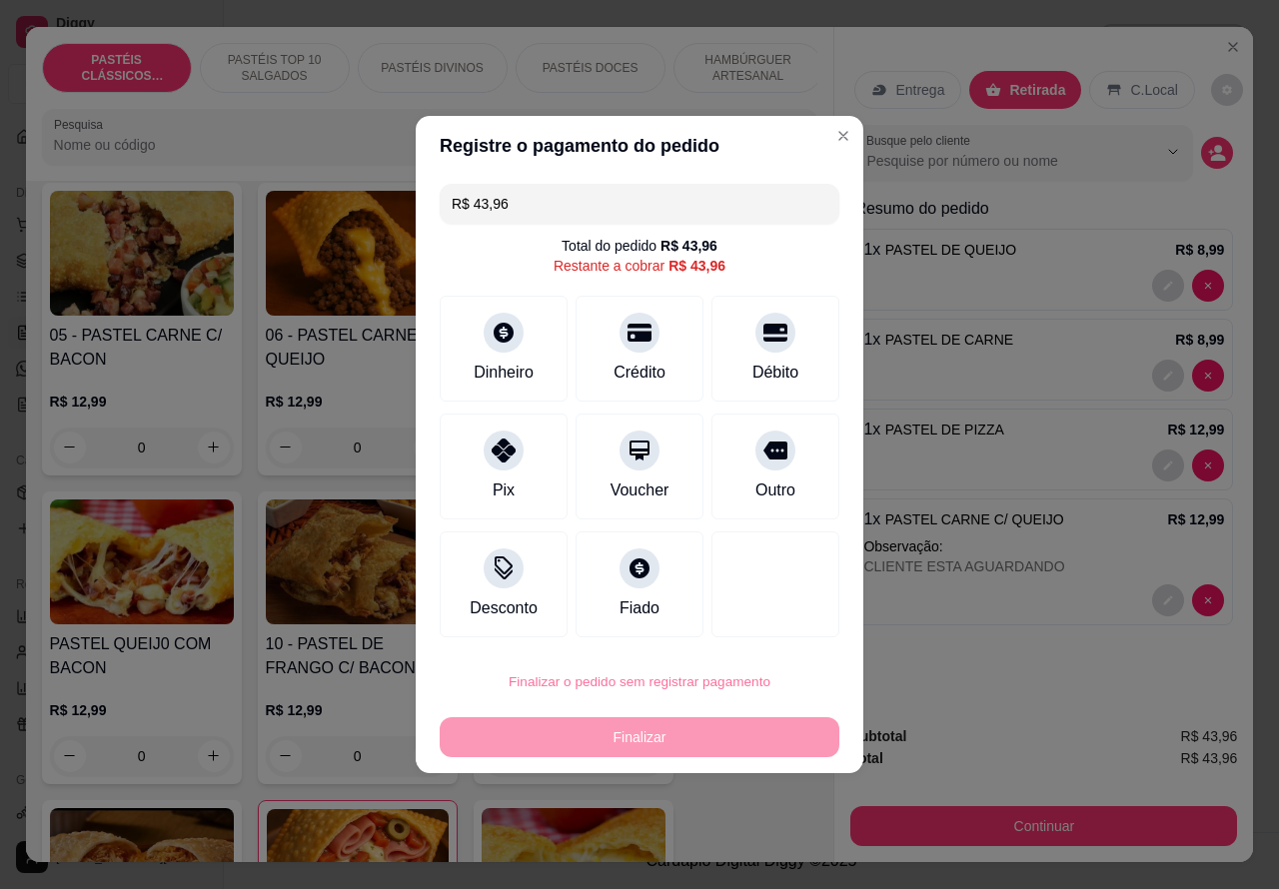
click at [776, 617] on button "Confirmar" at bounding box center [757, 625] width 74 height 31
type input "0"
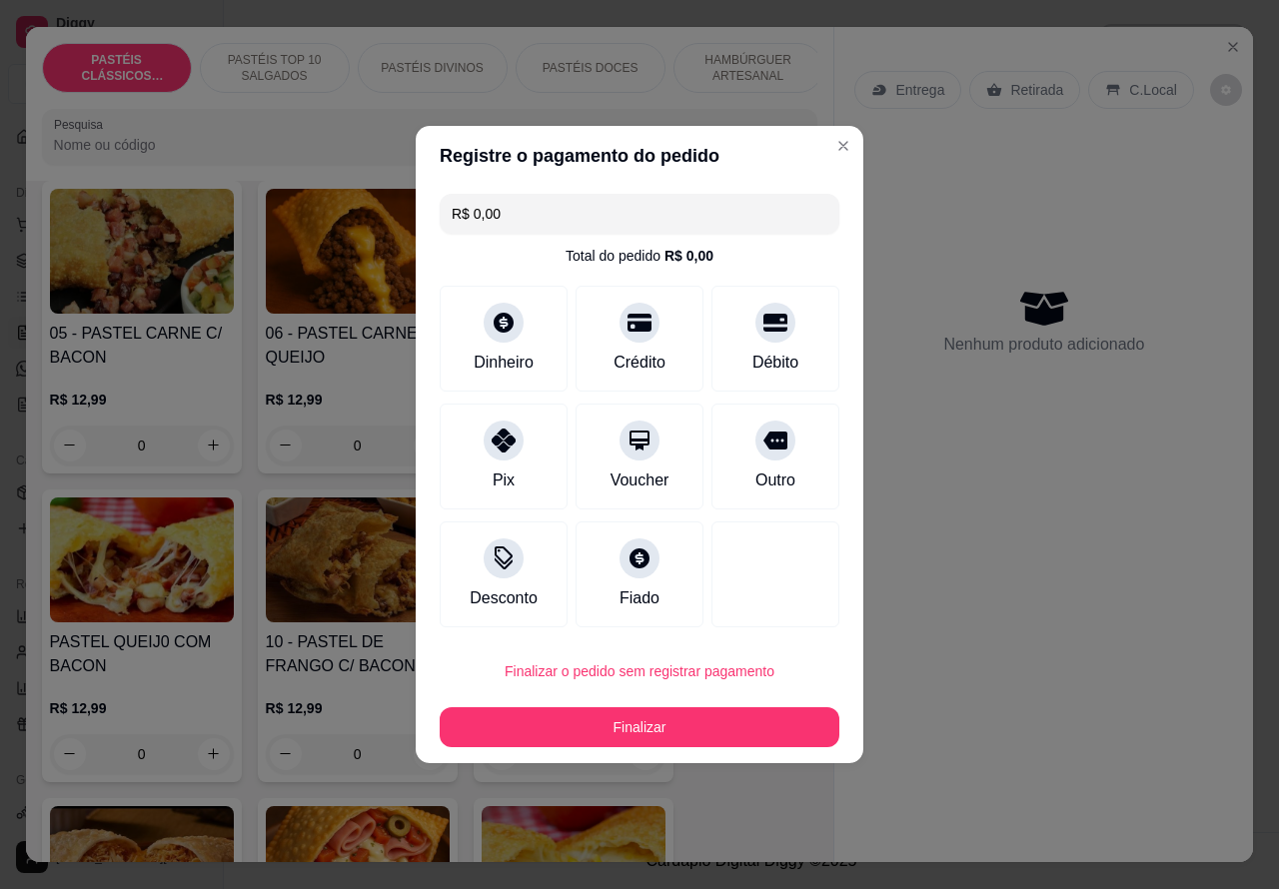
type input "R$ 0,00"
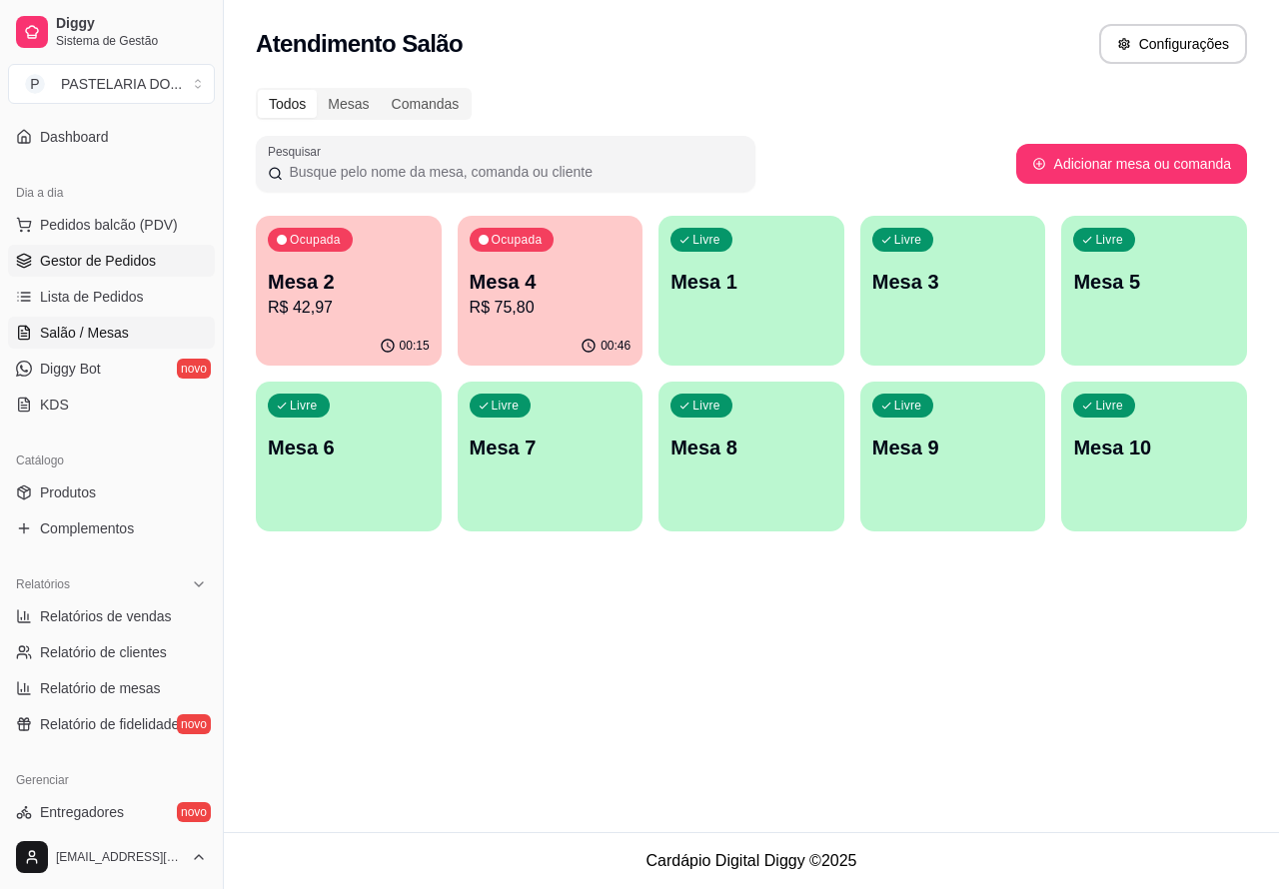
click at [145, 258] on span "Gestor de Pedidos" at bounding box center [98, 261] width 116 height 20
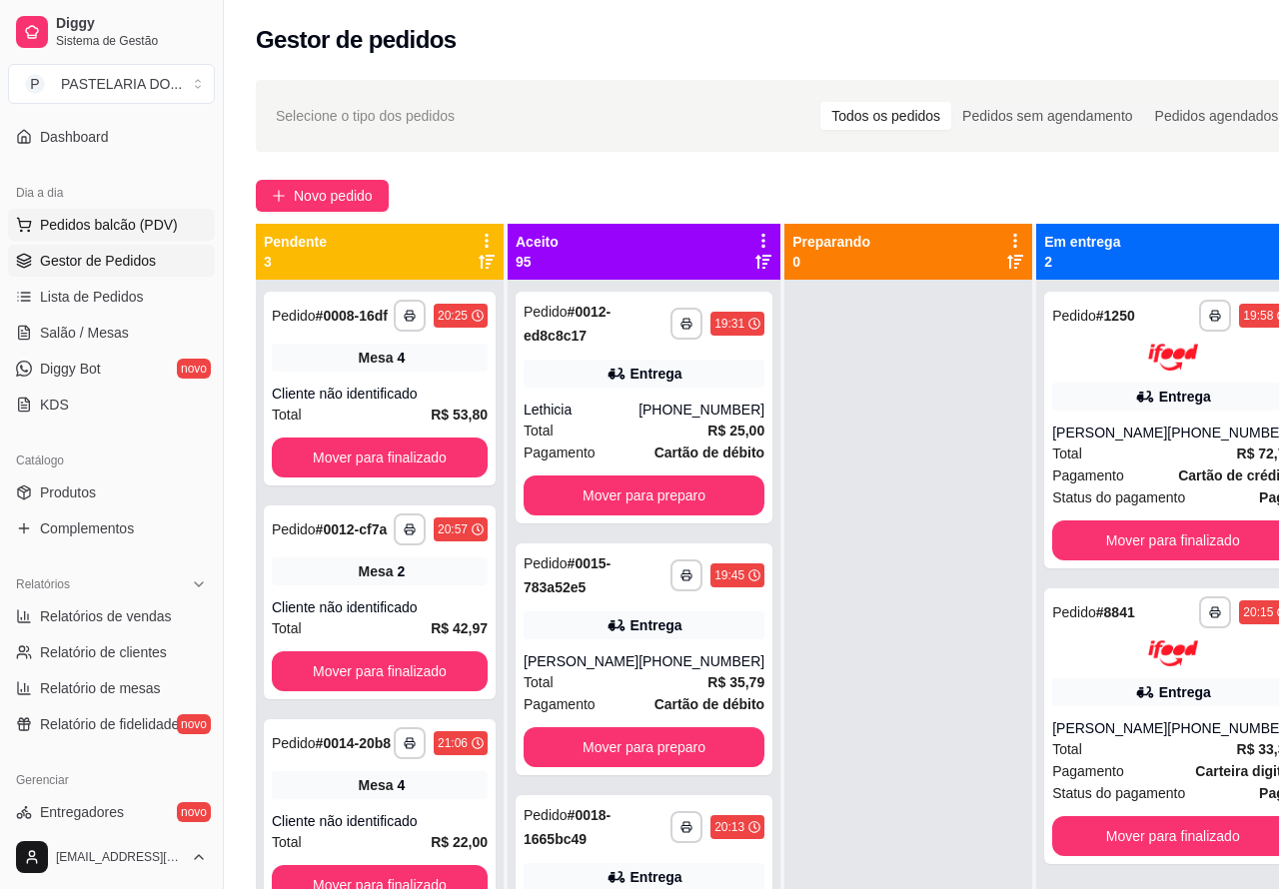
click at [155, 221] on span "Pedidos balcão (PDV)" at bounding box center [109, 225] width 138 height 20
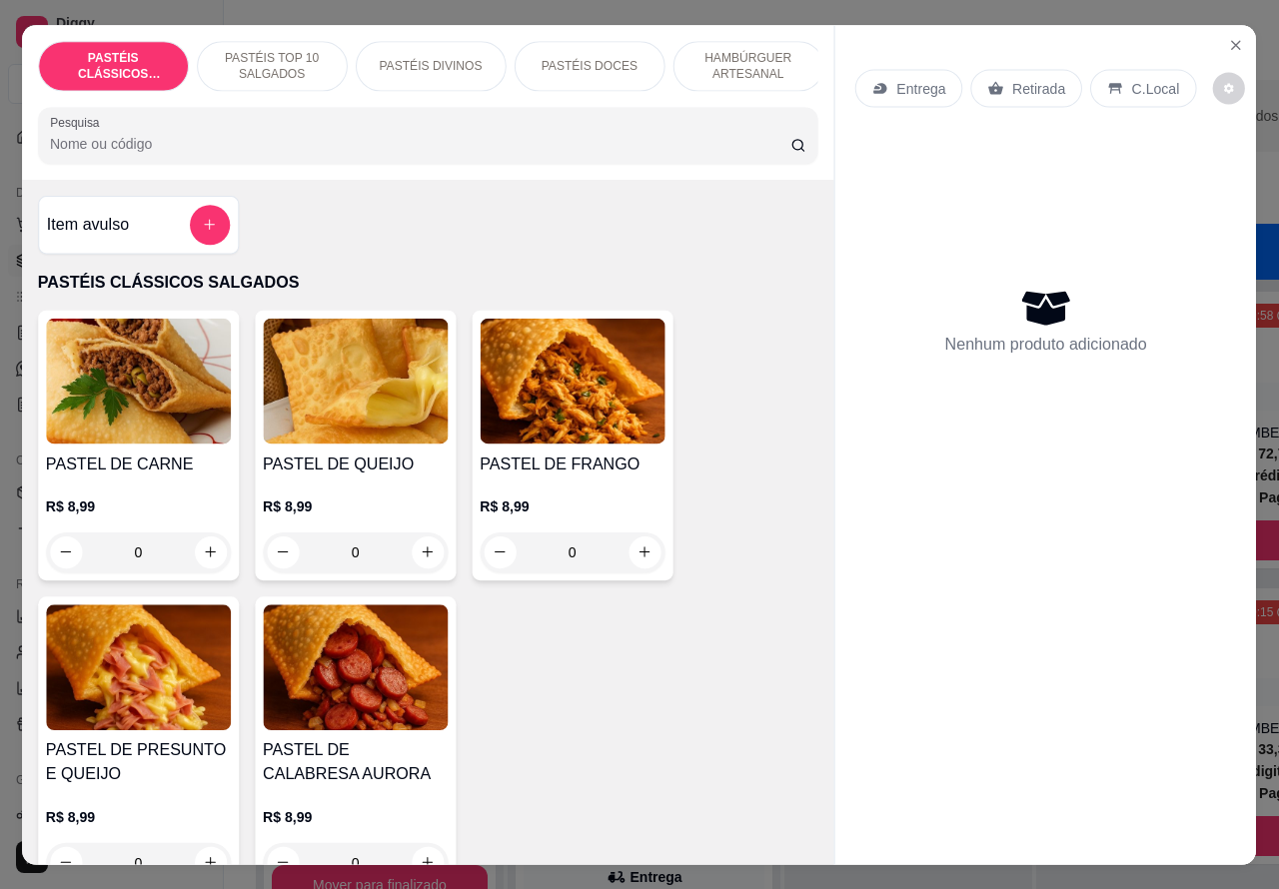
click at [95, 320] on div "PASTEL DE CARNE R$ 8,99 0" at bounding box center [138, 445] width 201 height 270
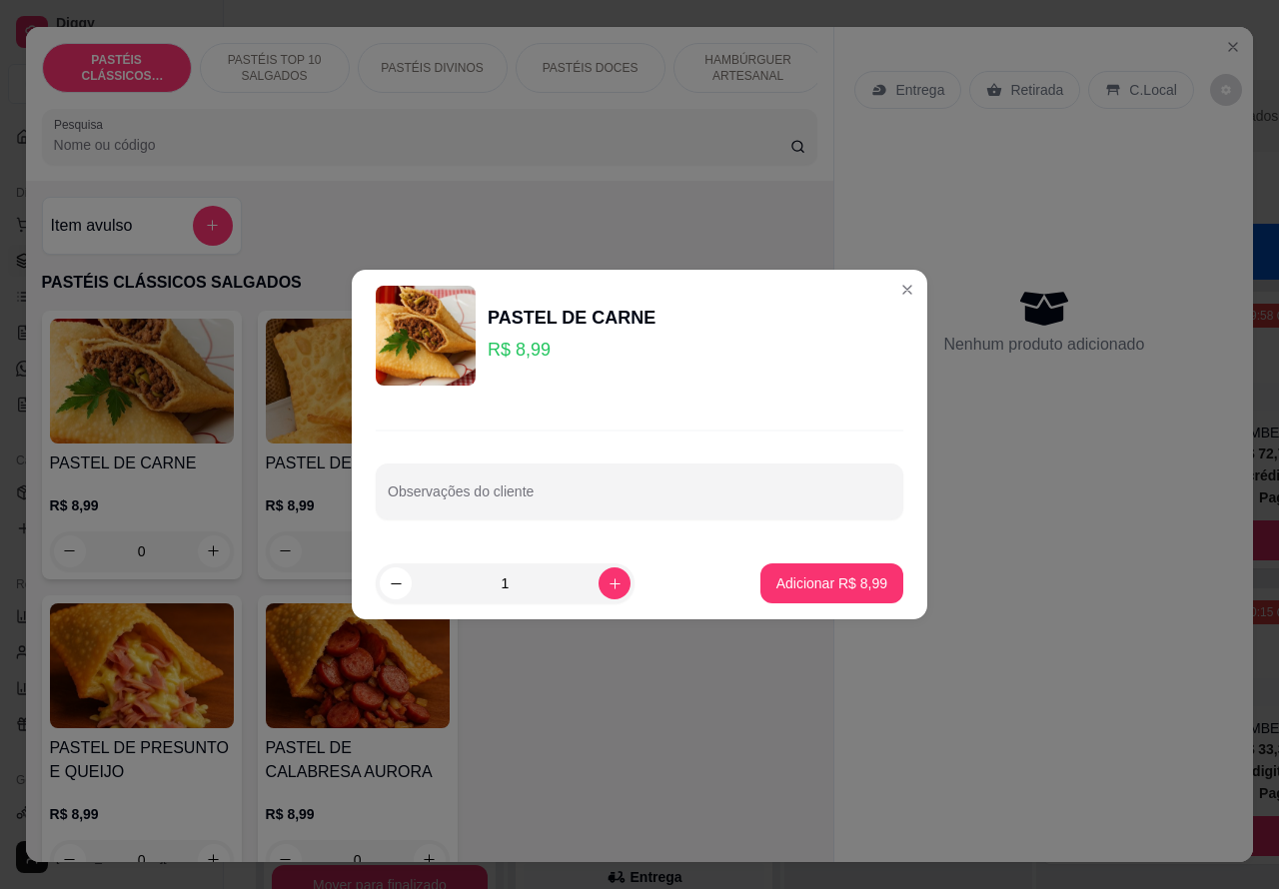
click at [887, 290] on div "Nenhum produto adicionado" at bounding box center [1043, 321] width 379 height 392
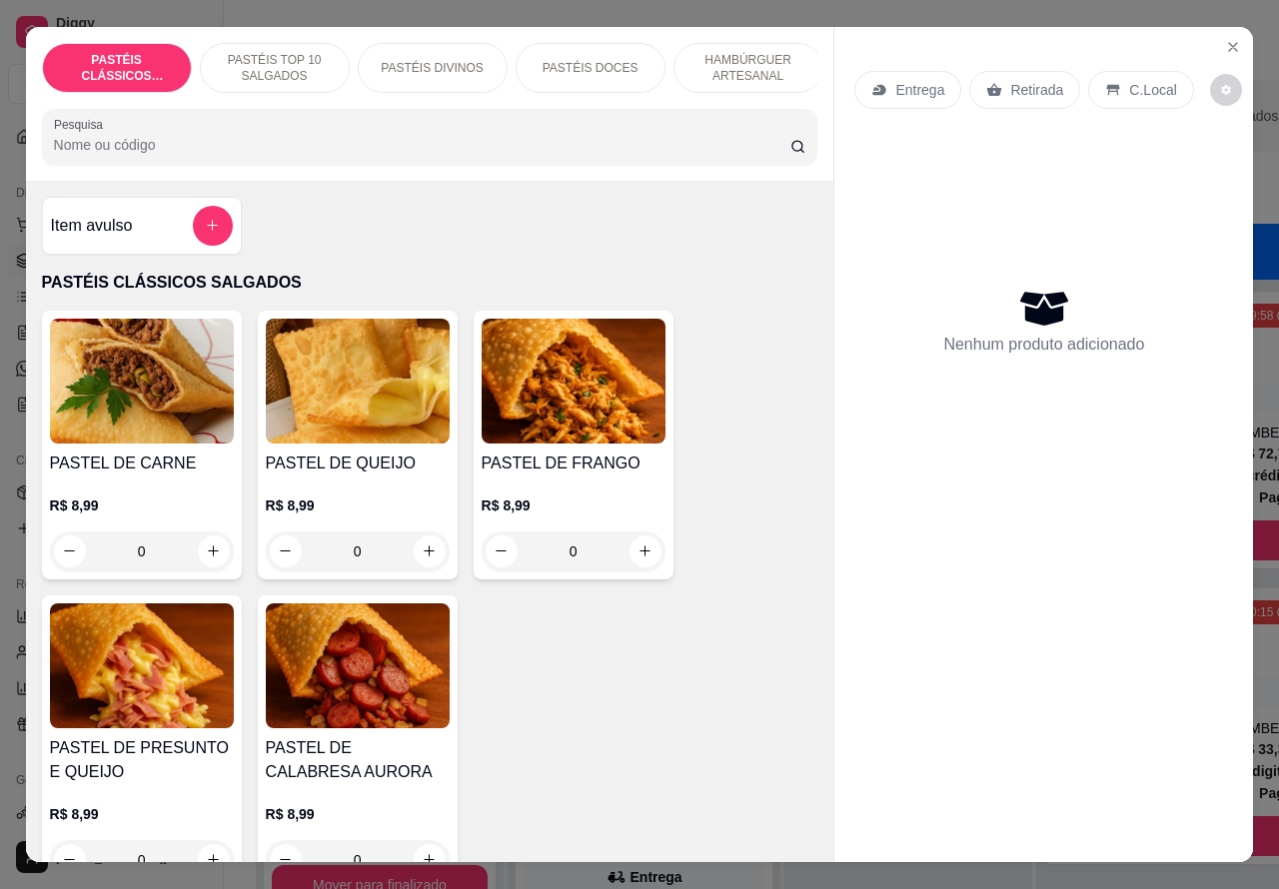
click at [422, 554] on icon "increase-product-quantity" at bounding box center [429, 550] width 15 height 15
type input "1"
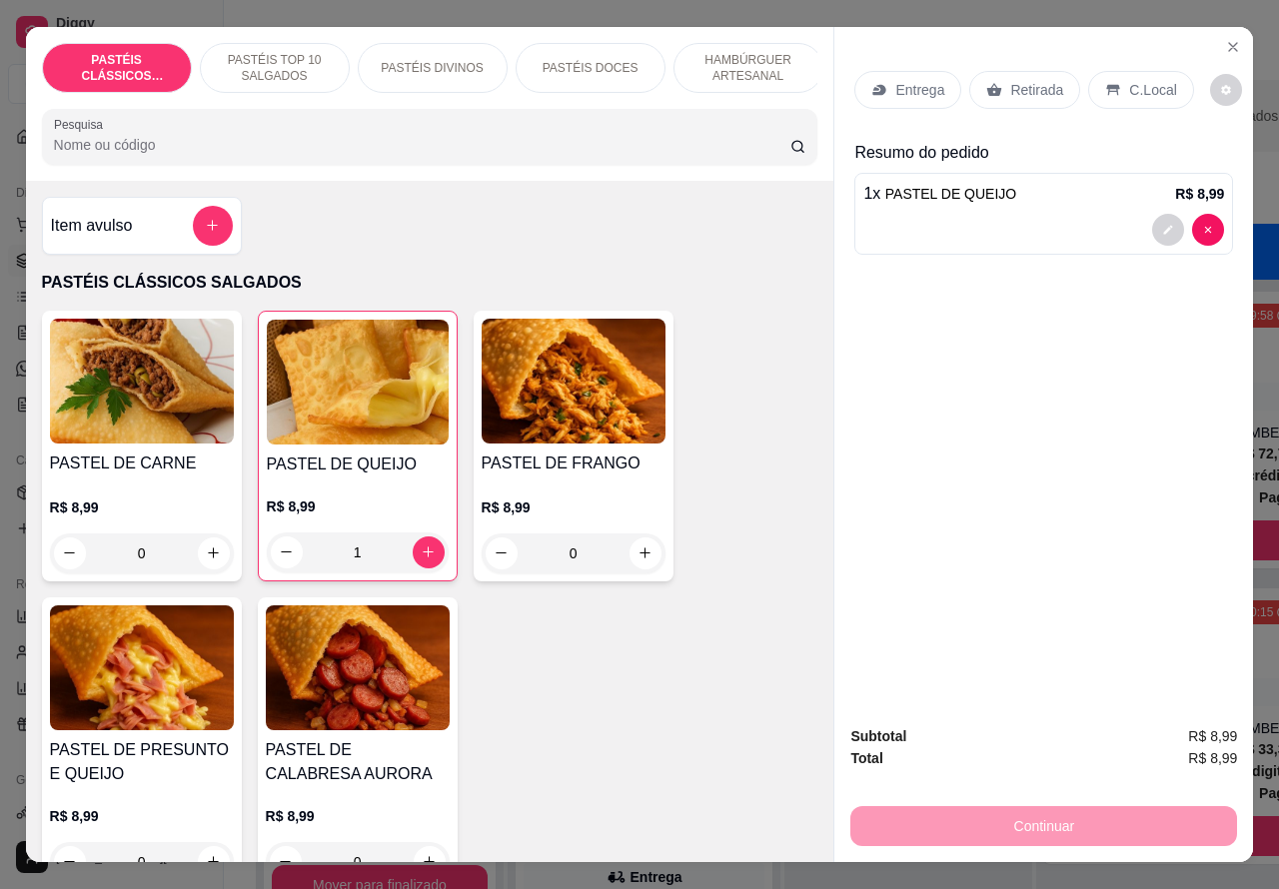
click at [935, 223] on div at bounding box center [1043, 230] width 361 height 32
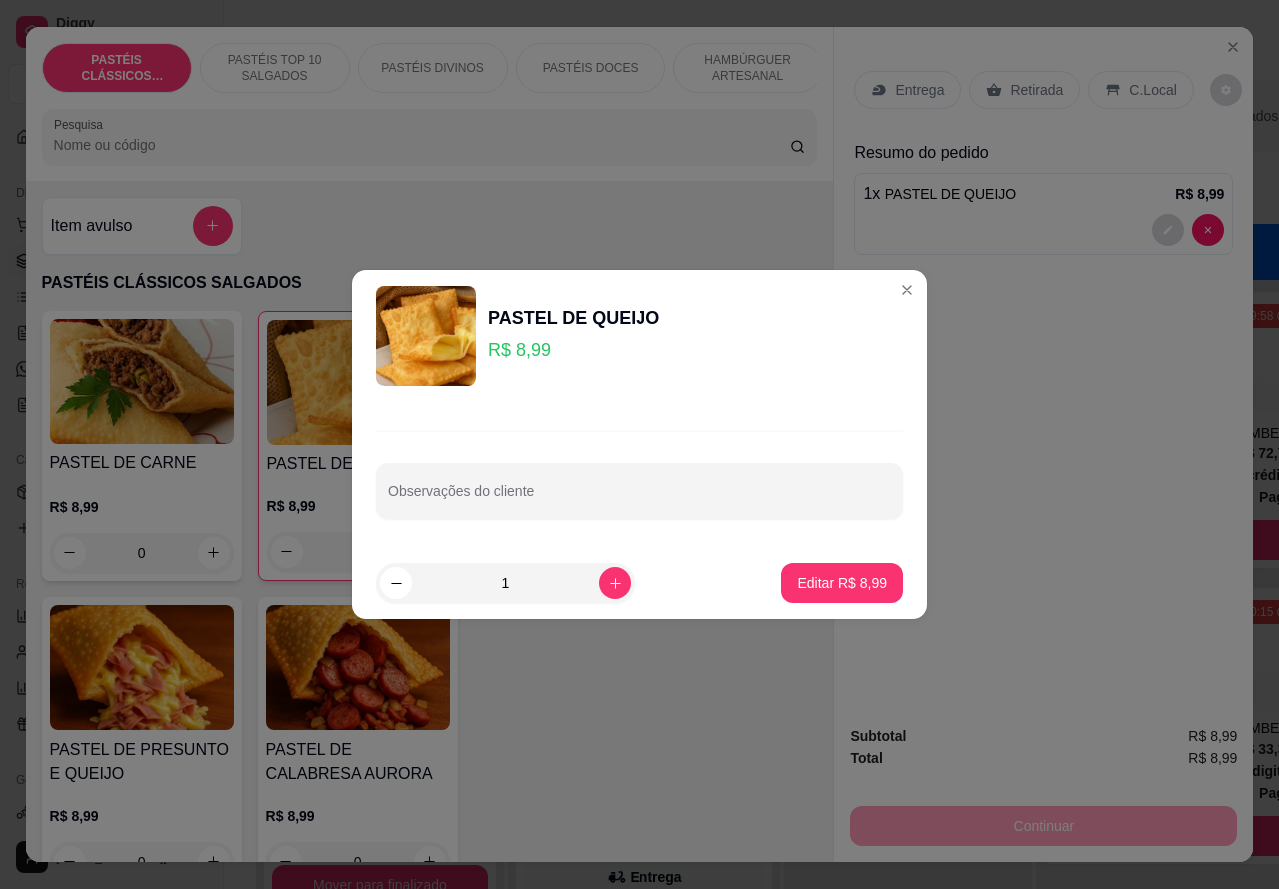
click at [662, 494] on input "Observações do cliente" at bounding box center [639, 500] width 503 height 20
type input "c"
type input "CLIENTE ESTA AGUARDANDO"
click at [870, 584] on button "Editar R$ 8,99" at bounding box center [842, 583] width 122 height 40
type input "0"
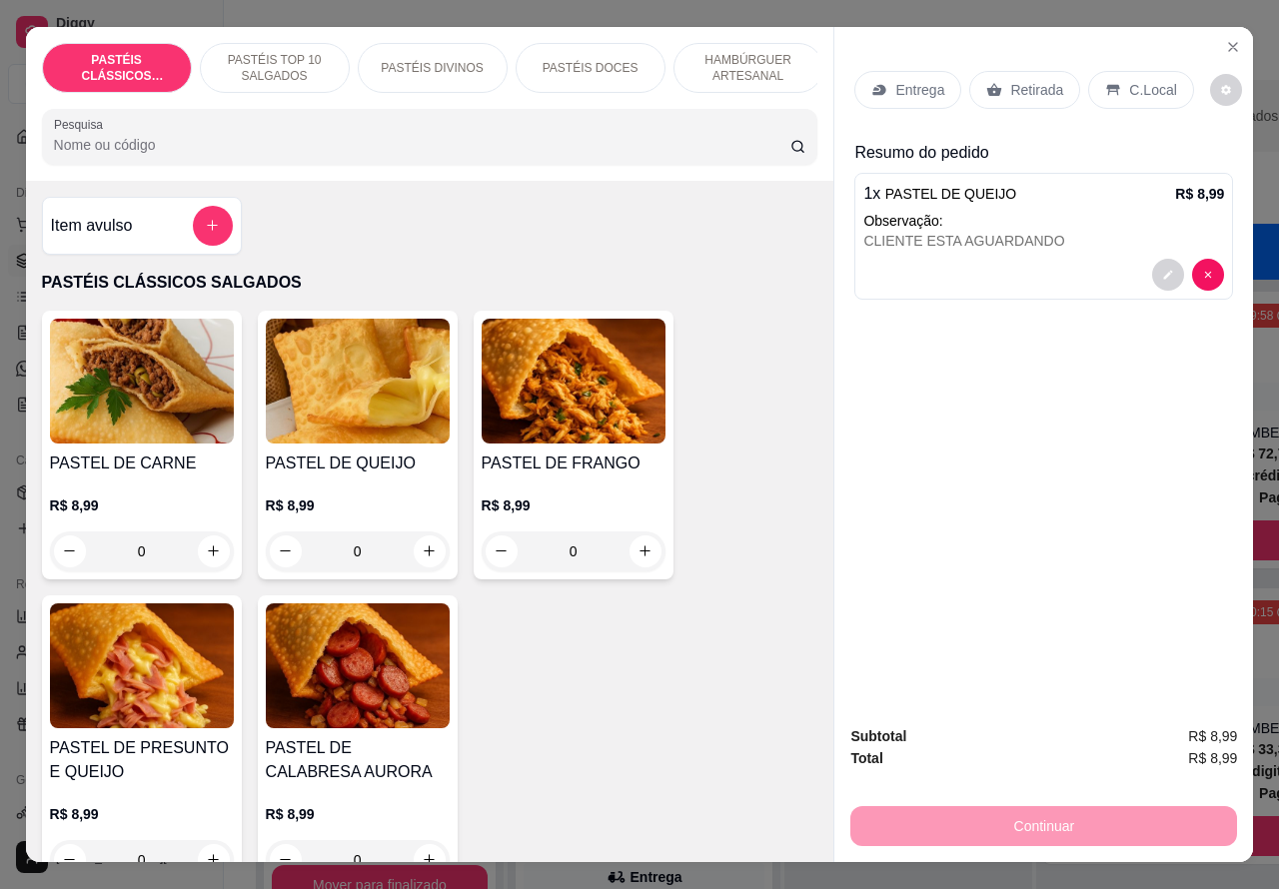
click at [1037, 80] on p "Retirada" at bounding box center [1036, 90] width 53 height 20
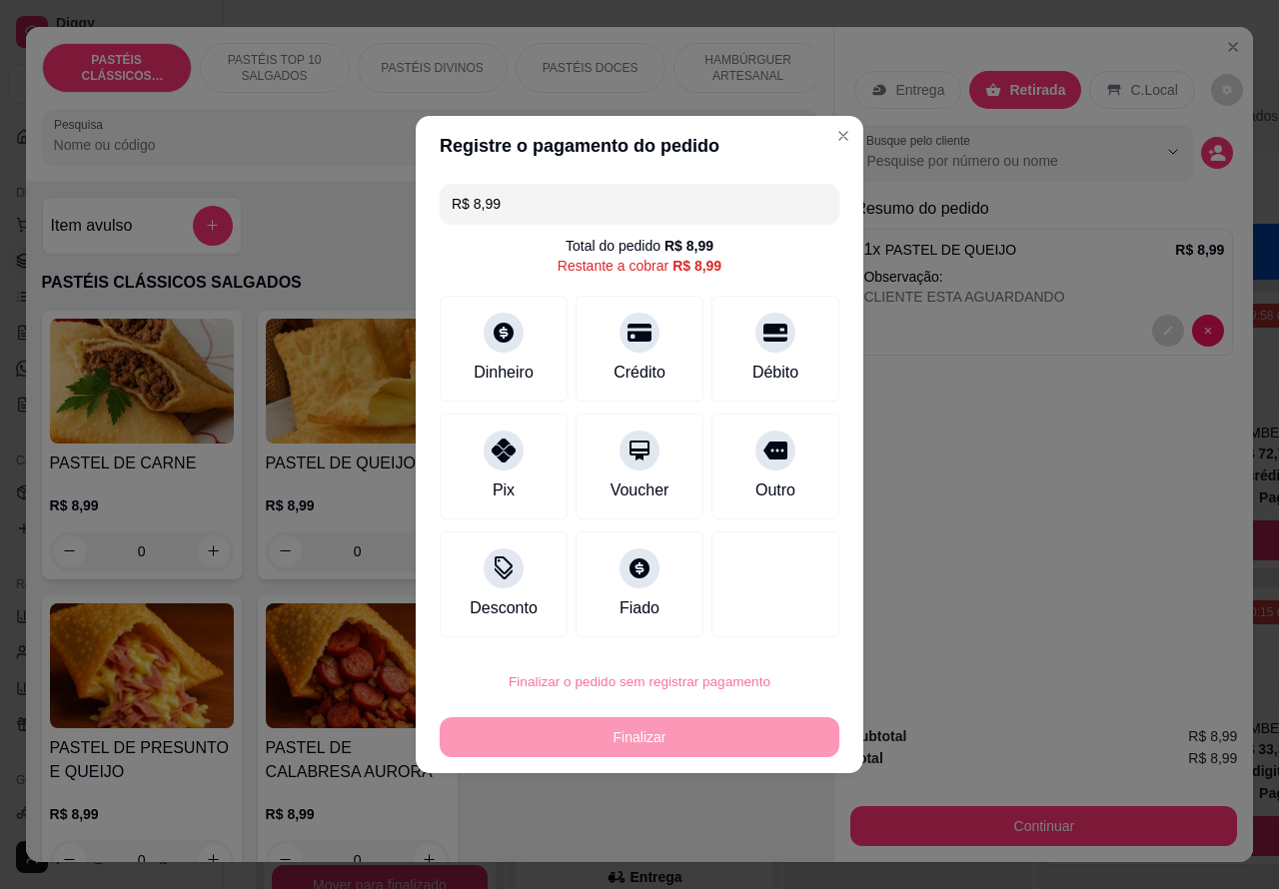
click at [781, 617] on button "Confirmar" at bounding box center [757, 625] width 71 height 30
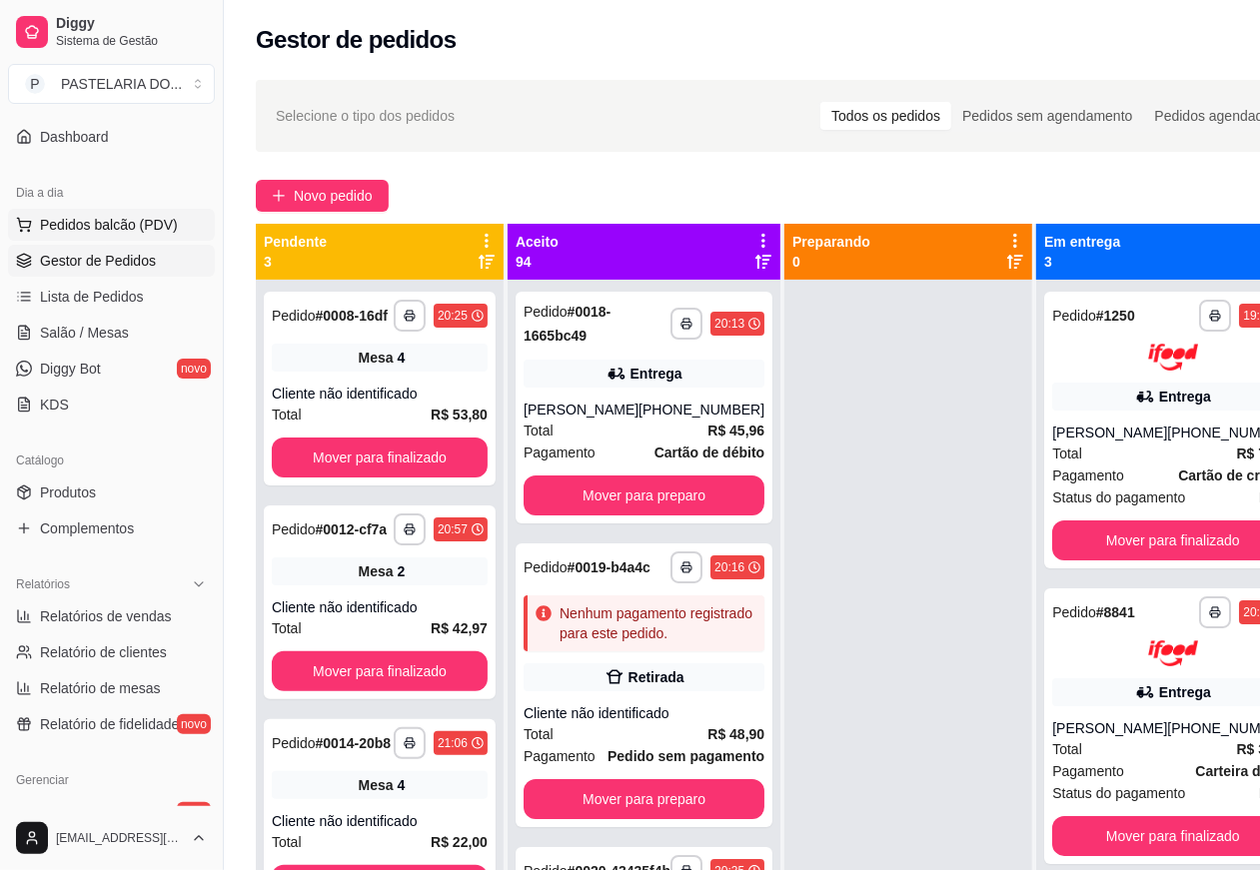
click at [158, 238] on button "Pedidos balcão (PDV)" at bounding box center [111, 225] width 207 height 32
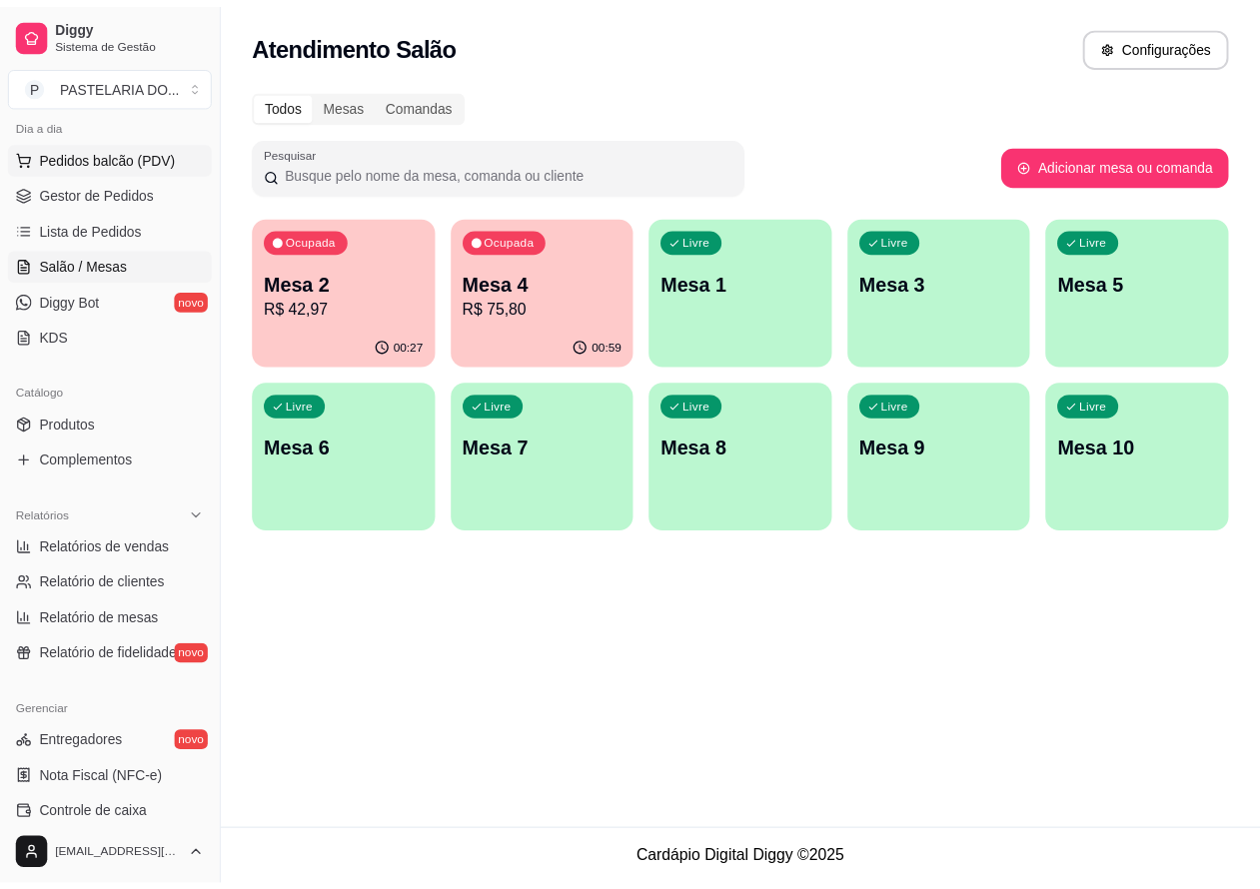
scroll to position [256, 0]
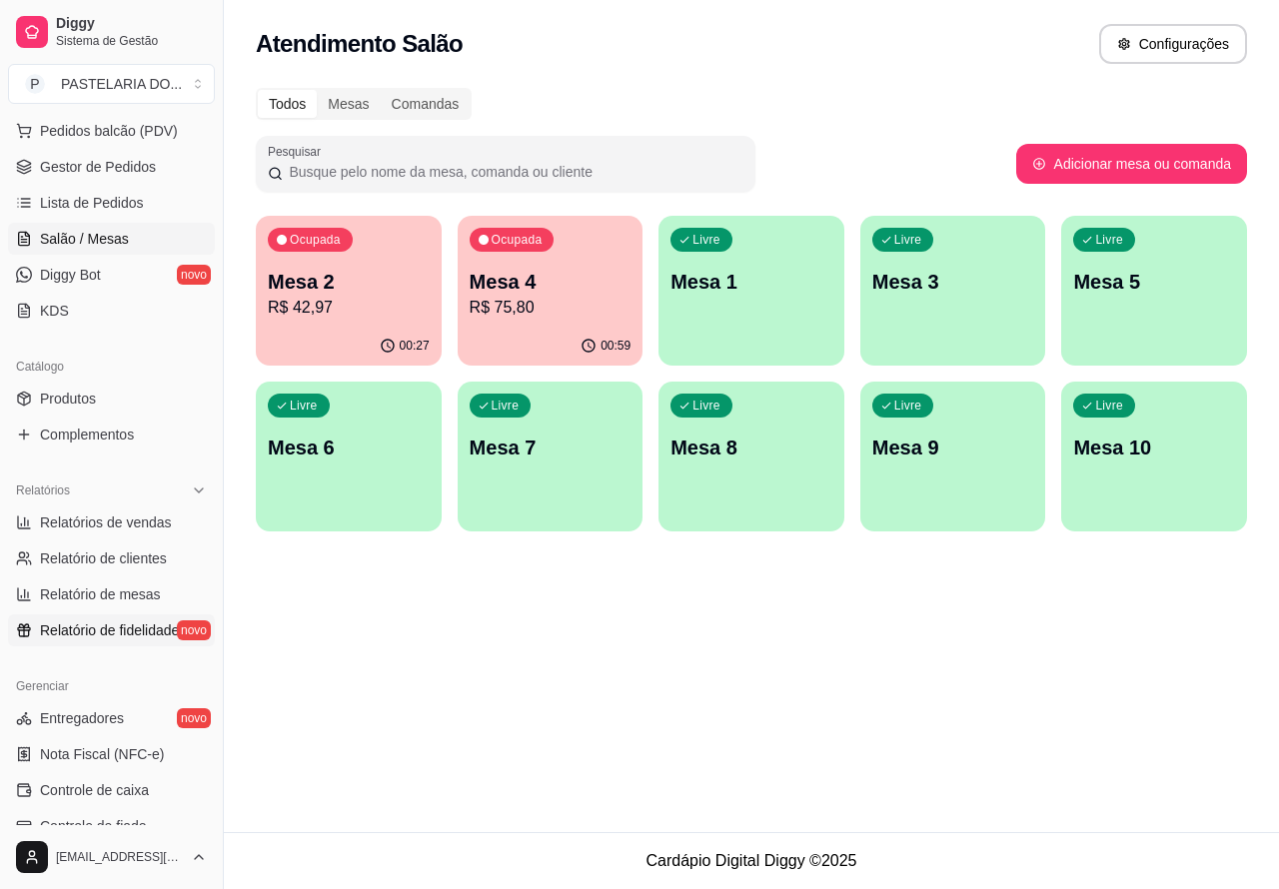
click at [138, 621] on span "Relatório de fidelidade" at bounding box center [109, 630] width 139 height 20
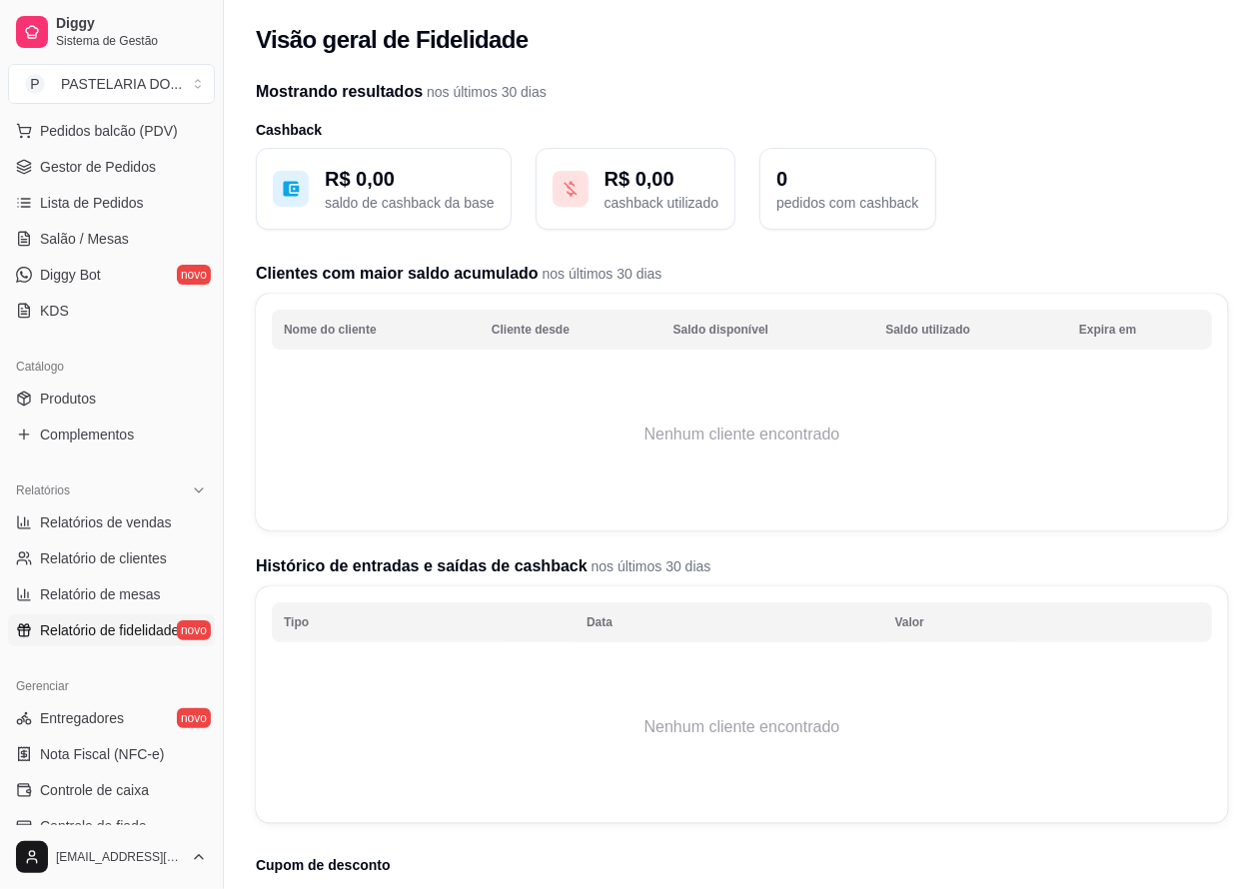
click at [485, 431] on td "Nenhum cliente encontrado" at bounding box center [742, 435] width 940 height 160
click at [775, 441] on td "Nenhum cliente encontrado" at bounding box center [742, 435] width 940 height 160
click at [594, 277] on span "nos últimos 30 dias" at bounding box center [600, 274] width 124 height 16
click at [407, 202] on p "saldo de cashback da base" at bounding box center [410, 203] width 170 height 20
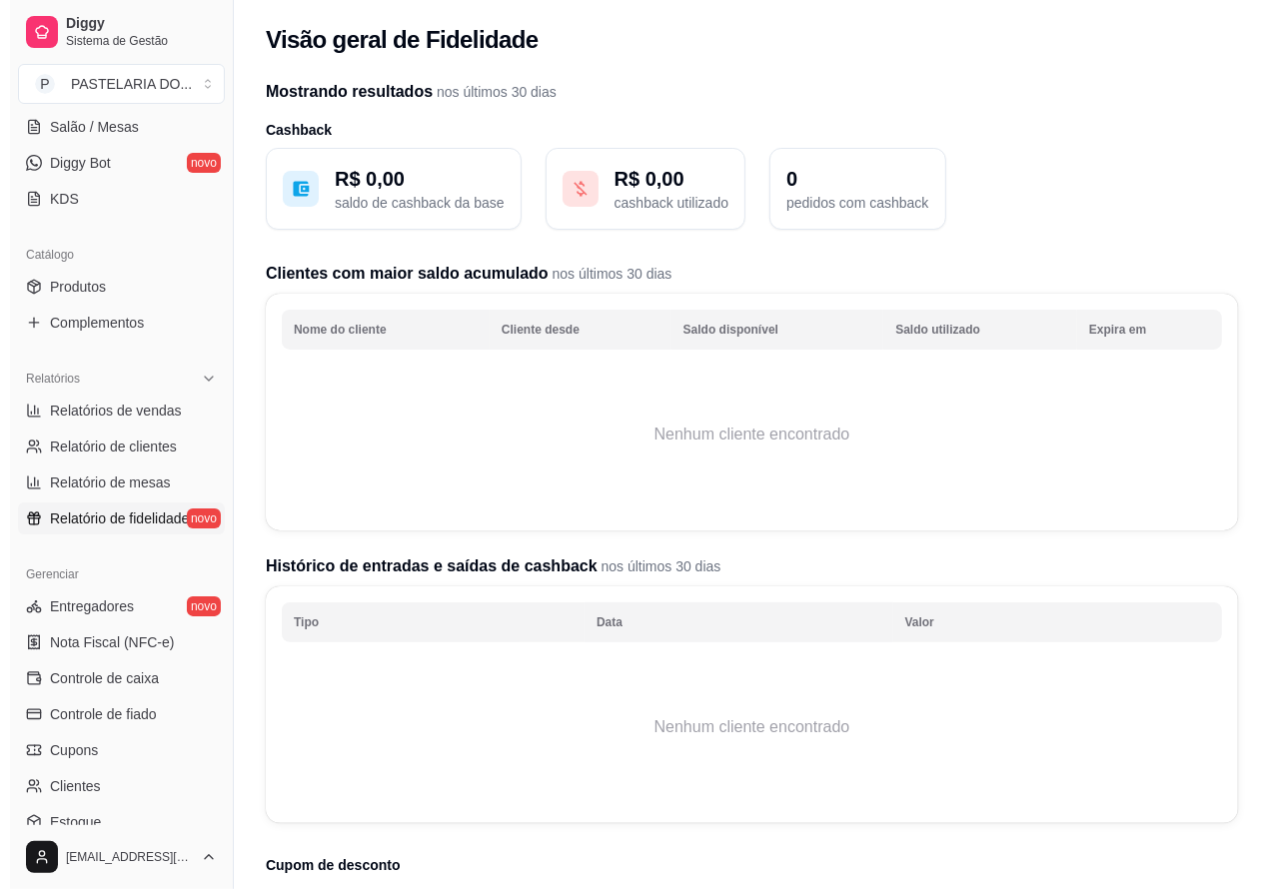
scroll to position [447, 0]
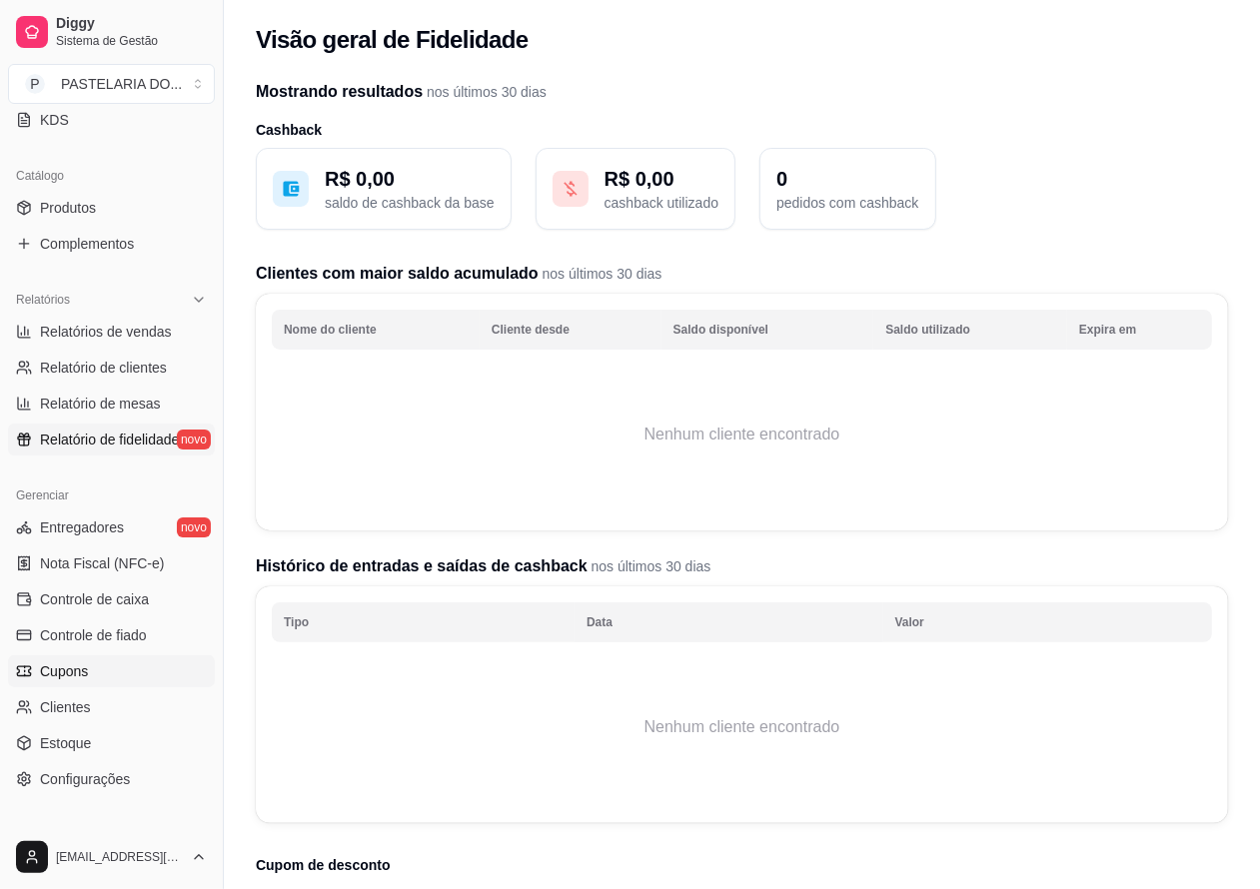
click at [87, 677] on link "Cupons" at bounding box center [111, 671] width 207 height 32
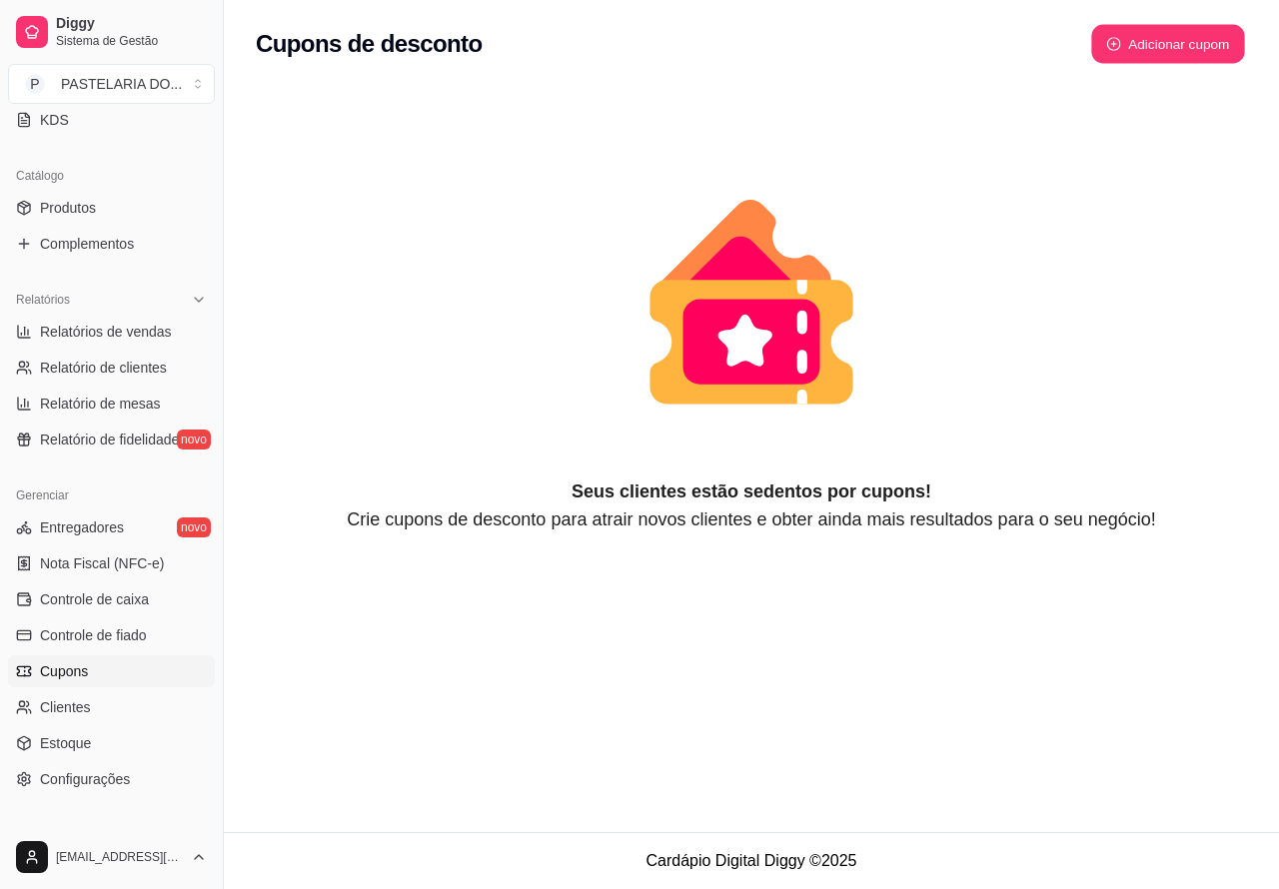
select select "FIXED_VALUE"
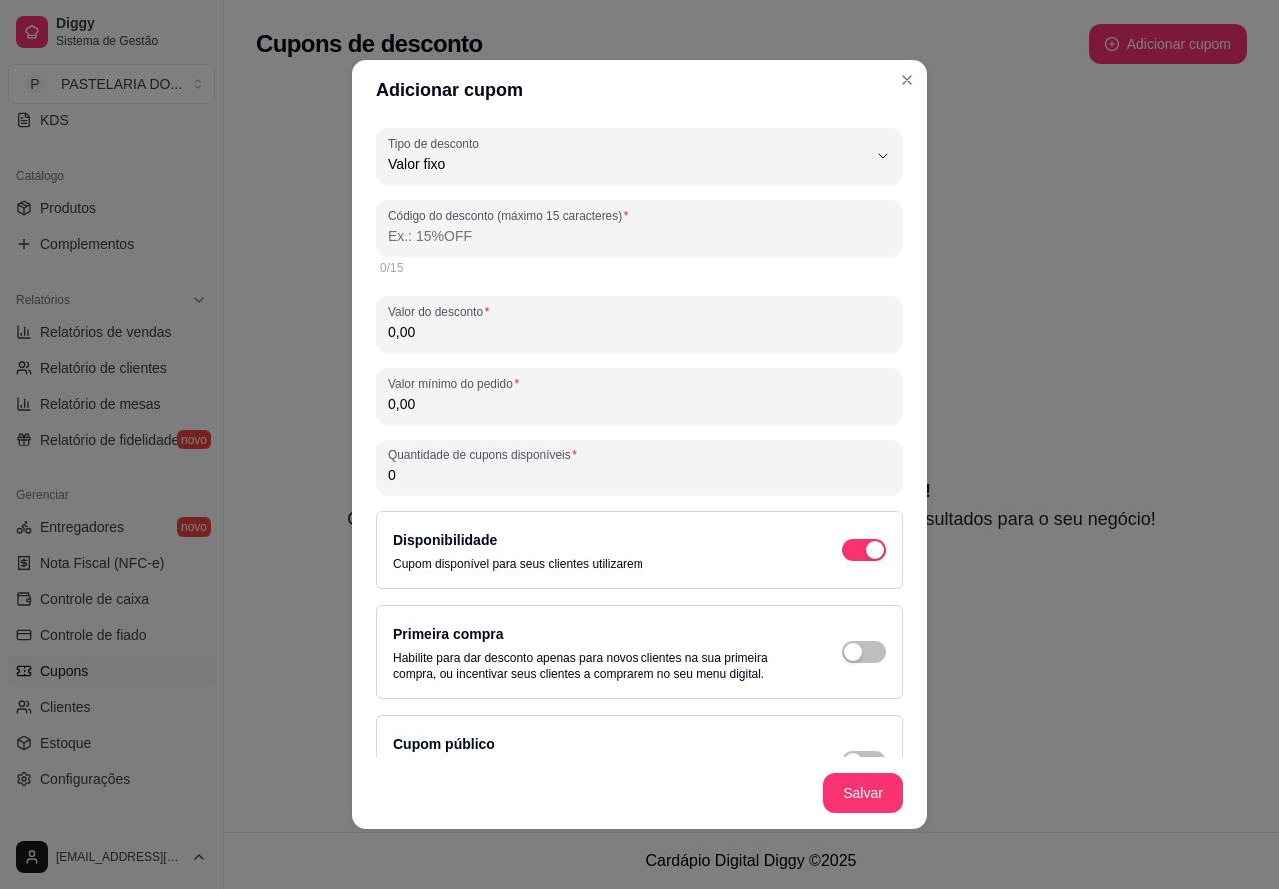
click at [391, 335] on input "0,00" at bounding box center [639, 332] width 503 height 20
type input "3,00"
click at [388, 403] on input "0,00" at bounding box center [639, 404] width 503 height 20
type input "50,00"
click at [408, 482] on input "0" at bounding box center [639, 476] width 503 height 20
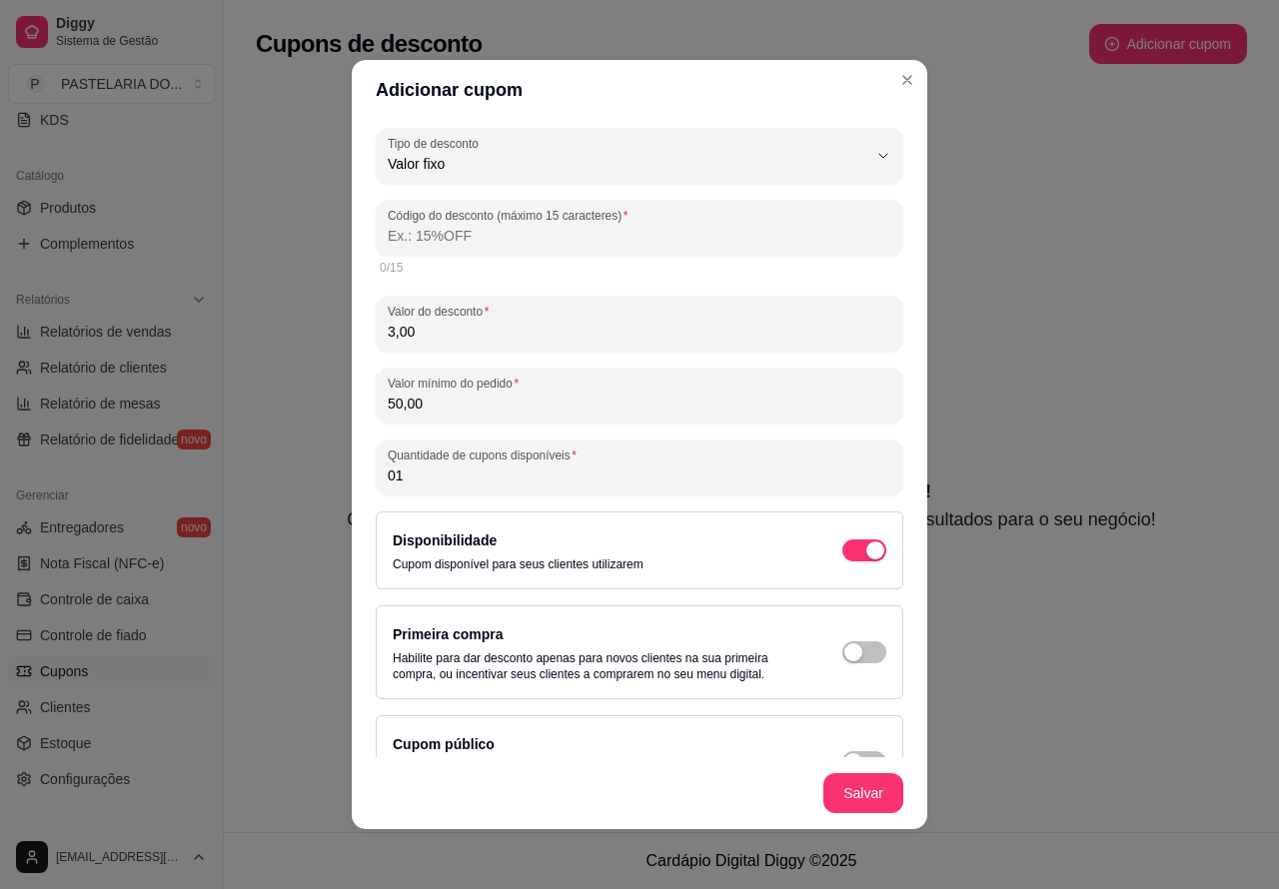
type input "0"
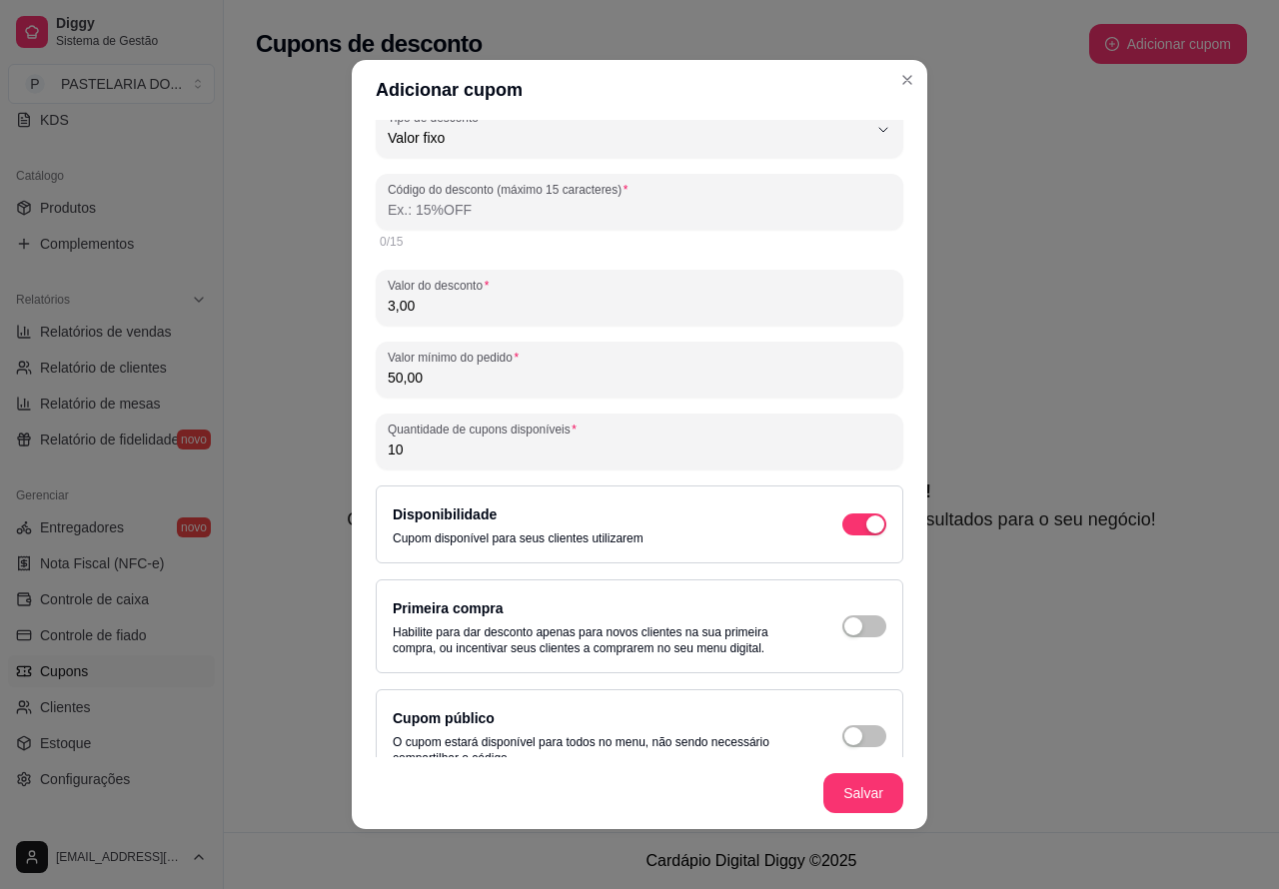
scroll to position [27, 0]
type input "10"
click at [866, 532] on div "button" at bounding box center [875, 523] width 18 height 18
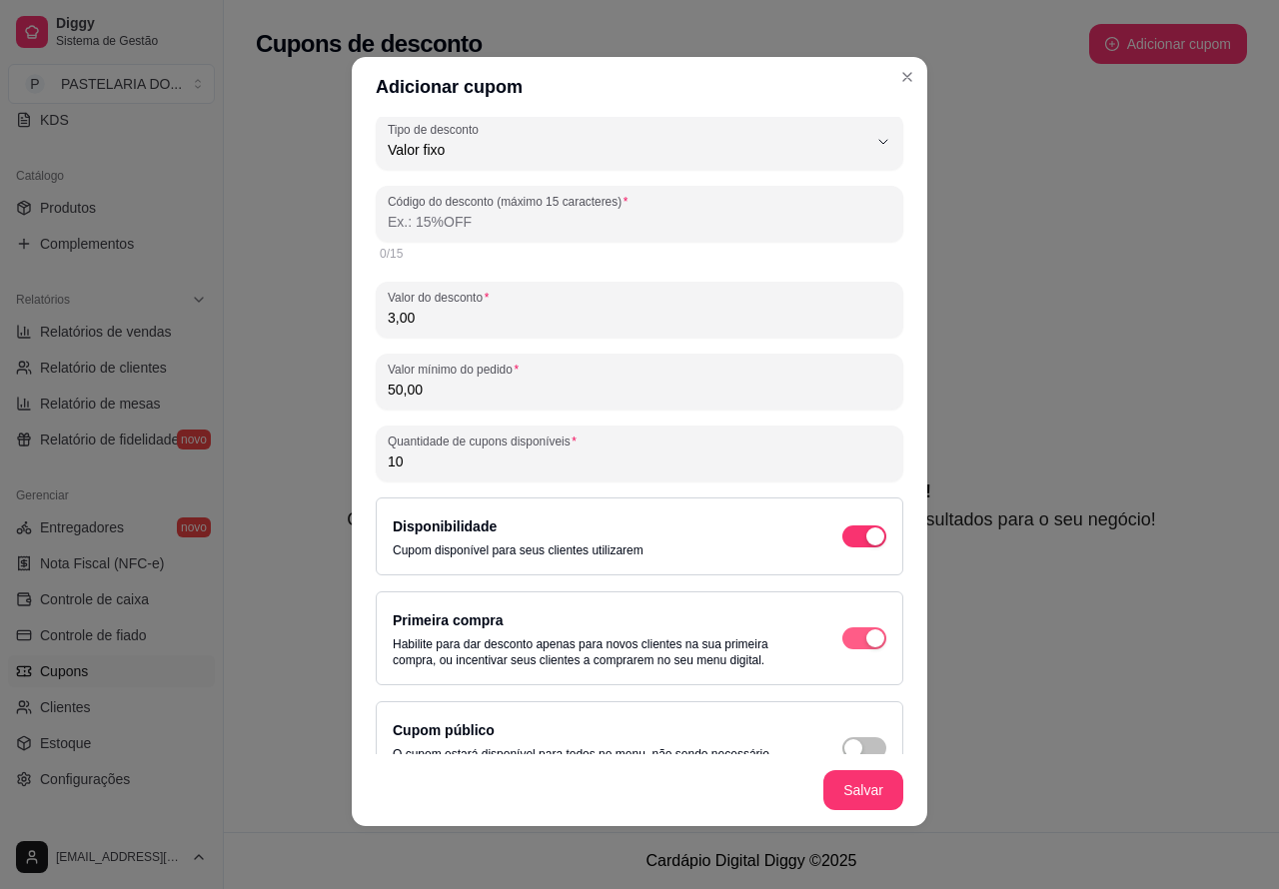
scroll to position [0, 0]
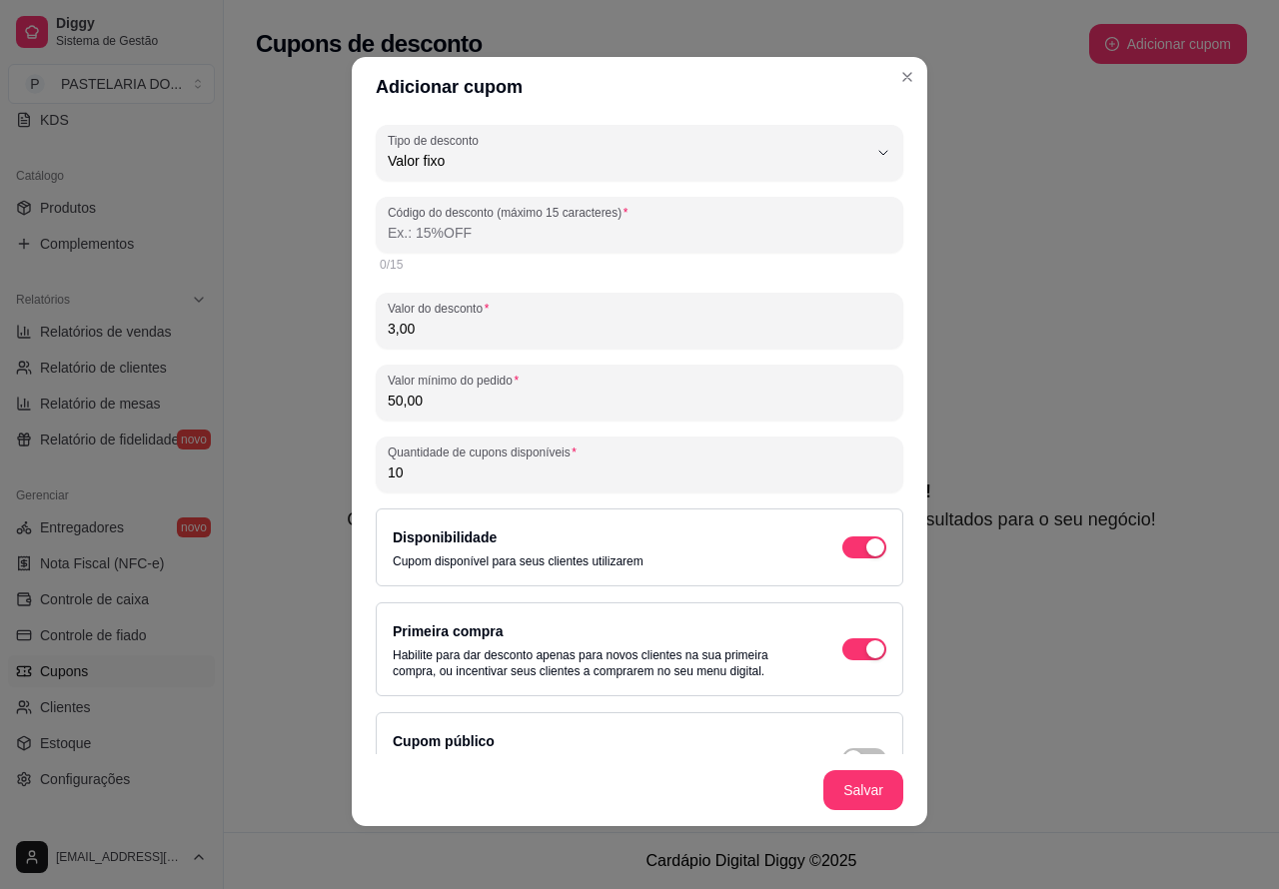
click at [390, 325] on input "3,00" at bounding box center [639, 329] width 503 height 20
click at [440, 227] on input "Código do desconto (máximo 15 caracteres)" at bounding box center [639, 233] width 503 height 20
type input "1"
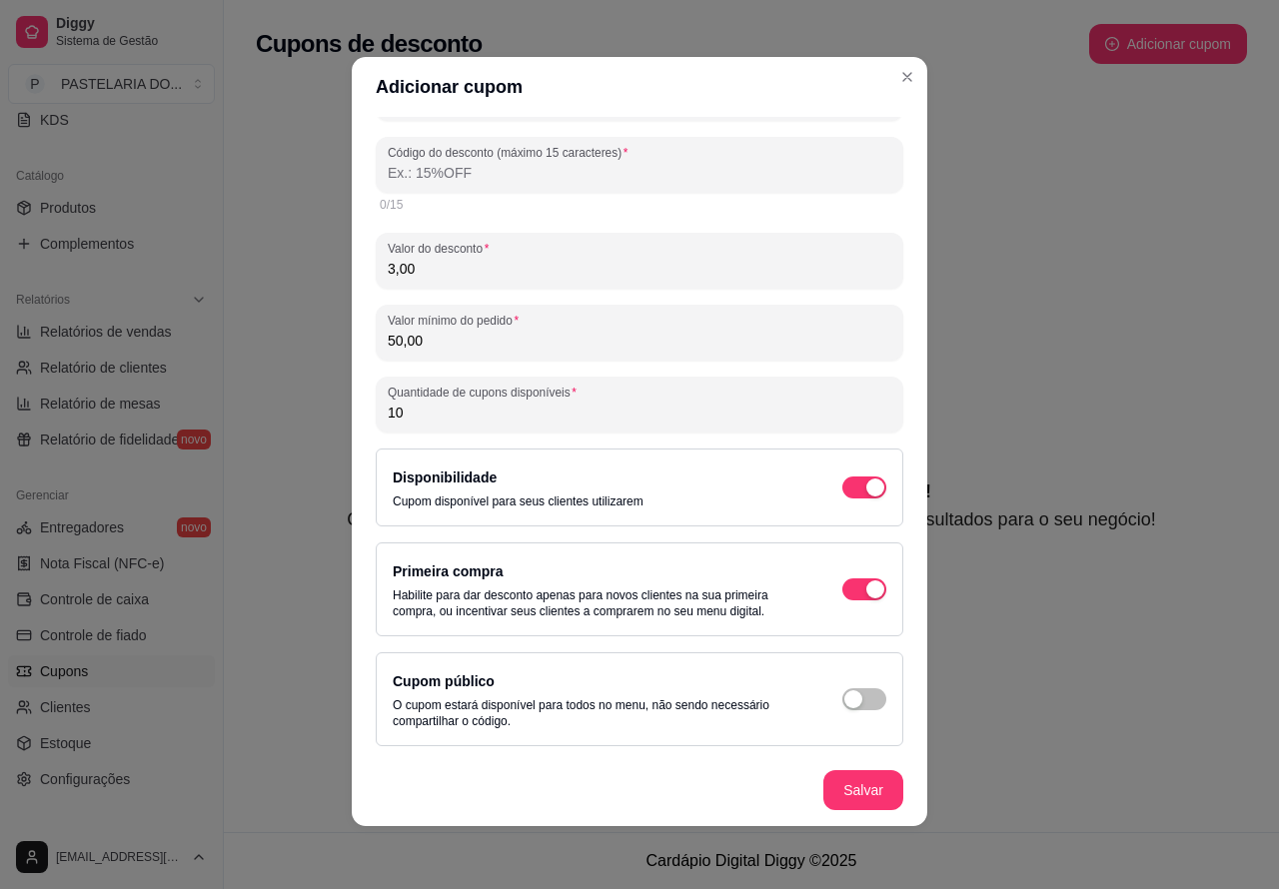
click at [850, 787] on button "Salvar" at bounding box center [863, 790] width 80 height 40
click at [388, 166] on input "Código do desconto (máximo 15 caracteres)" at bounding box center [639, 173] width 503 height 20
type input "10"
click at [1020, 700] on div "Cupons de desconto Adicionar cupom Seus clientes estão sedentos por cupons! Cri…" at bounding box center [751, 416] width 1055 height 832
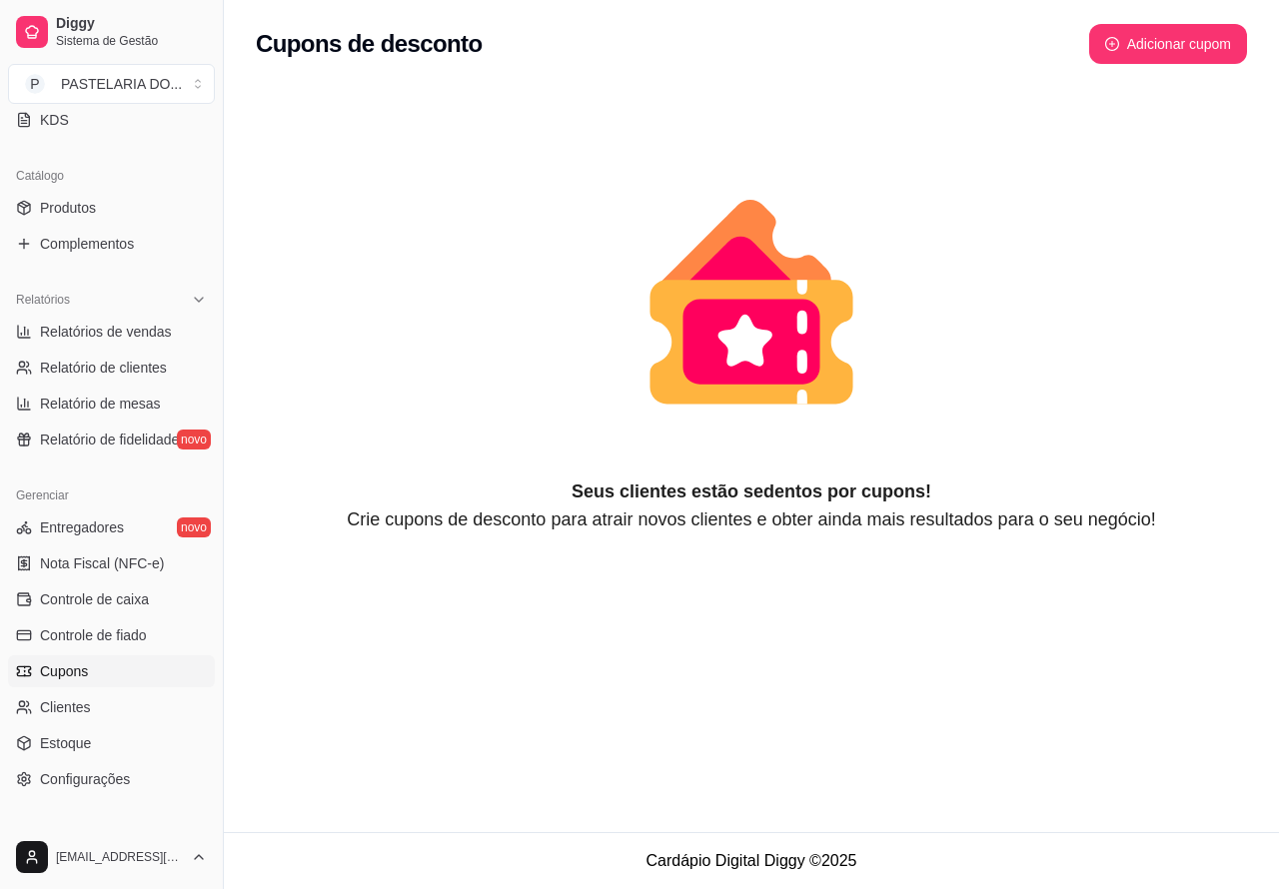
select select "FIXED_VALUE"
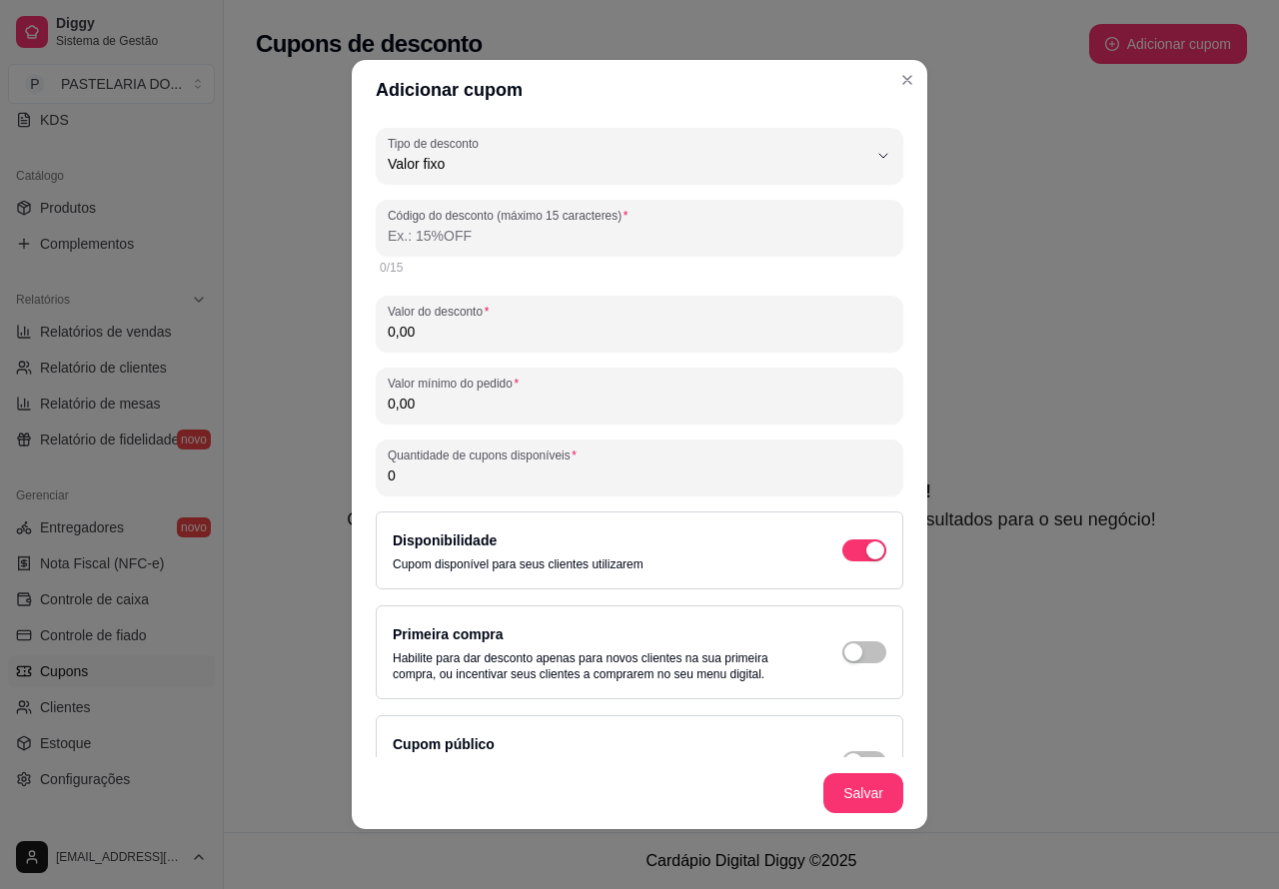
click at [392, 327] on input "0,00" at bounding box center [639, 332] width 503 height 20
type input "3,00"
click at [392, 407] on input "0,00" at bounding box center [639, 404] width 503 height 20
type input "50,00"
click at [388, 475] on input "0" at bounding box center [639, 476] width 503 height 20
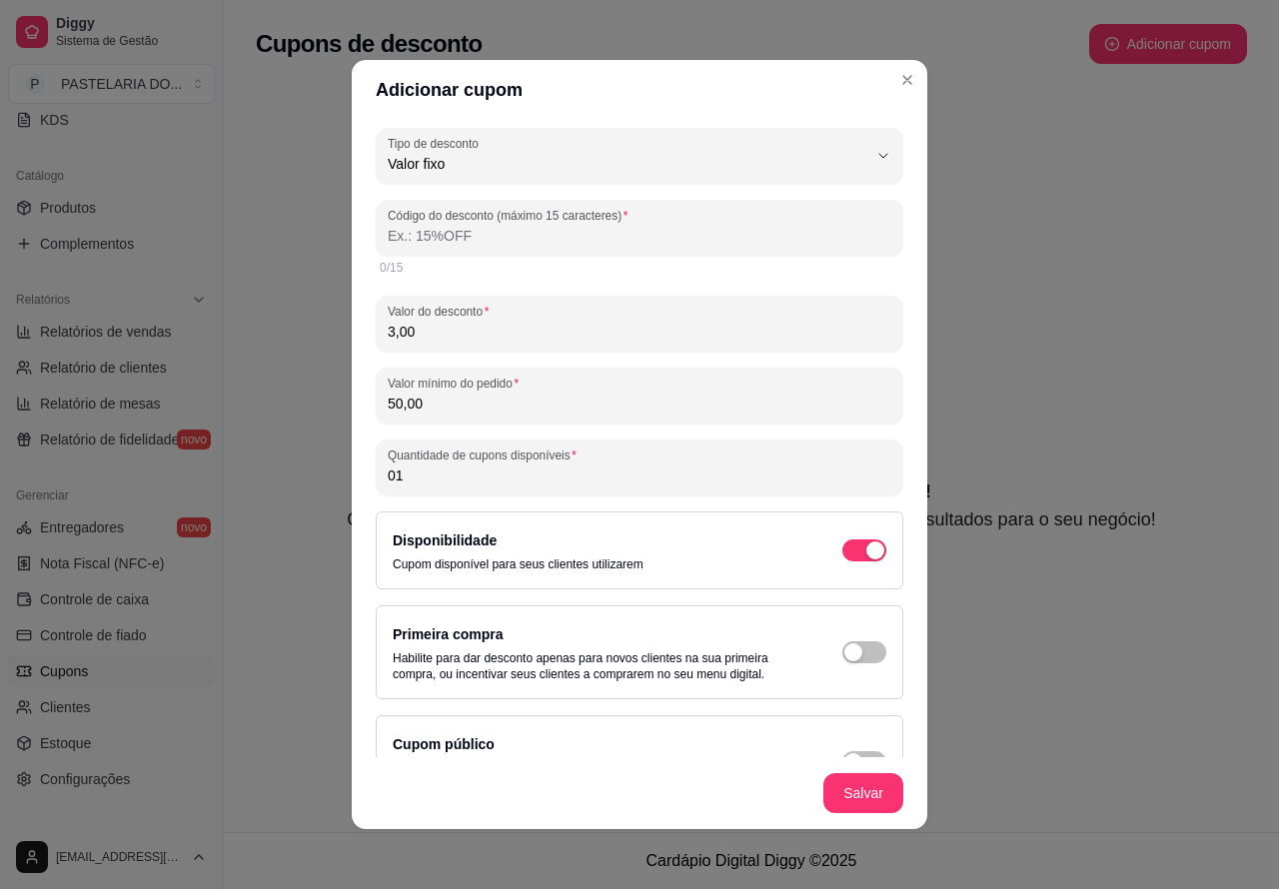
type input "0"
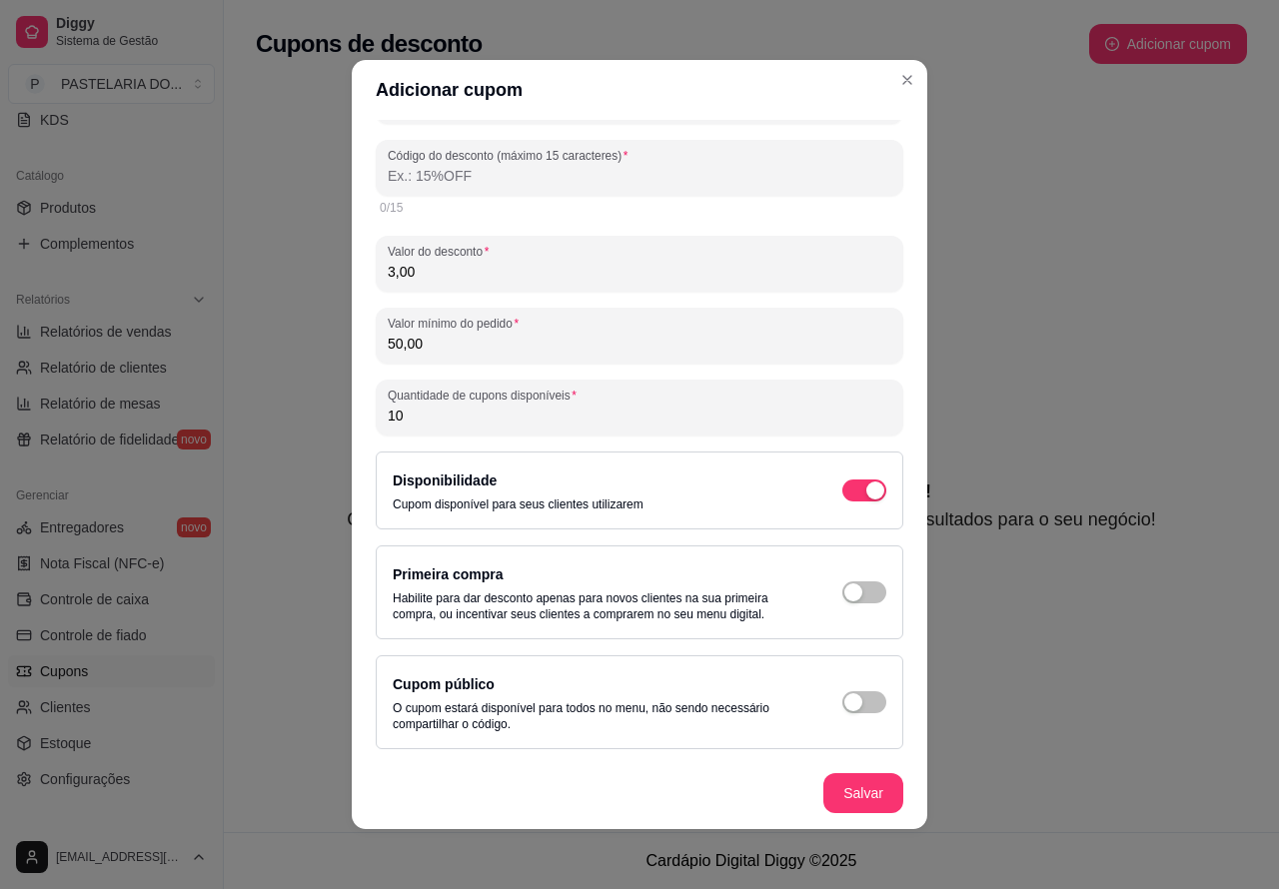
type input "10"
click at [866, 499] on div "button" at bounding box center [875, 491] width 18 height 18
click at [840, 802] on button "Salvar" at bounding box center [863, 793] width 80 height 40
click at [406, 158] on label "Código do desconto (máximo 15 caracteres)" at bounding box center [511, 155] width 247 height 17
click at [406, 166] on input "Código do desconto (máximo 15 caracteres)" at bounding box center [639, 176] width 503 height 20
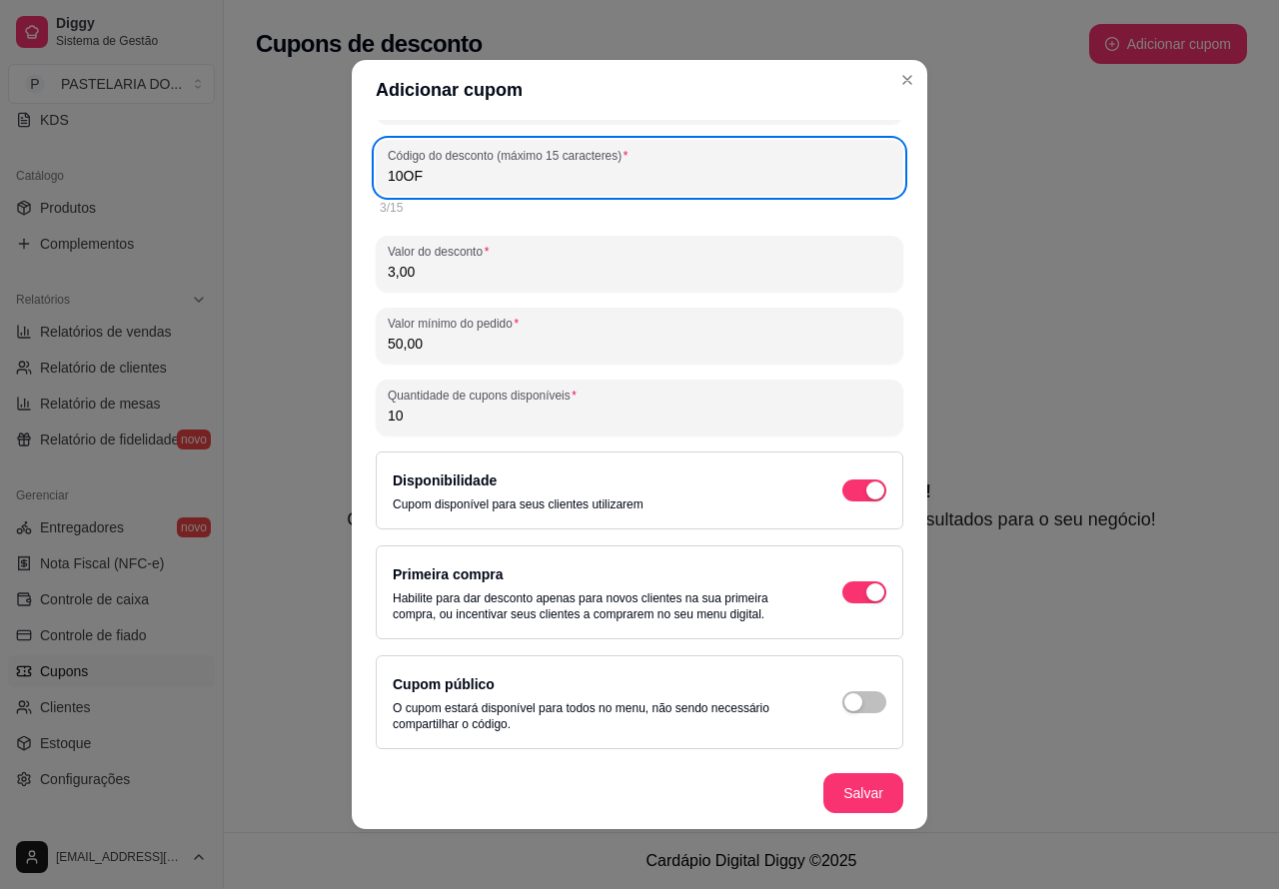
type input "10OFF"
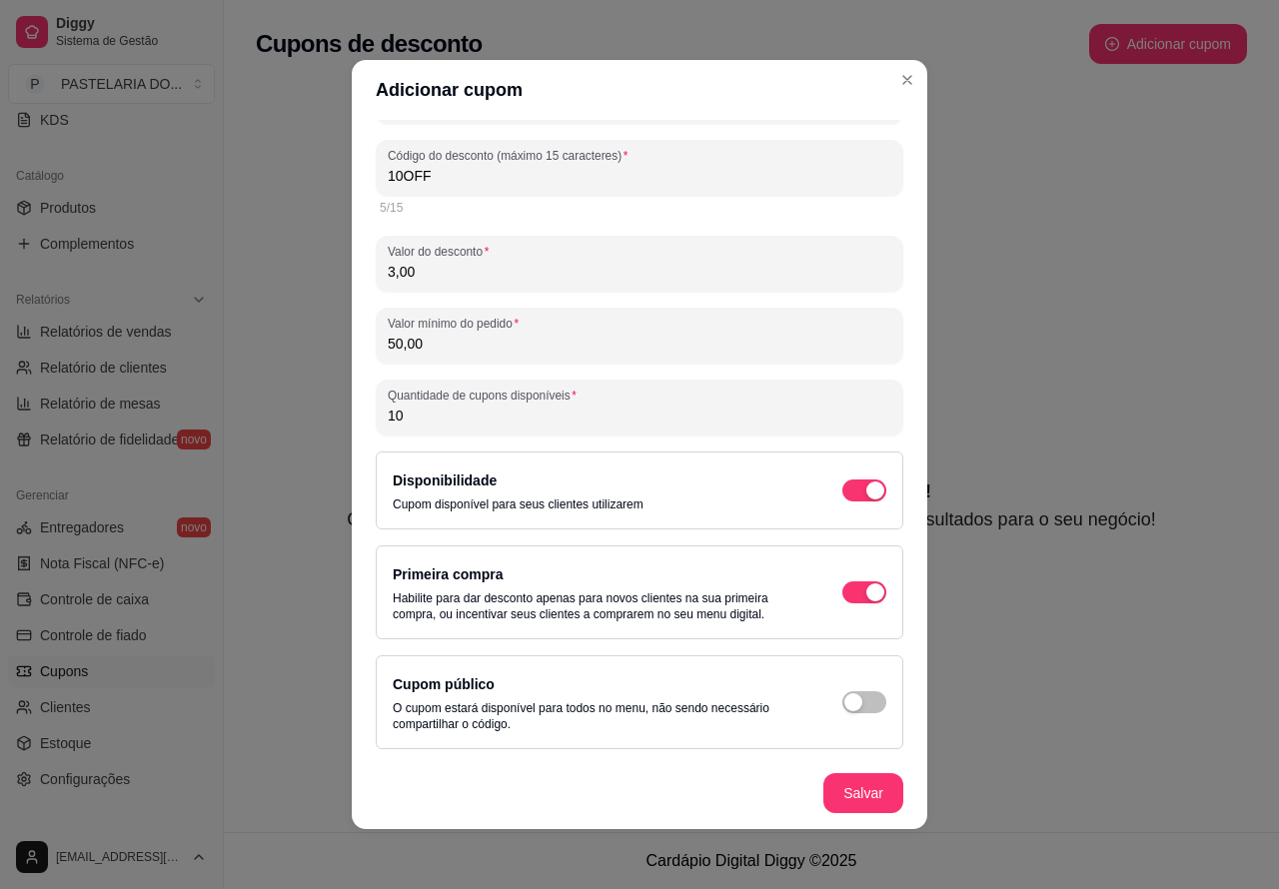
click at [1007, 725] on div "Cupons de desconto Adicionar cupom Seus clientes estão sedentos por cupons! Cri…" at bounding box center [751, 416] width 1055 height 832
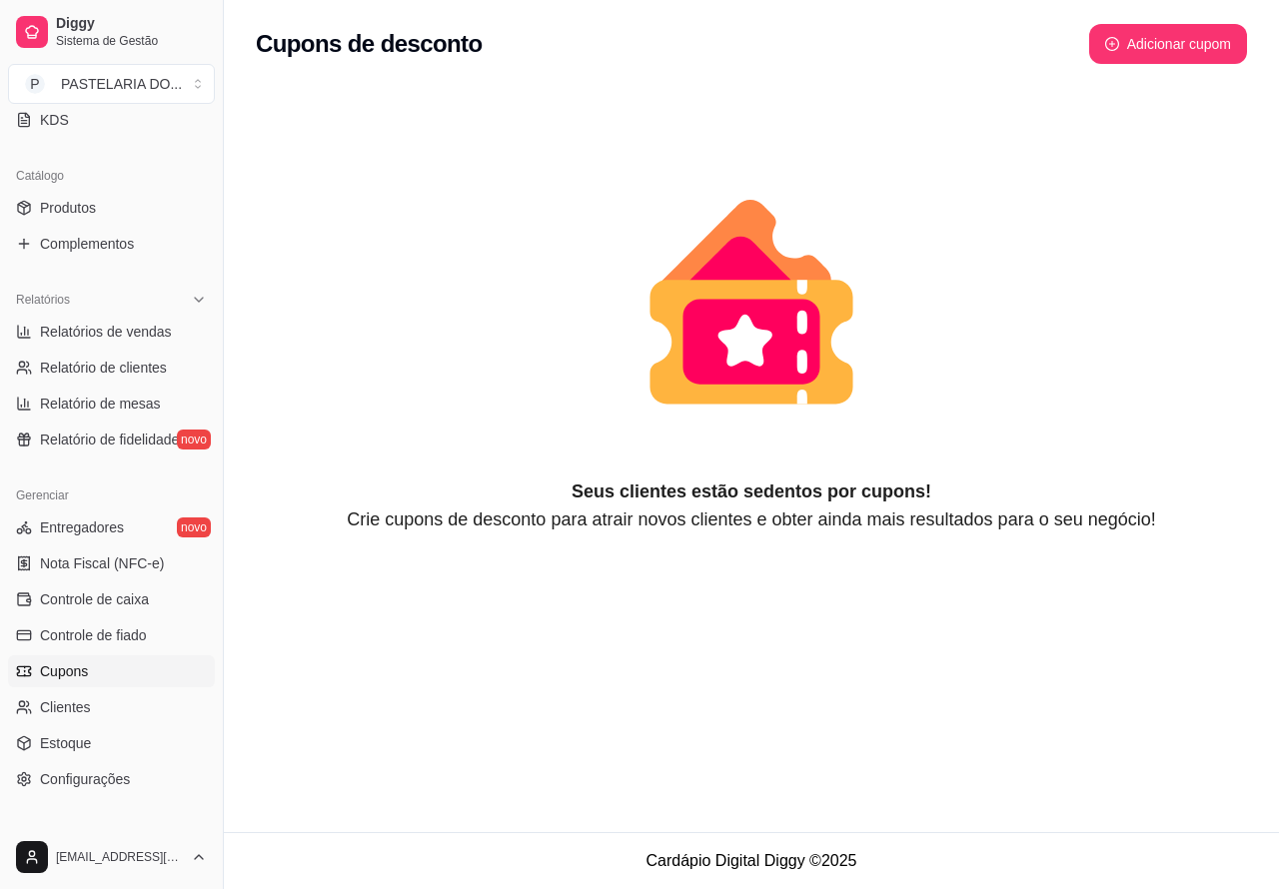
click at [867, 701] on div "Cupons de desconto Adicionar cupom Seus clientes estão sedentos por cupons! Cri…" at bounding box center [751, 416] width 1055 height 832
select select "FIXED_VALUE"
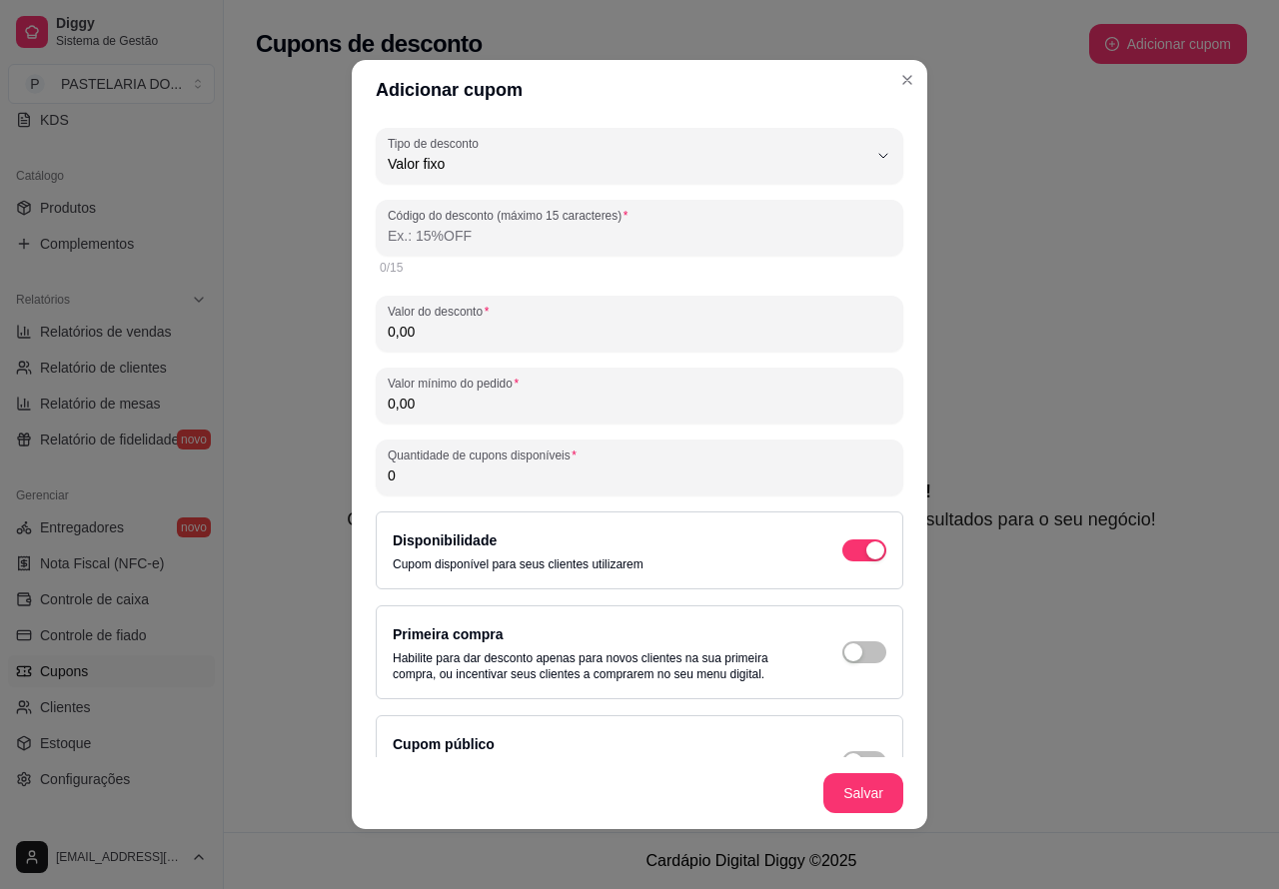
click at [403, 231] on input "Código do desconto (máximo 15 caracteres)" at bounding box center [639, 236] width 503 height 20
click at [397, 335] on input "0,00" at bounding box center [639, 332] width 503 height 20
click at [401, 227] on input "Código do desconto (máximo 15 caracteres)" at bounding box center [639, 236] width 503 height 20
type input "10OFF"
click at [388, 332] on input "0,00" at bounding box center [639, 332] width 503 height 20
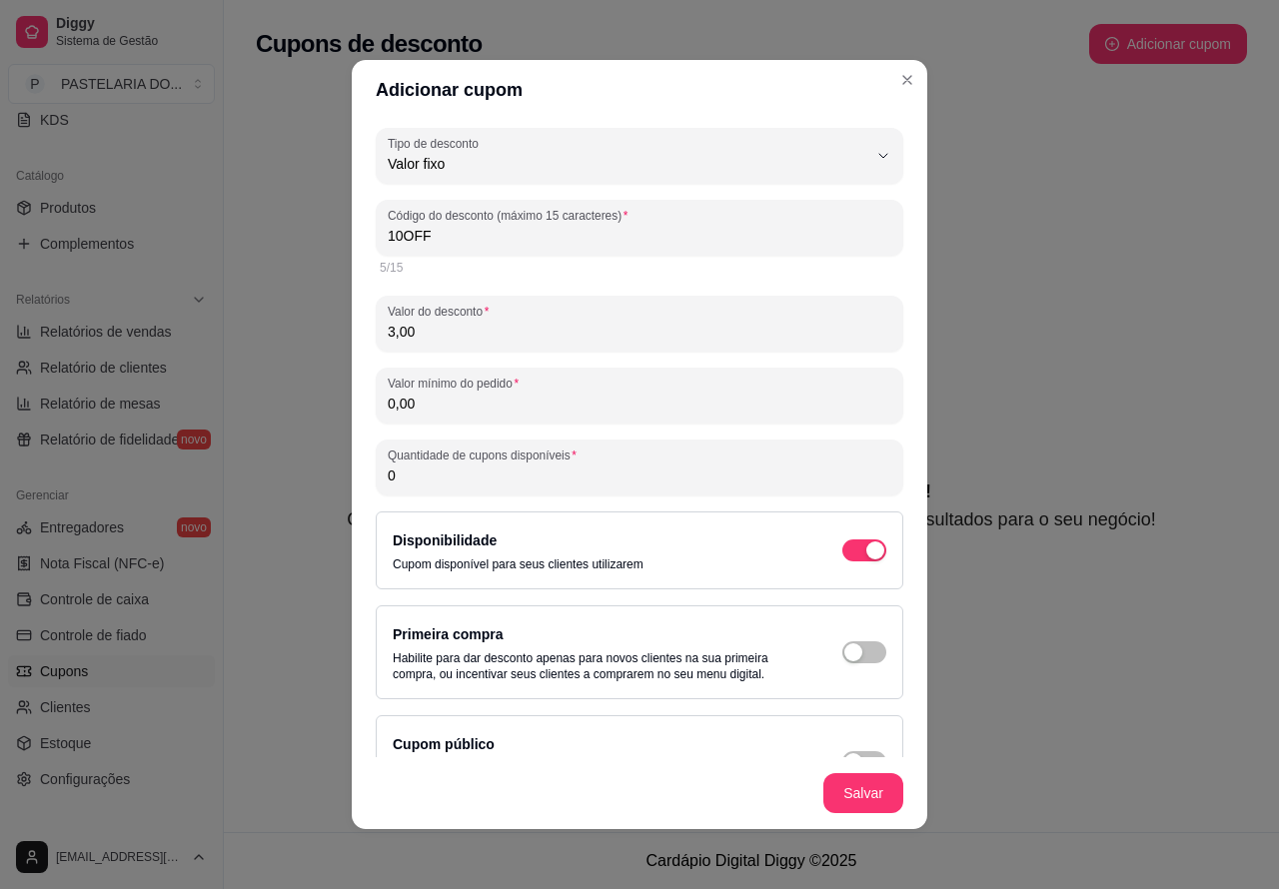
type input "3,00"
click at [842, 561] on span "button" at bounding box center [864, 550] width 44 height 22
click at [849, 794] on button "Salvar" at bounding box center [863, 793] width 78 height 39
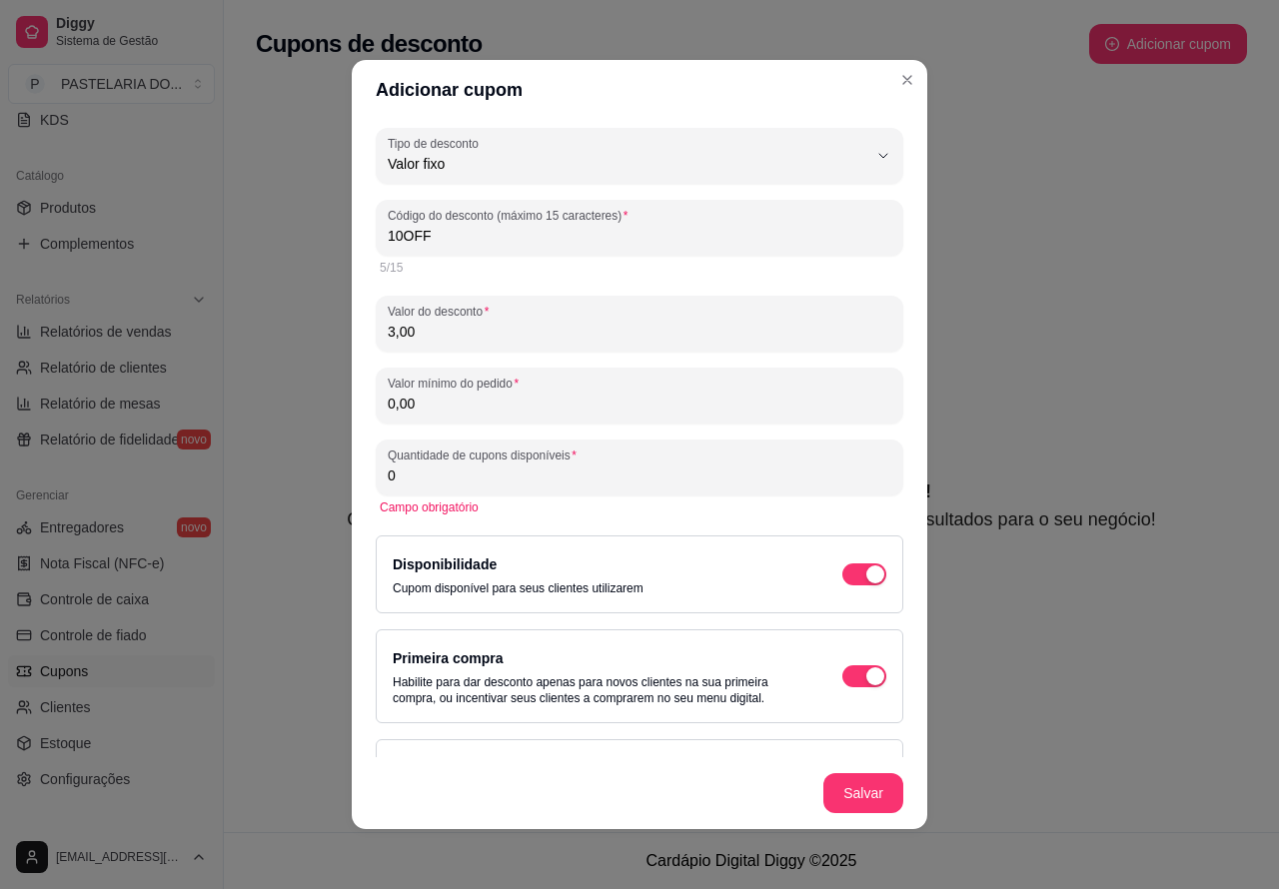
click at [401, 480] on input "0" at bounding box center [639, 476] width 503 height 20
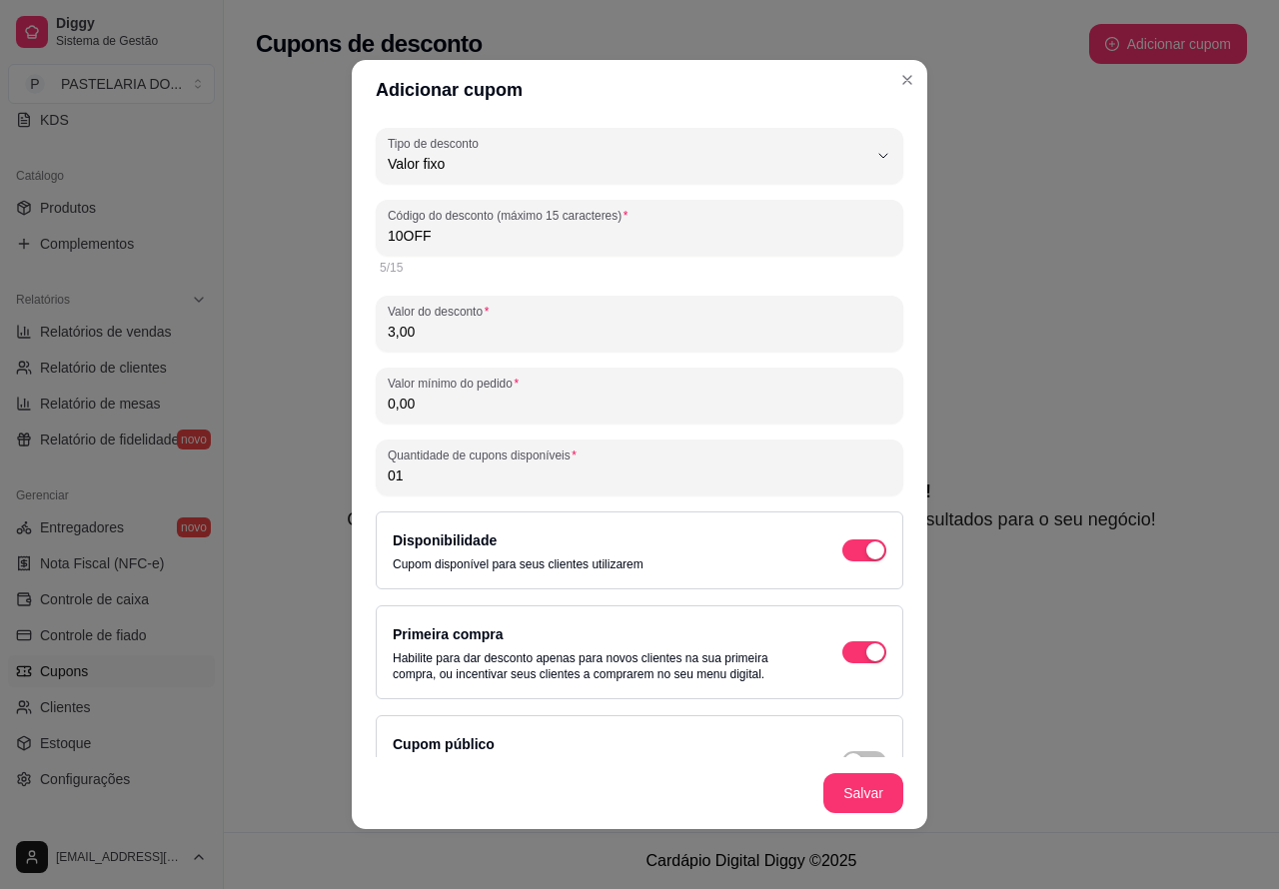
type input "0"
type input "10"
click at [854, 794] on div "Salvar" at bounding box center [863, 793] width 80 height 40
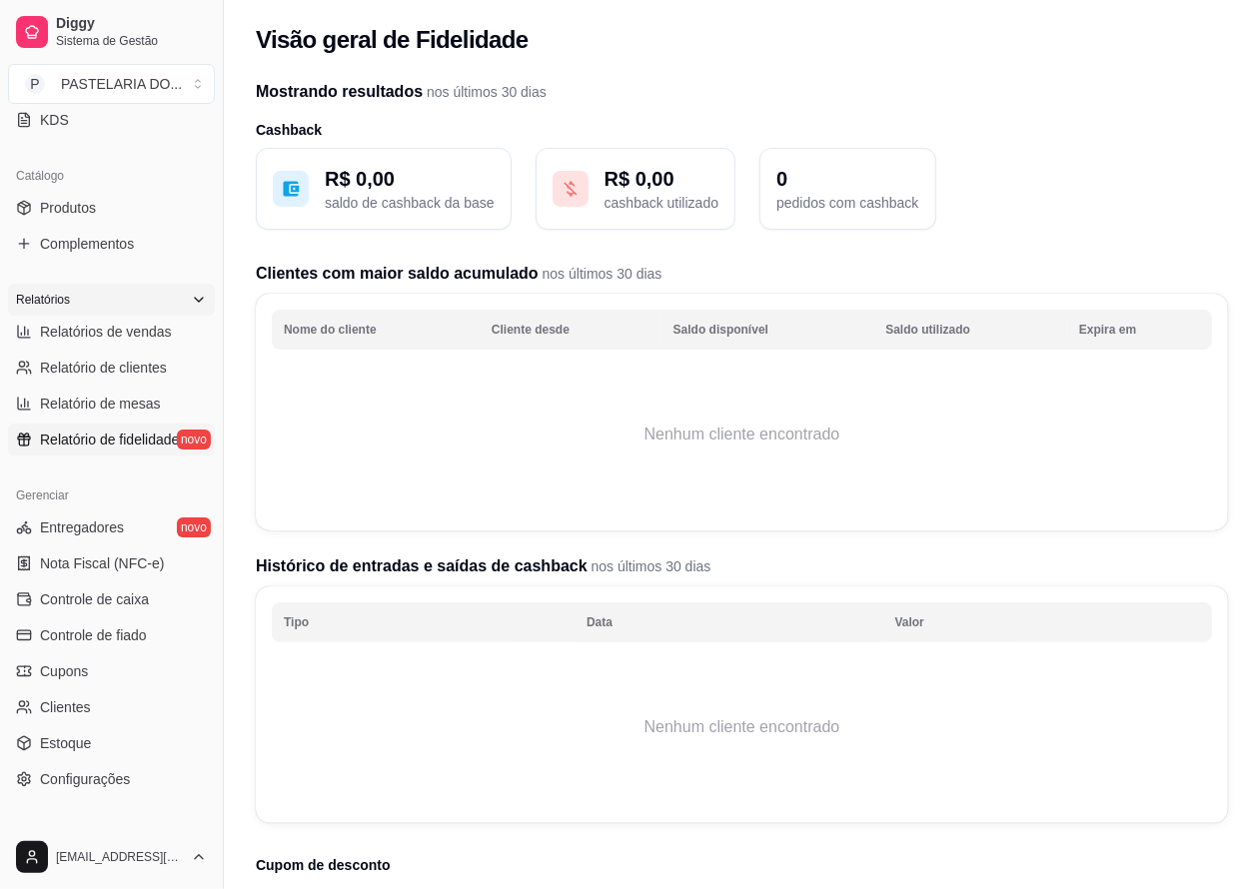
click at [127, 307] on div "Relatórios" at bounding box center [111, 300] width 207 height 32
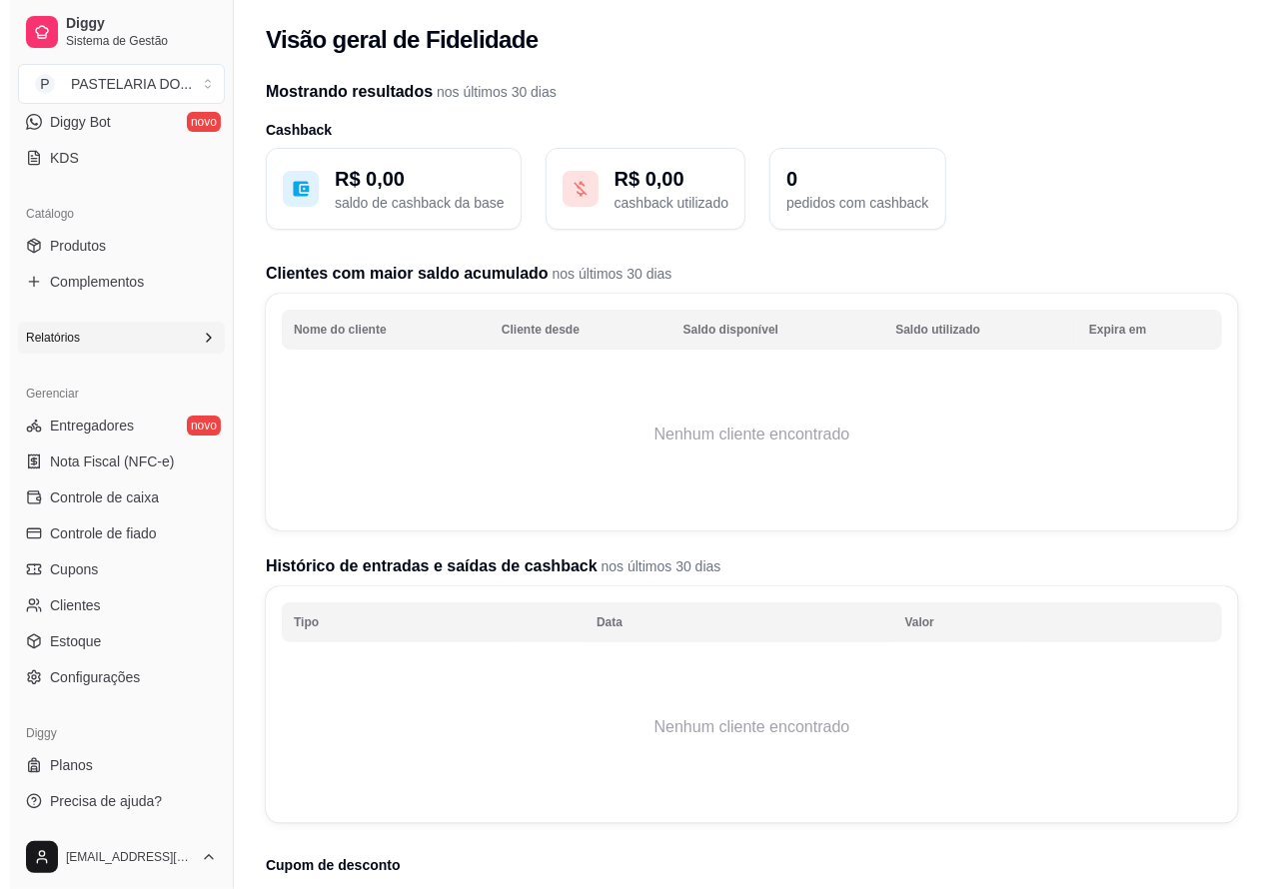
scroll to position [410, 0]
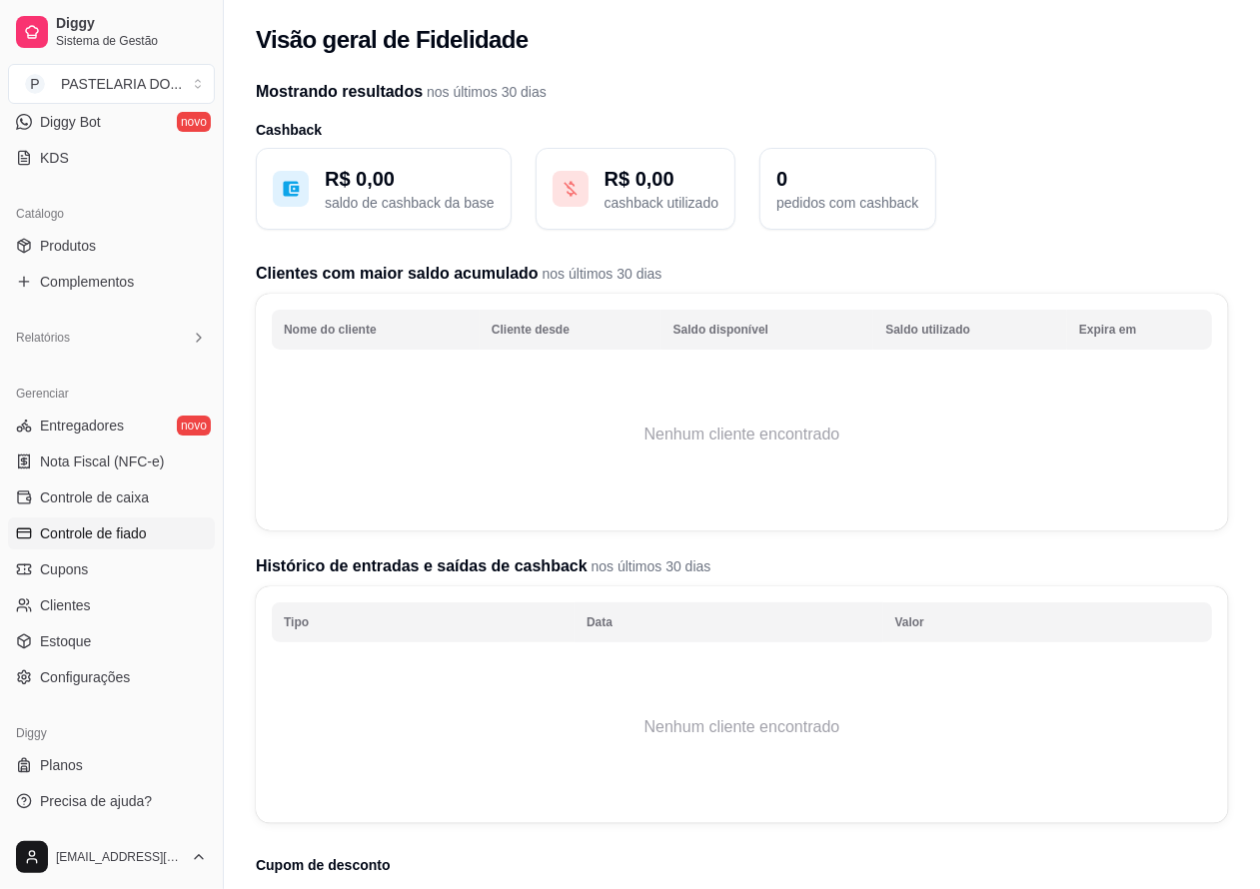
click at [137, 532] on span "Controle de fiado" at bounding box center [93, 533] width 107 height 20
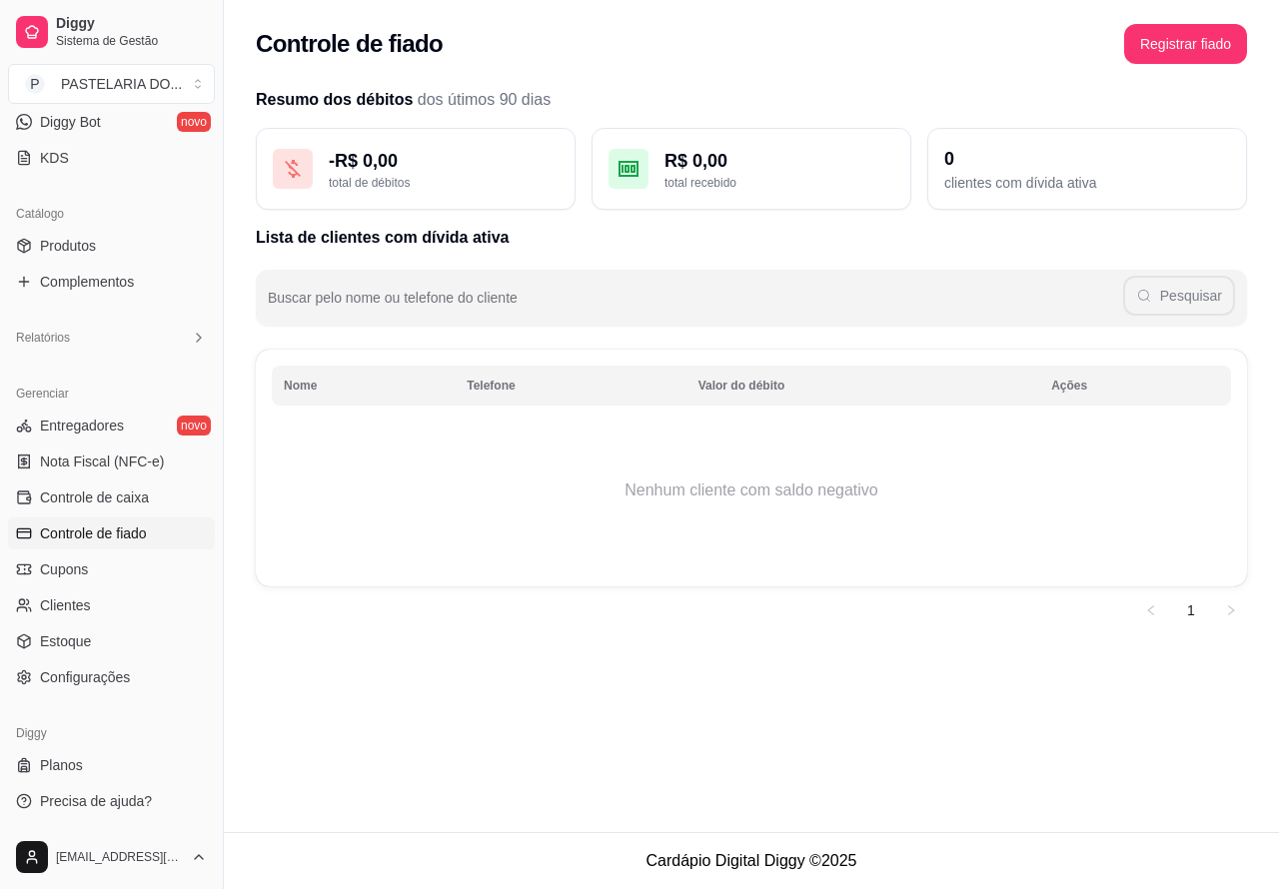
click at [132, 535] on span "Controle de fiado" at bounding box center [93, 533] width 107 height 20
click at [412, 300] on div "Buscar pelo nome ou telefone do cliente Pesquisar" at bounding box center [751, 298] width 991 height 56
click at [390, 311] on input "Buscar pelo nome ou telefone do cliente" at bounding box center [695, 306] width 855 height 20
type input "[PERSON_NAME]"
click at [1152, 296] on icon "button" at bounding box center [1145, 296] width 16 height 16
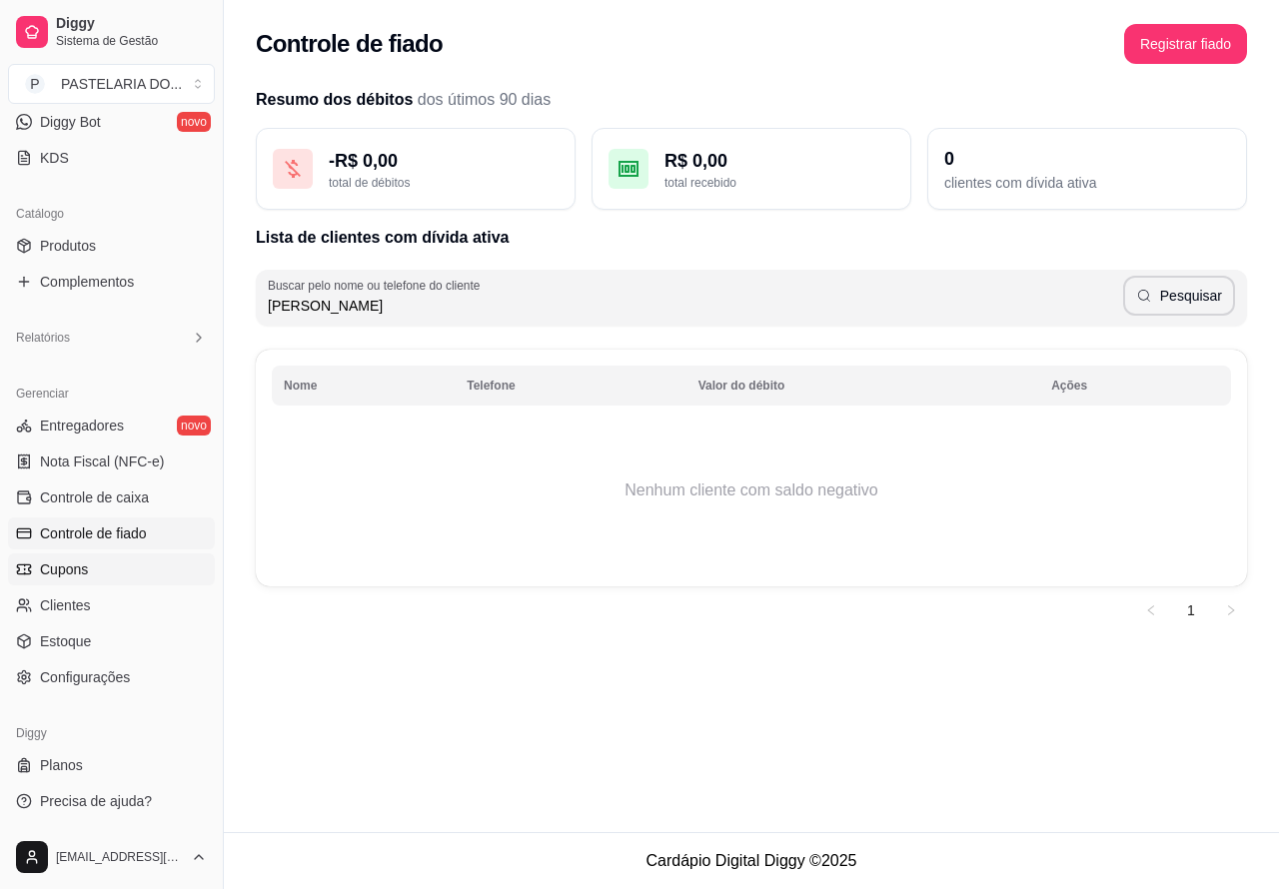
click at [93, 567] on link "Cupons" at bounding box center [111, 569] width 207 height 32
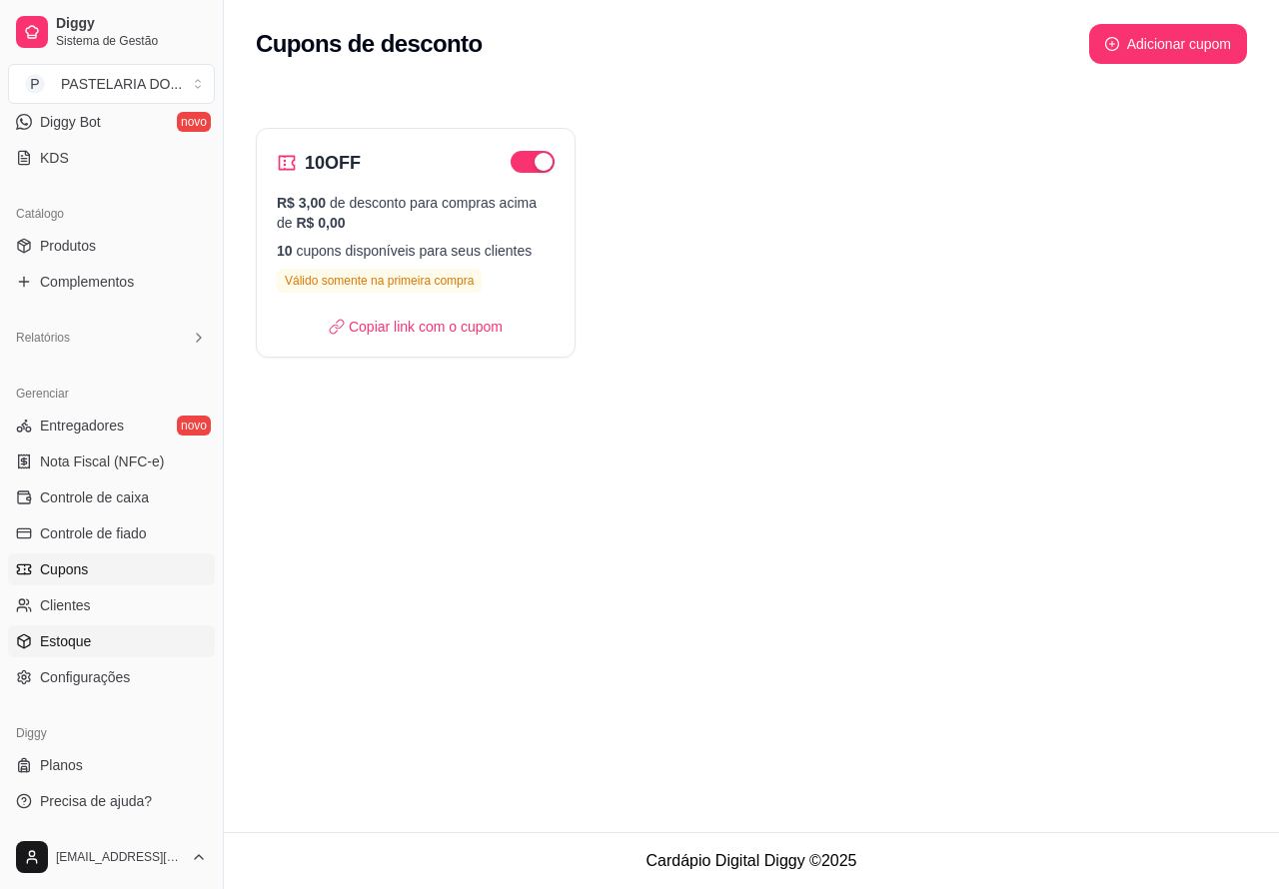
click at [102, 646] on link "Estoque" at bounding box center [111, 641] width 207 height 32
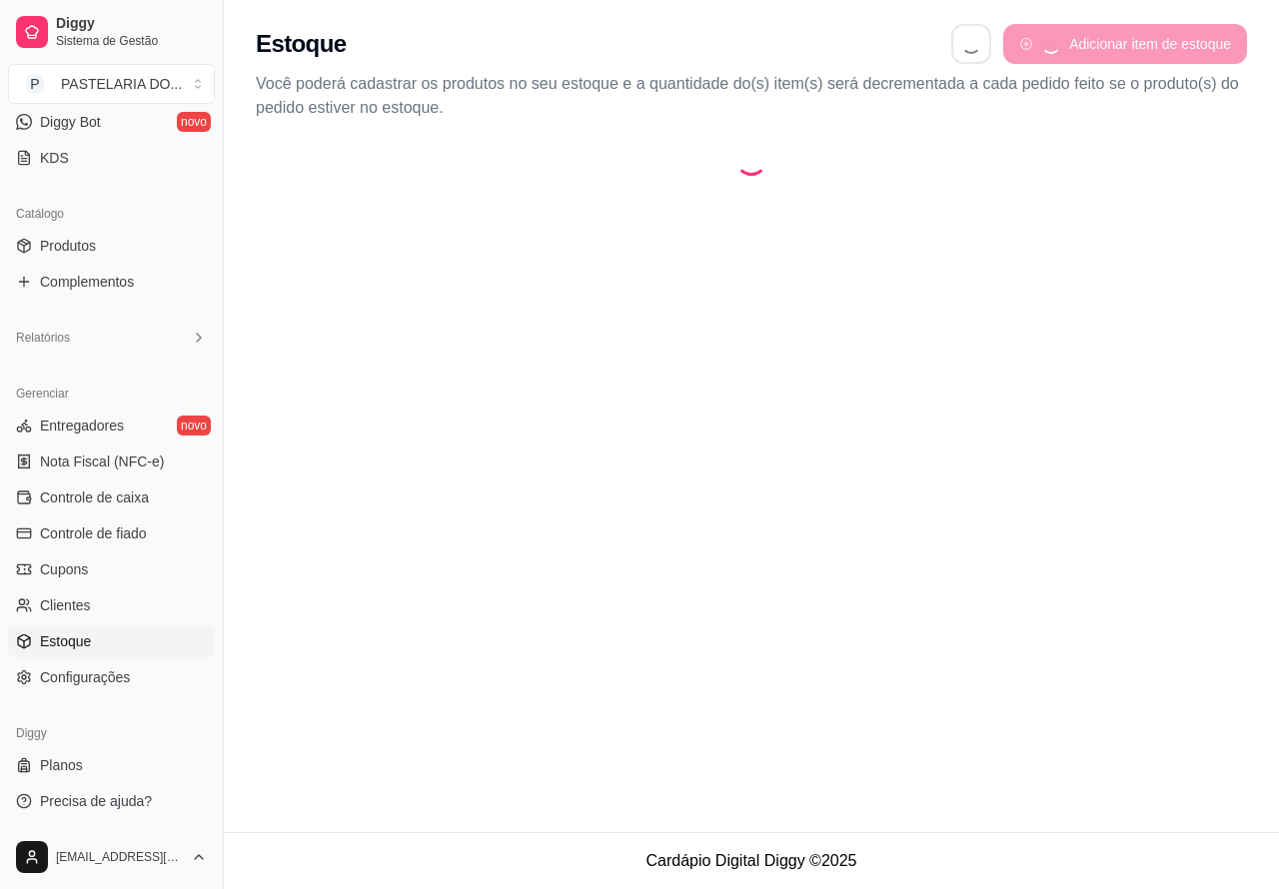
select select "QUANTITY_ORDER"
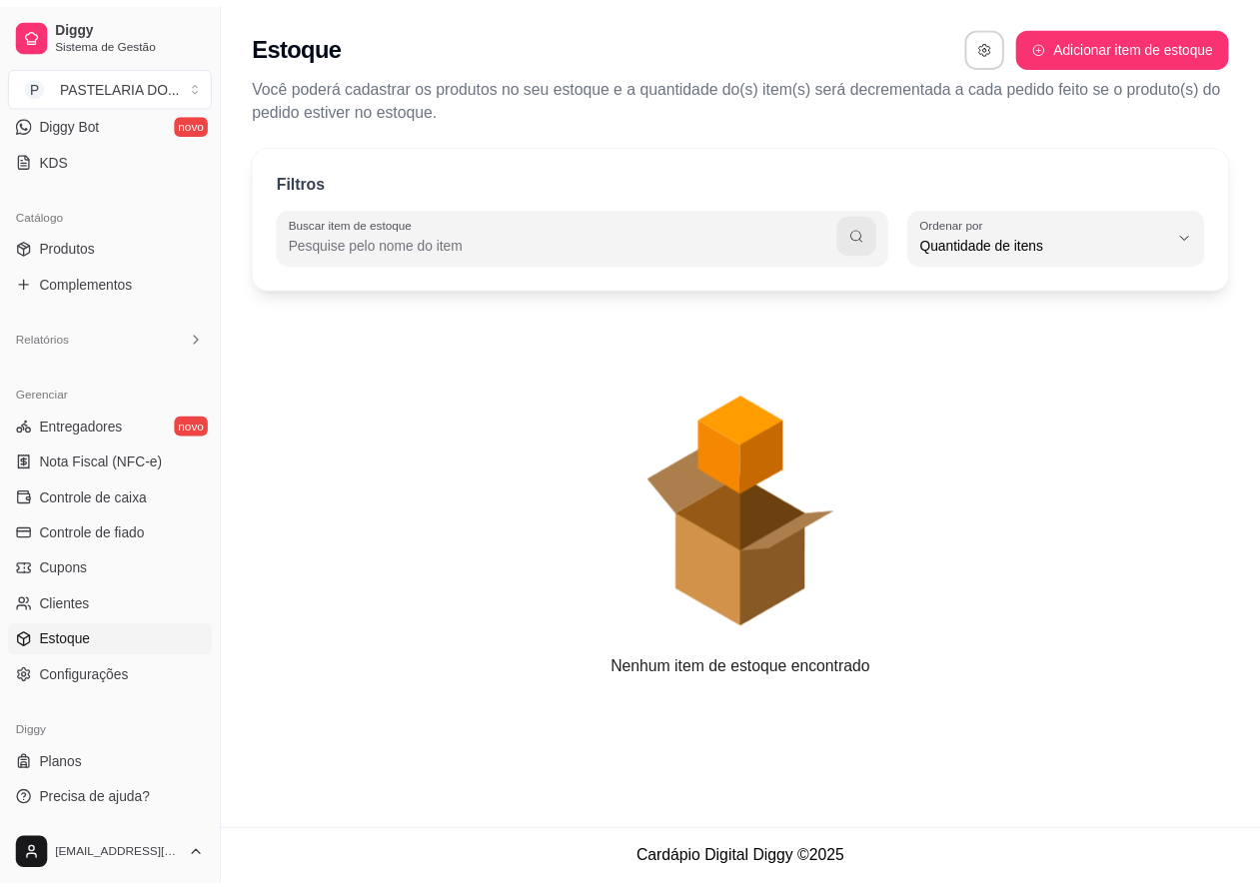
scroll to position [18, 0]
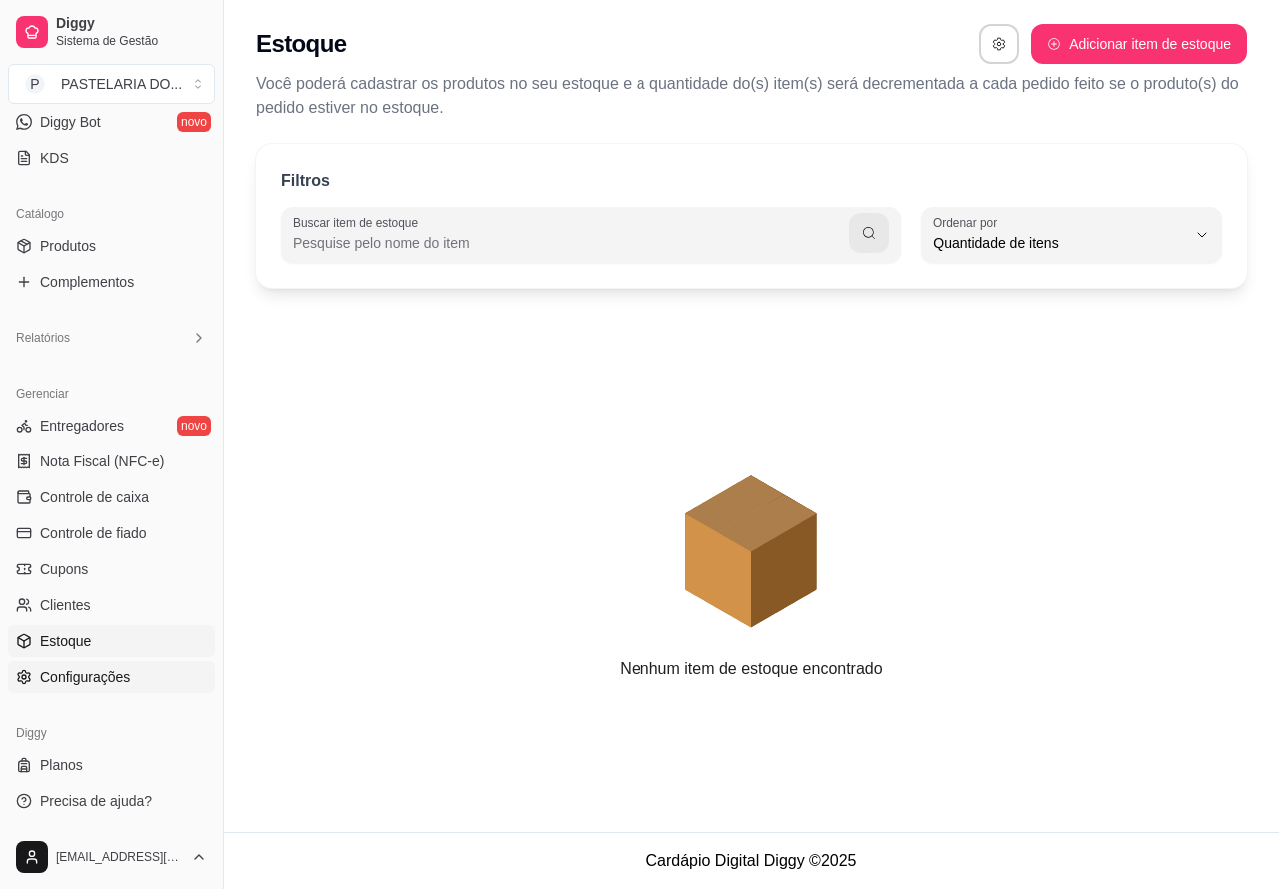
click at [122, 687] on link "Configurações" at bounding box center [111, 677] width 207 height 32
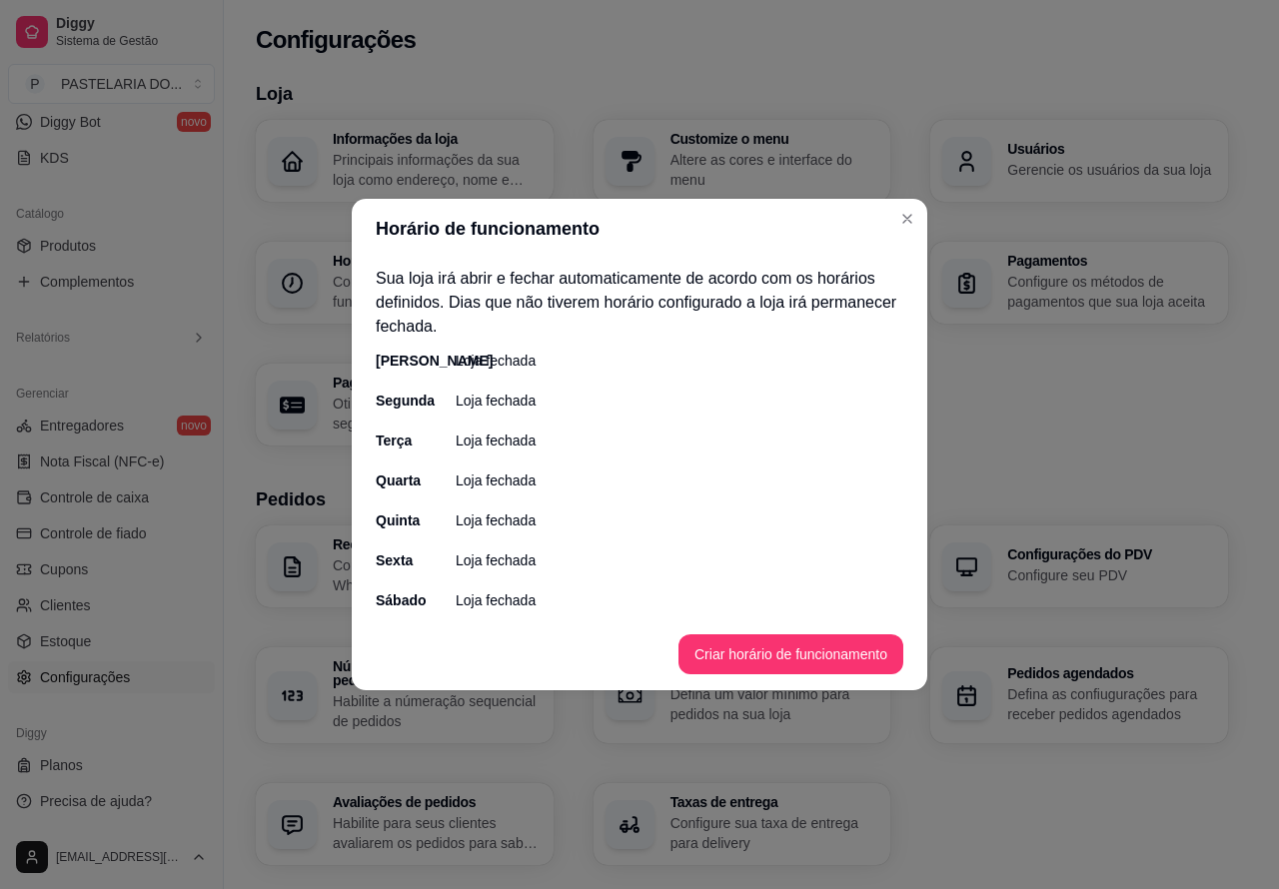
click at [906, 218] on div "Informações da loja Principais informações da sua loja como endereço, nome e ma…" at bounding box center [742, 283] width 972 height 326
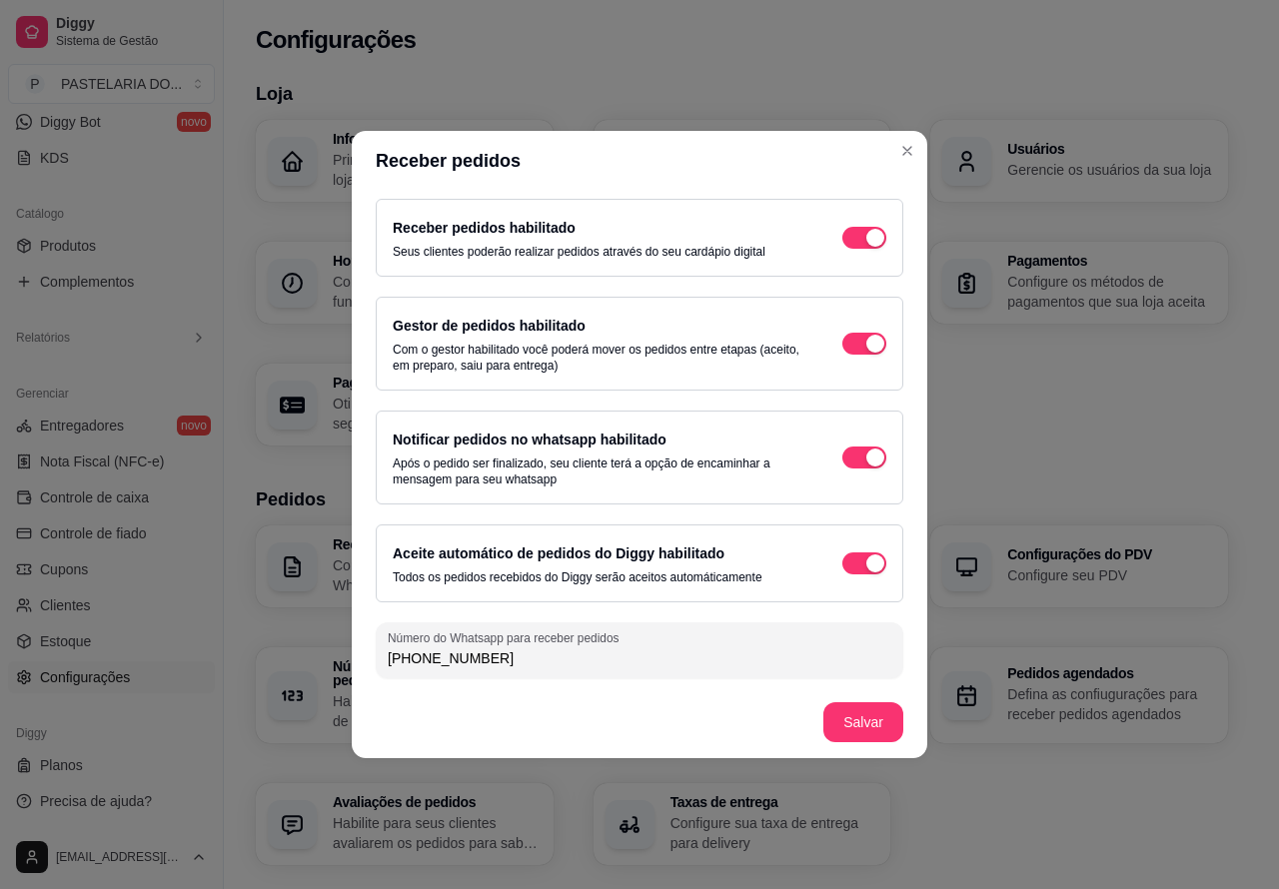
click at [1091, 431] on div "Informações da loja Principais informações da sua loja como endereço, nome e ma…" at bounding box center [742, 283] width 972 height 326
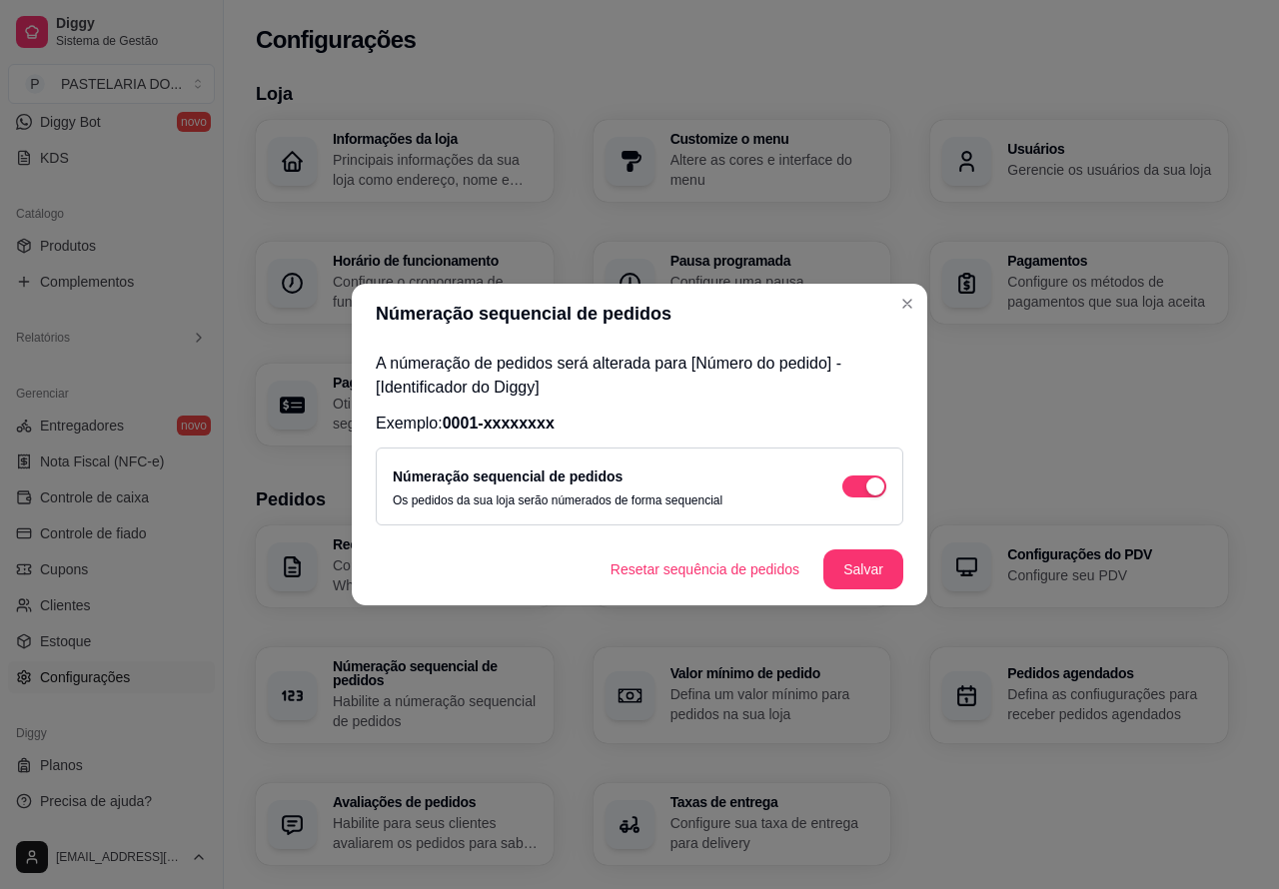
click at [906, 303] on div "Informações da loja Principais informações da sua loja como endereço, nome e ma…" at bounding box center [742, 283] width 972 height 326
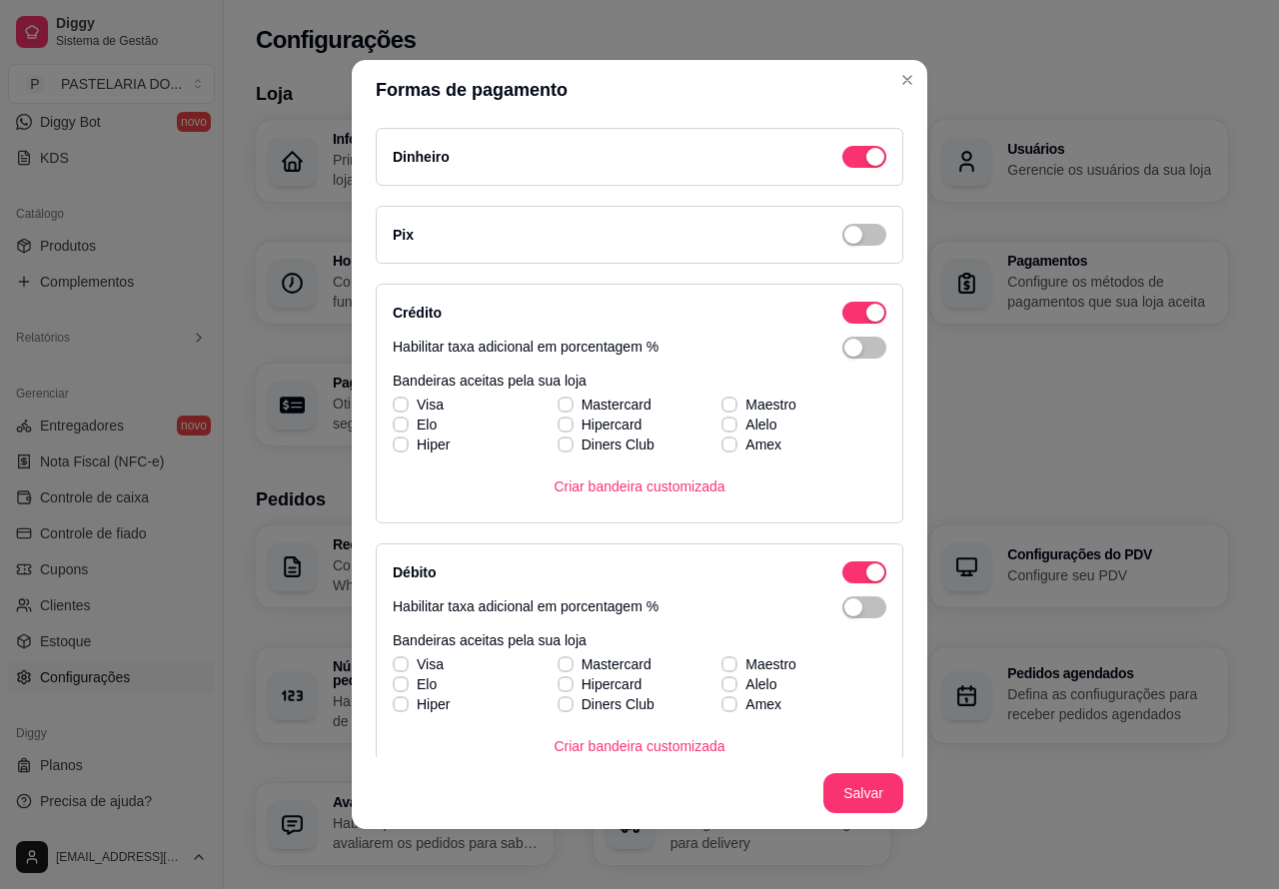
click at [897, 80] on h3 "Loja" at bounding box center [742, 94] width 972 height 28
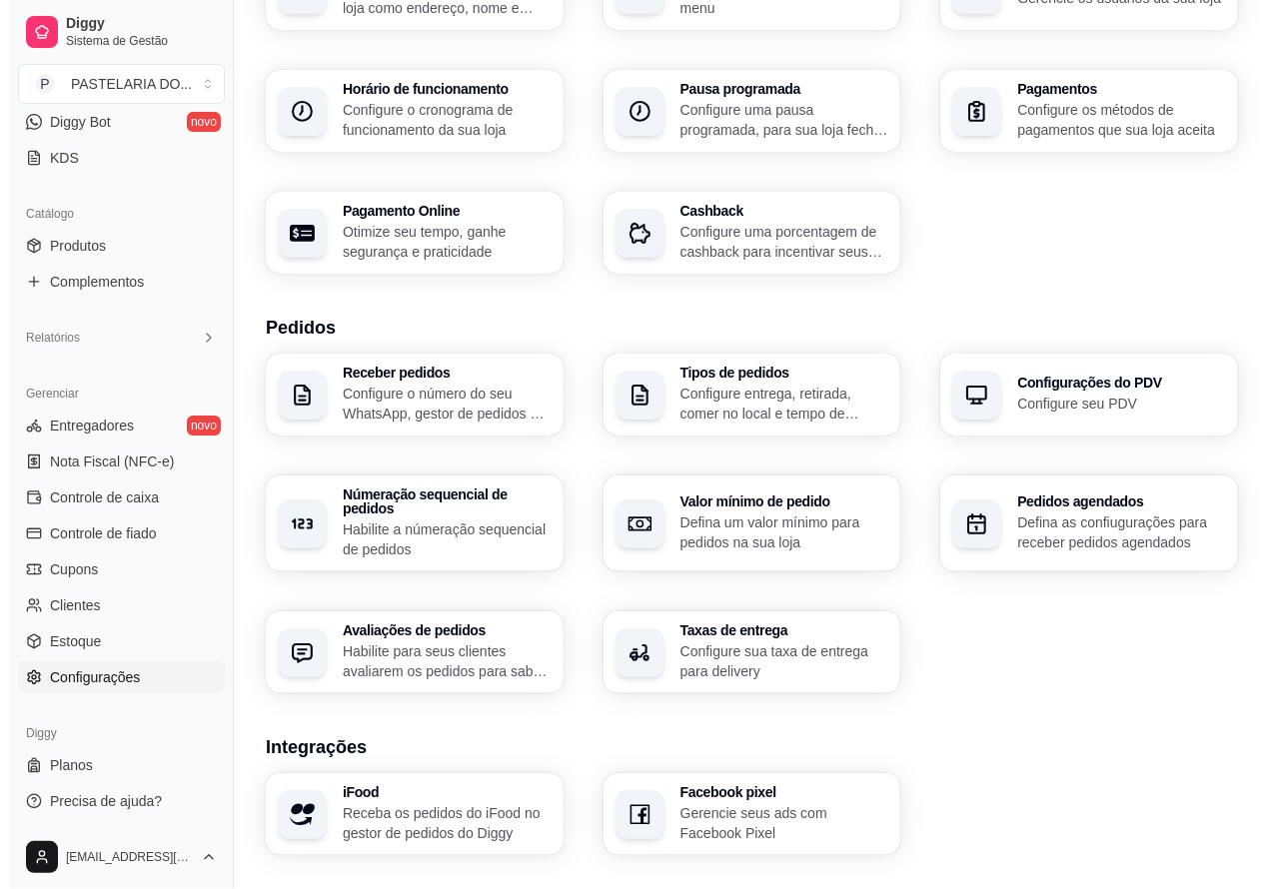
scroll to position [217, 0]
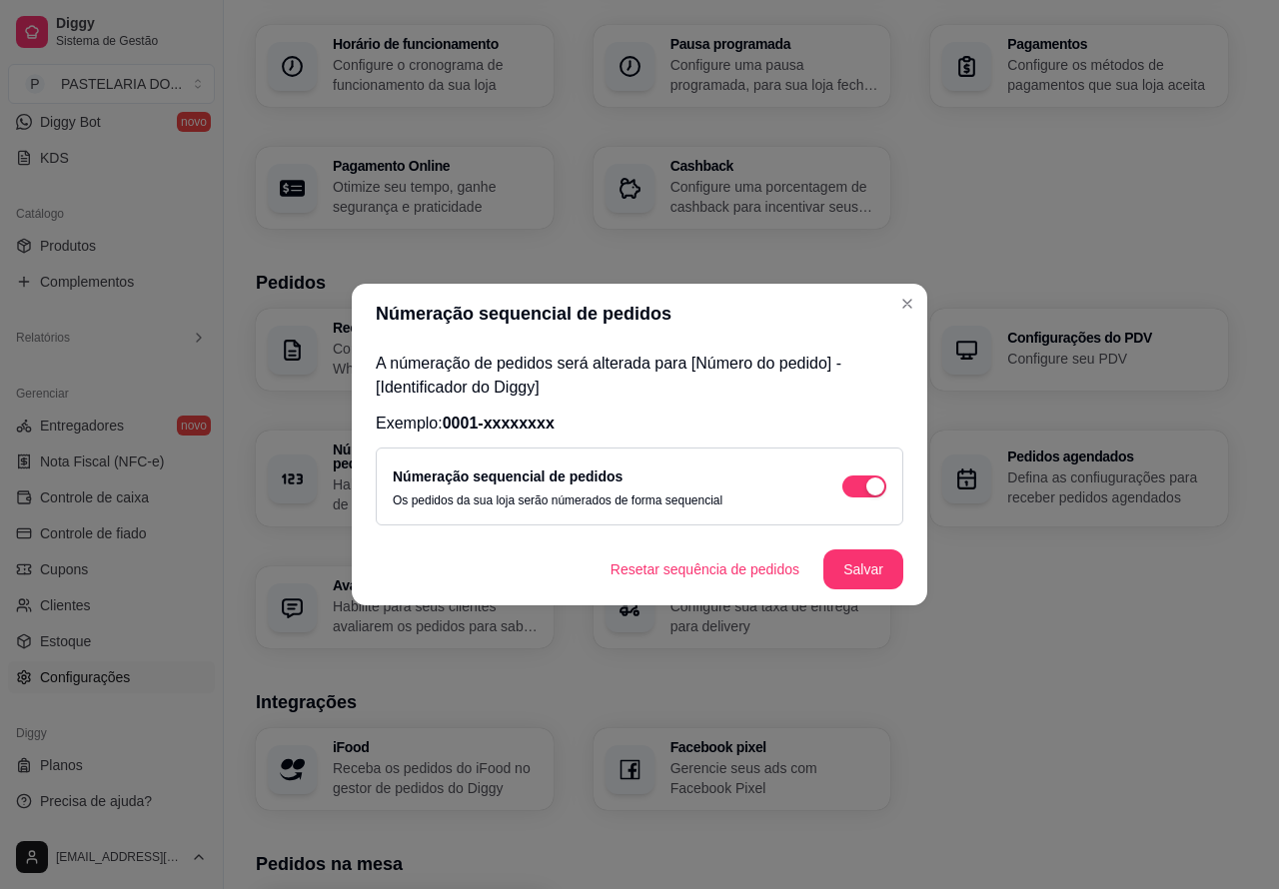
click at [1034, 647] on div "Loja Informações da loja Principais informações da sua loja como endereço, nome…" at bounding box center [742, 494] width 972 height 1262
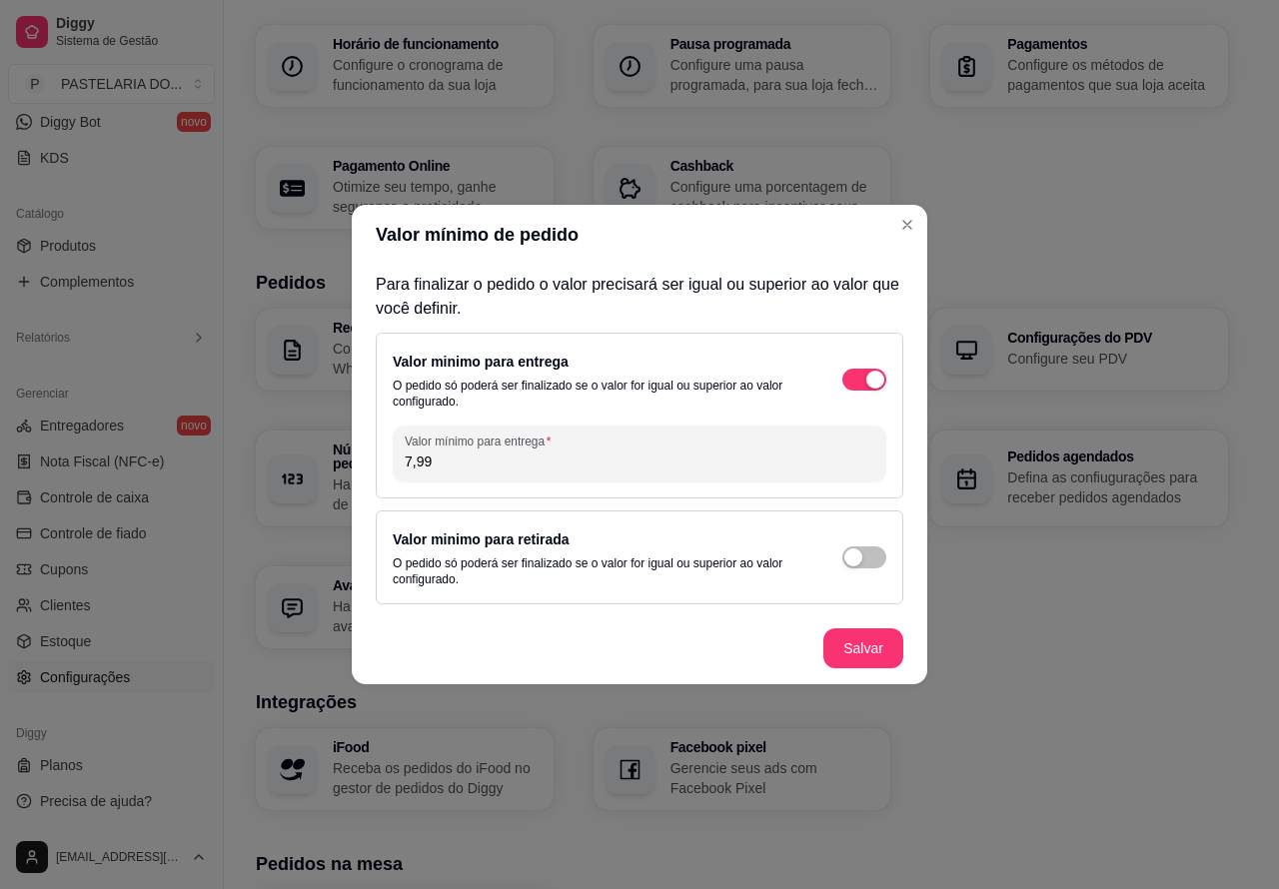
click at [1037, 692] on h3 "Integrações" at bounding box center [742, 702] width 972 height 28
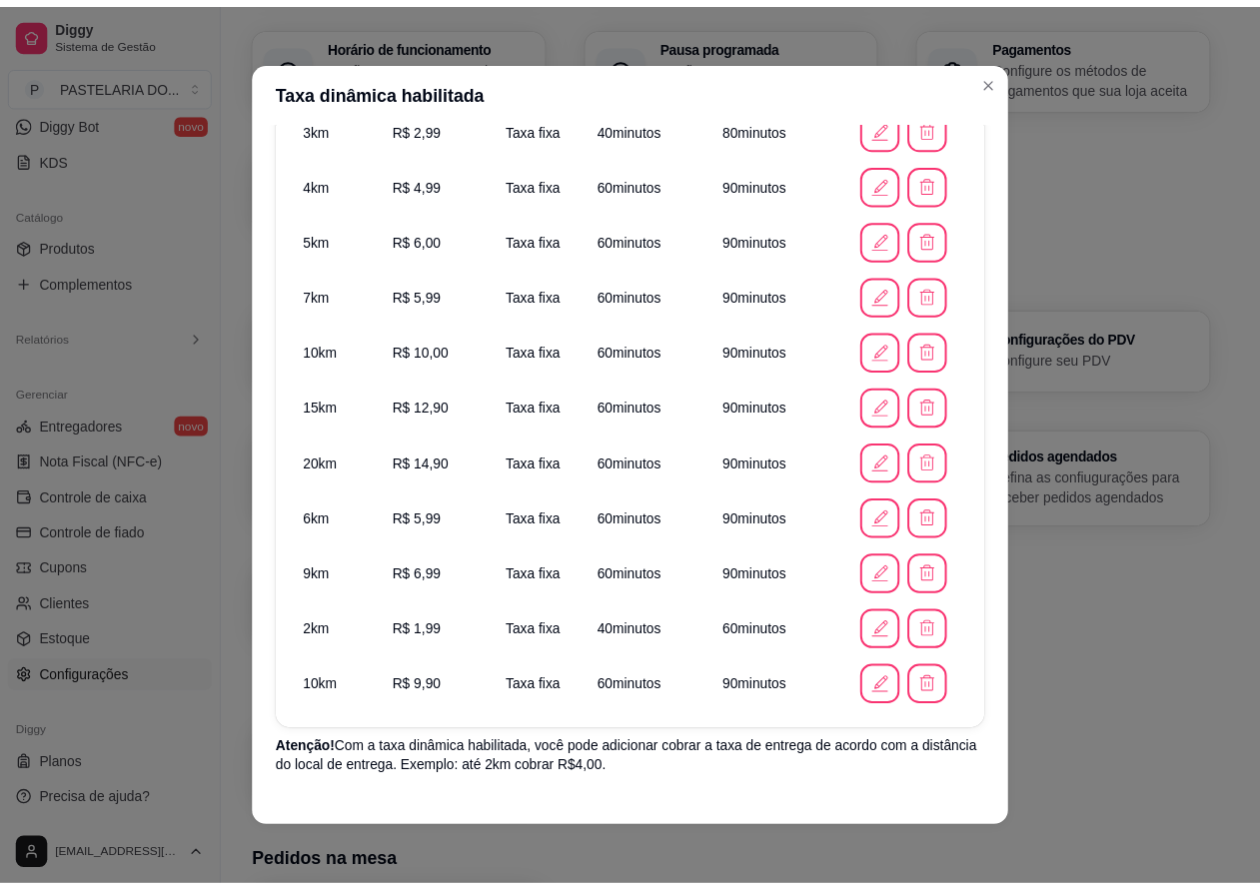
scroll to position [357, 0]
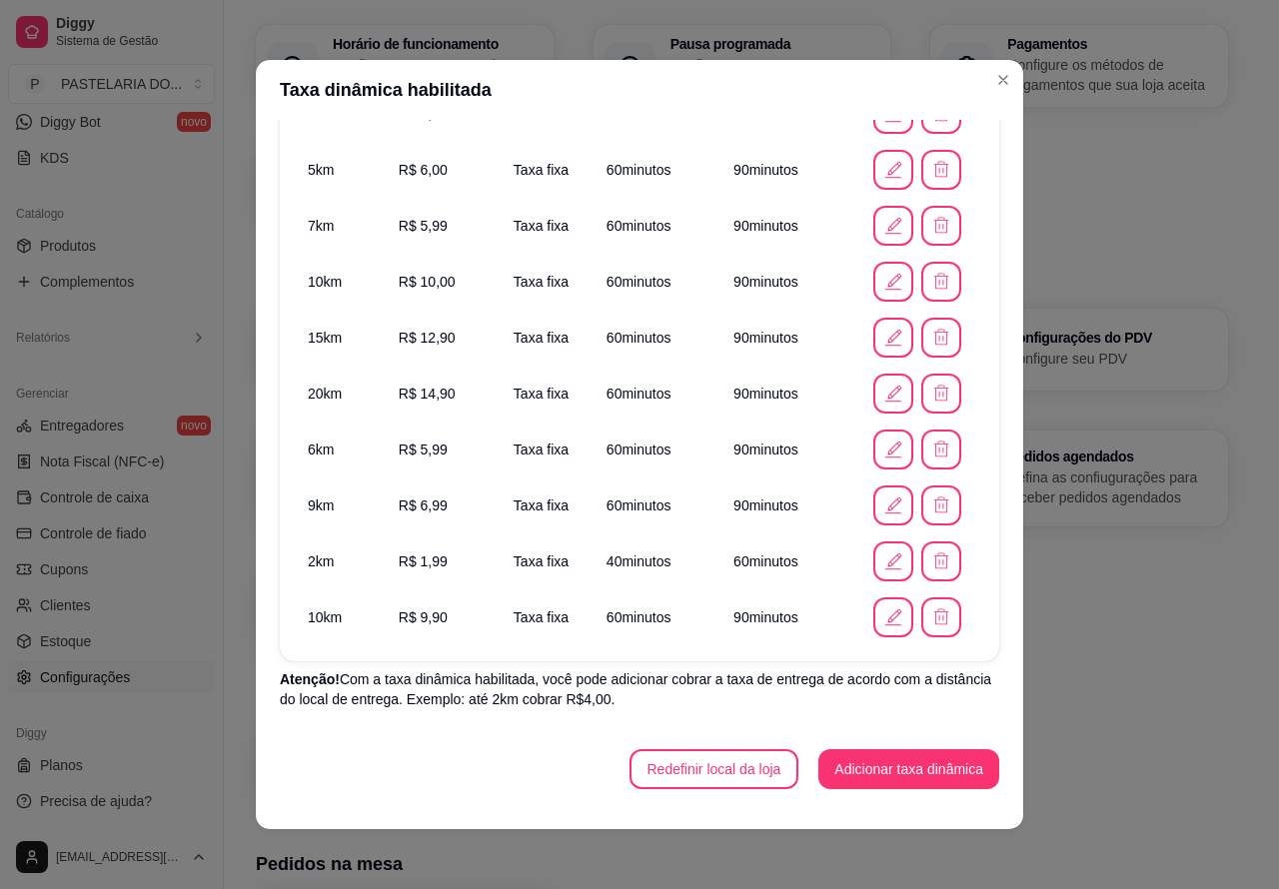
click at [1086, 728] on div "iFood Receba os pedidos do iFood no gestor de pedidos do Diggy Facebook pixel G…" at bounding box center [742, 769] width 972 height 82
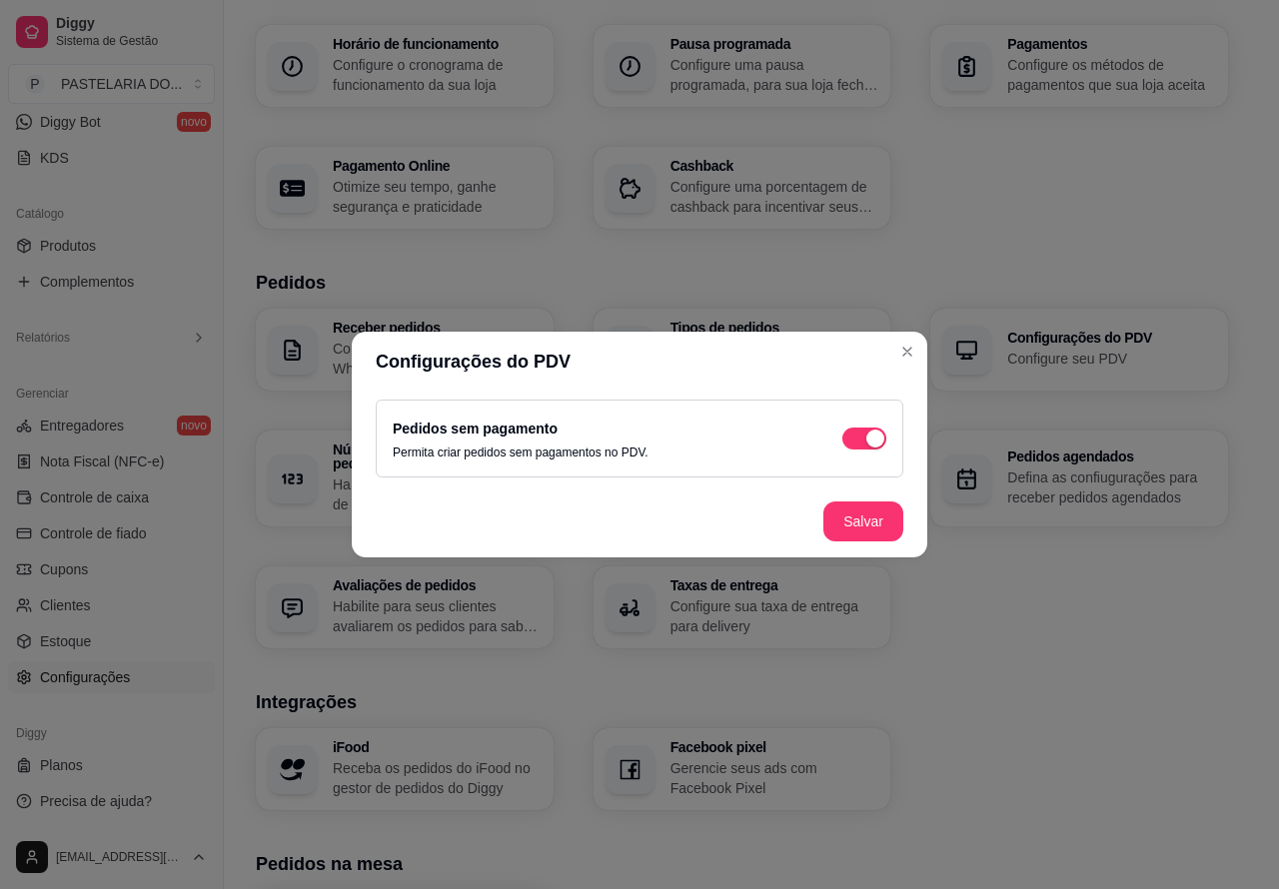
click at [1051, 629] on div "Receber pedidos Configure o número do seu WhatsApp, gestor de pedidos e outros …" at bounding box center [742, 479] width 972 height 340
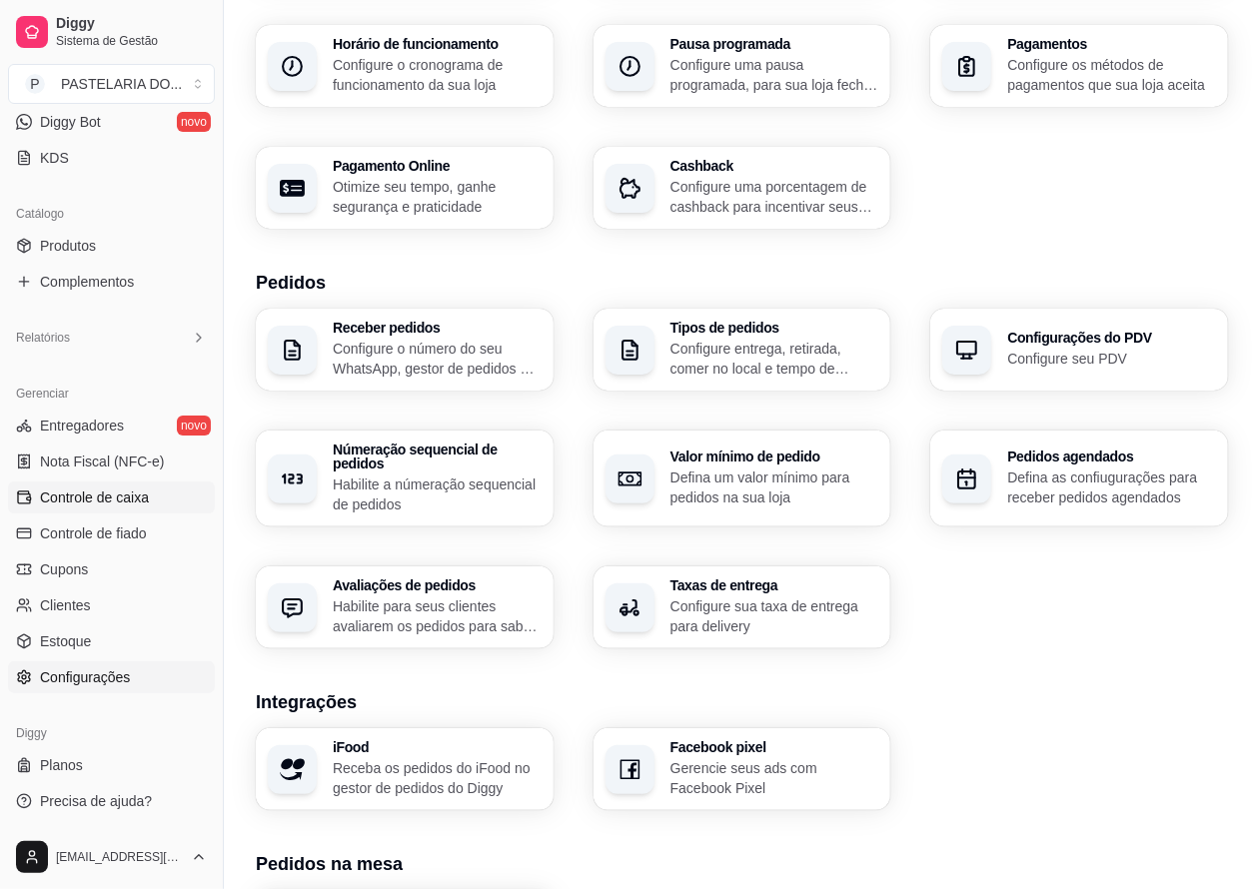
click at [96, 491] on span "Controle de caixa" at bounding box center [94, 498] width 109 height 20
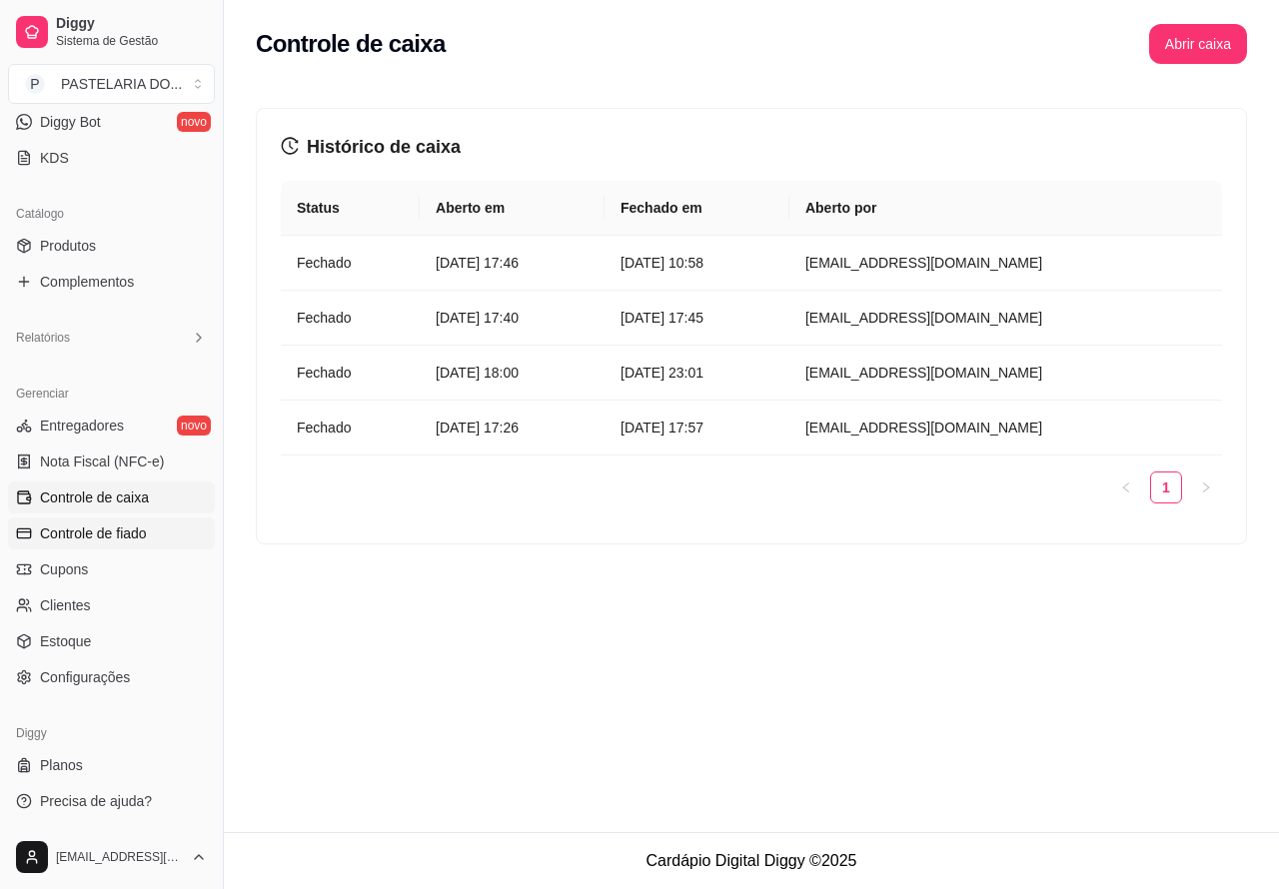
click at [102, 527] on span "Controle de fiado" at bounding box center [93, 533] width 107 height 20
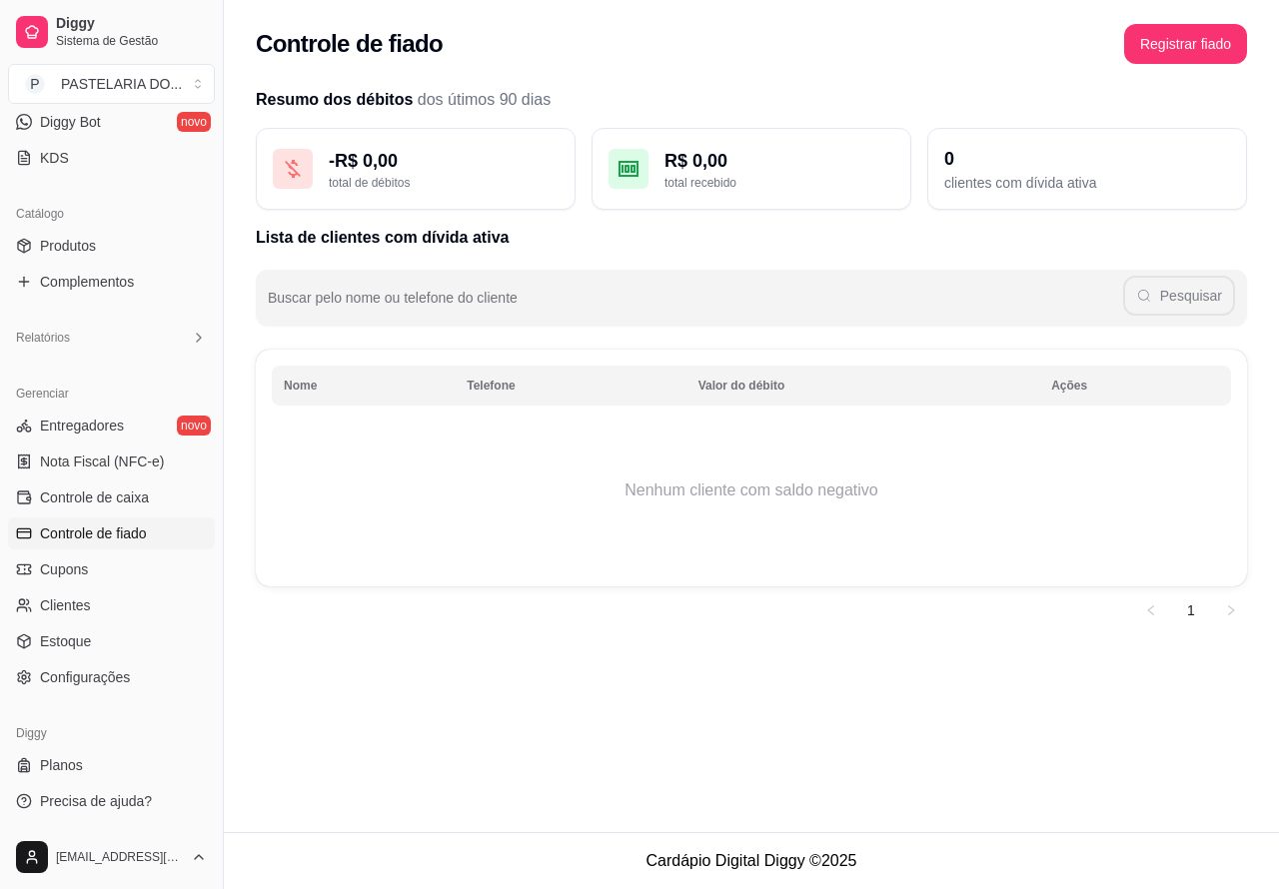
click at [111, 530] on span "Controle de fiado" at bounding box center [93, 533] width 107 height 20
click at [91, 559] on link "Cupons" at bounding box center [111, 569] width 207 height 32
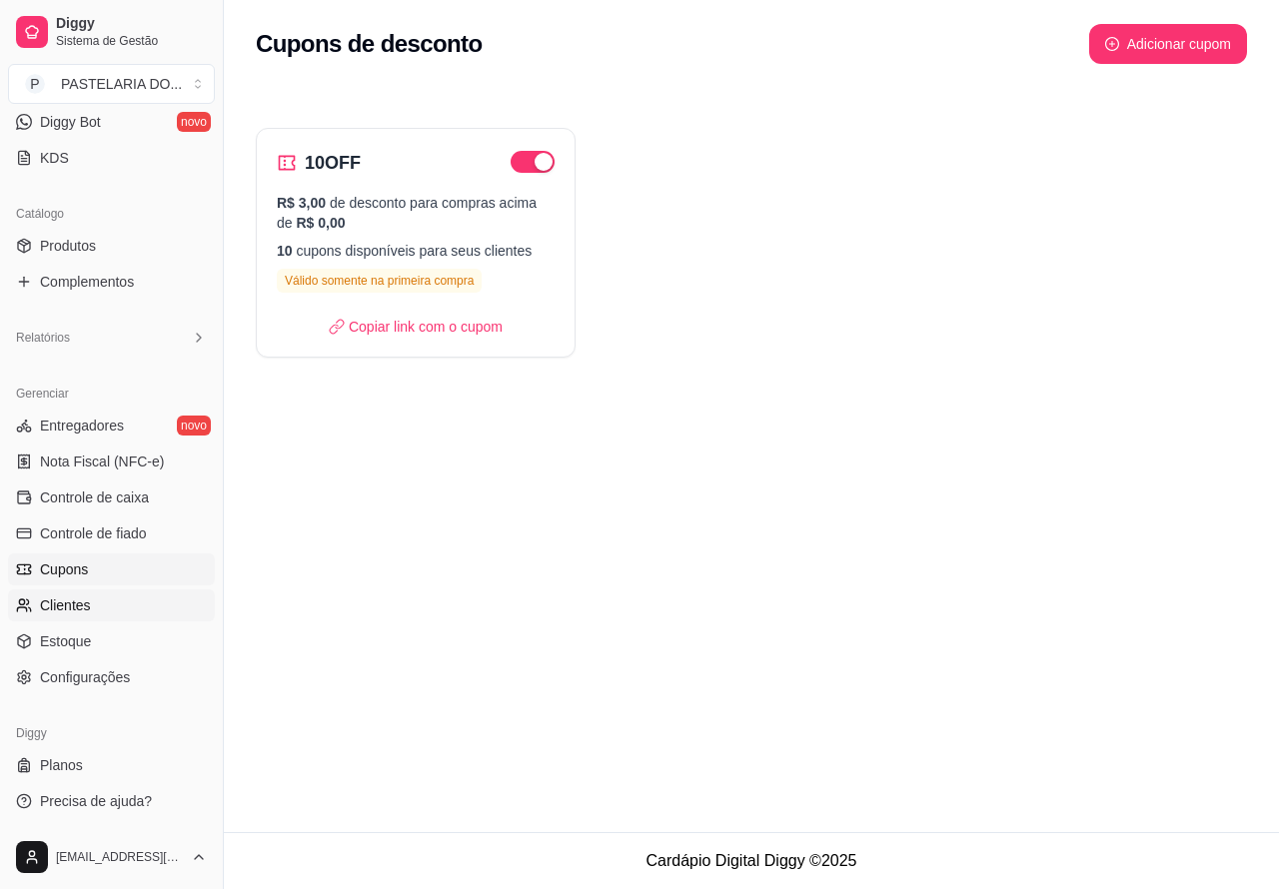
click at [62, 600] on span "Clientes" at bounding box center [65, 605] width 51 height 20
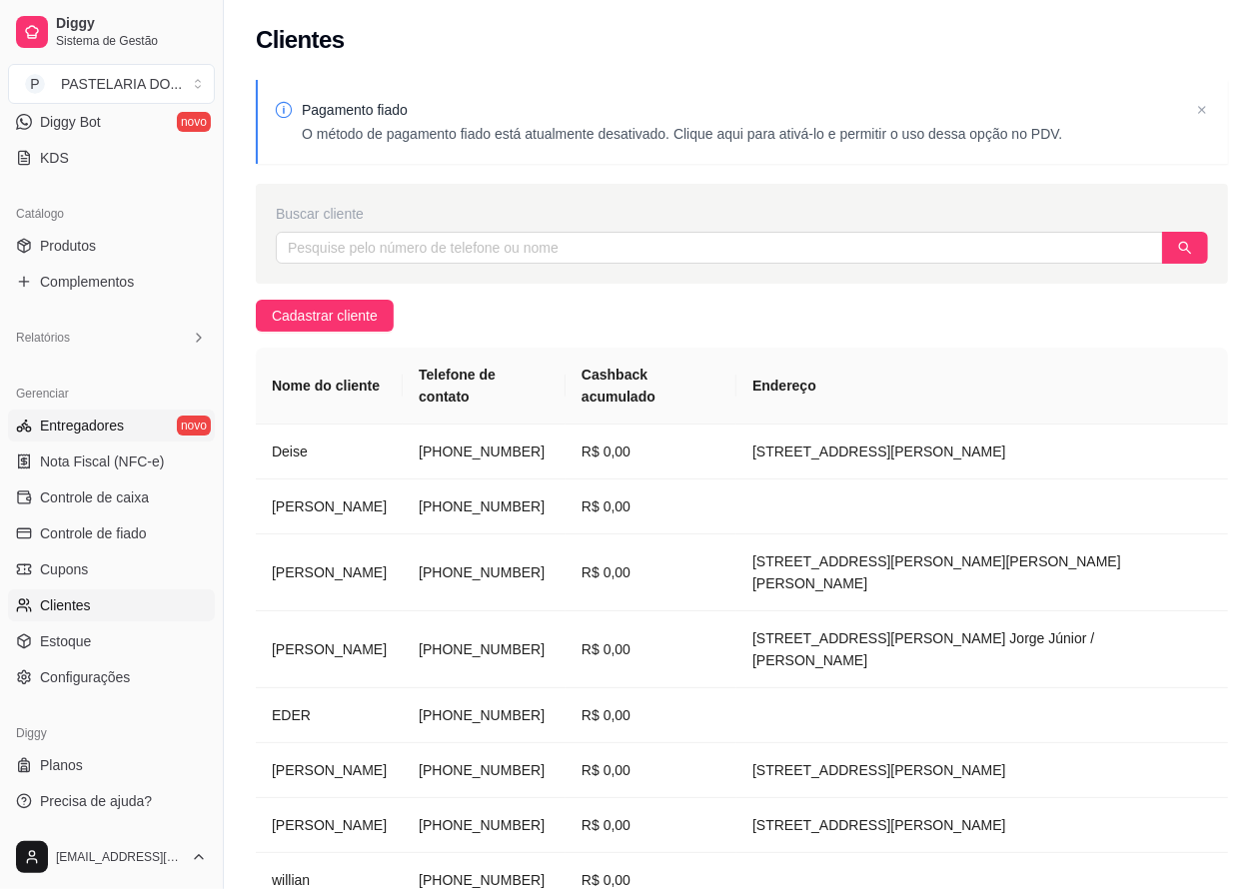
click at [76, 423] on span "Entregadores" at bounding box center [82, 426] width 84 height 20
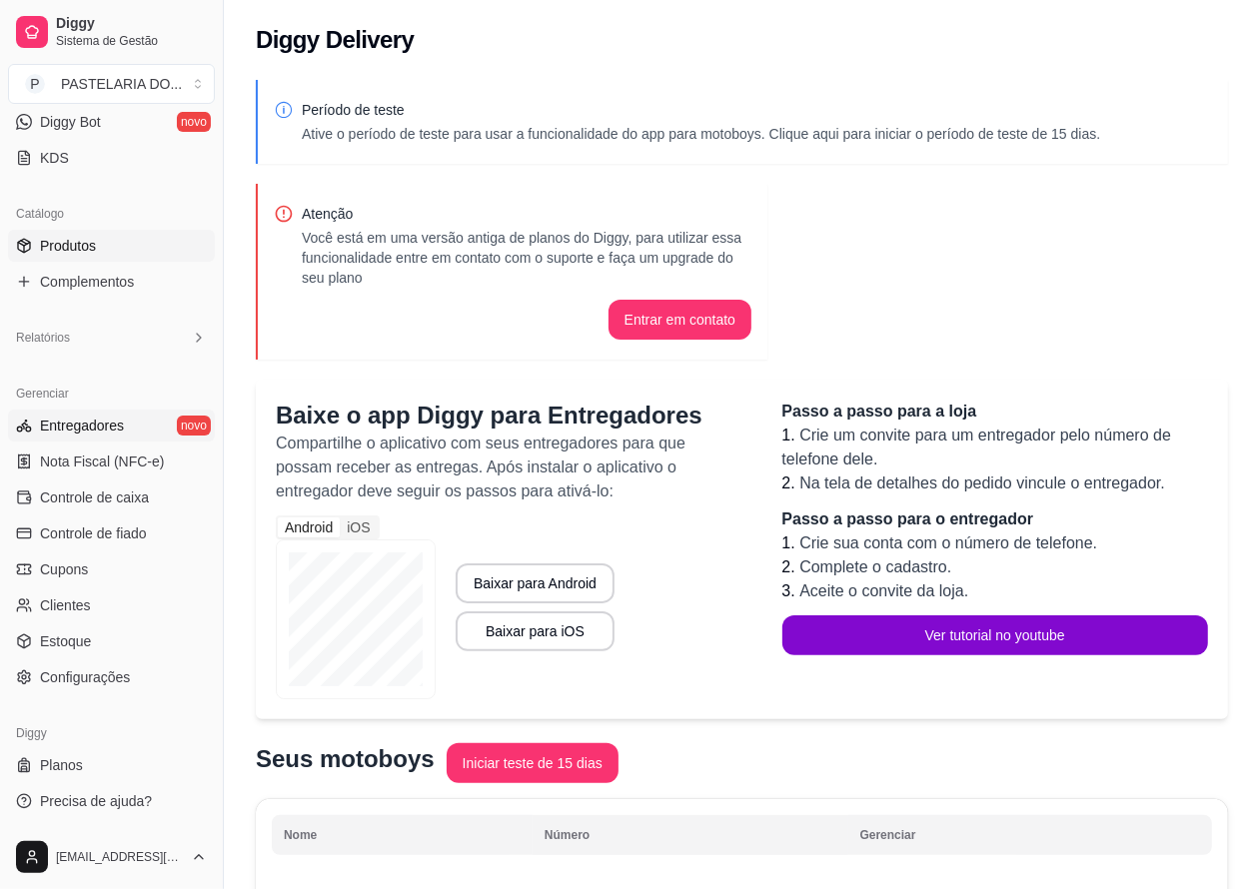
click at [76, 241] on span "Produtos" at bounding box center [68, 246] width 56 height 20
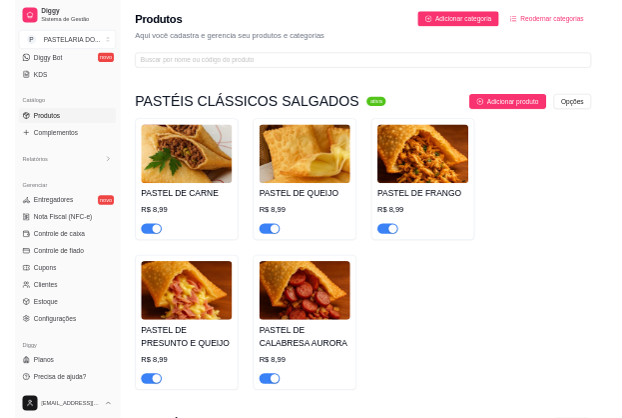
scroll to position [408, 0]
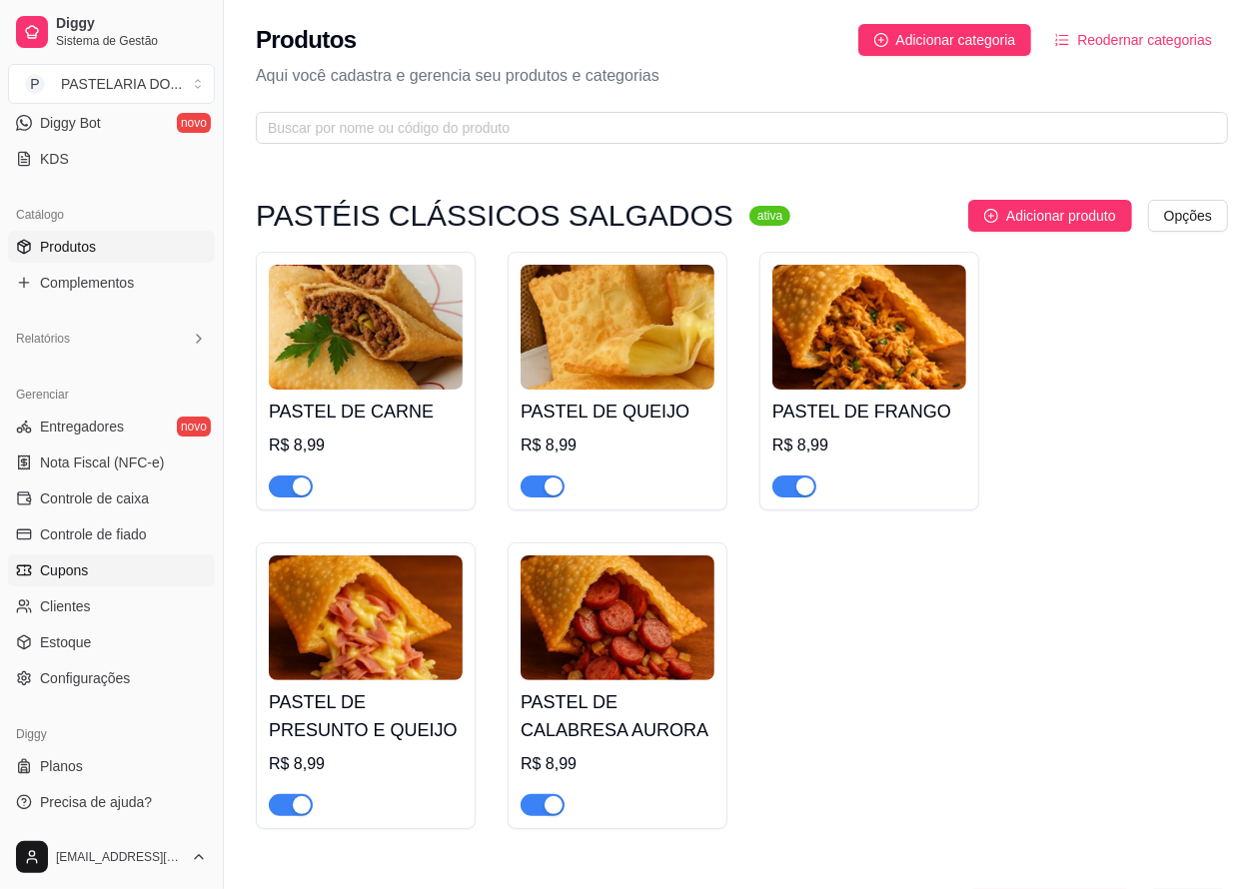
click at [87, 571] on link "Cupons" at bounding box center [111, 570] width 207 height 32
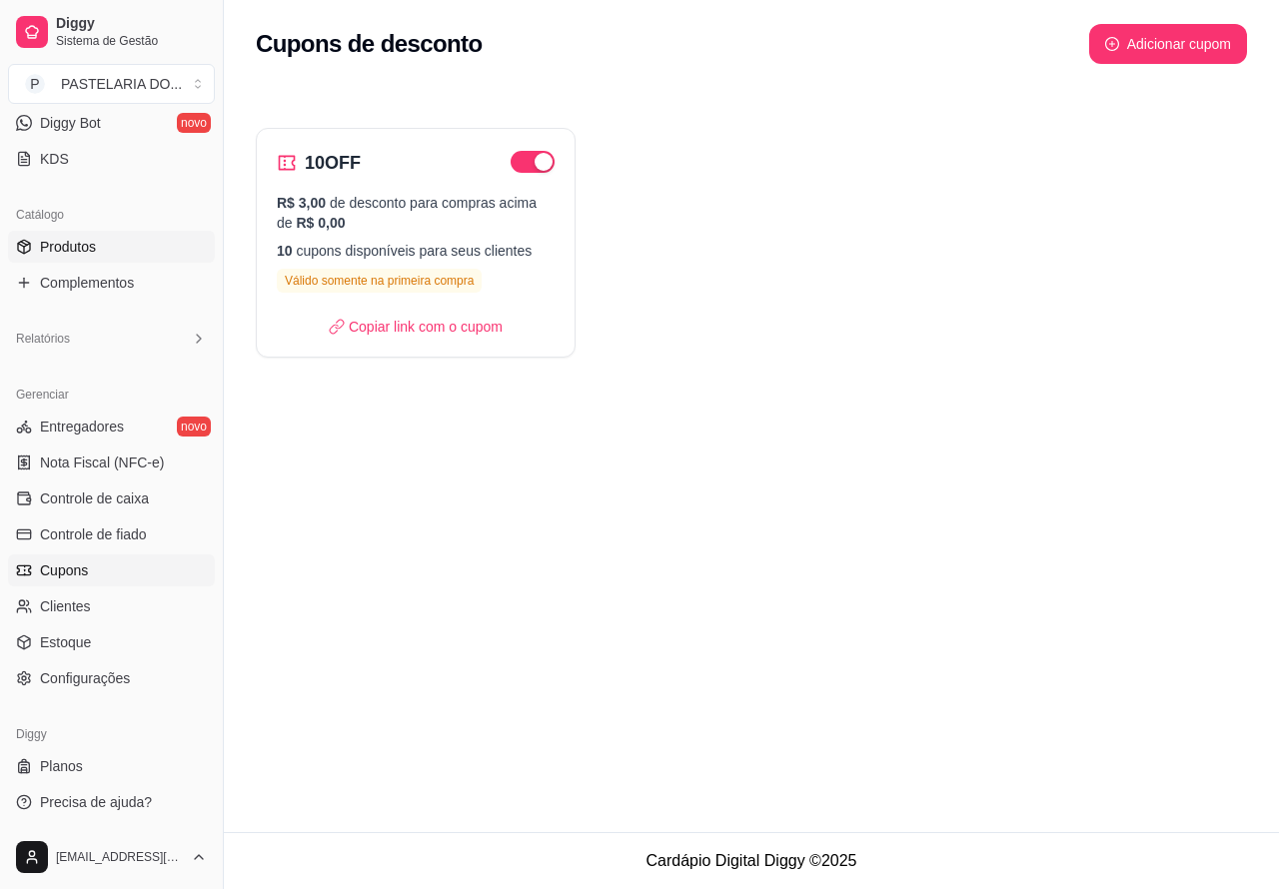
click at [112, 240] on link "Produtos" at bounding box center [111, 247] width 207 height 32
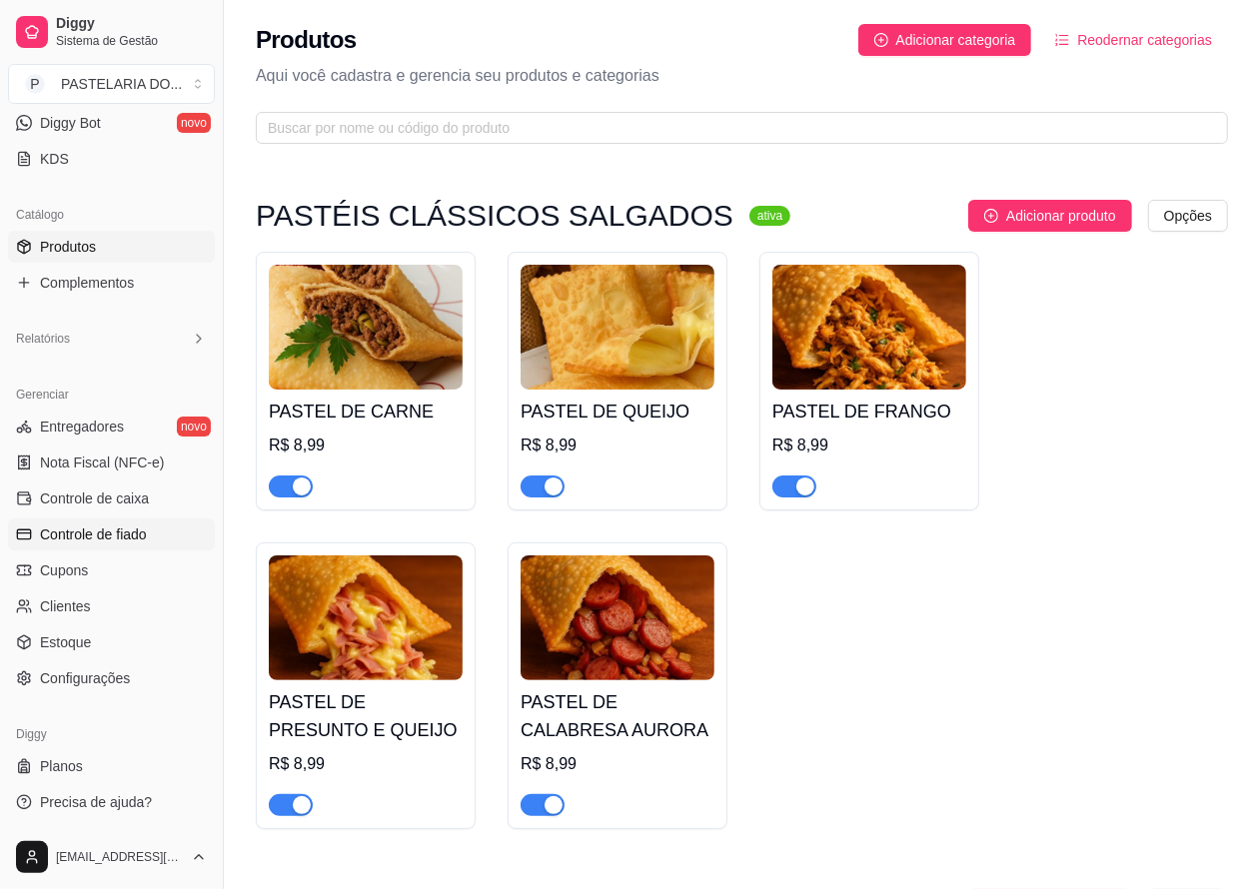
click at [150, 541] on link "Controle de fiado" at bounding box center [111, 534] width 207 height 32
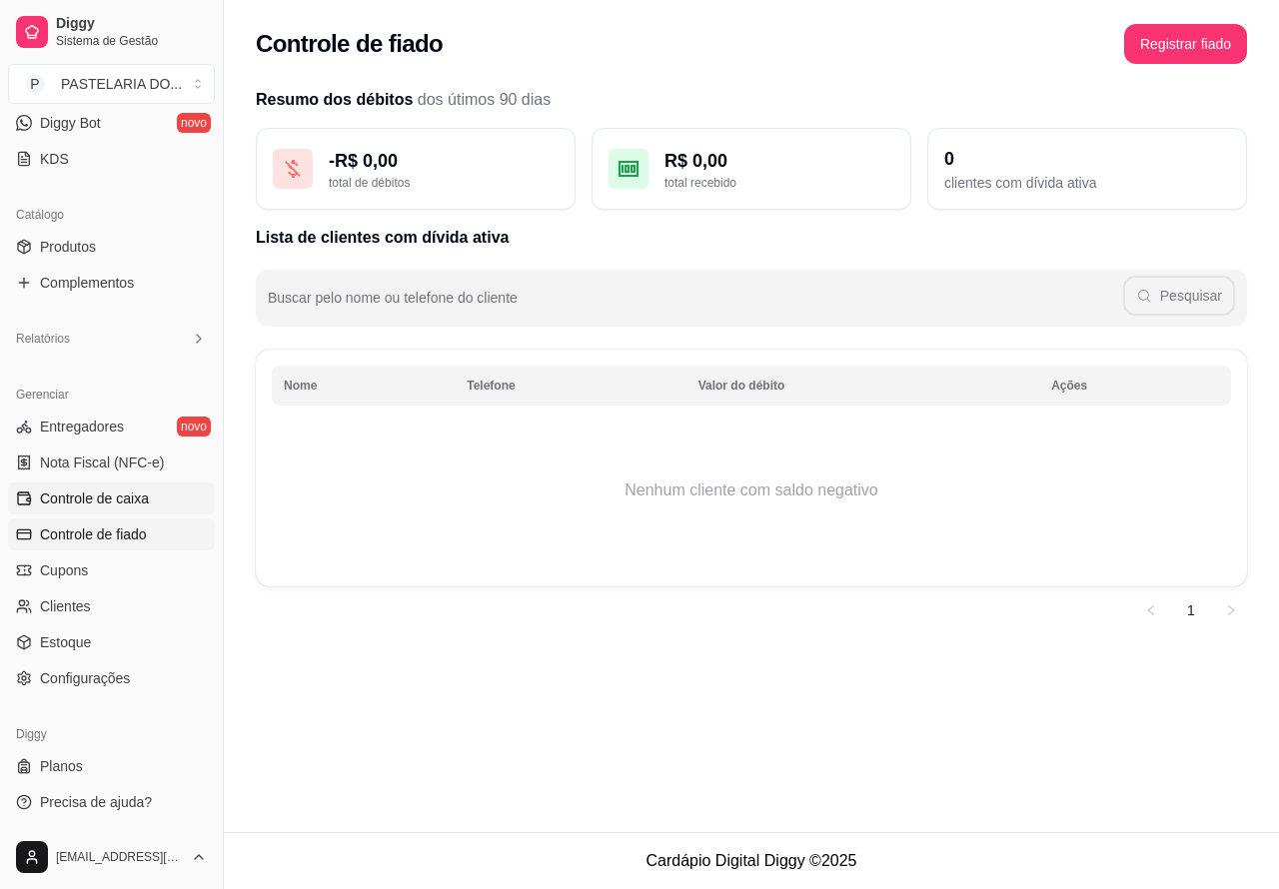
click at [102, 496] on span "Controle de caixa" at bounding box center [94, 499] width 109 height 20
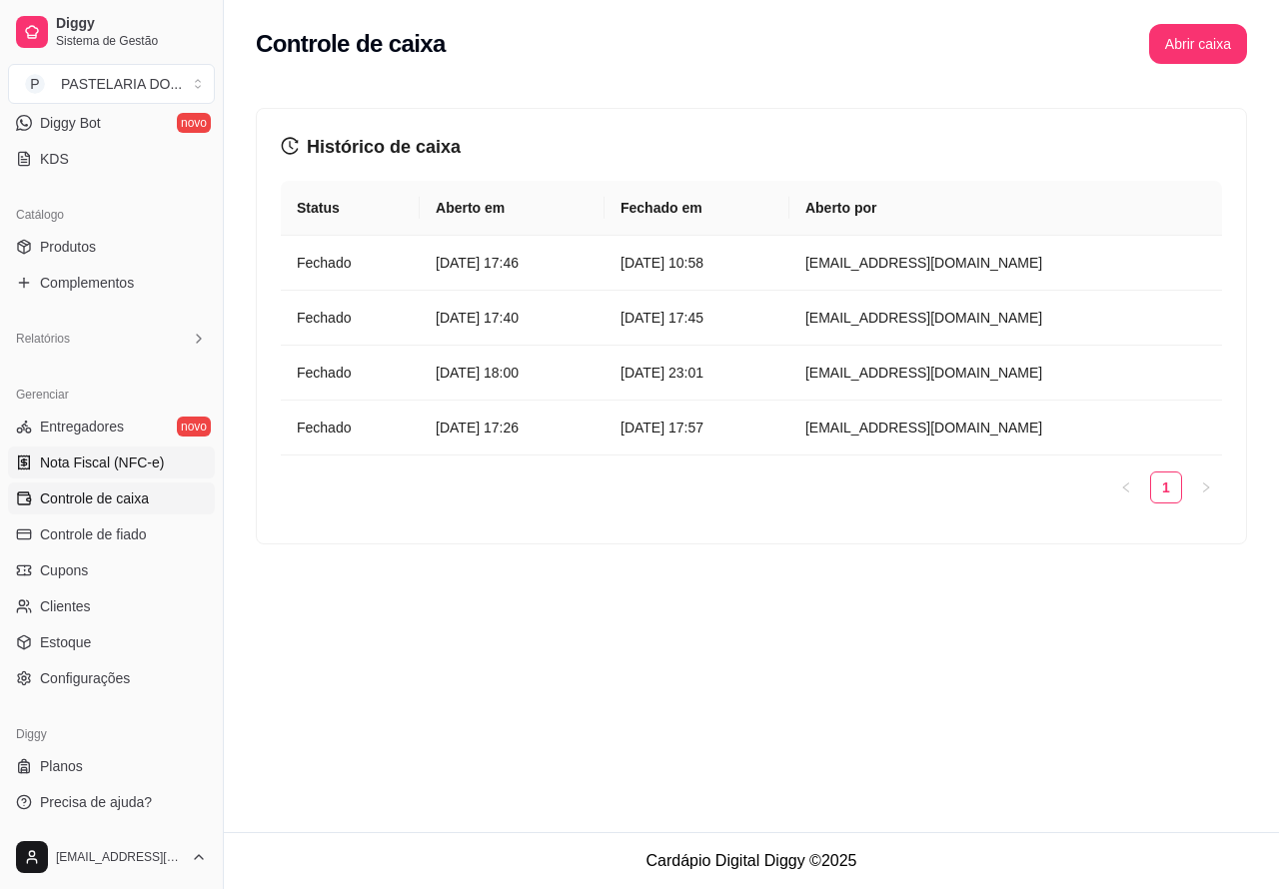
click at [111, 456] on span "Nota Fiscal (NFC-e)" at bounding box center [102, 463] width 124 height 20
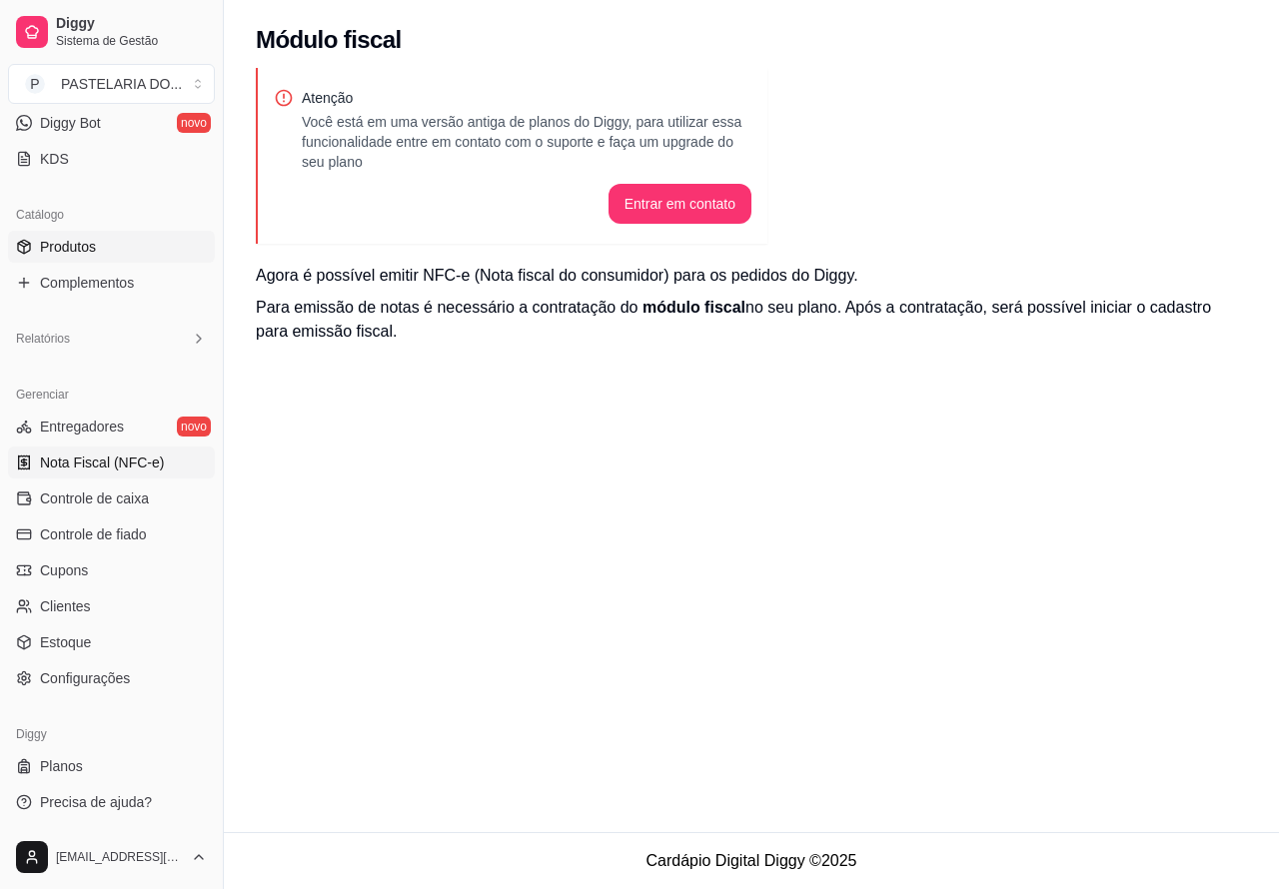
click at [107, 245] on link "Produtos" at bounding box center [111, 247] width 207 height 32
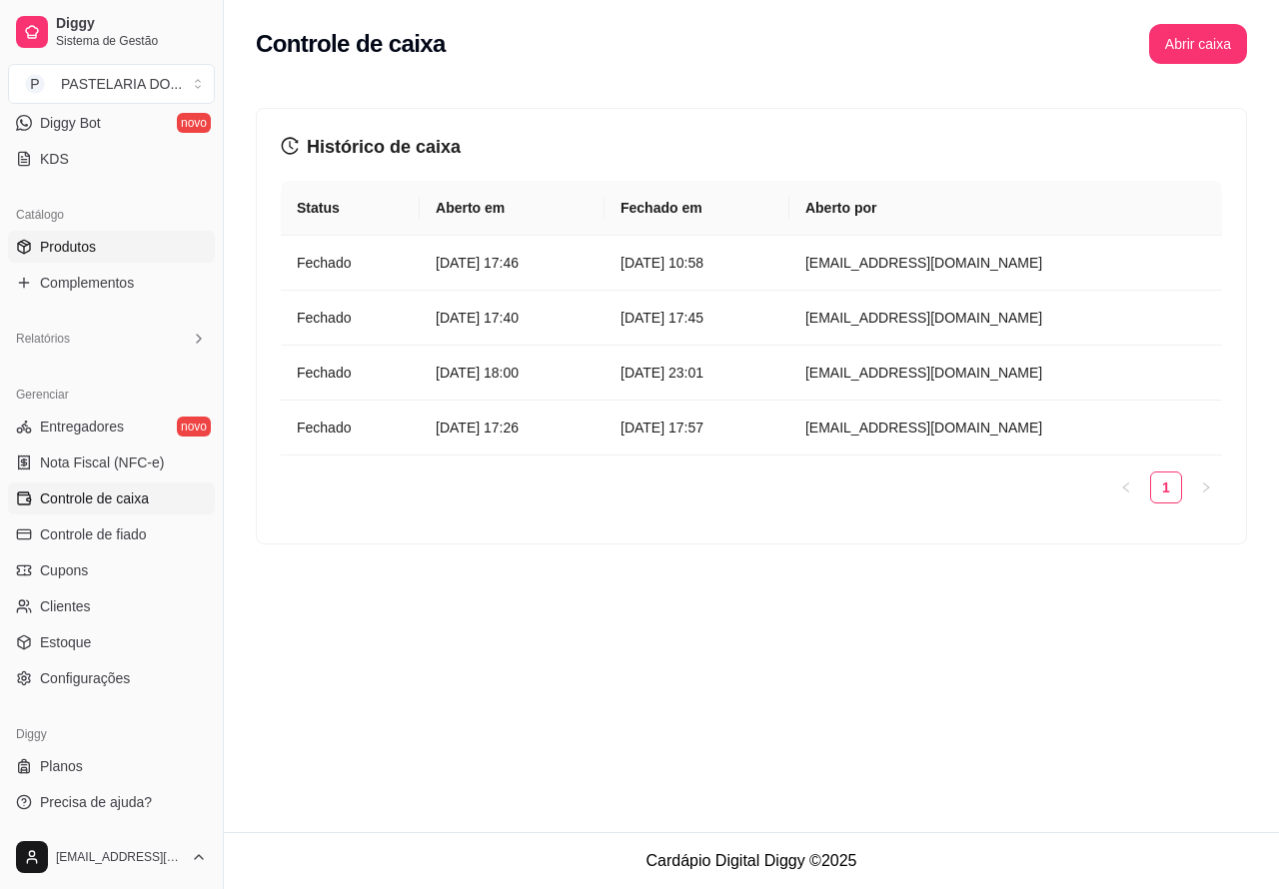
click at [107, 242] on link "Produtos" at bounding box center [111, 247] width 207 height 32
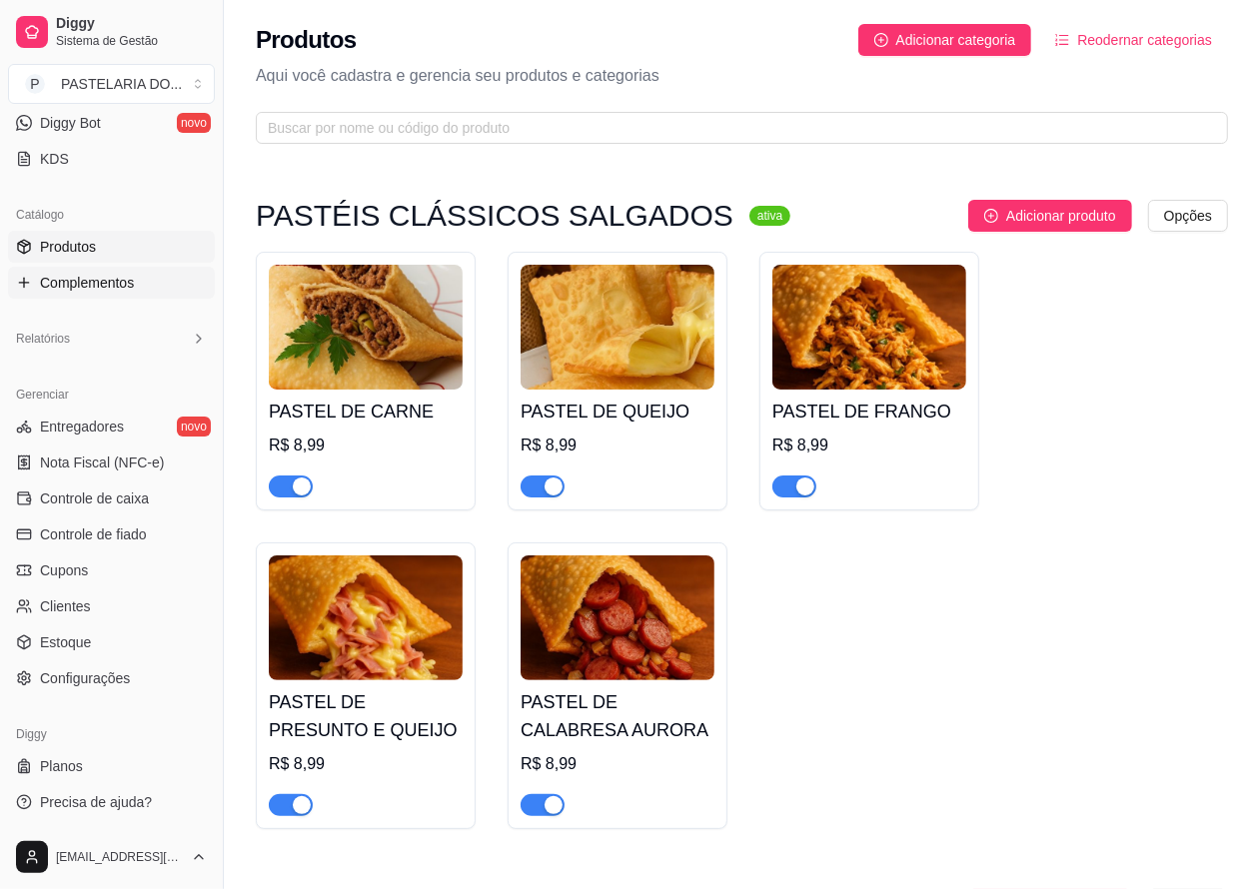
click at [150, 280] on link "Complementos" at bounding box center [111, 283] width 207 height 32
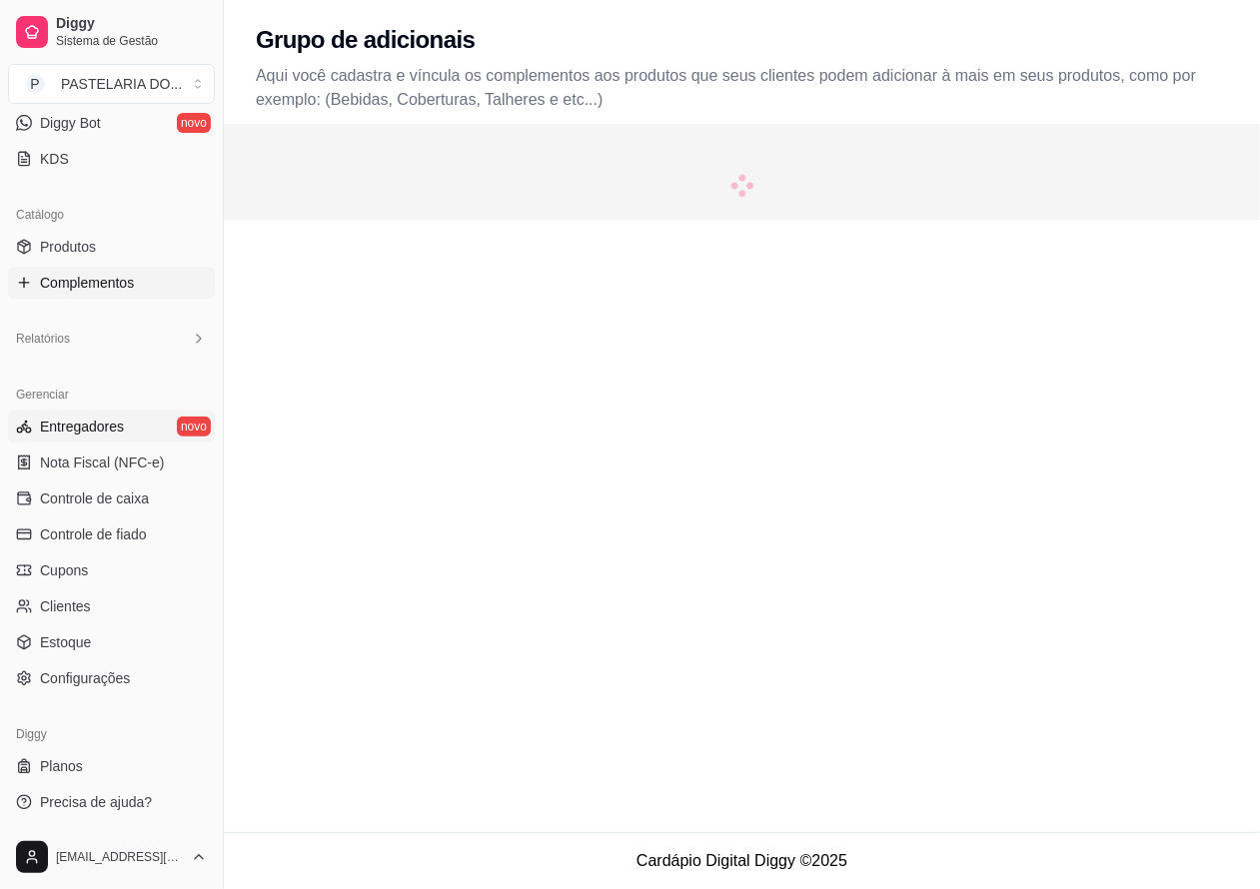
click at [111, 425] on span "Entregadores" at bounding box center [82, 427] width 84 height 20
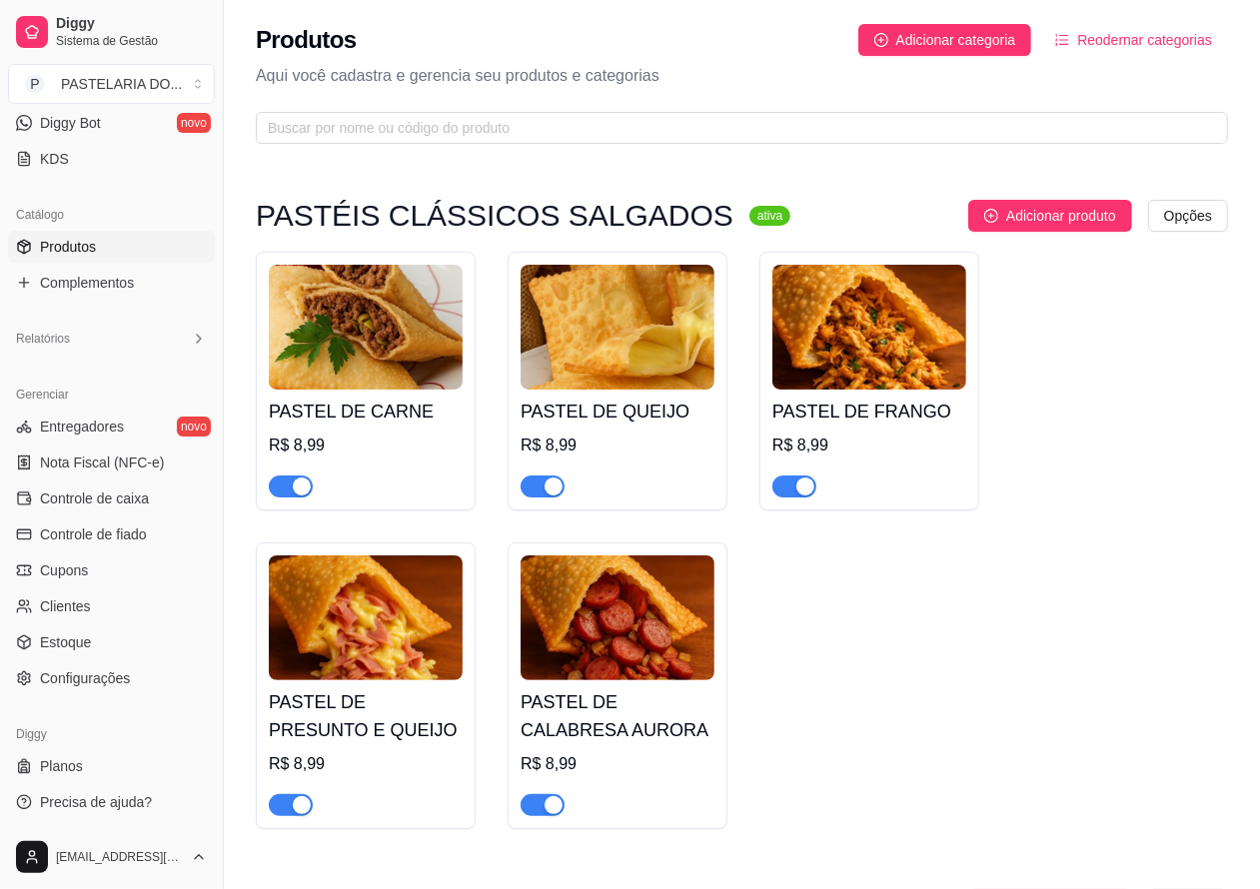
click at [101, 240] on link "Produtos" at bounding box center [111, 247] width 207 height 32
click at [100, 453] on span "Nota Fiscal (NFC-e)" at bounding box center [102, 463] width 124 height 20
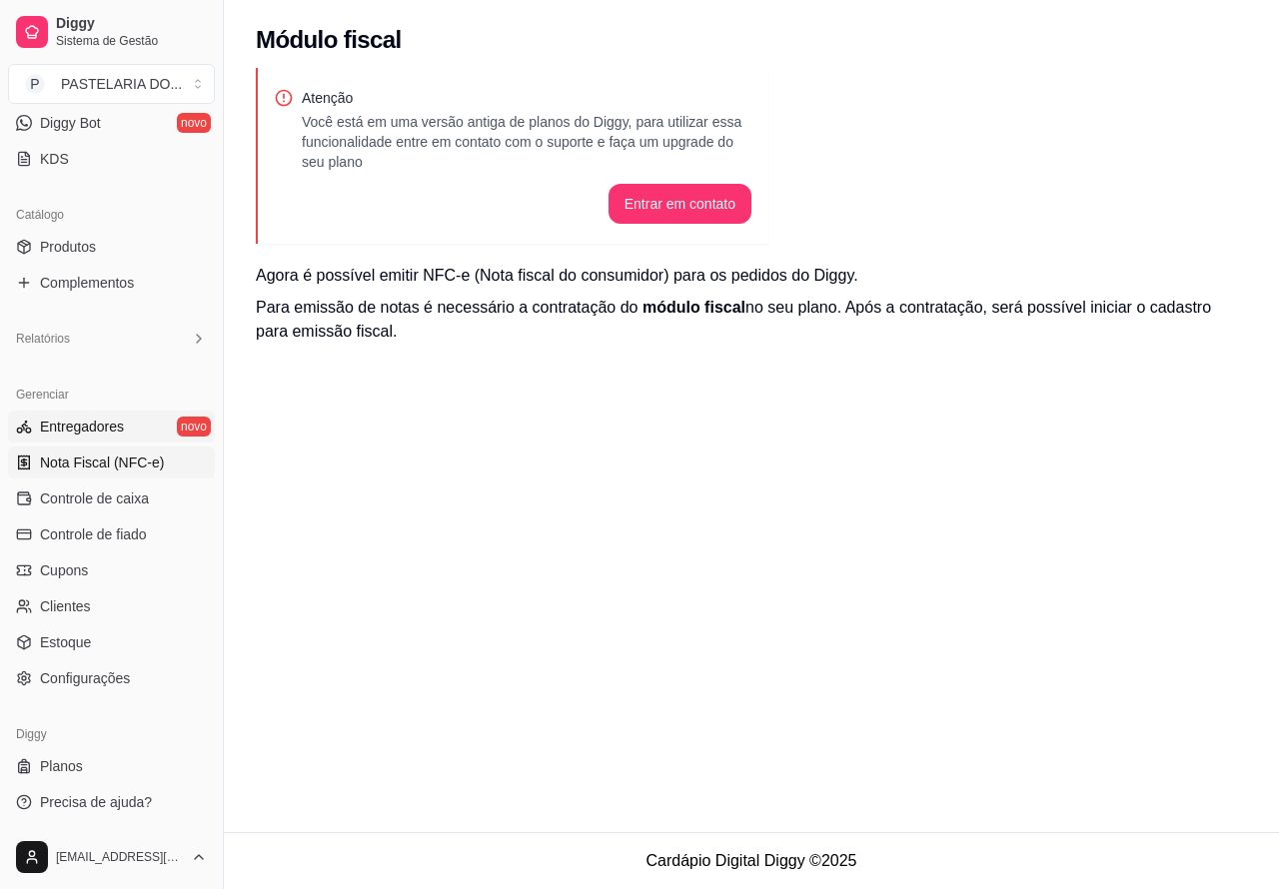
click at [97, 425] on span "Entregadores" at bounding box center [82, 427] width 84 height 20
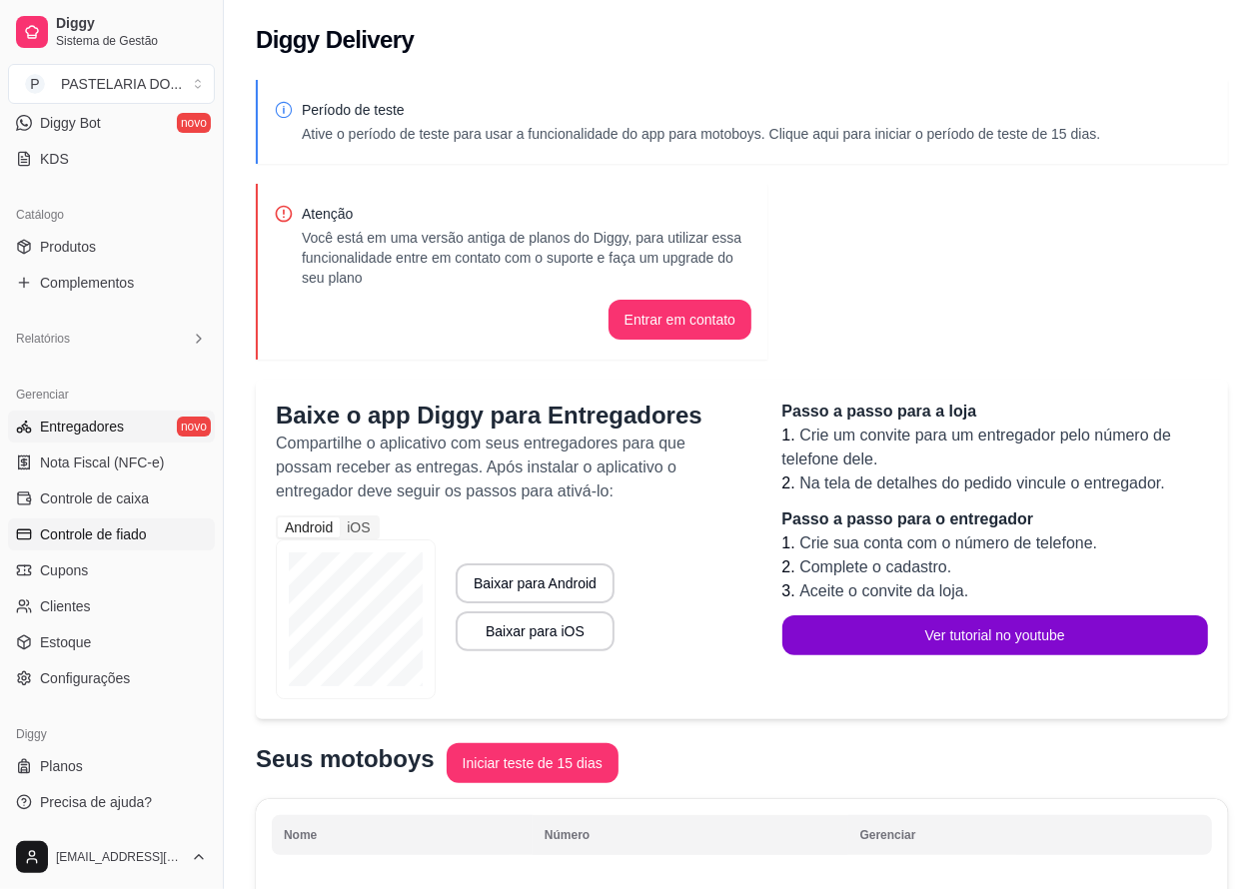
click at [65, 531] on span "Controle de fiado" at bounding box center [93, 534] width 107 height 20
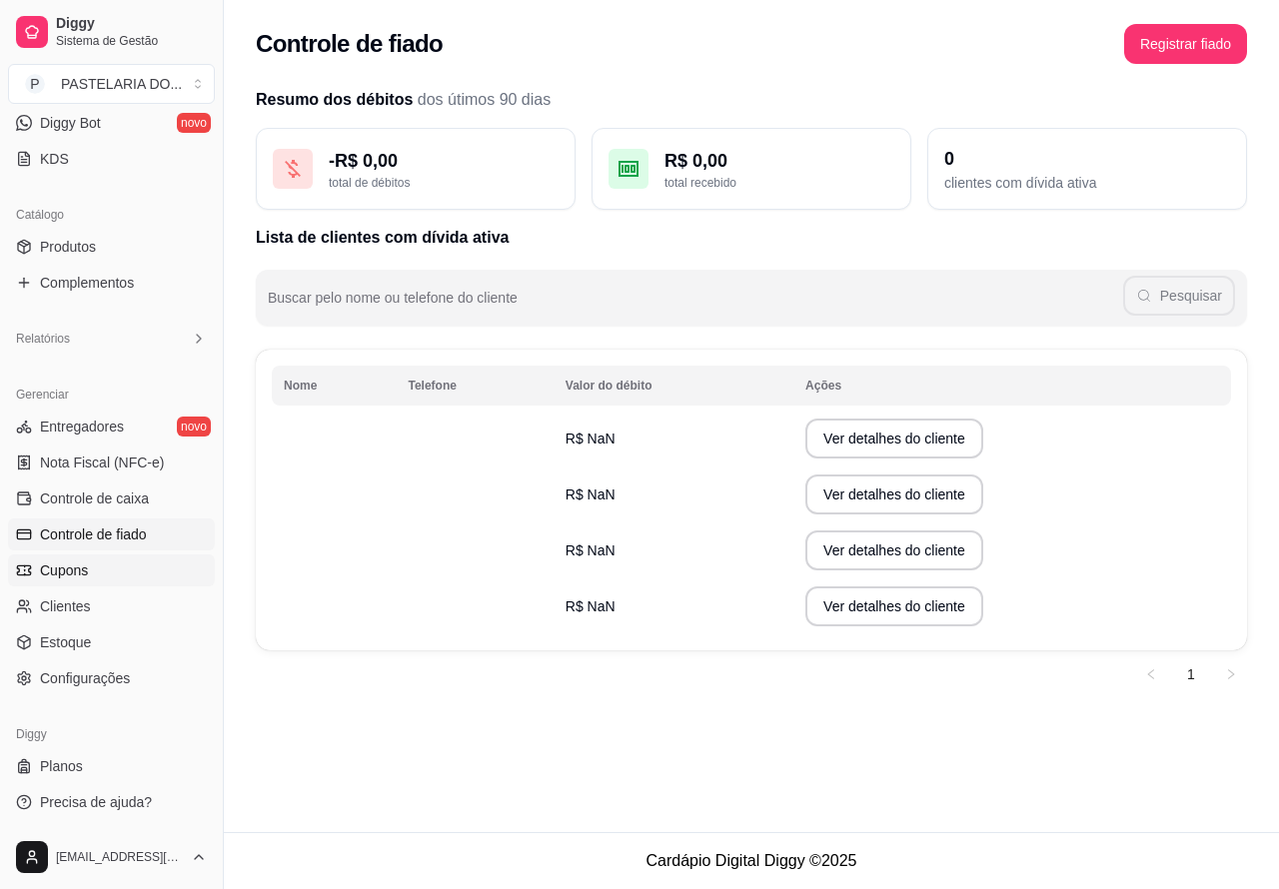
click at [70, 575] on span "Cupons" at bounding box center [64, 570] width 48 height 20
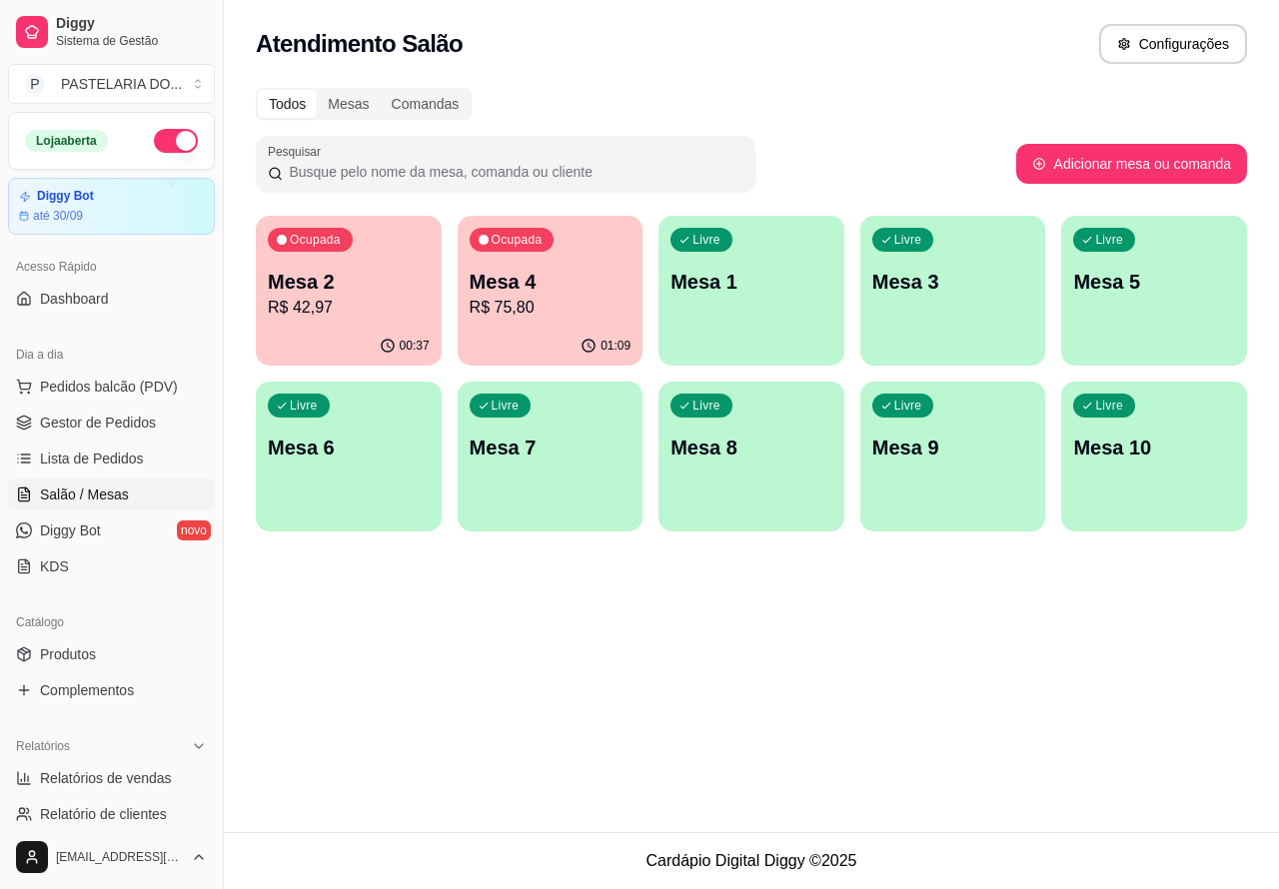
click at [386, 296] on p "R$ 42,97" at bounding box center [349, 308] width 162 height 24
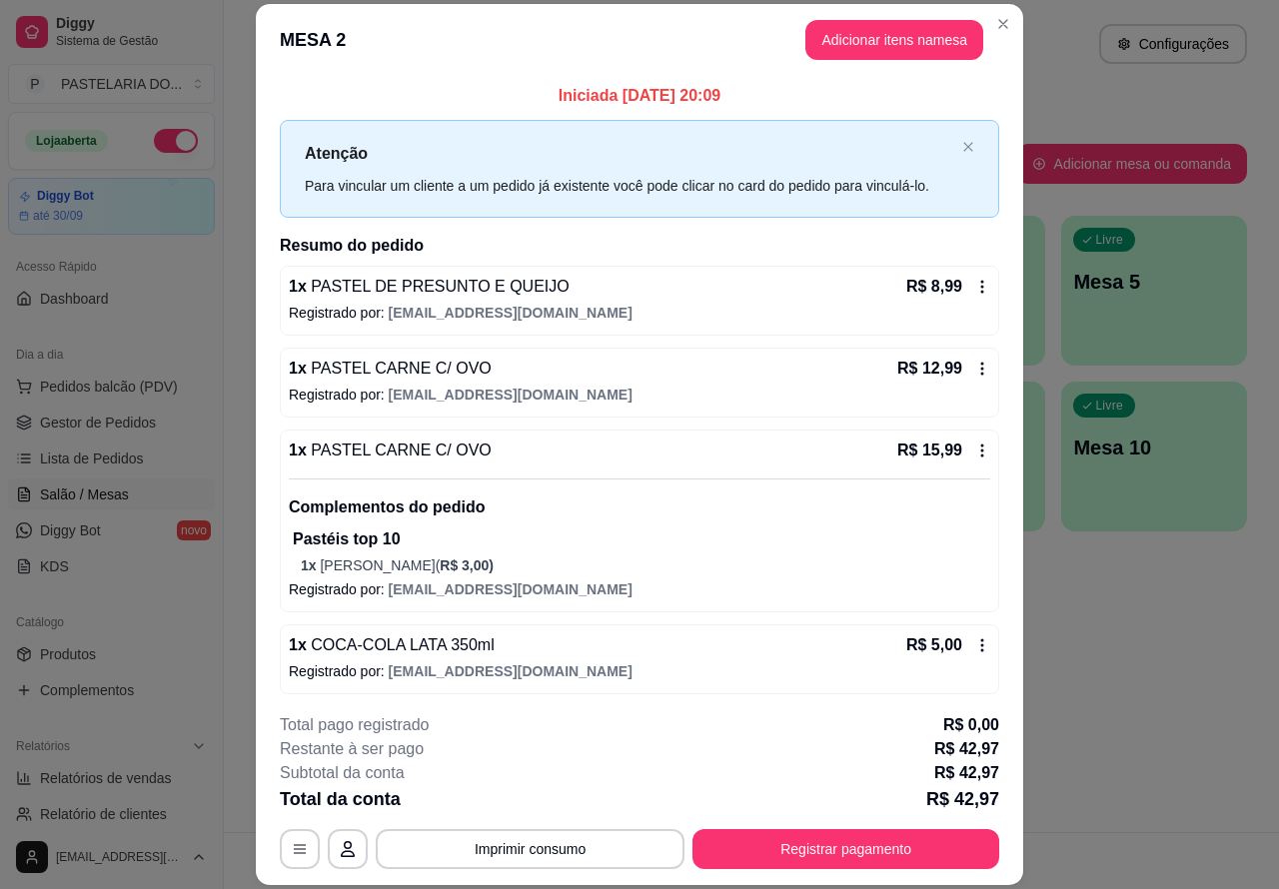
scroll to position [7, 0]
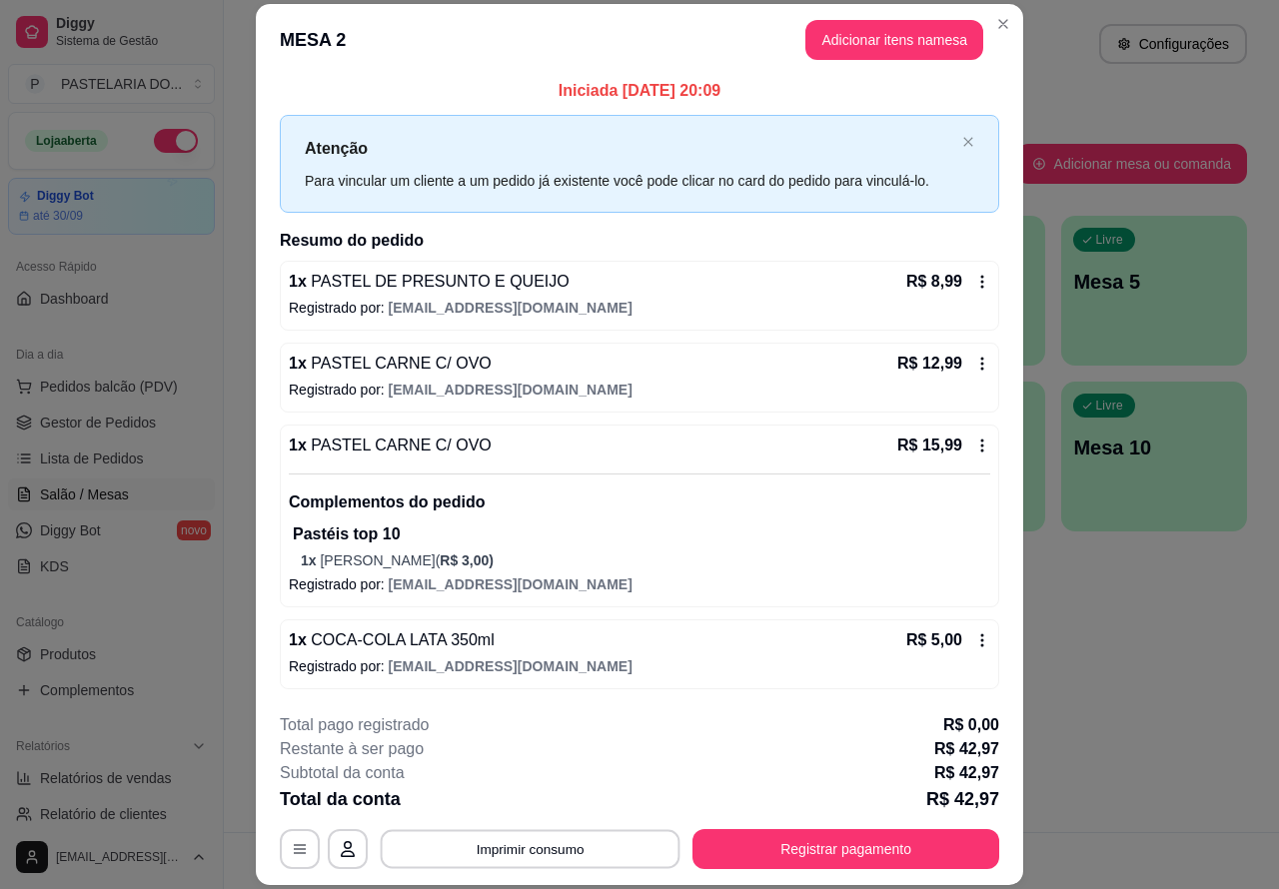
click at [611, 842] on button "Imprimir consumo" at bounding box center [531, 848] width 300 height 39
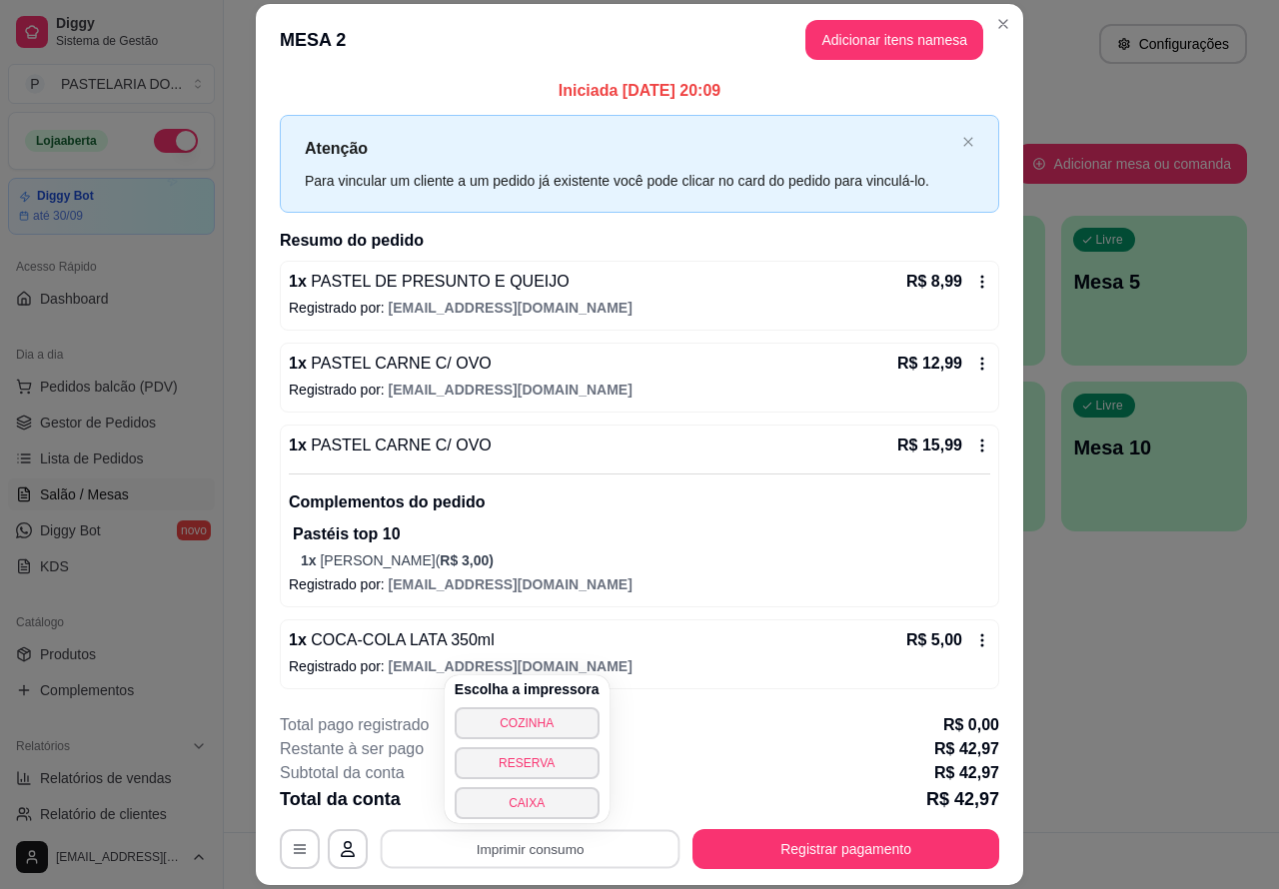
click at [531, 807] on button "CAIXA" at bounding box center [527, 803] width 145 height 32
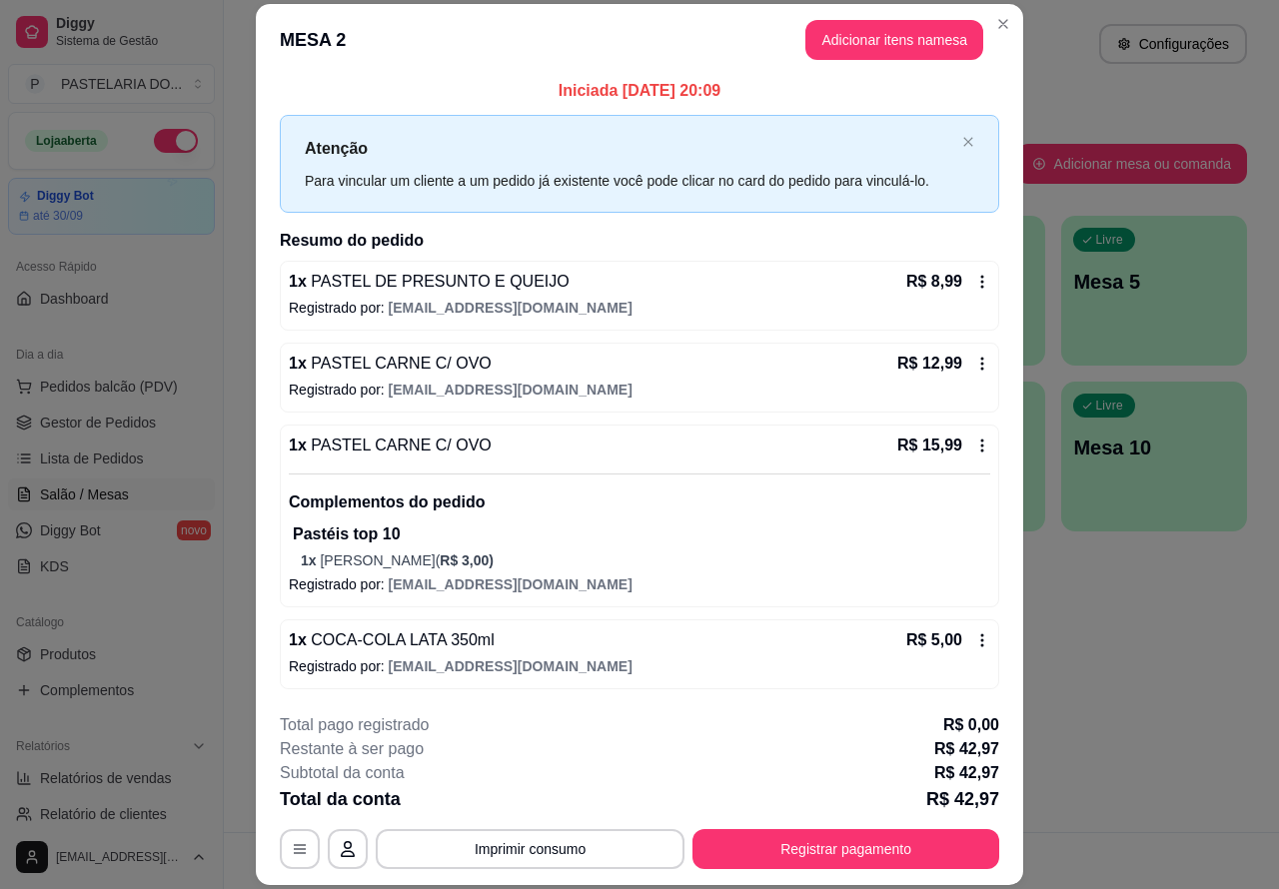
click at [1136, 744] on div "Atendimento Salão Configurações Todos Mesas Comandas Pesquisar Adicionar mesa o…" at bounding box center [751, 416] width 1055 height 832
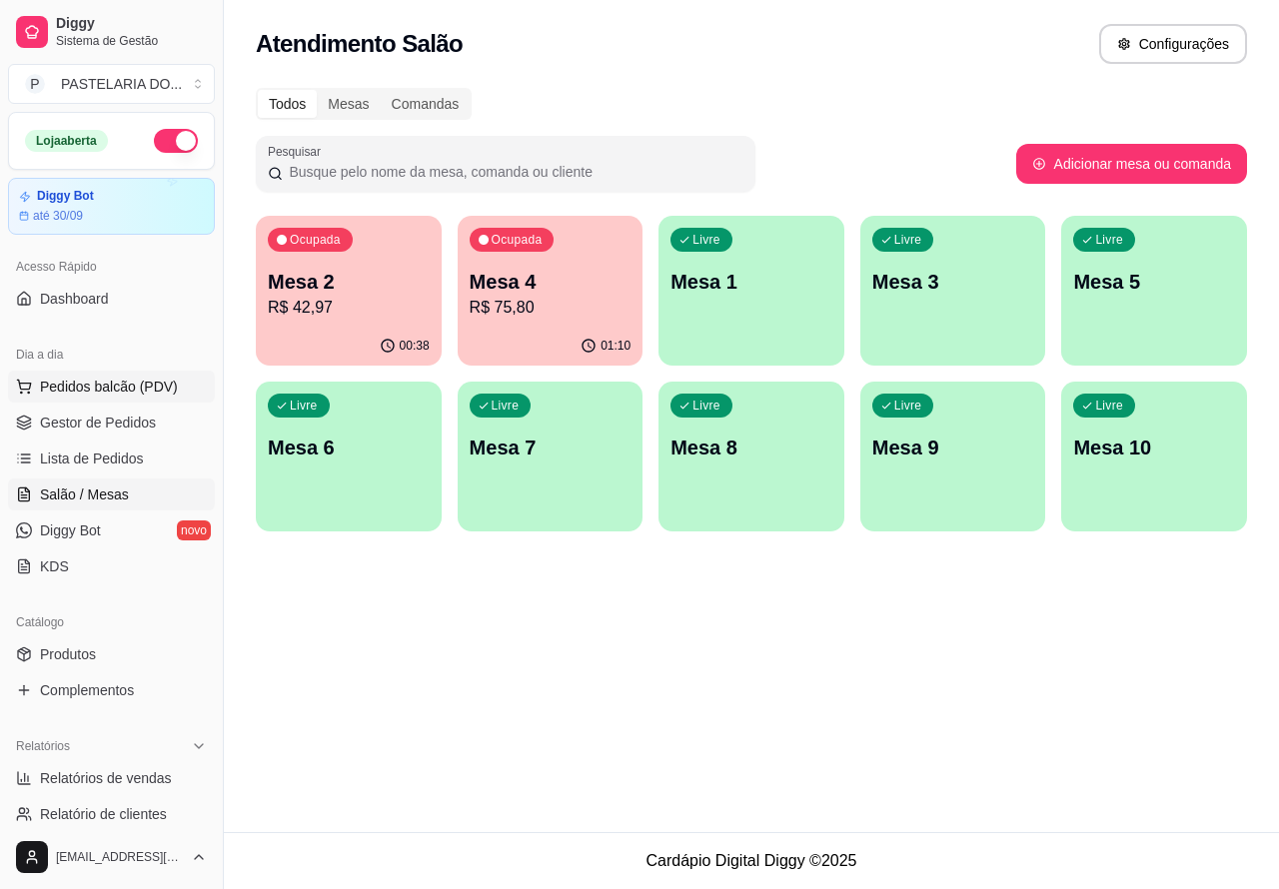
click at [152, 386] on span "Pedidos balcão (PDV)" at bounding box center [109, 387] width 138 height 20
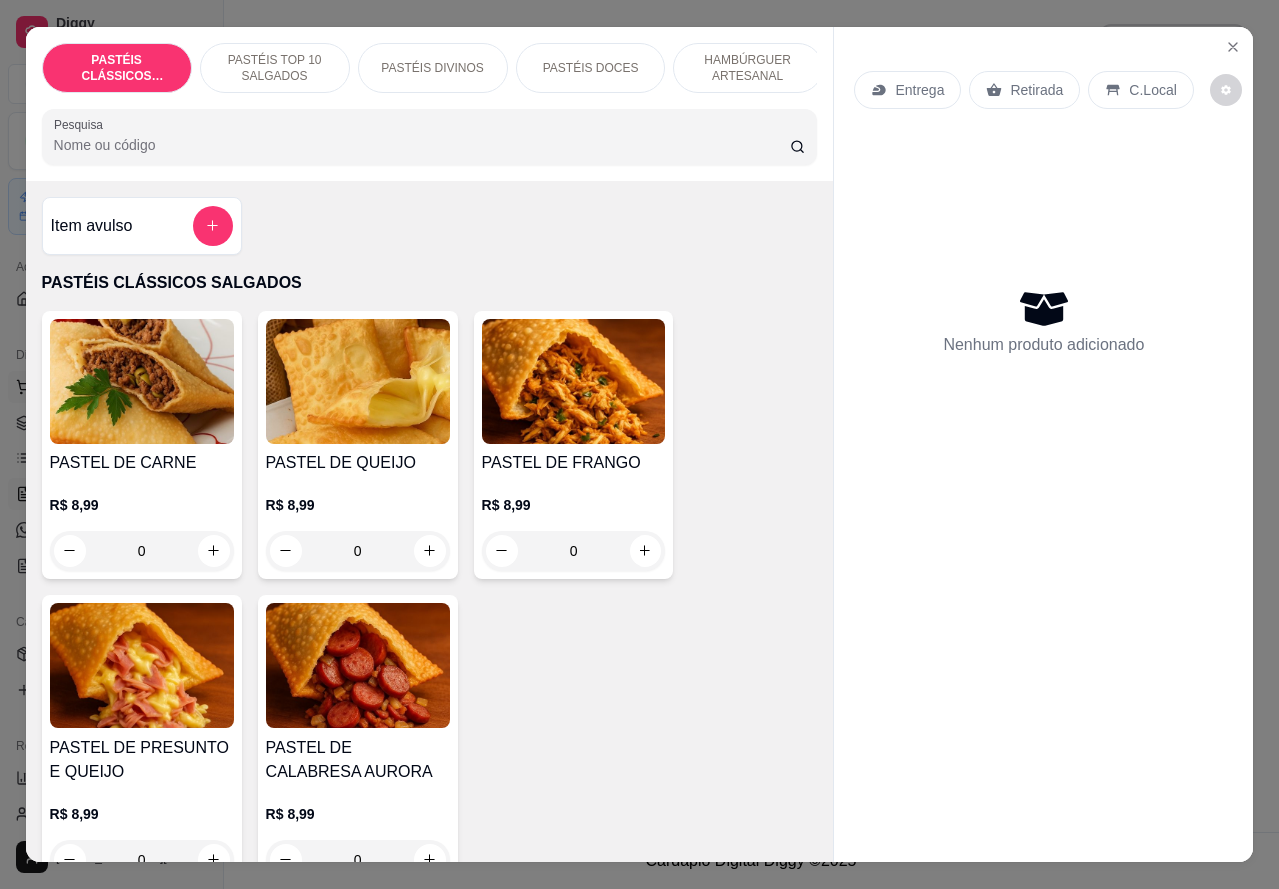
click at [422, 558] on icon "increase-product-quantity" at bounding box center [429, 550] width 15 height 15
type input "1"
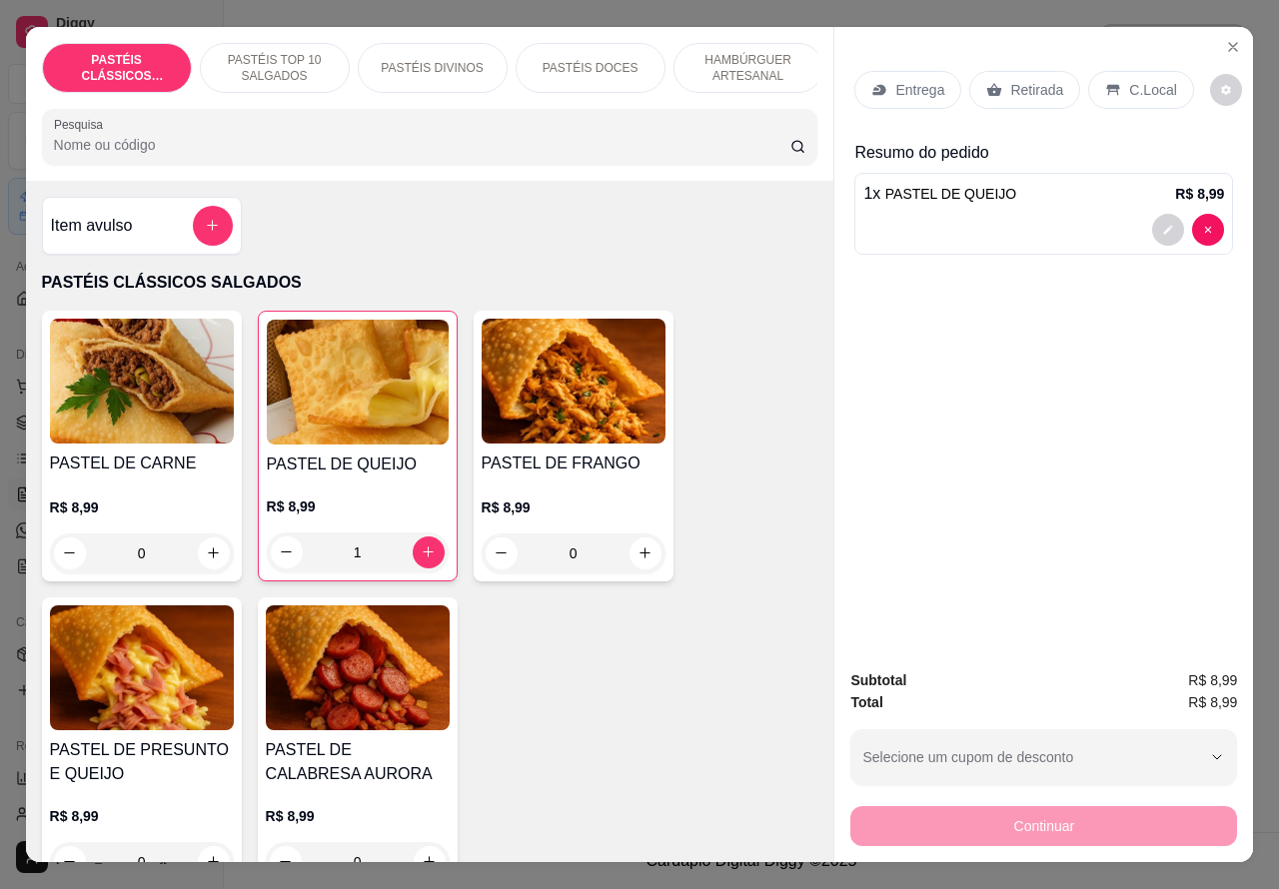
click at [964, 221] on div at bounding box center [1043, 230] width 361 height 32
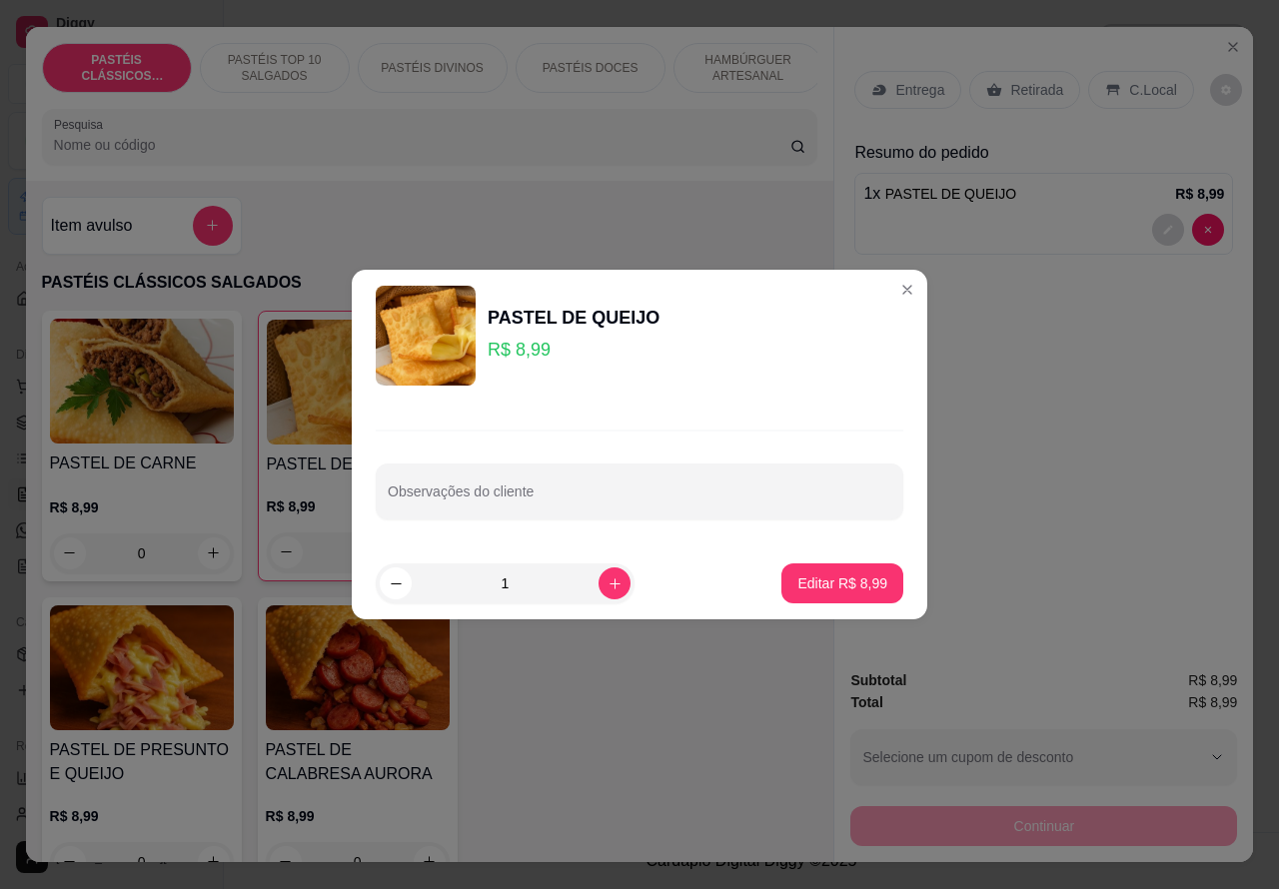
click at [482, 500] on div "Observações do cliente" at bounding box center [639, 492] width 527 height 56
type input "cliente esta aguardando"
click at [832, 581] on p "Editar R$ 8,99" at bounding box center [842, 583] width 90 height 20
type input "0"
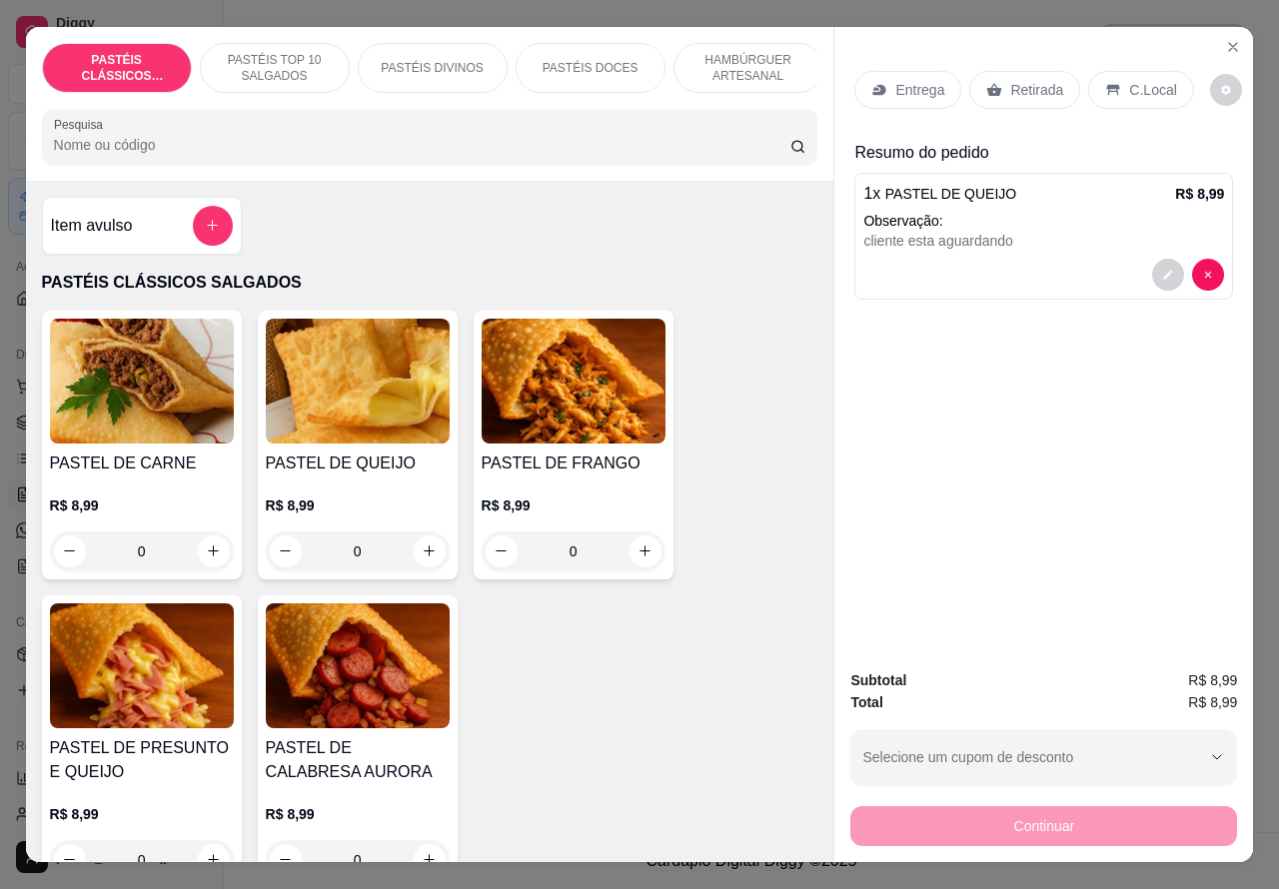
click at [1017, 80] on p "Retirada" at bounding box center [1036, 90] width 53 height 20
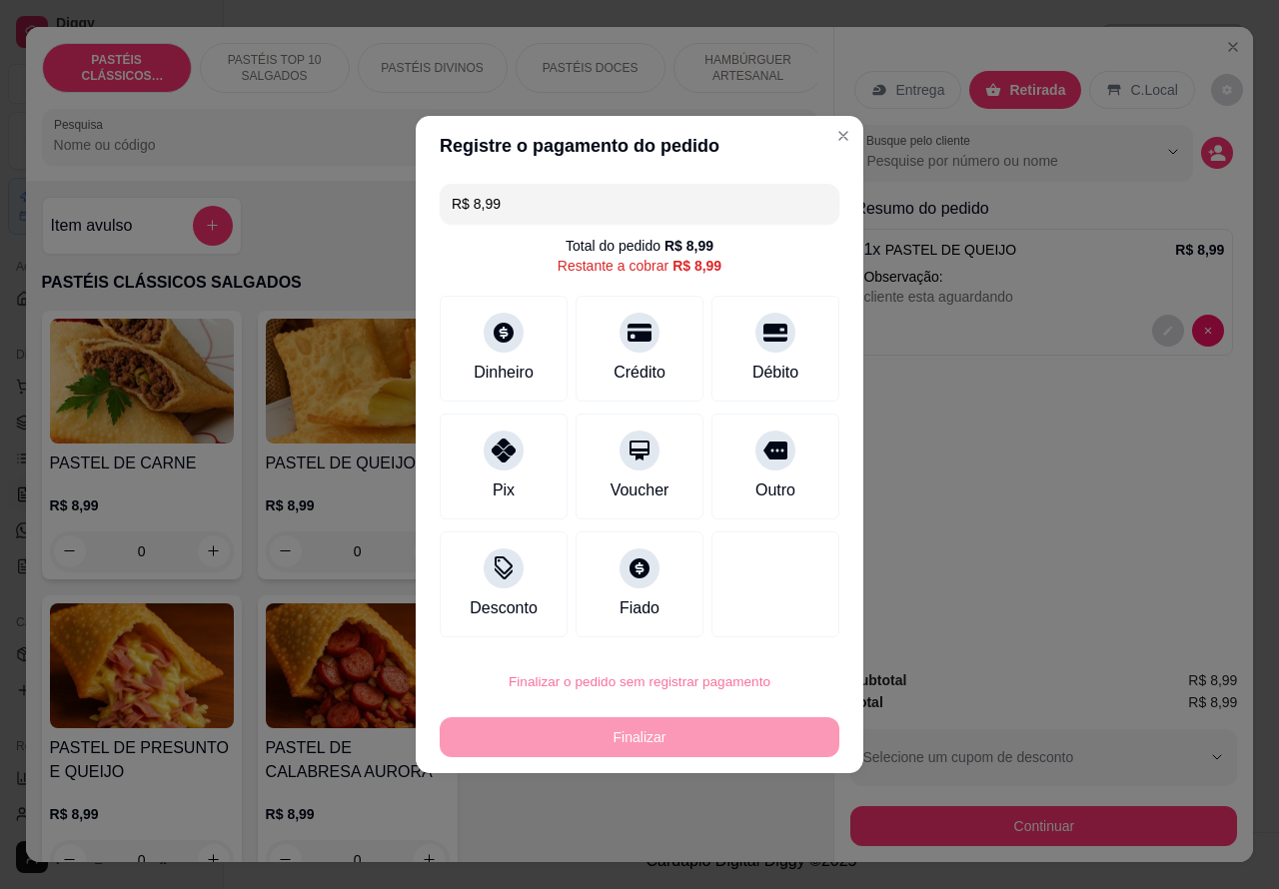
click at [771, 622] on button "Confirmar" at bounding box center [758, 625] width 74 height 31
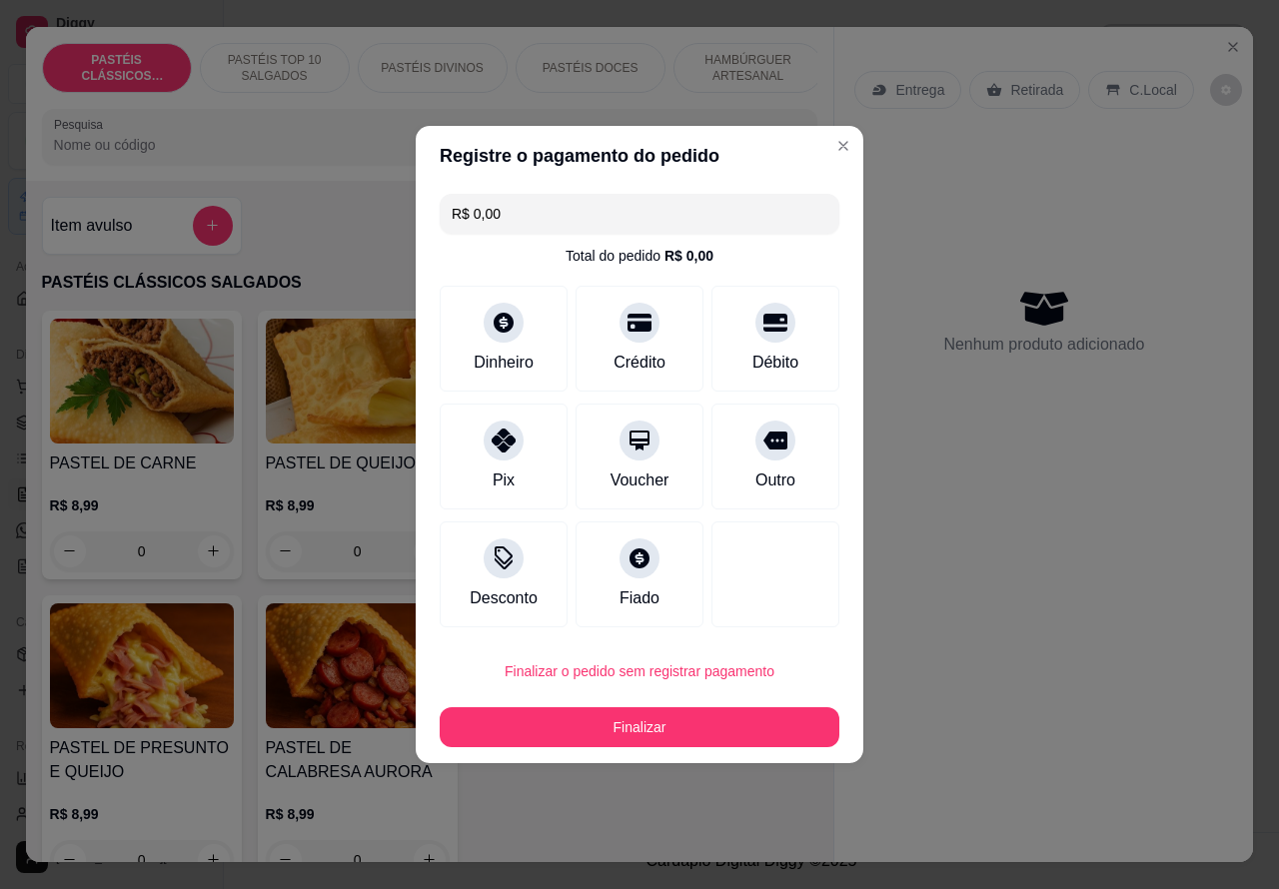
type input "R$ 0,00"
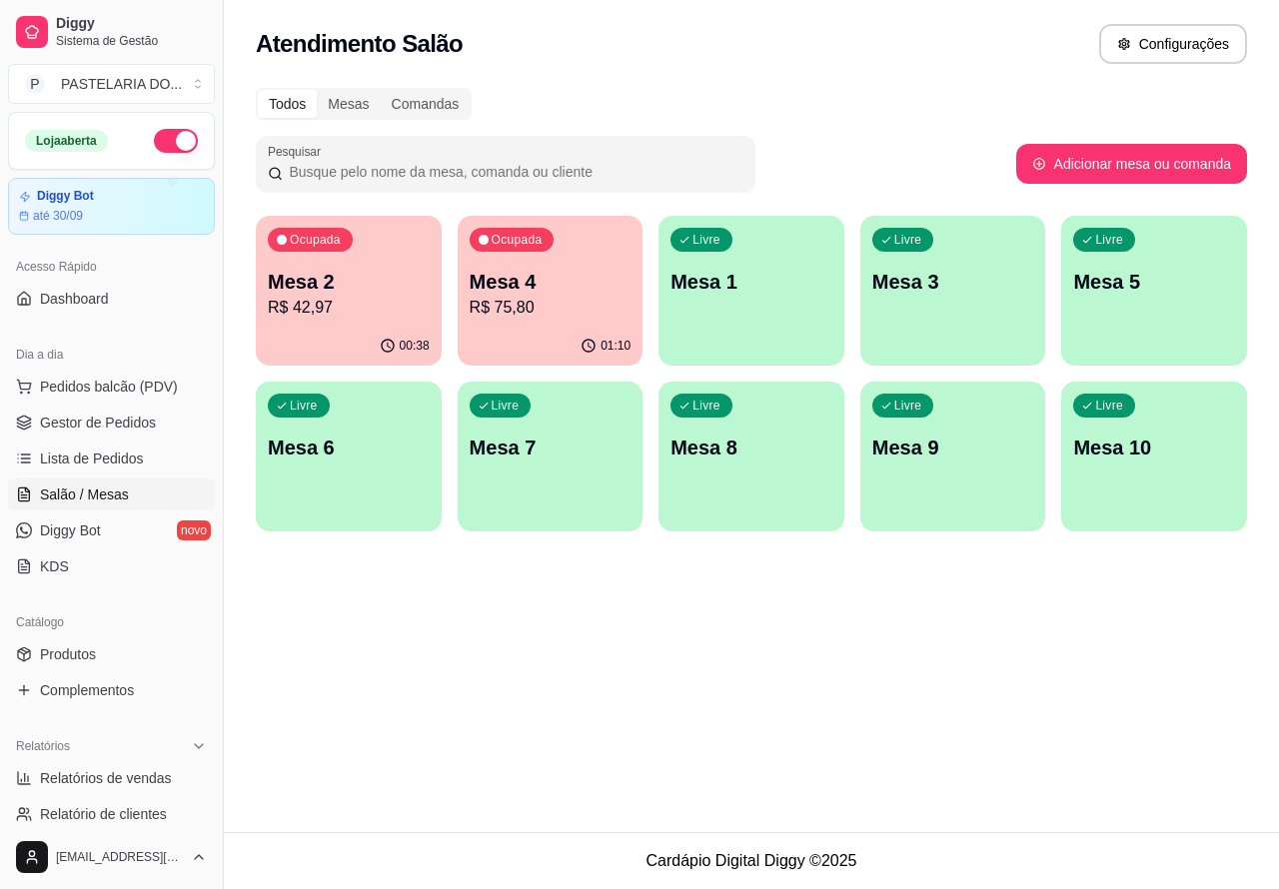
click at [360, 285] on p "Mesa 2" at bounding box center [349, 282] width 162 height 28
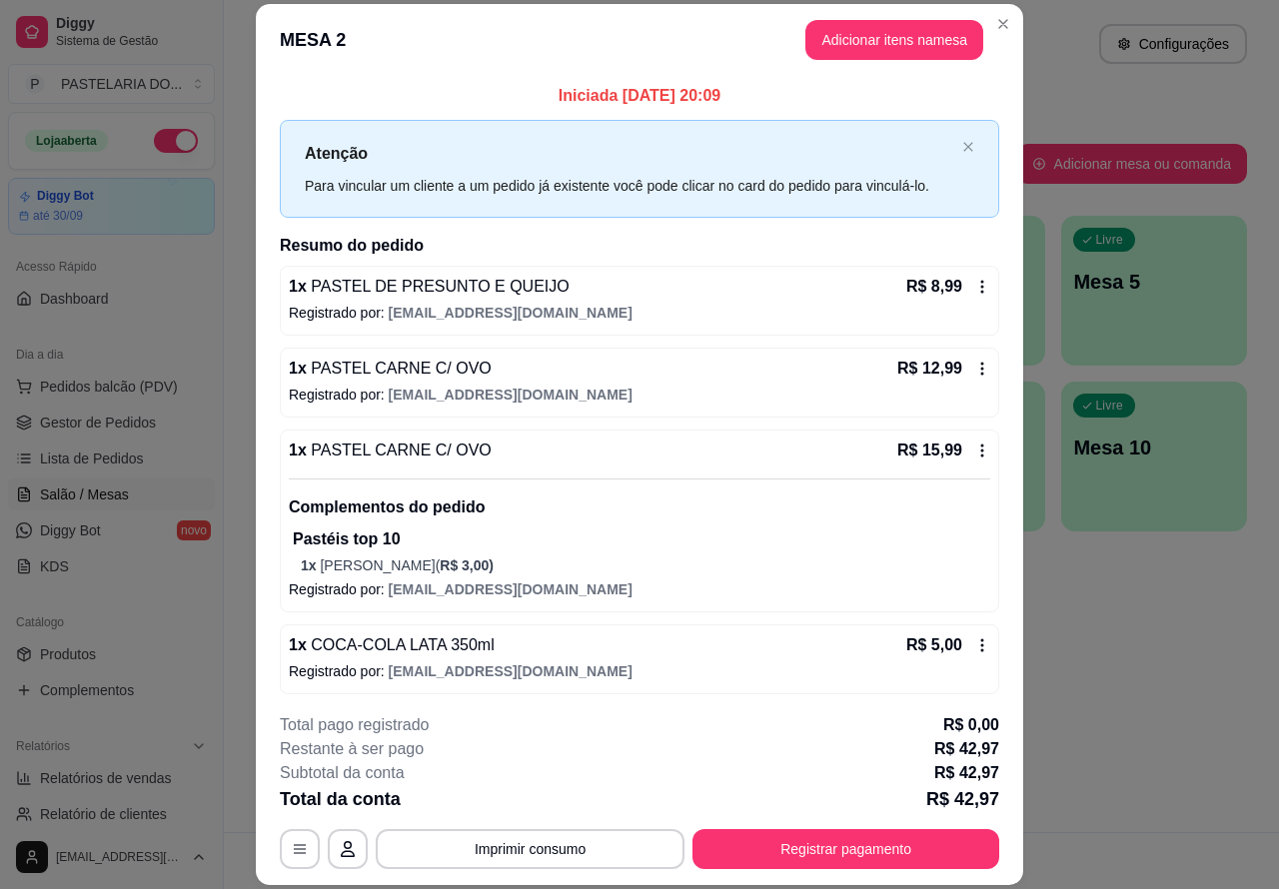
scroll to position [7, 0]
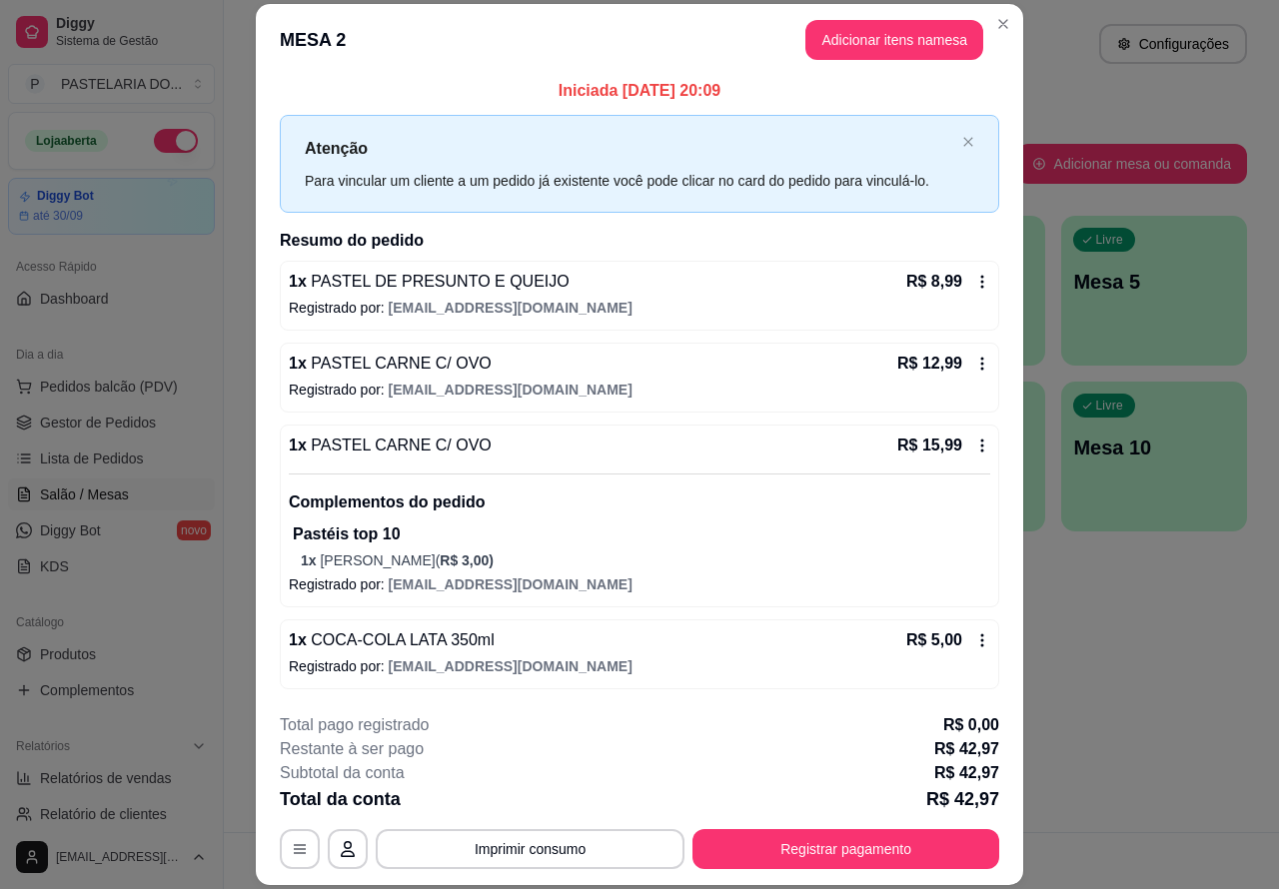
click at [575, 841] on button "Imprimir consumo" at bounding box center [530, 849] width 309 height 40
click at [821, 847] on button "Registrar pagamento" at bounding box center [845, 849] width 307 height 40
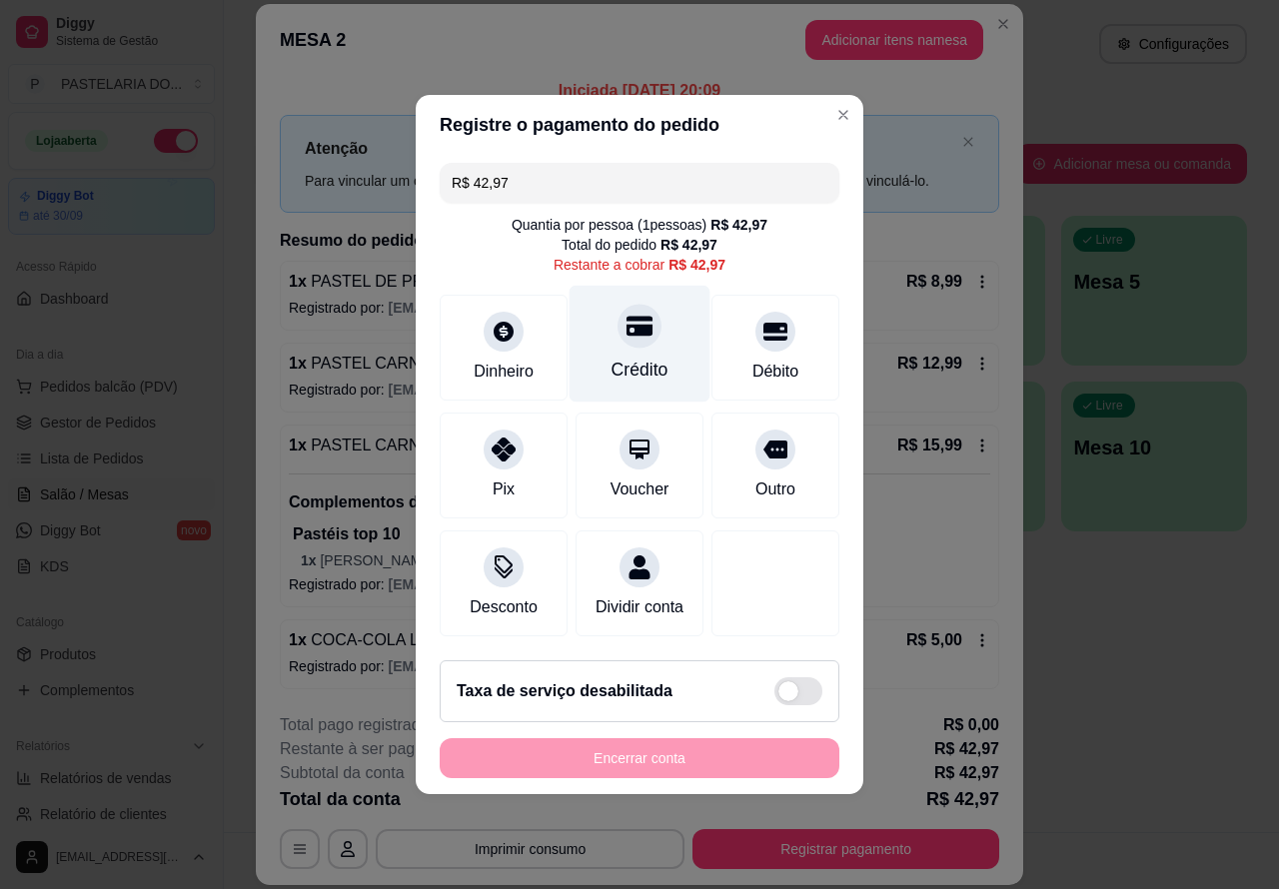
click at [626, 323] on icon at bounding box center [639, 327] width 26 height 20
type input "R$ 0,00"
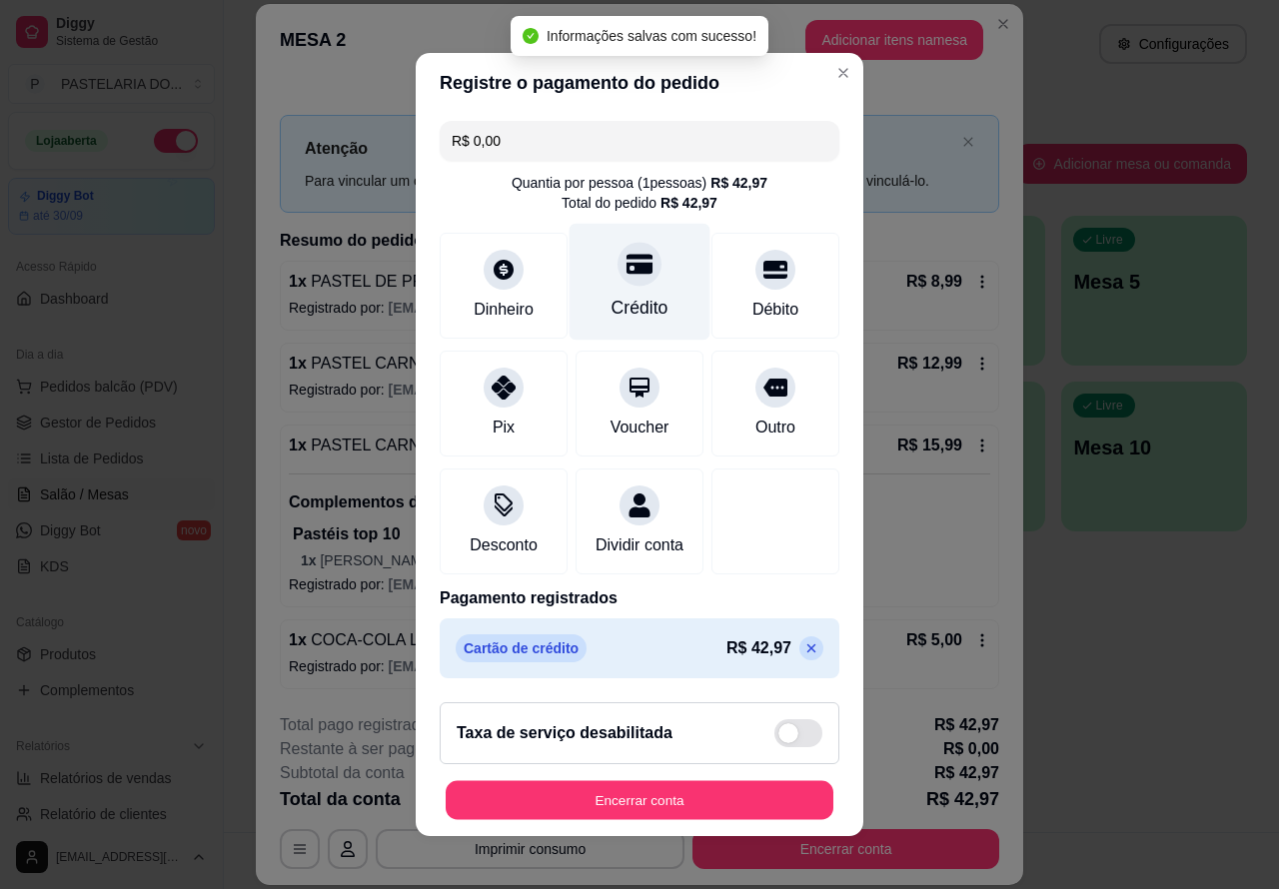
click at [712, 807] on button "Encerrar conta" at bounding box center [640, 800] width 388 height 39
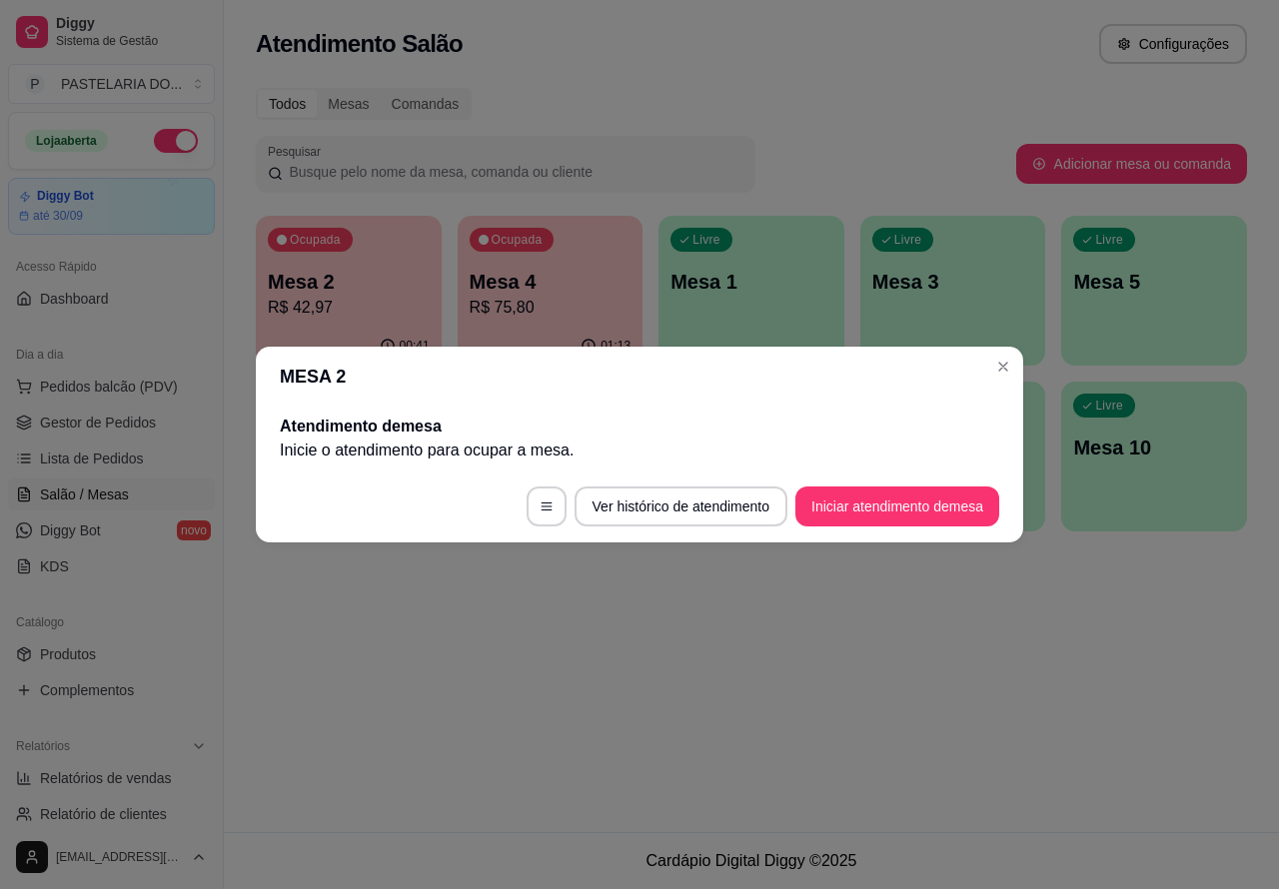
scroll to position [0, 0]
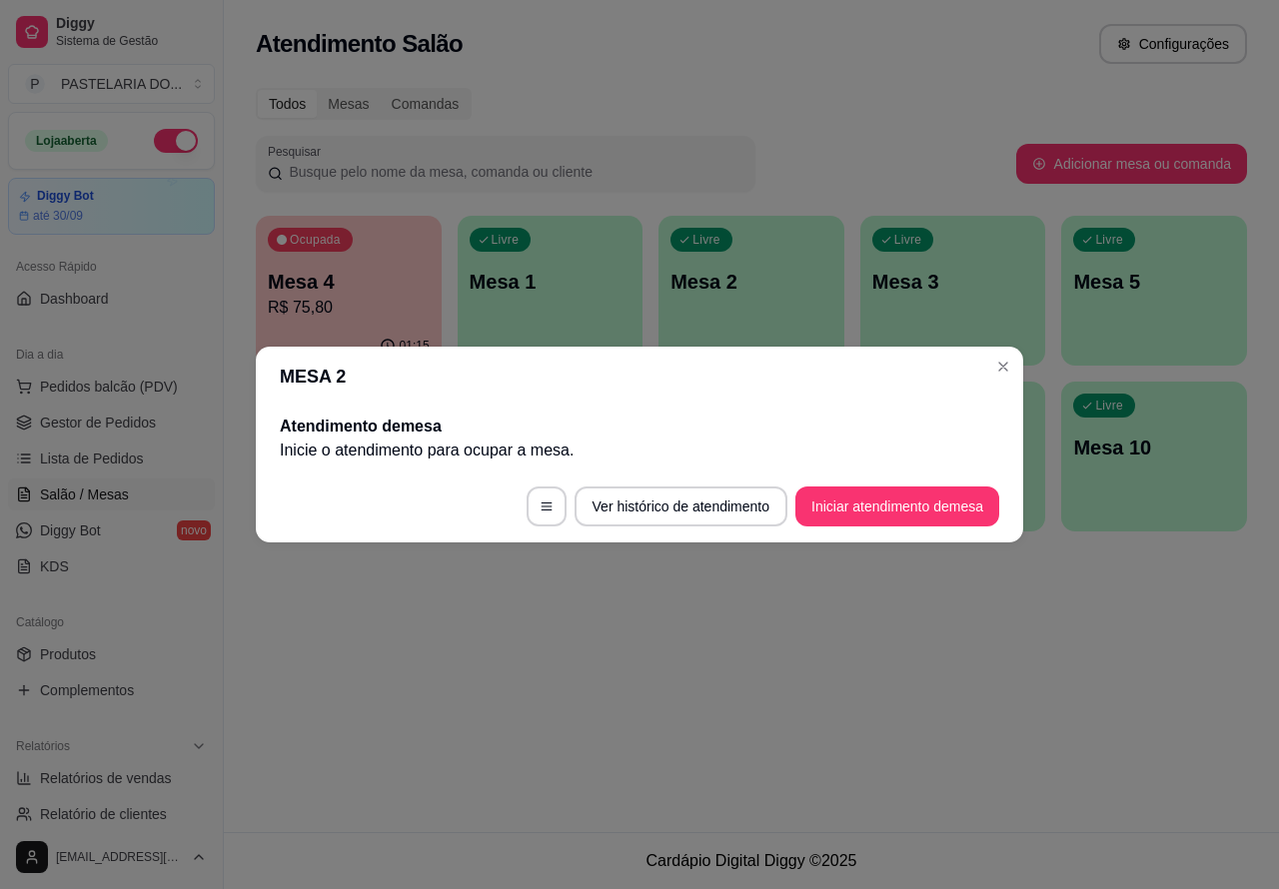
click at [451, 687] on div "Atendimento Salão Configurações Todos Mesas Comandas Pesquisar Adicionar mesa o…" at bounding box center [751, 416] width 1055 height 832
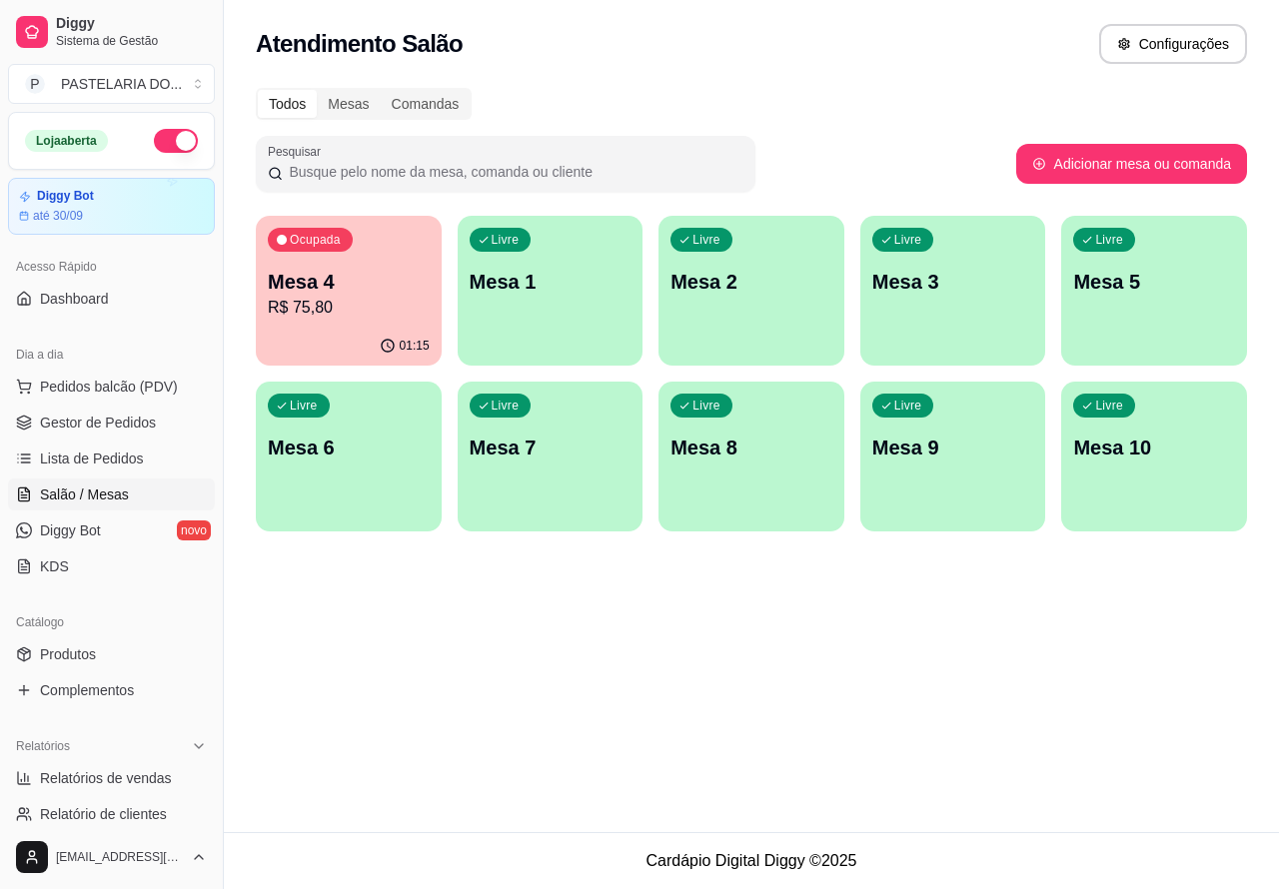
click at [365, 293] on p "Mesa 4" at bounding box center [349, 282] width 162 height 28
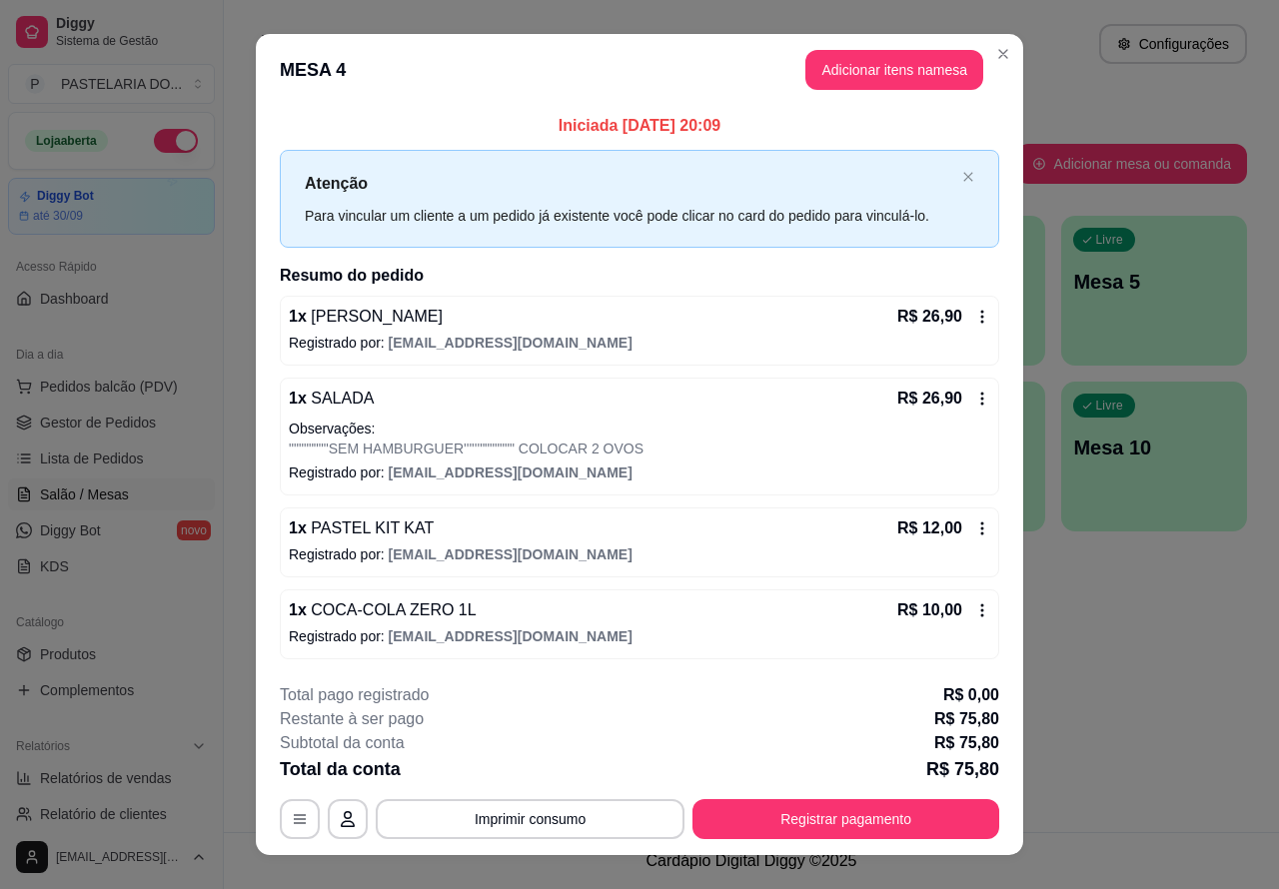
click at [617, 810] on button "Imprimir consumo" at bounding box center [530, 819] width 309 height 40
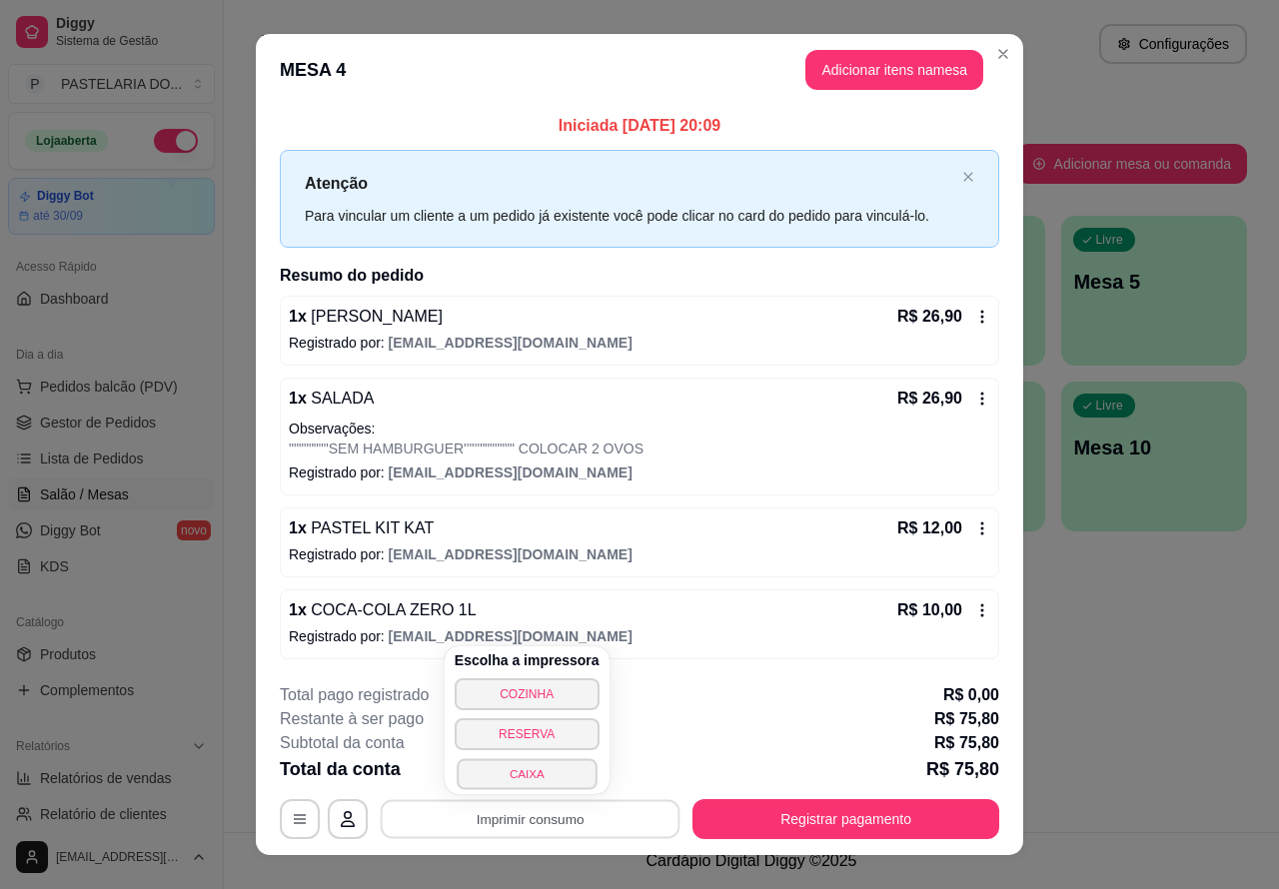
click at [564, 781] on button "CAIXA" at bounding box center [527, 773] width 140 height 31
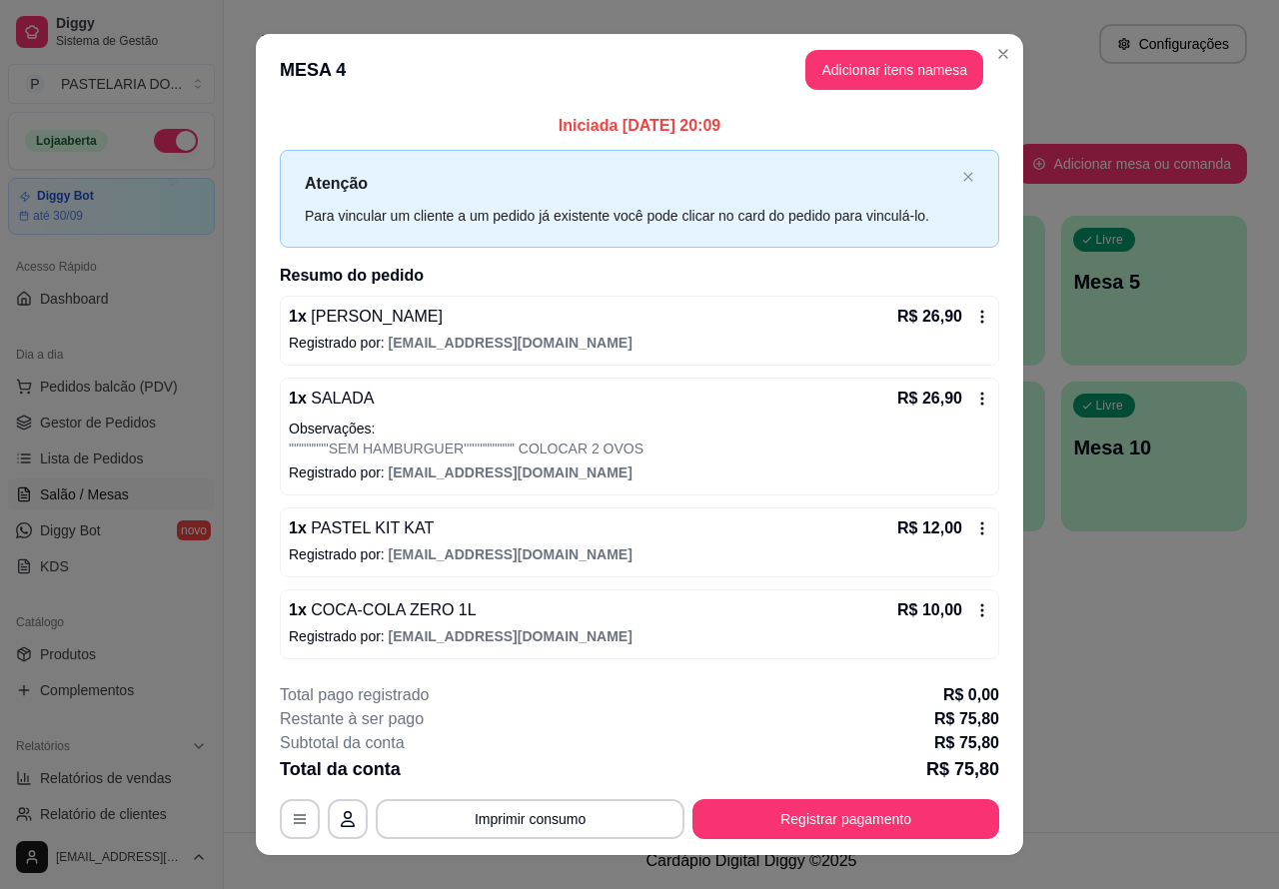
click at [1096, 707] on div "Atendimento Salão Configurações Todos Mesas Comandas Pesquisar Adicionar mesa o…" at bounding box center [751, 416] width 1055 height 832
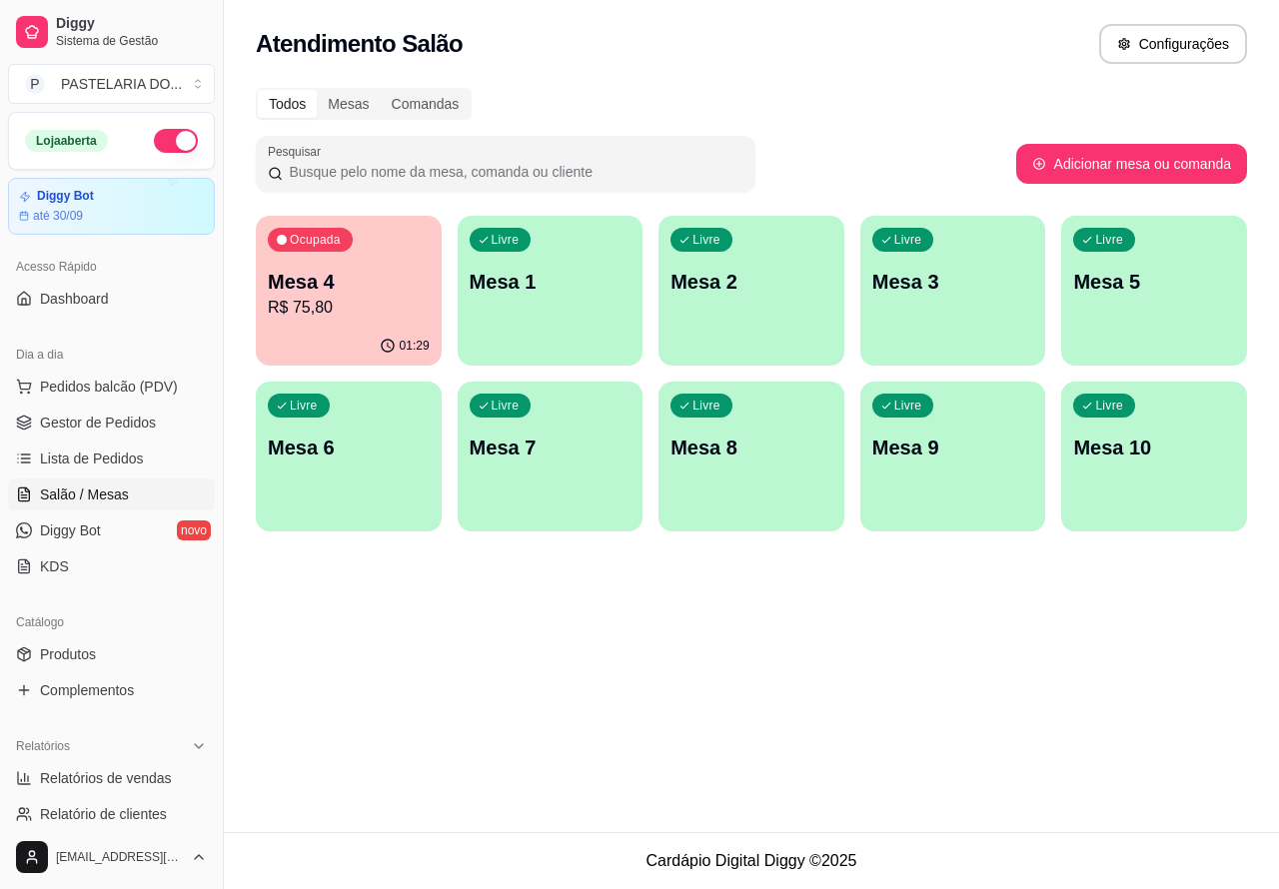
click at [745, 288] on p "Mesa 2" at bounding box center [751, 282] width 162 height 28
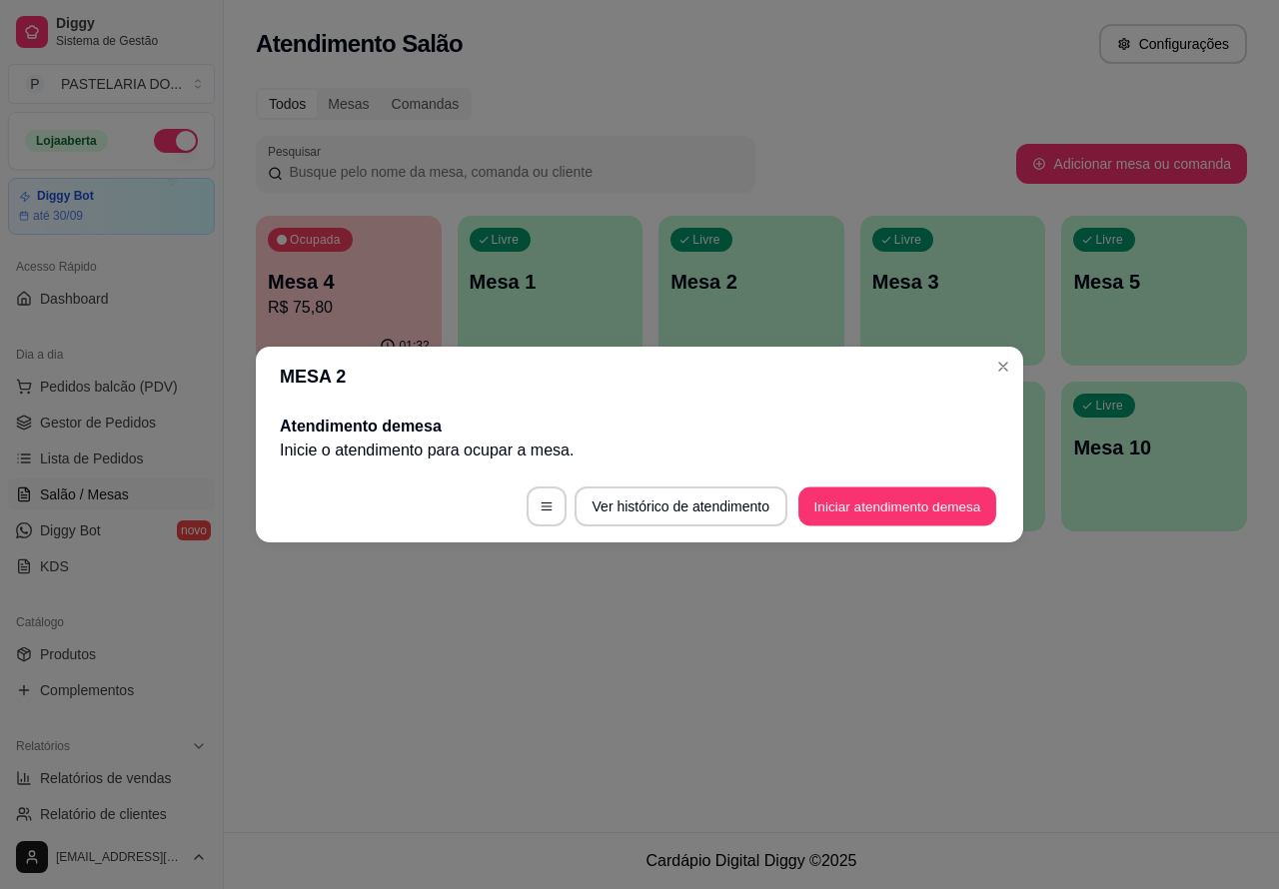
click at [871, 495] on button "Iniciar atendimento de mesa" at bounding box center [897, 507] width 198 height 39
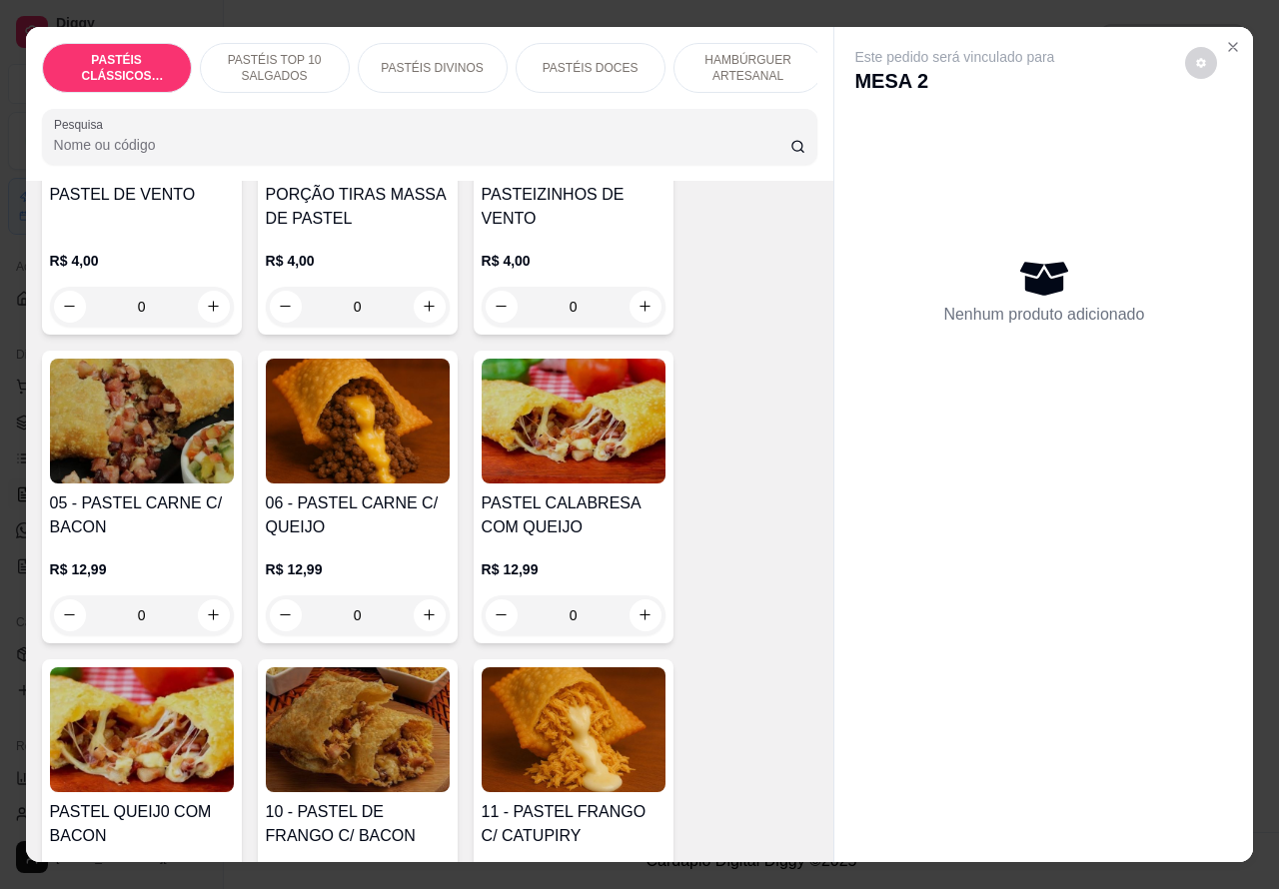
scroll to position [1231, 0]
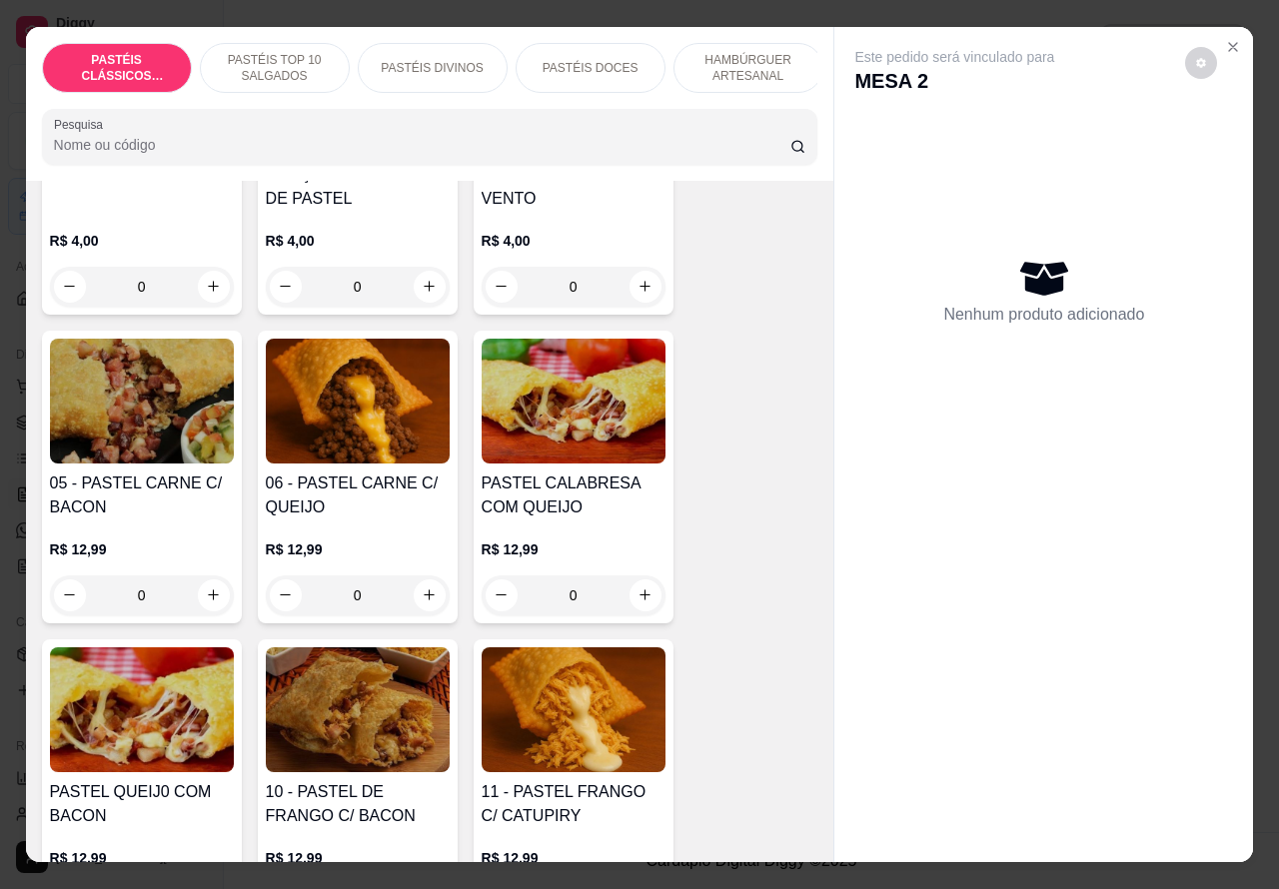
click at [415, 605] on div "0" at bounding box center [358, 595] width 184 height 40
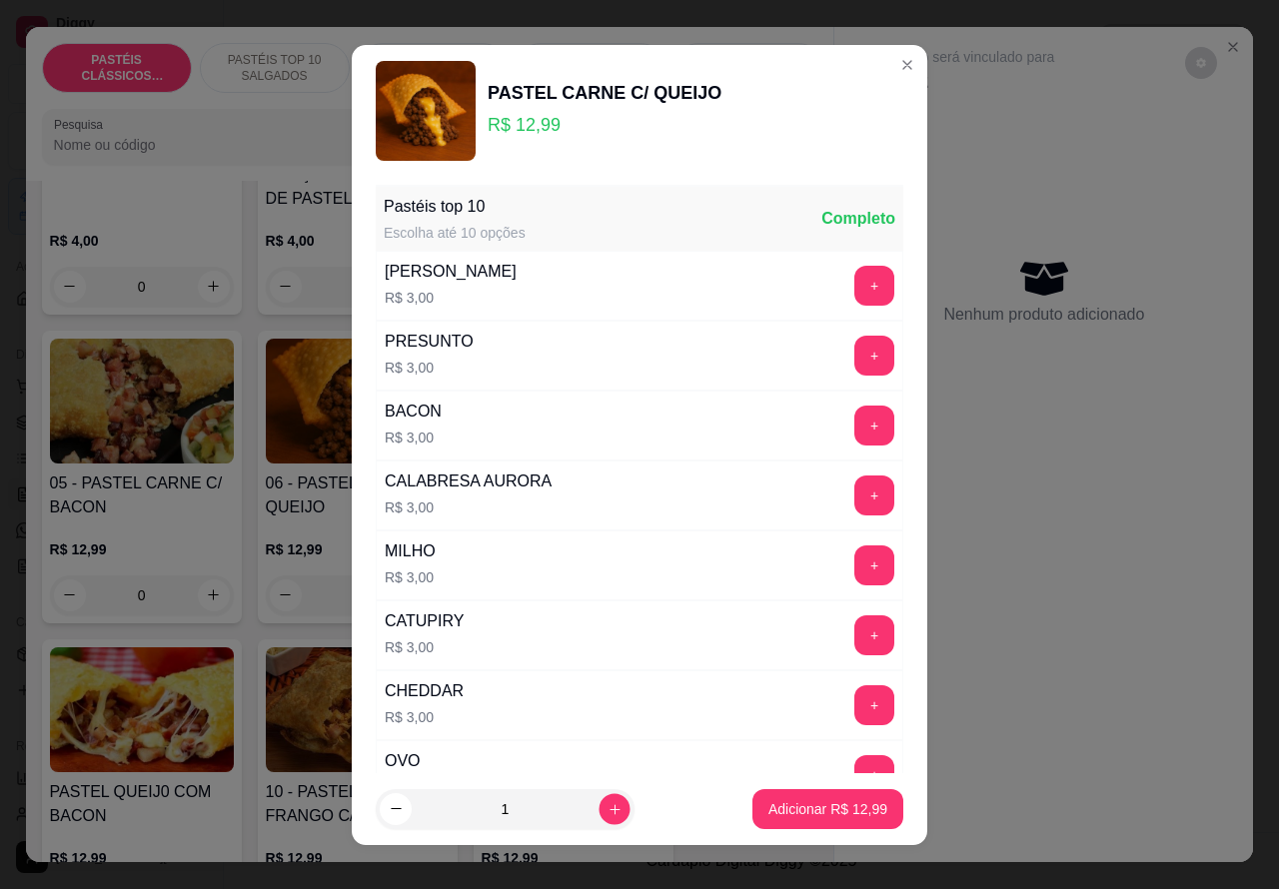
click at [607, 807] on icon "increase-product-quantity" at bounding box center [614, 808] width 15 height 15
type input "2"
click at [770, 814] on p "Adicionar R$ 25,98" at bounding box center [828, 808] width 116 height 19
type input "2"
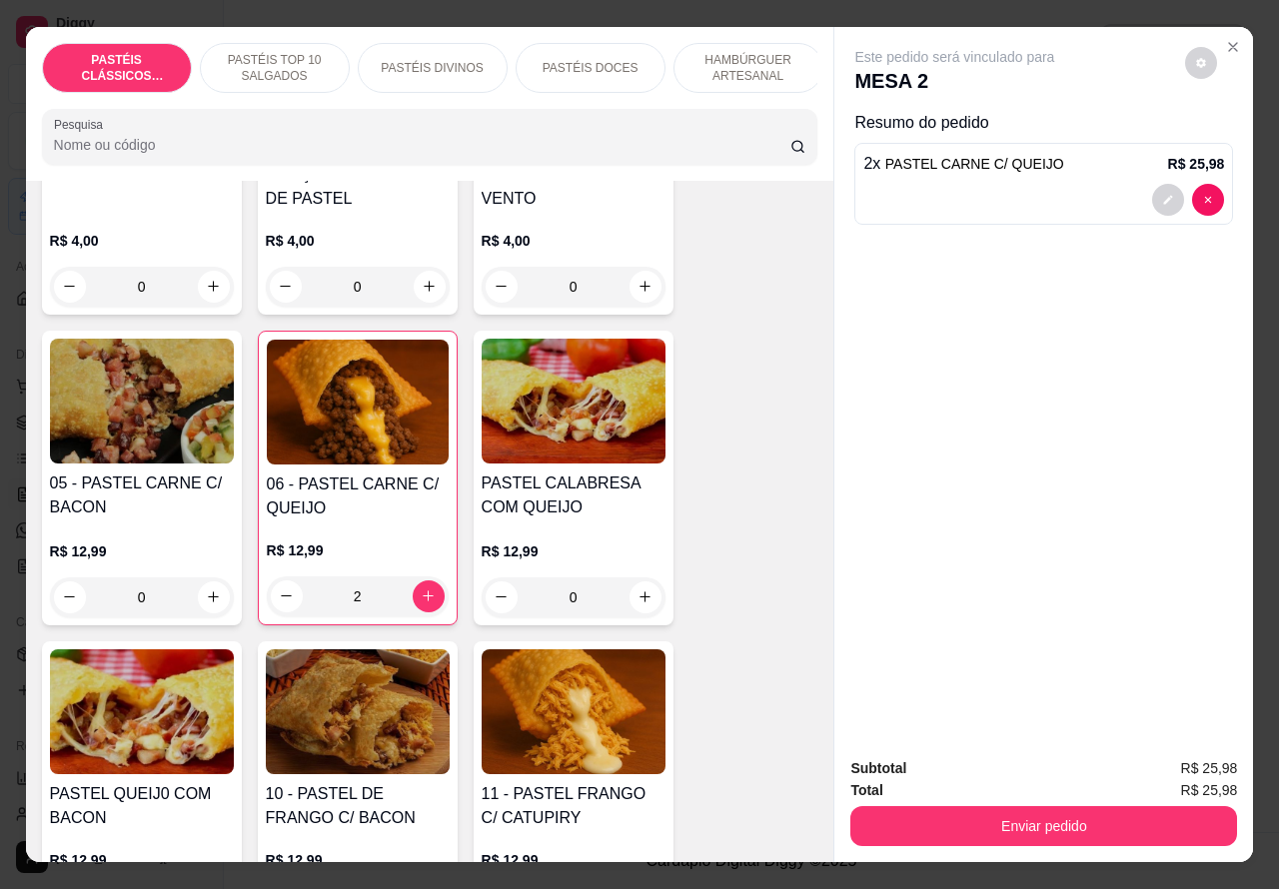
click at [1004, 815] on button "Enviar pedido" at bounding box center [1043, 826] width 387 height 40
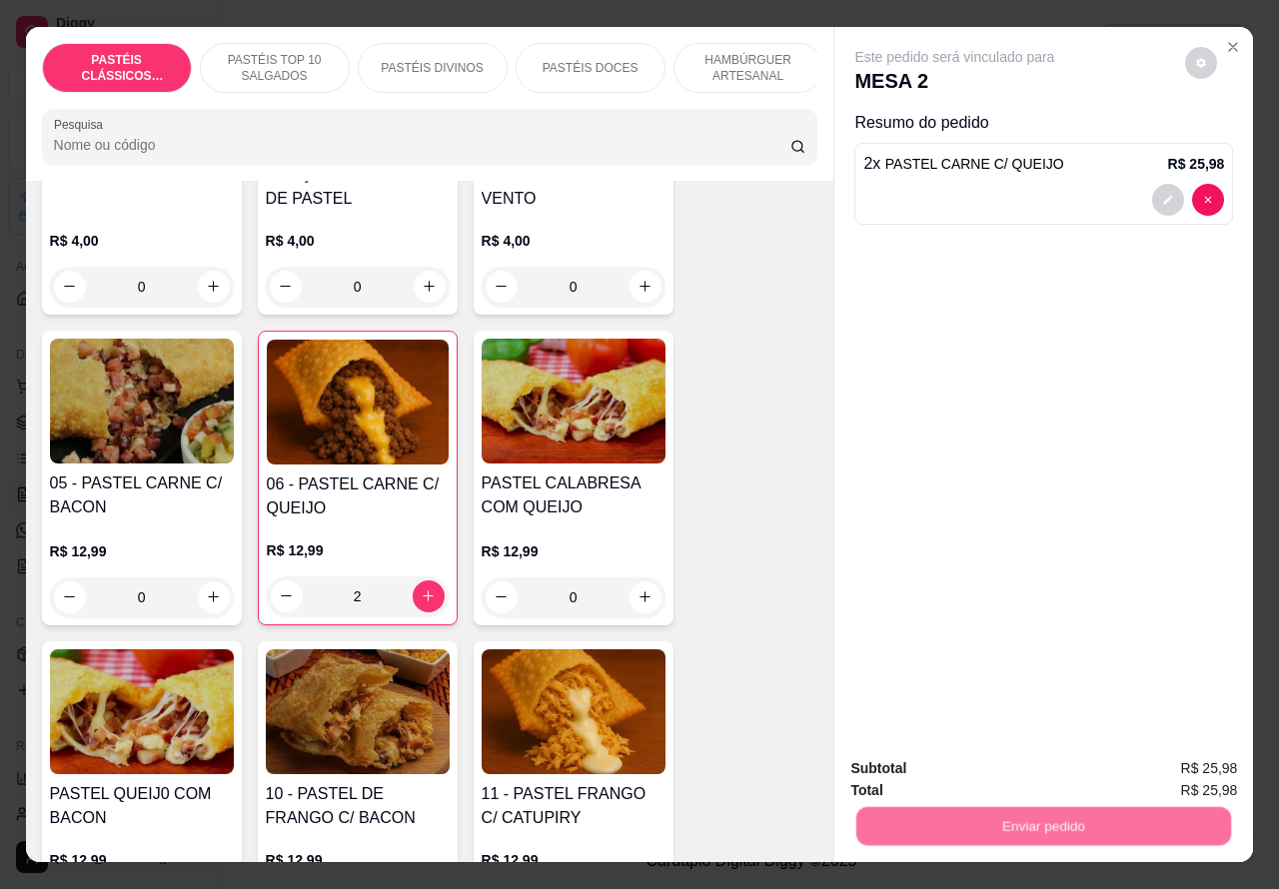
click at [921, 784] on button "Não registrar e enviar pedido" at bounding box center [976, 767] width 202 height 37
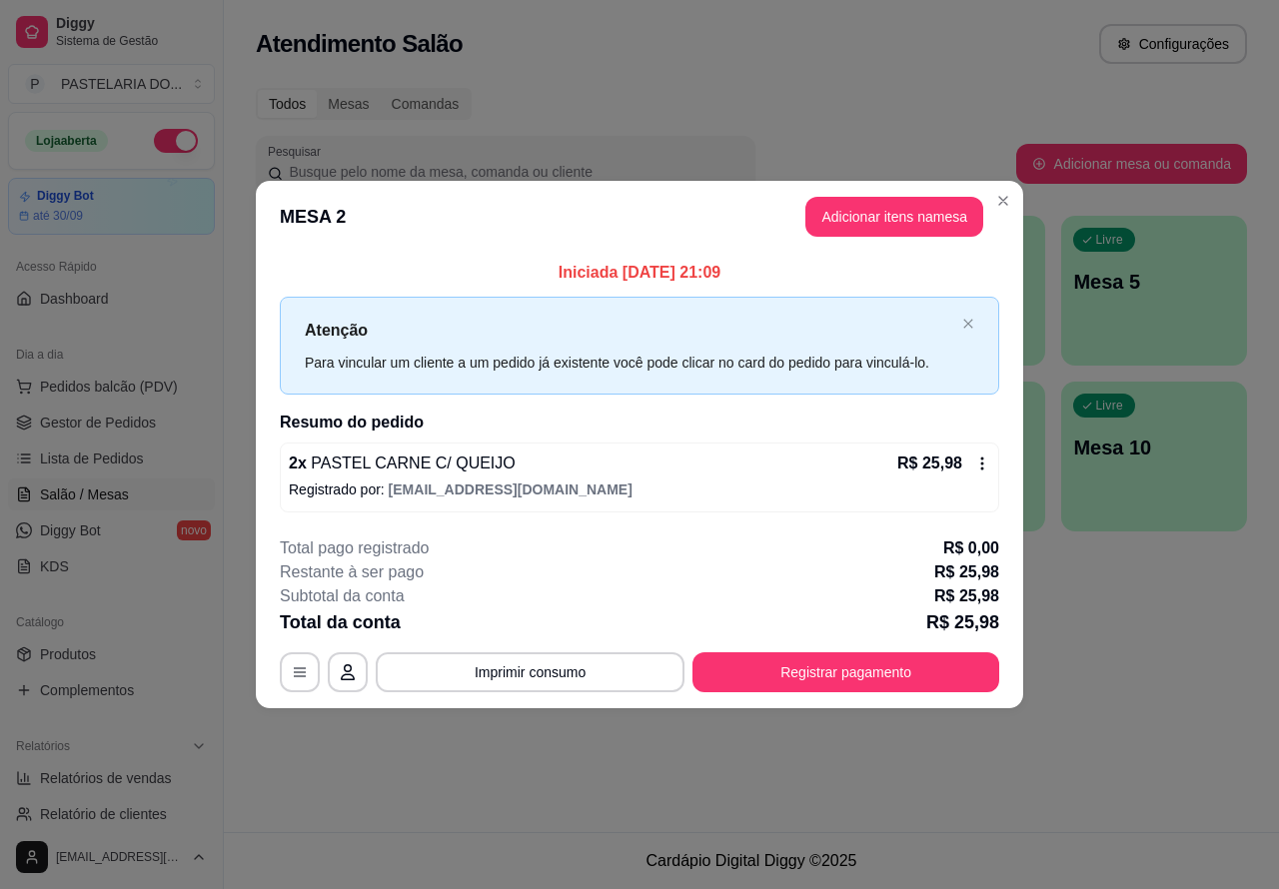
click at [1005, 202] on div "Todos Mesas Comandas Pesquisar Adicionar mesa ou comanda Ocupada Mesa 2 R$ 25,9…" at bounding box center [751, 316] width 1055 height 480
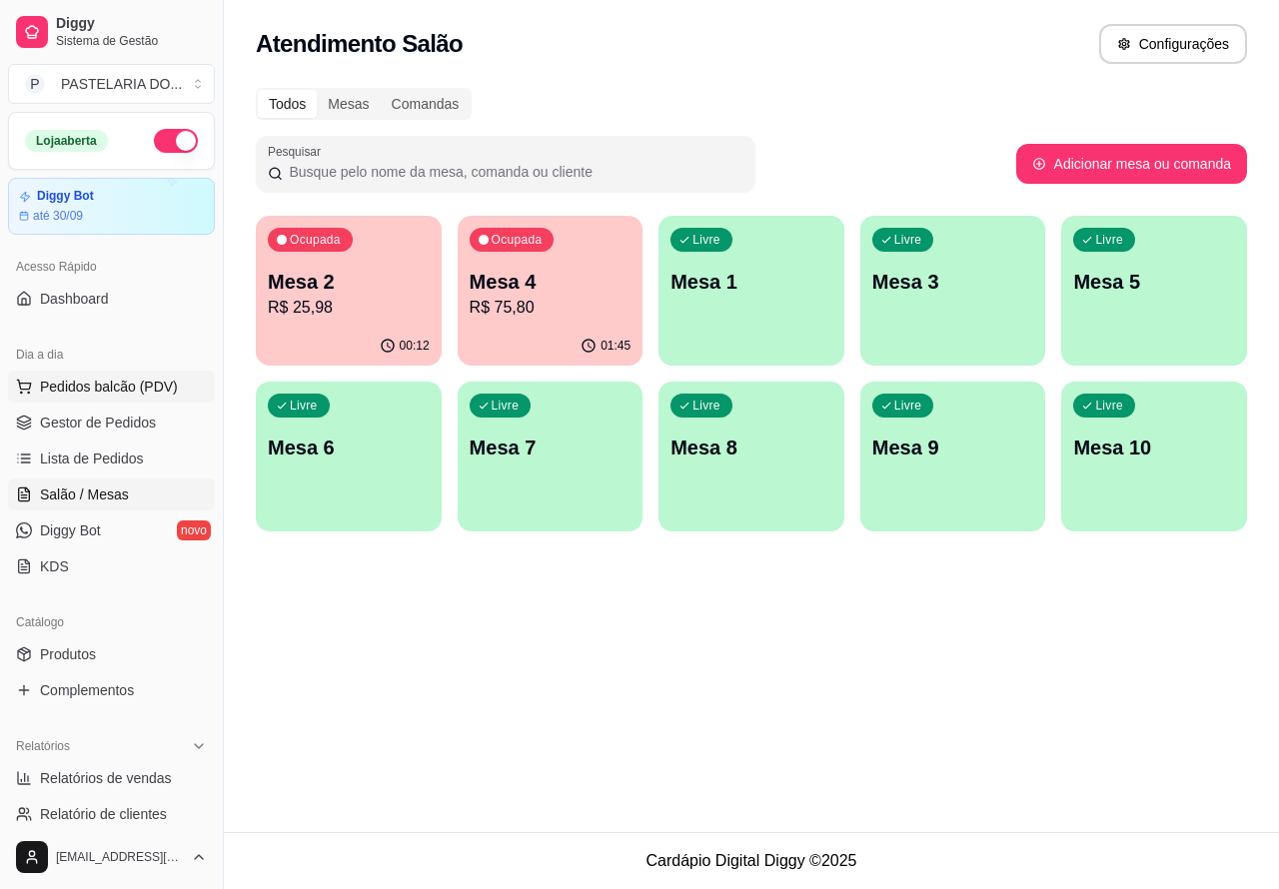
click at [150, 391] on span "Pedidos balcão (PDV)" at bounding box center [109, 387] width 138 height 20
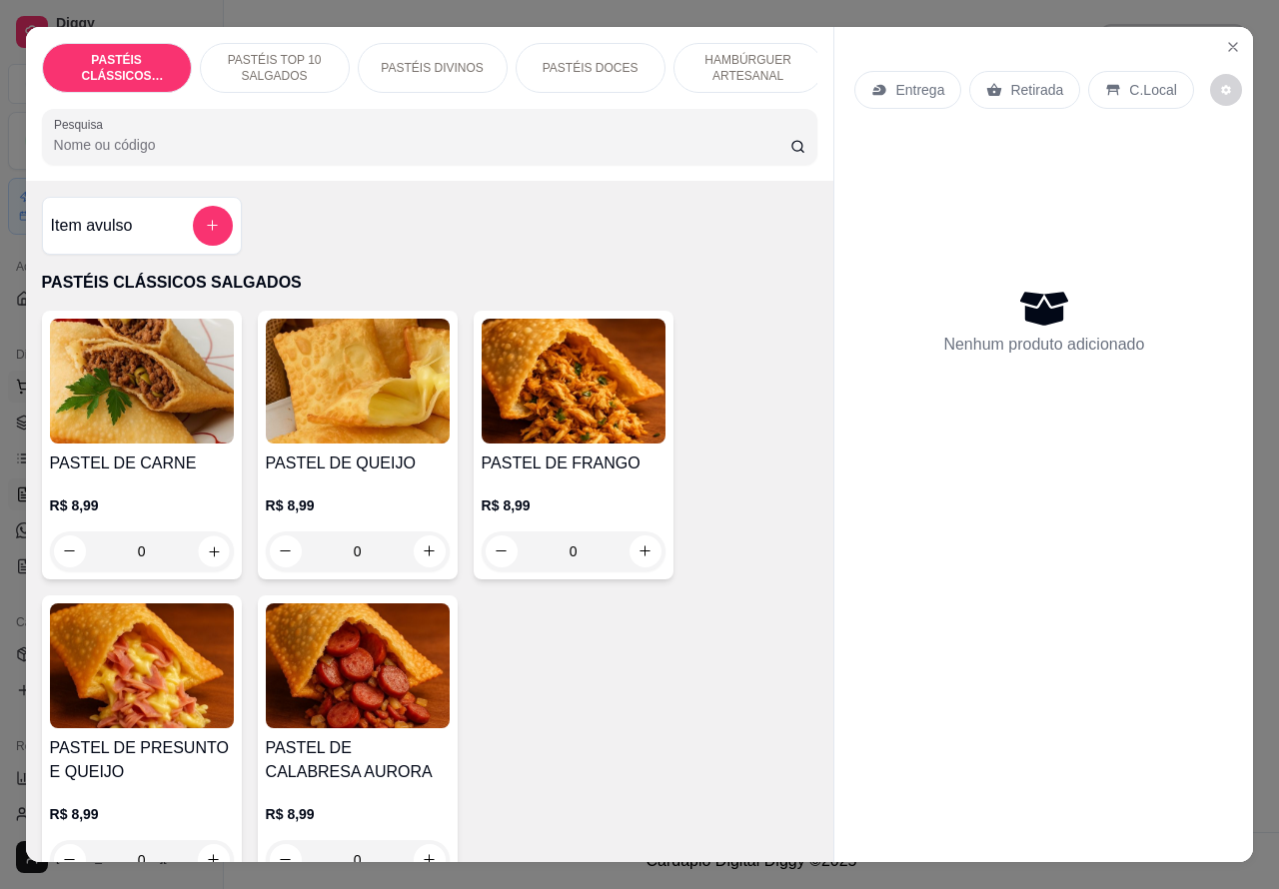
click at [206, 558] on icon "increase-product-quantity" at bounding box center [213, 550] width 15 height 15
type input "1"
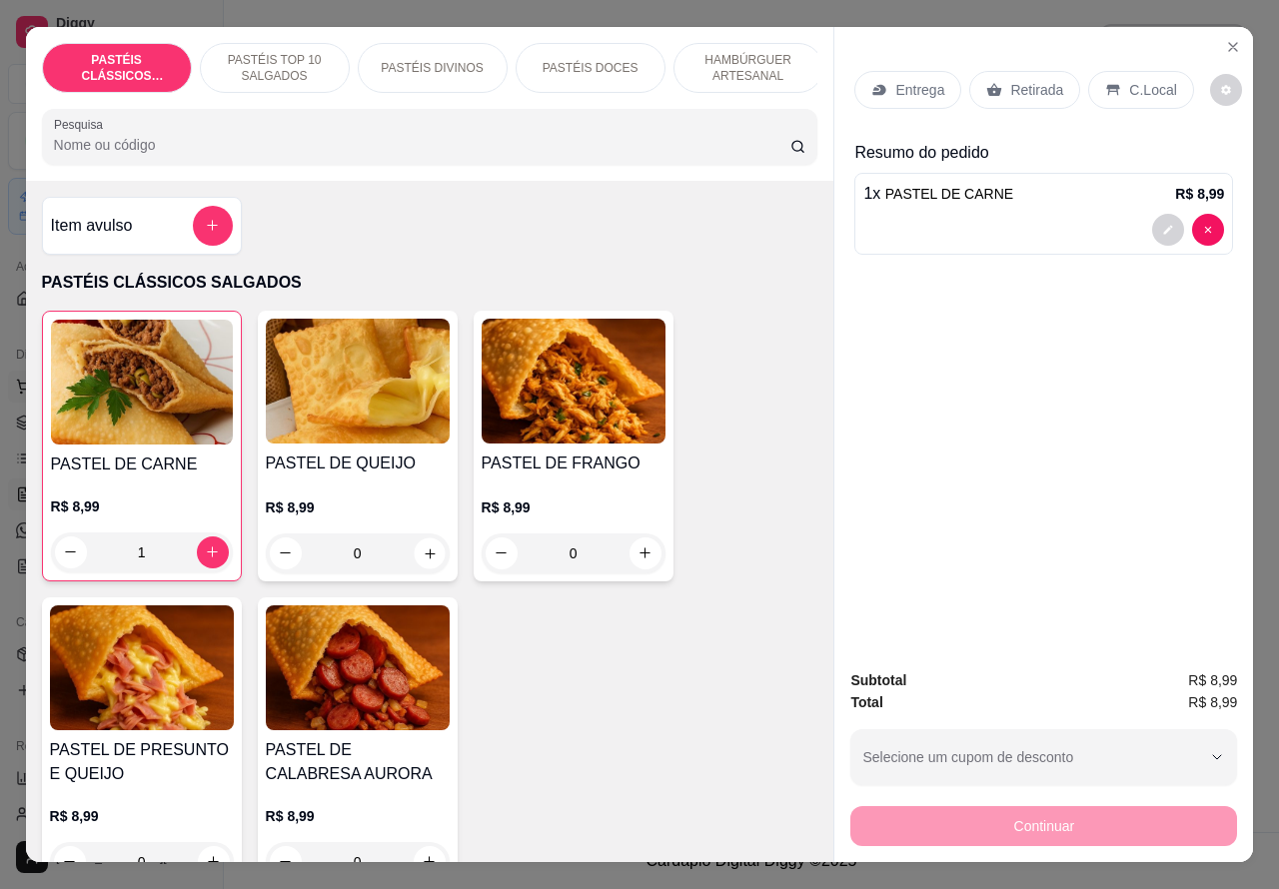
click at [427, 562] on button "increase-product-quantity" at bounding box center [429, 552] width 31 height 31
type input "1"
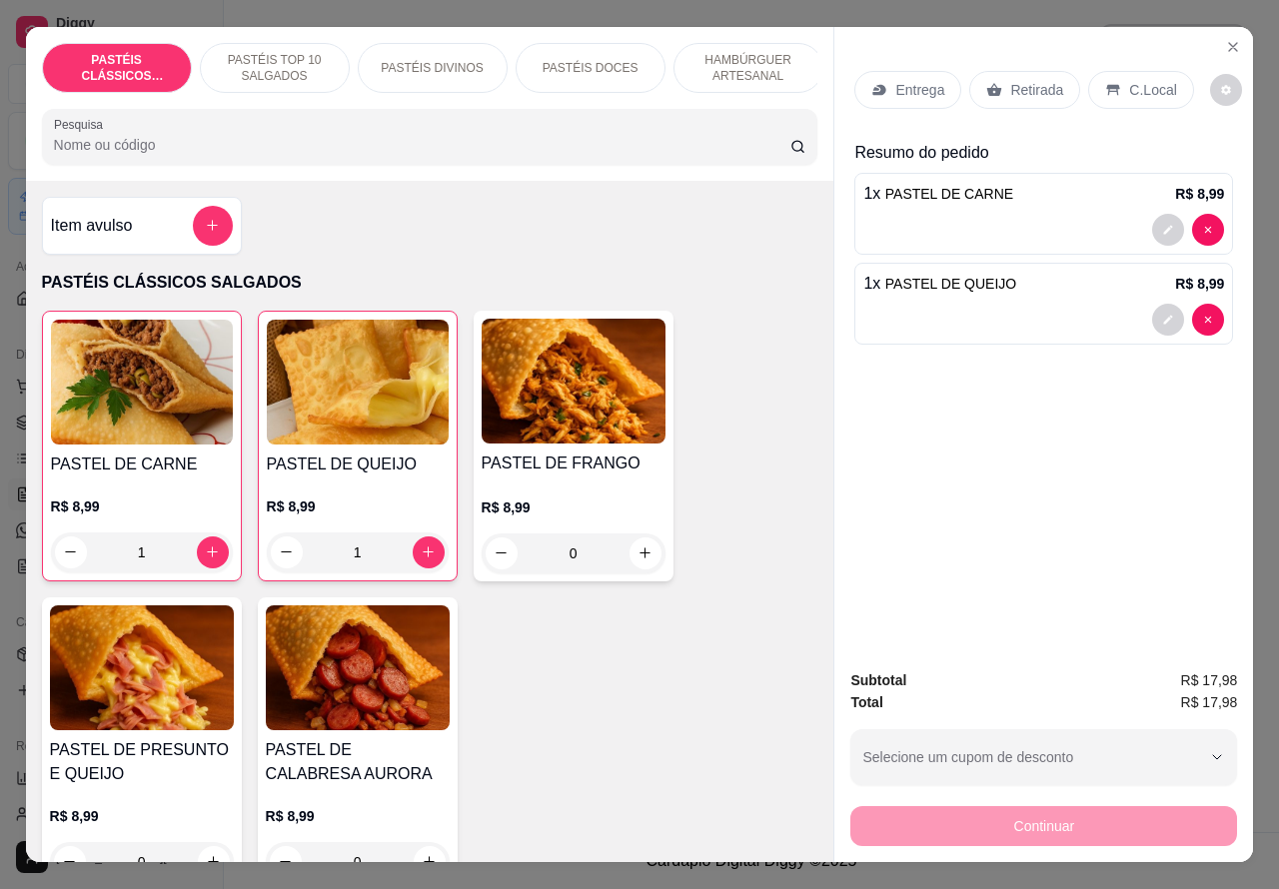
click at [972, 293] on div "1 x PASTEL DE QUEIJO R$ 8,99" at bounding box center [1043, 304] width 379 height 82
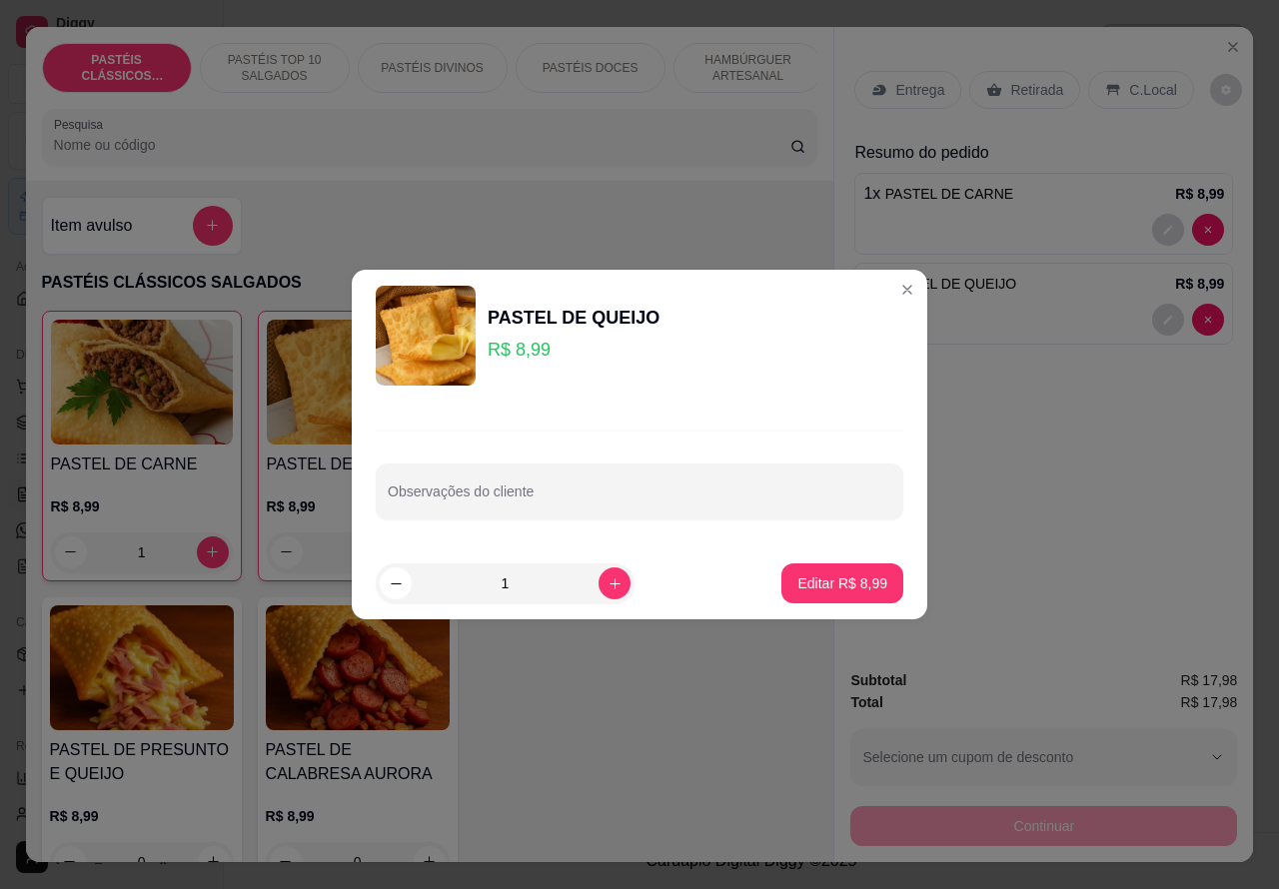
click at [527, 492] on div "Observações do cliente" at bounding box center [639, 492] width 527 height 56
type input "SEU JOAO"
click at [799, 580] on p "Editar R$ 8,99" at bounding box center [842, 582] width 87 height 19
type input "0"
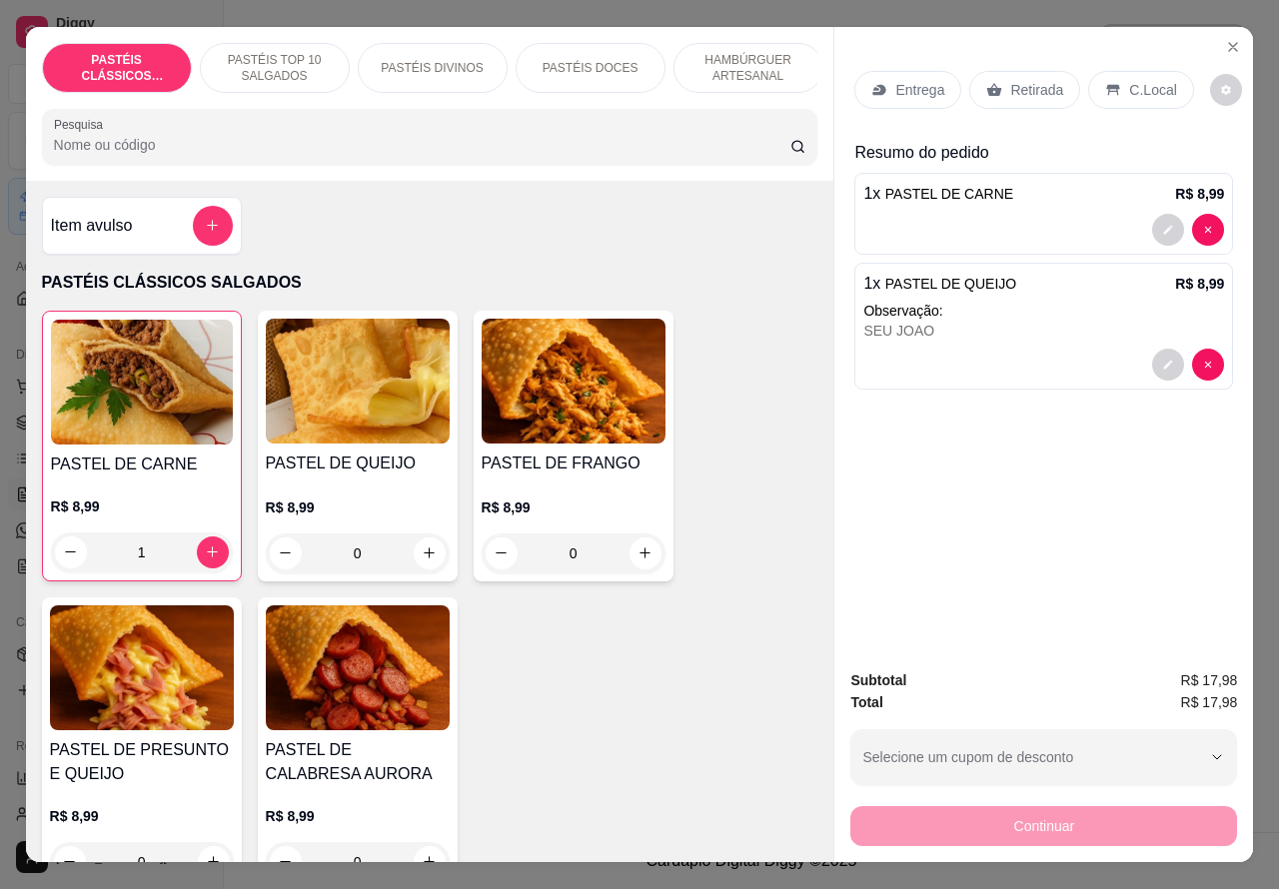
click at [1049, 80] on p "Retirada" at bounding box center [1036, 90] width 53 height 20
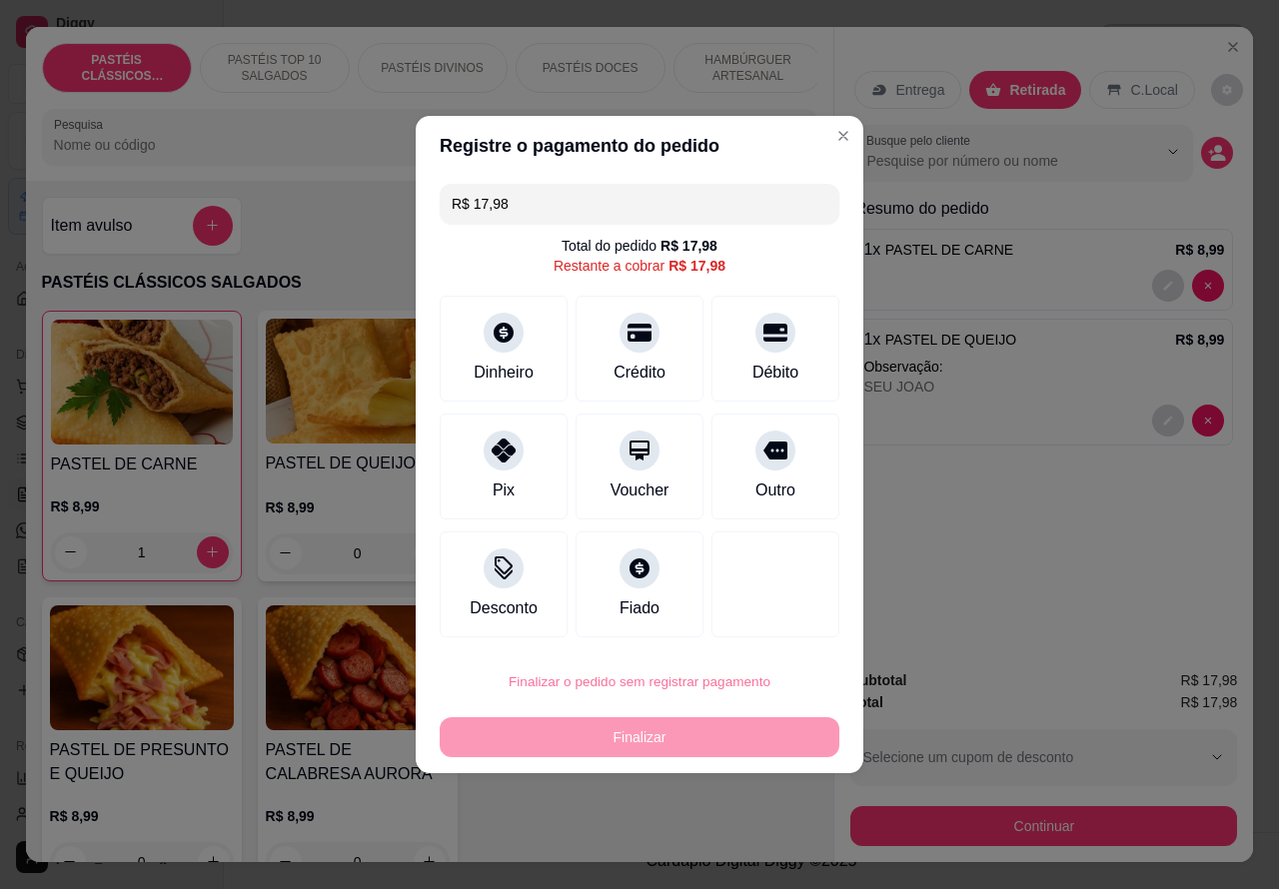
click at [757, 630] on button "Confirmar" at bounding box center [758, 625] width 74 height 31
type input "0"
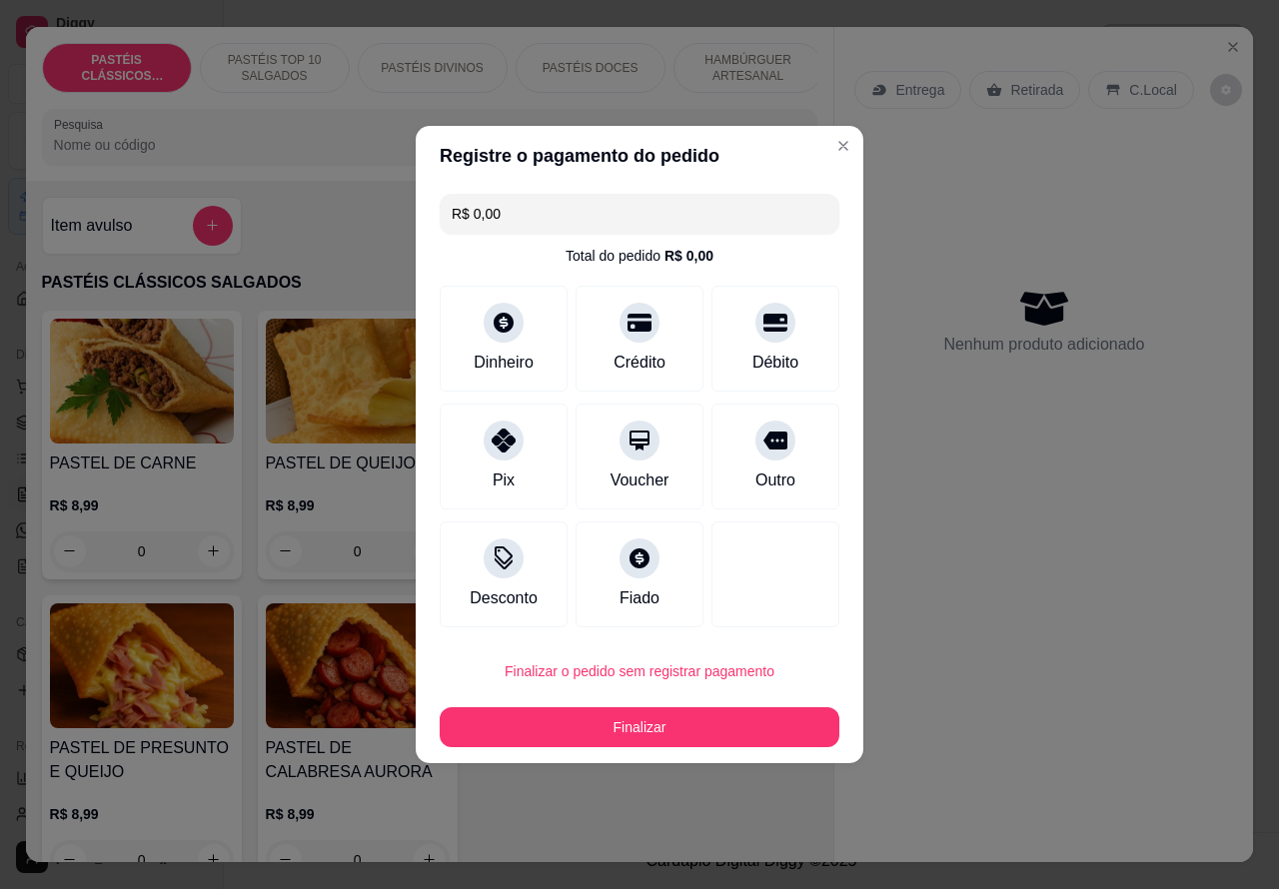
type input "R$ 0,00"
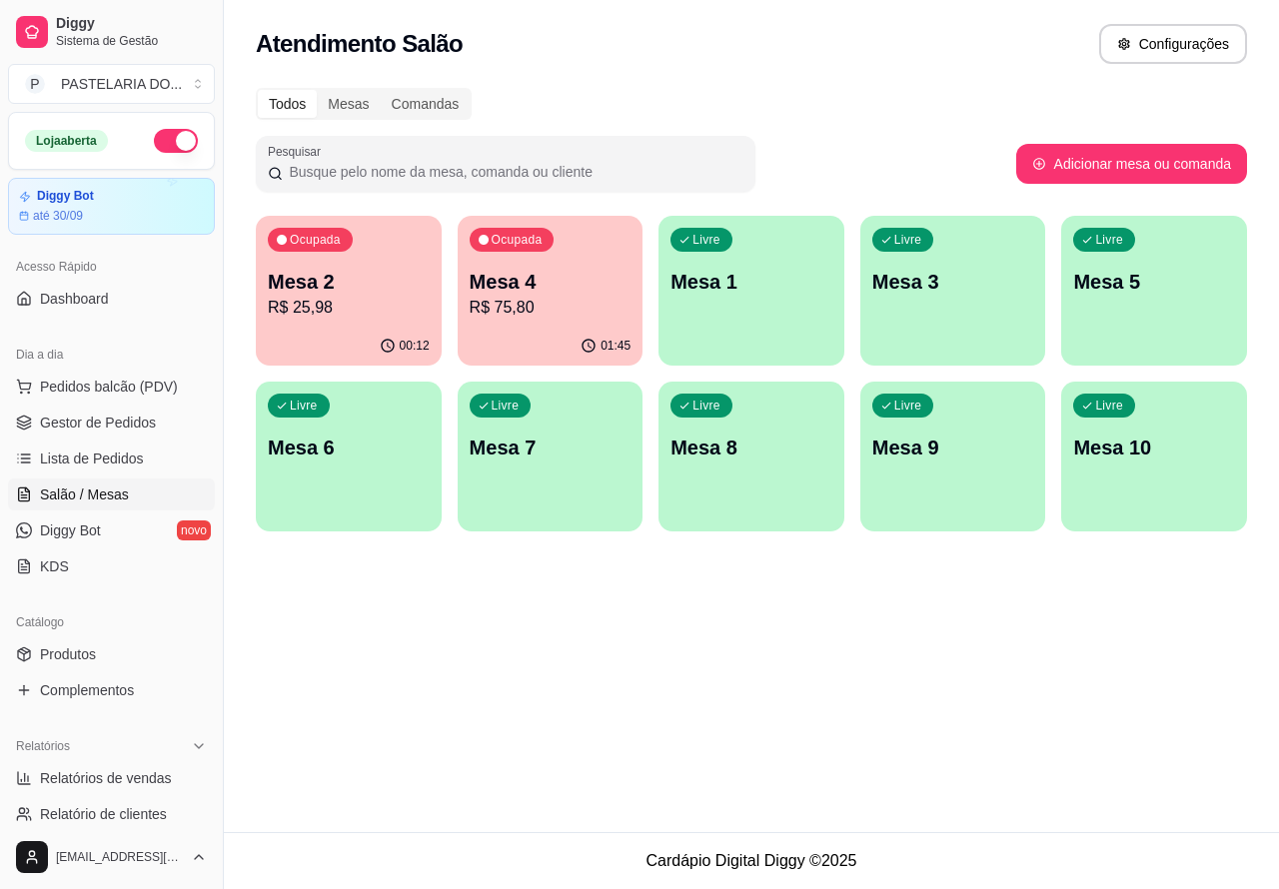
click at [579, 291] on p "Mesa 4" at bounding box center [551, 282] width 162 height 28
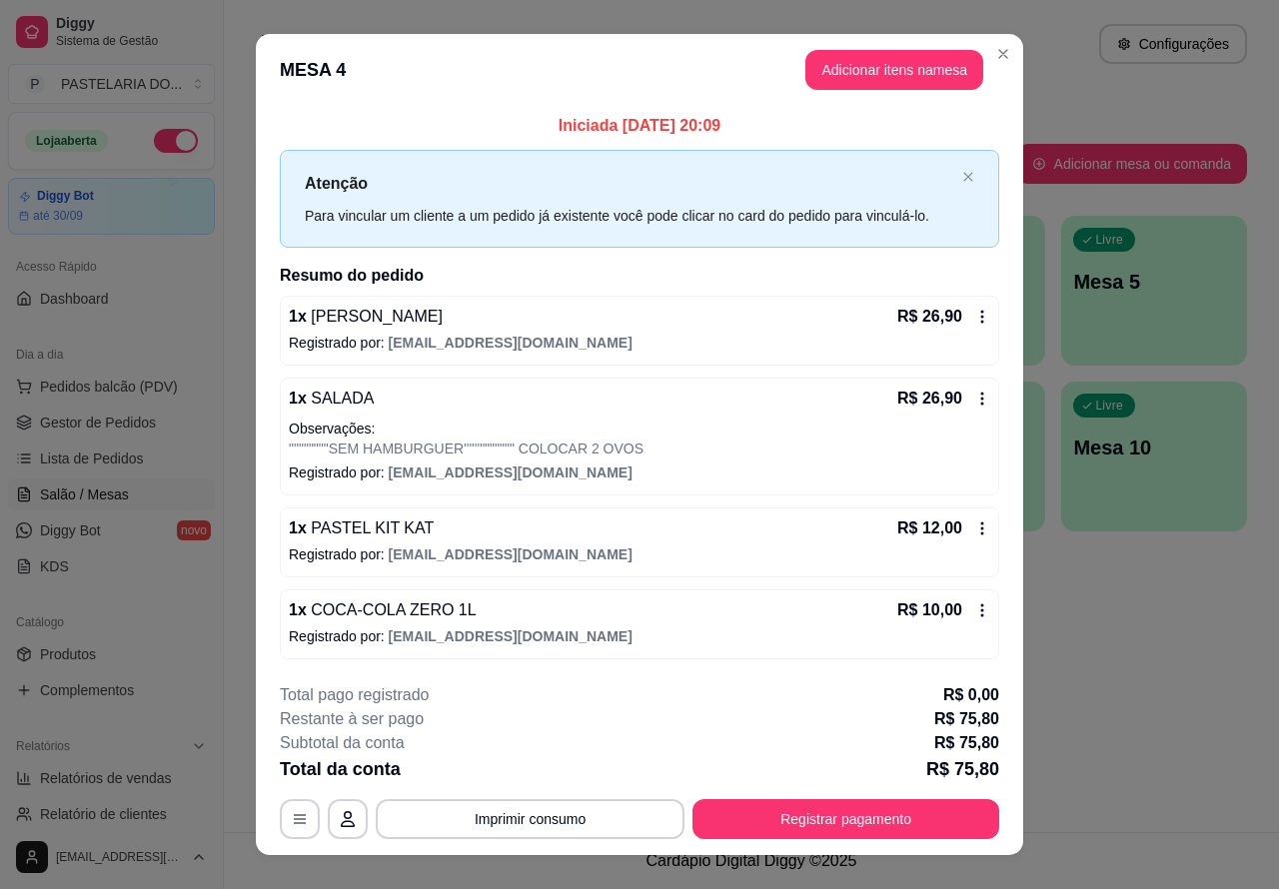
click at [996, 53] on icon "Close" at bounding box center [1003, 54] width 16 height 16
click at [1120, 629] on div "Atendimento Salão Configurações Todos Mesas Comandas Pesquisar Adicionar mesa o…" at bounding box center [751, 416] width 1055 height 832
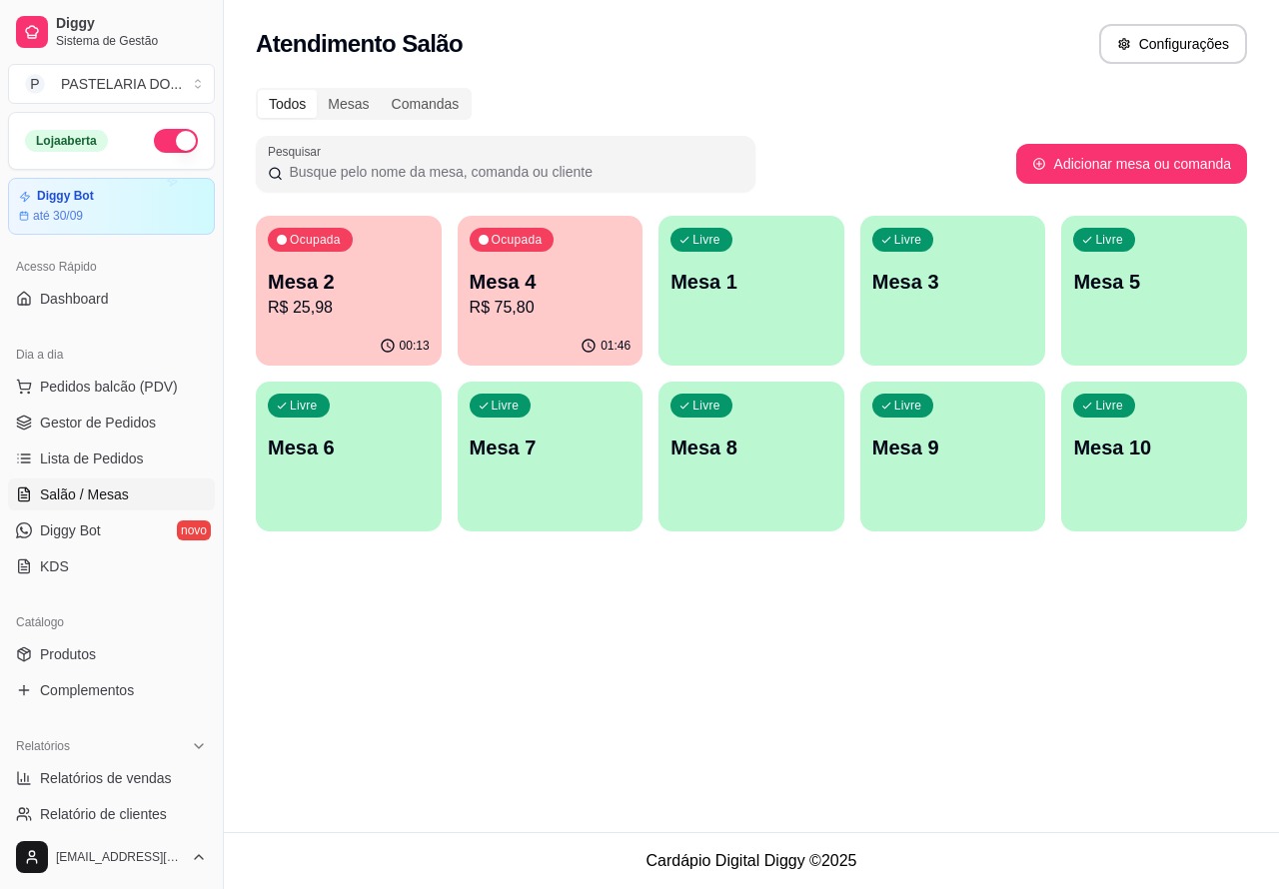
click at [386, 275] on p "Mesa 2" at bounding box center [349, 282] width 162 height 28
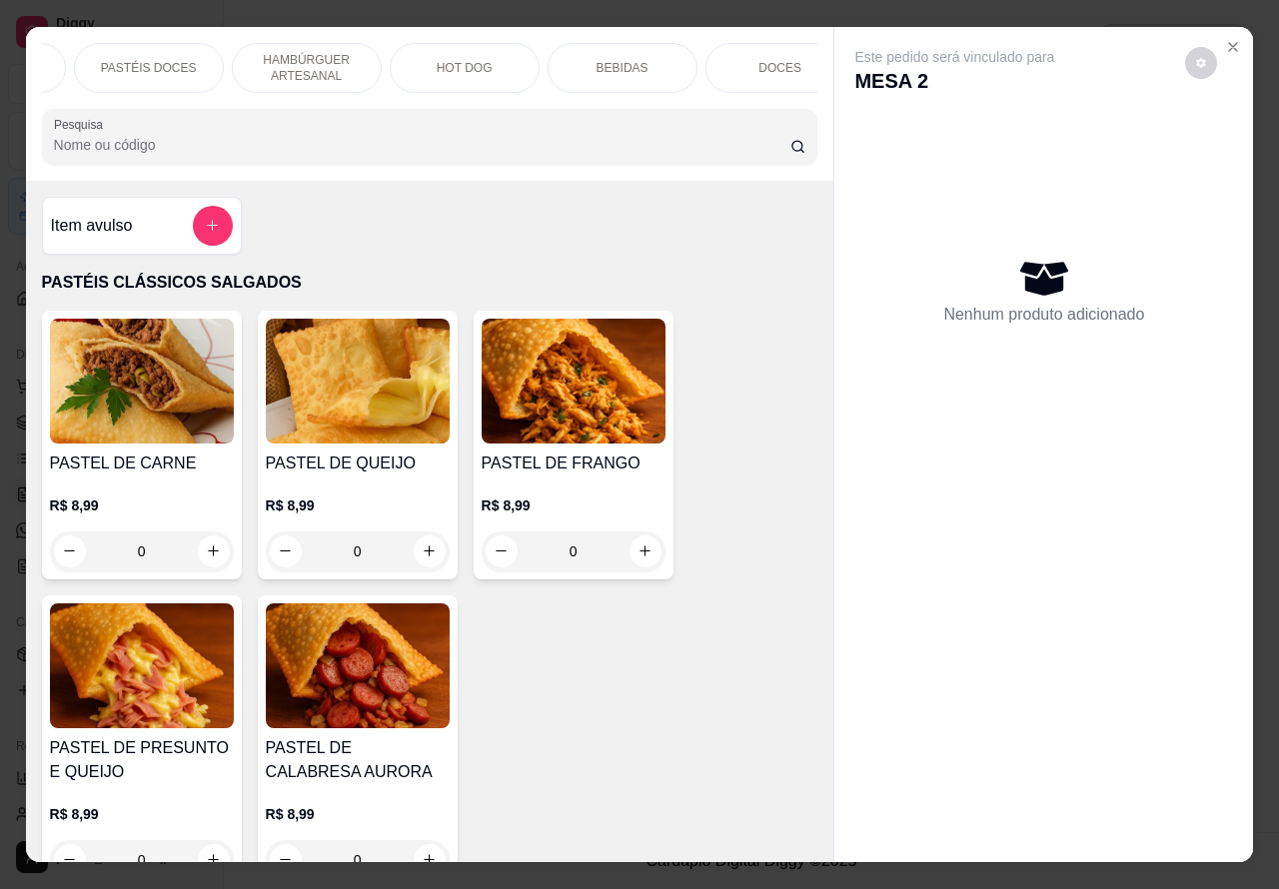
scroll to position [0, 452]
click at [609, 60] on p "BEBIDAS" at bounding box center [612, 68] width 52 height 16
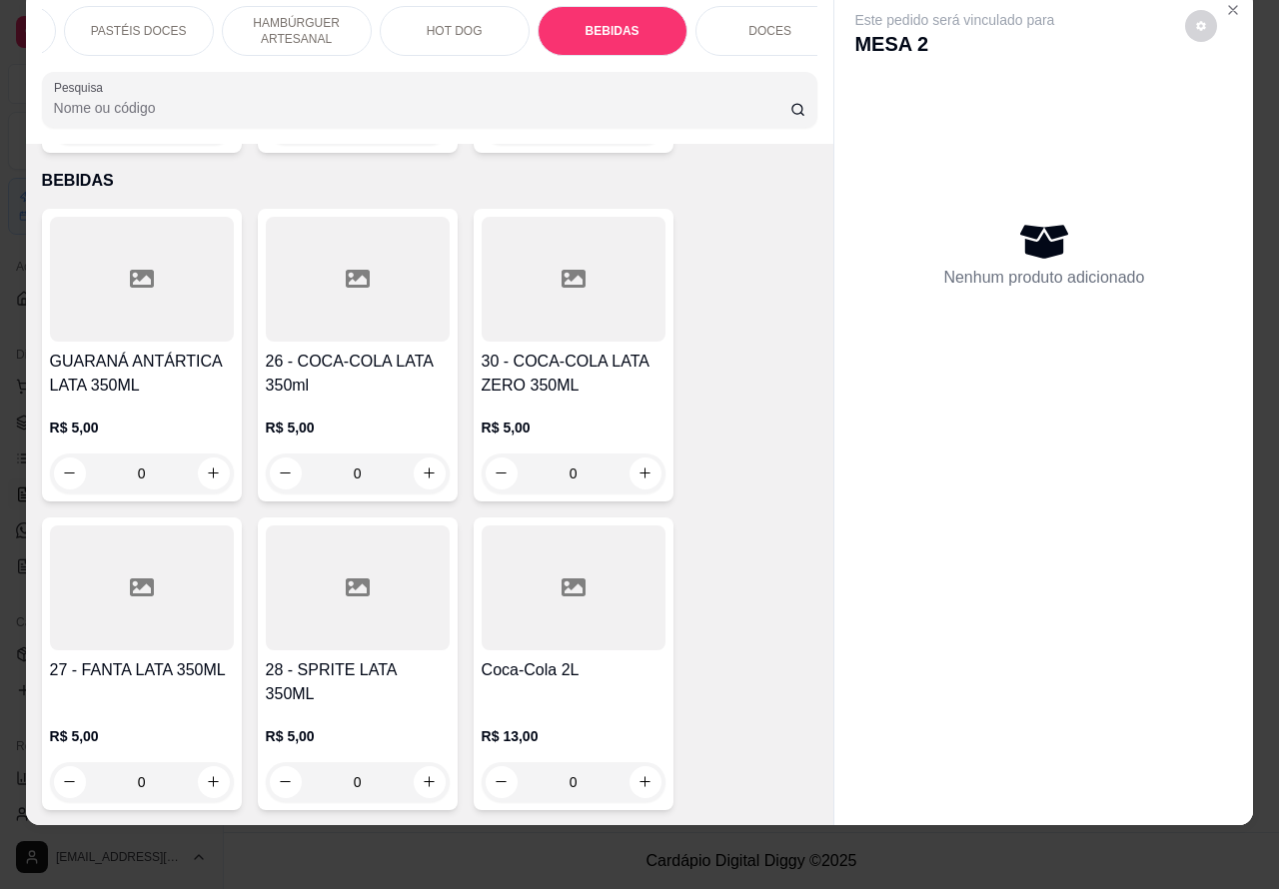
click at [422, 774] on icon "increase-product-quantity" at bounding box center [429, 781] width 15 height 15
type input "1"
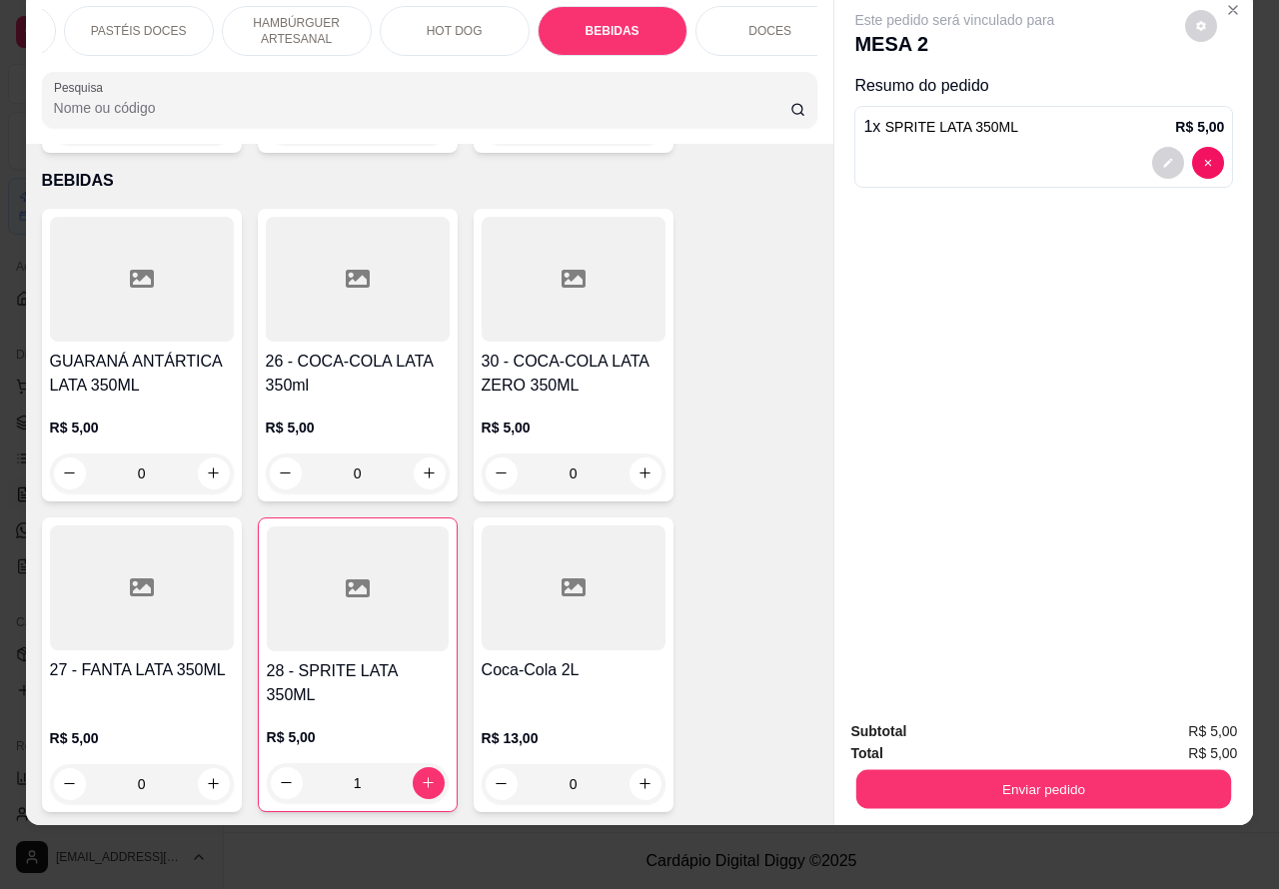
click at [1004, 770] on button "Enviar pedido" at bounding box center [1043, 789] width 375 height 39
click at [1005, 724] on button "Não registrar e enviar pedido" at bounding box center [976, 722] width 208 height 38
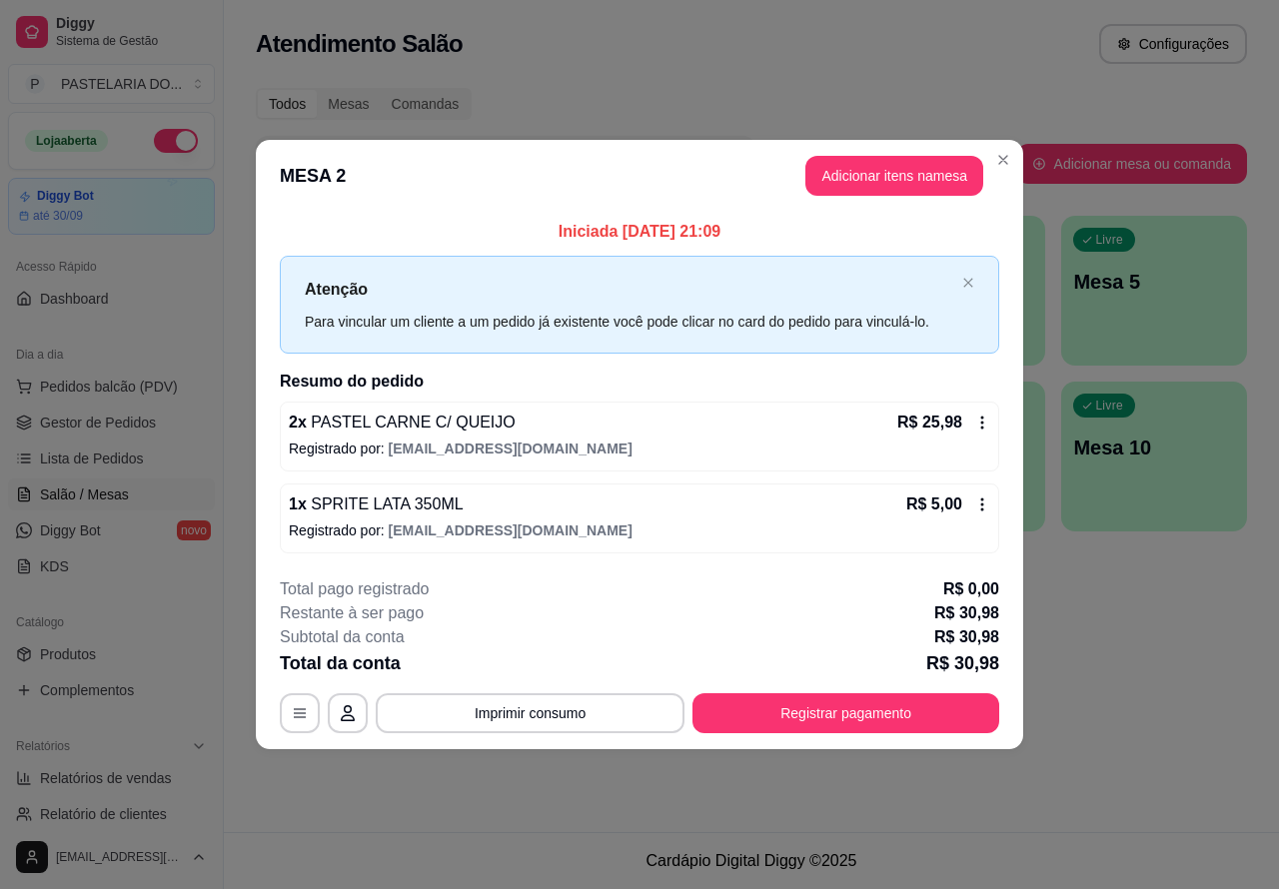
click at [1002, 160] on div "Pesquisar" at bounding box center [636, 164] width 760 height 56
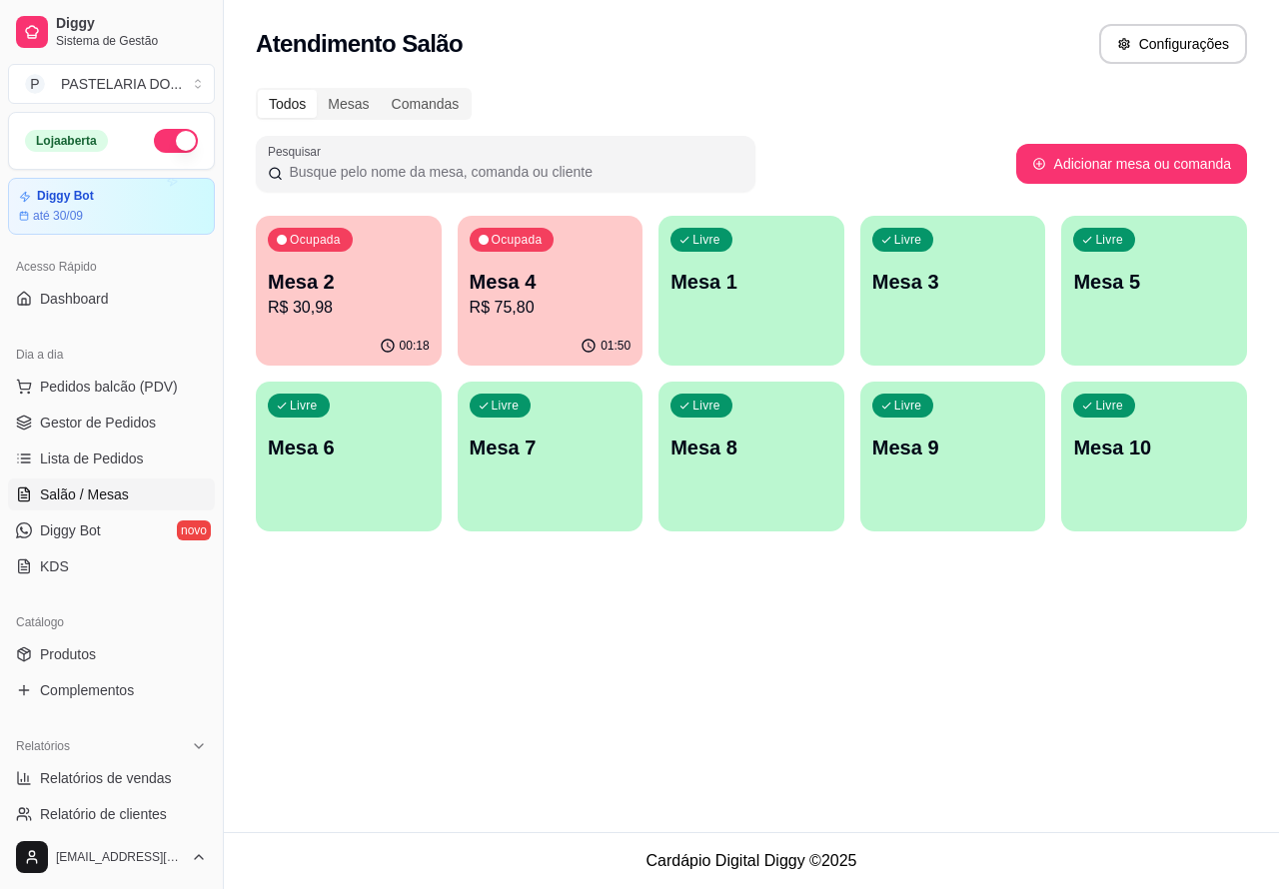
click at [401, 285] on p "Mesa 2" at bounding box center [349, 282] width 162 height 28
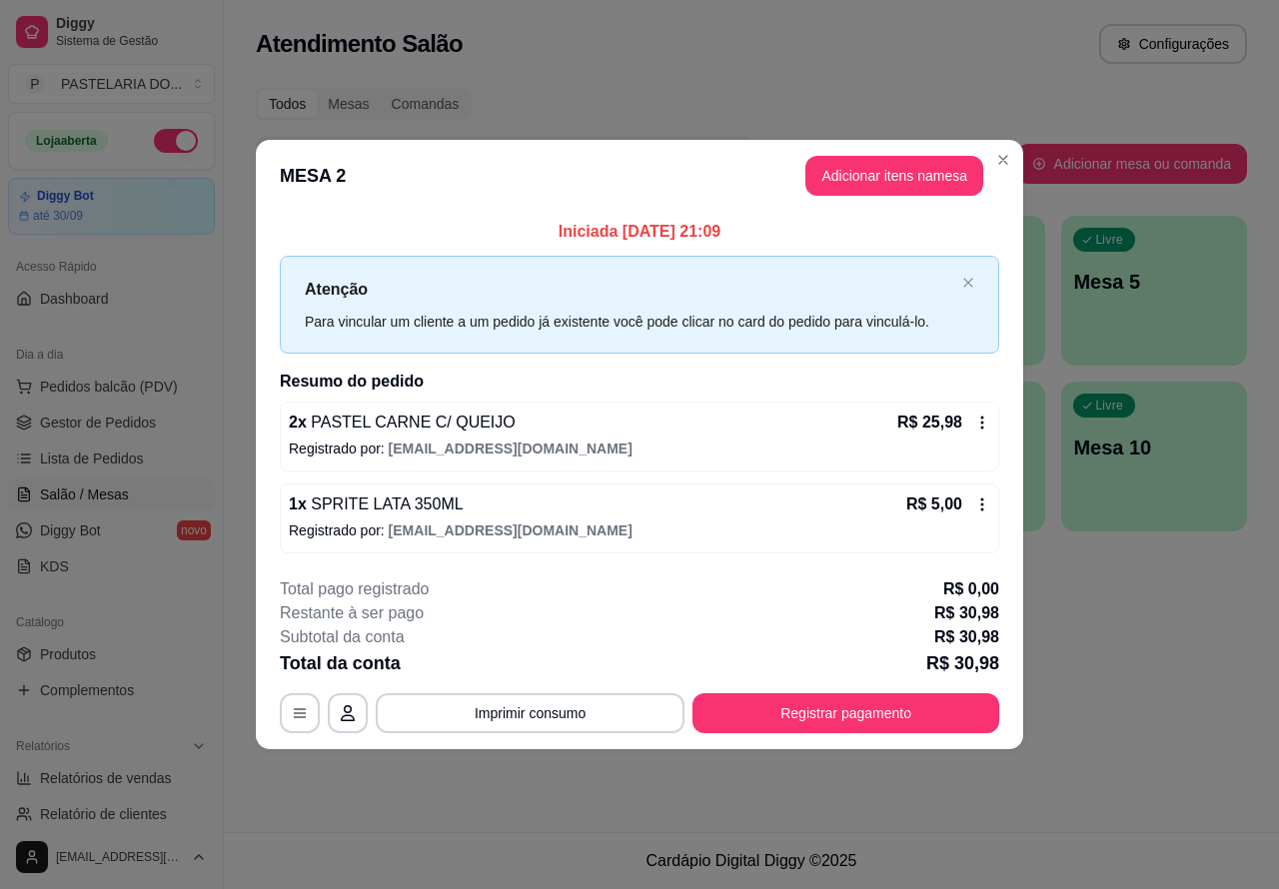
click at [572, 714] on button "Imprimir consumo" at bounding box center [530, 713] width 309 height 40
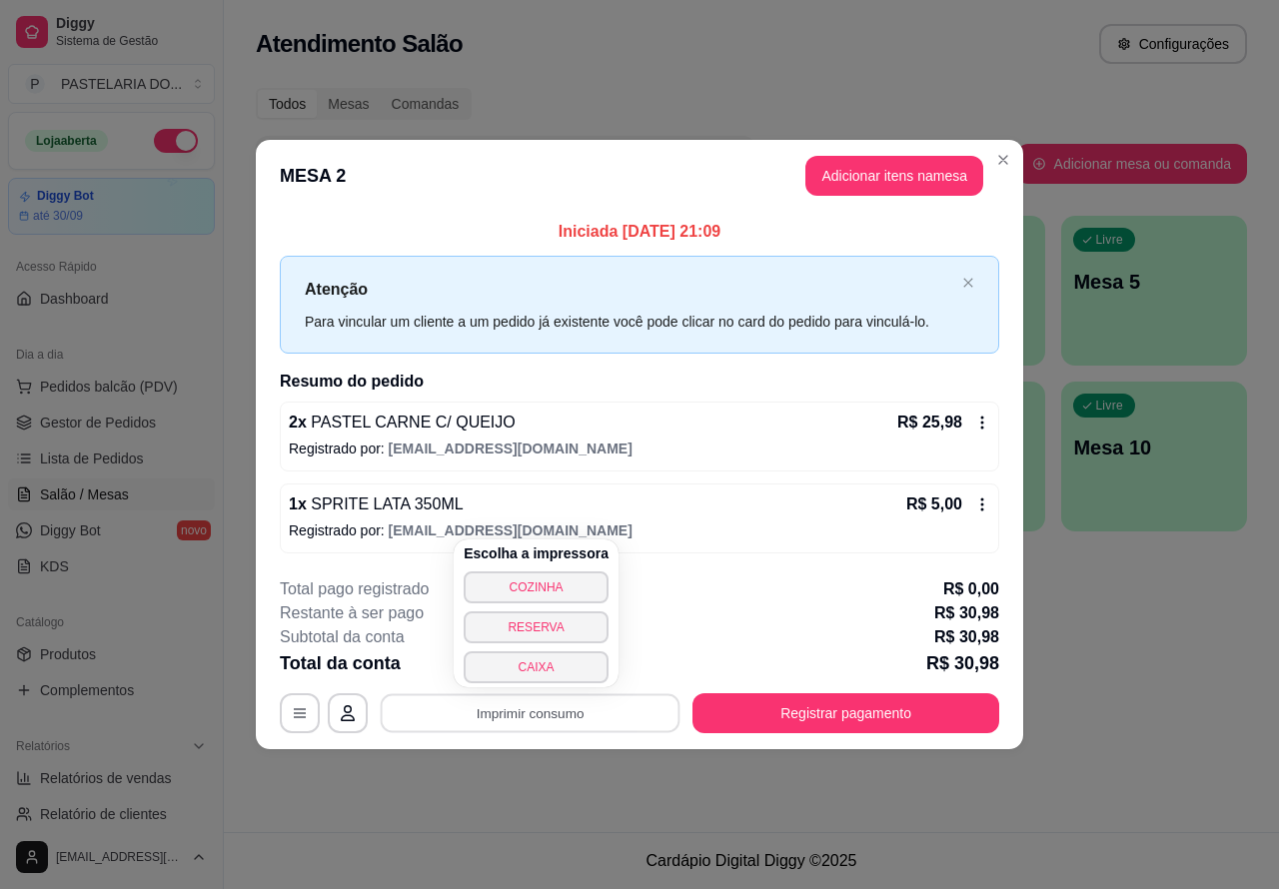
click at [546, 667] on button "CAIXA" at bounding box center [536, 667] width 145 height 32
